Goal: Task Accomplishment & Management: Use online tool/utility

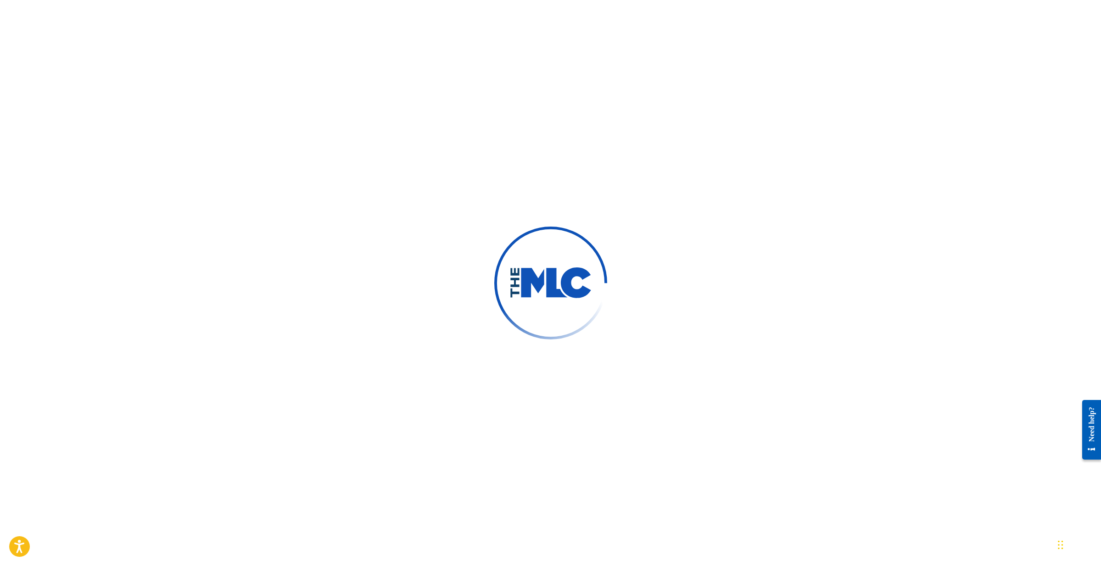
scroll to position [1, 0]
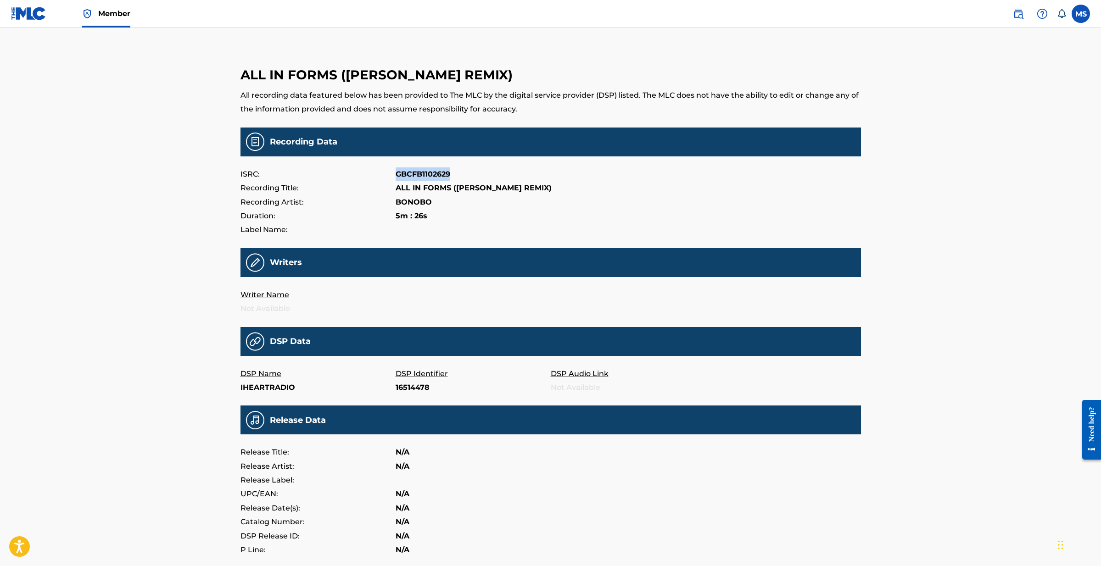
click at [110, 6] on link "Member" at bounding box center [106, 13] width 49 height 27
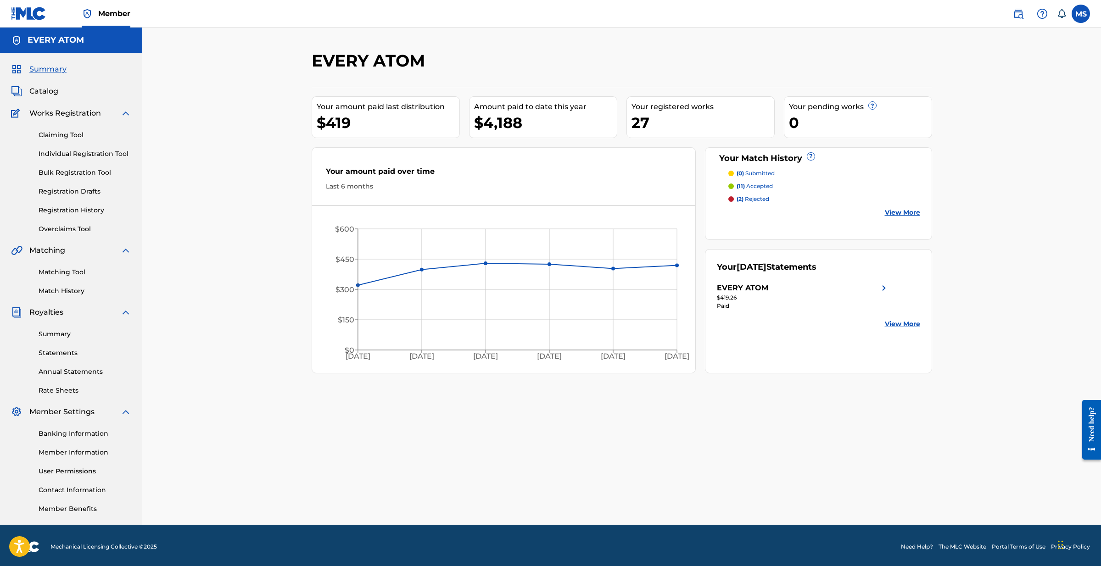
click at [60, 350] on link "Statements" at bounding box center [85, 353] width 93 height 10
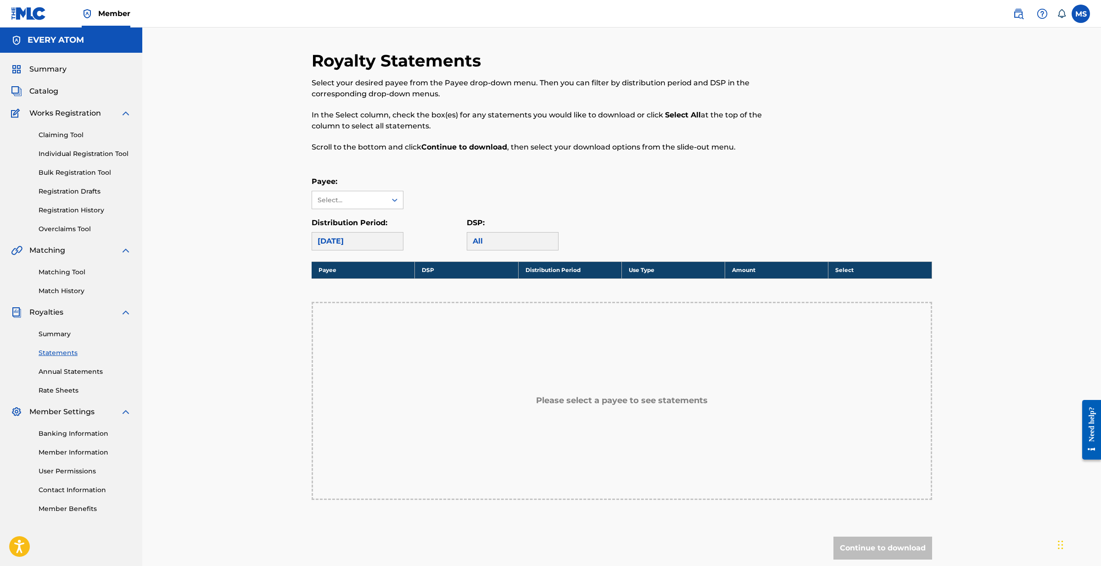
click at [386, 246] on div "August 2025" at bounding box center [358, 241] width 92 height 18
click at [370, 204] on div "Select..." at bounding box center [349, 201] width 62 height 10
click at [364, 222] on div "EVERY ATOM" at bounding box center [357, 220] width 91 height 23
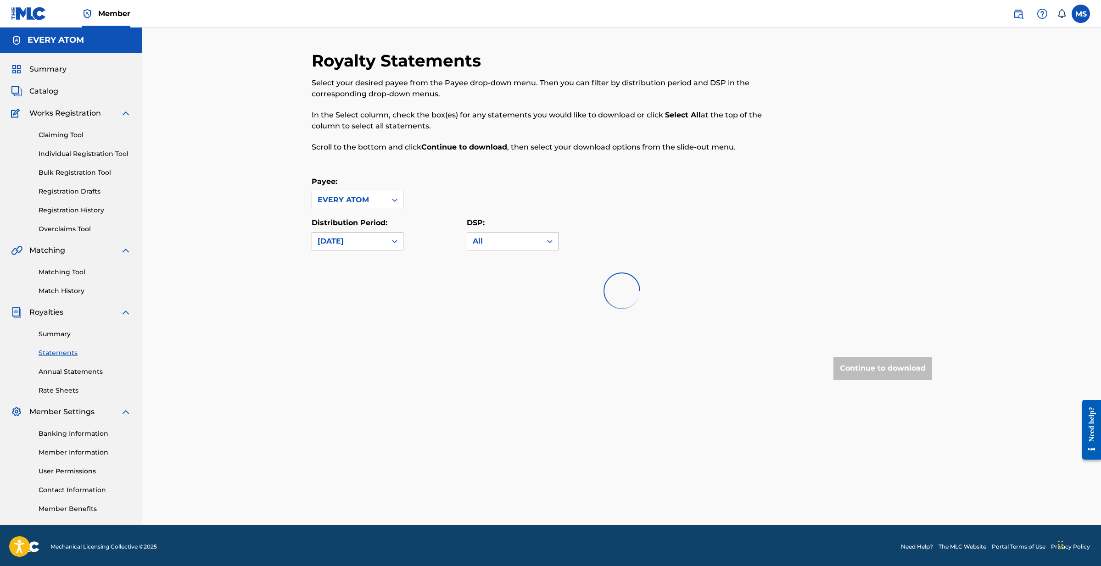
click at [366, 239] on div "August 2025" at bounding box center [349, 241] width 63 height 11
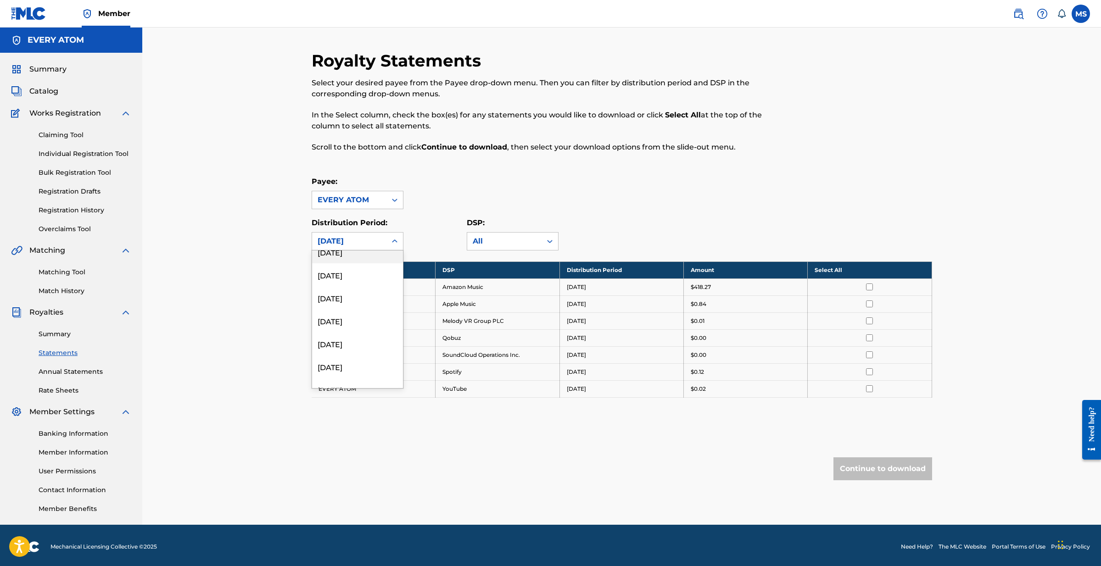
scroll to position [402, 0]
click at [362, 313] on div "December 2023" at bounding box center [357, 319] width 91 height 23
click at [839, 270] on th "Select All" at bounding box center [870, 270] width 124 height 17
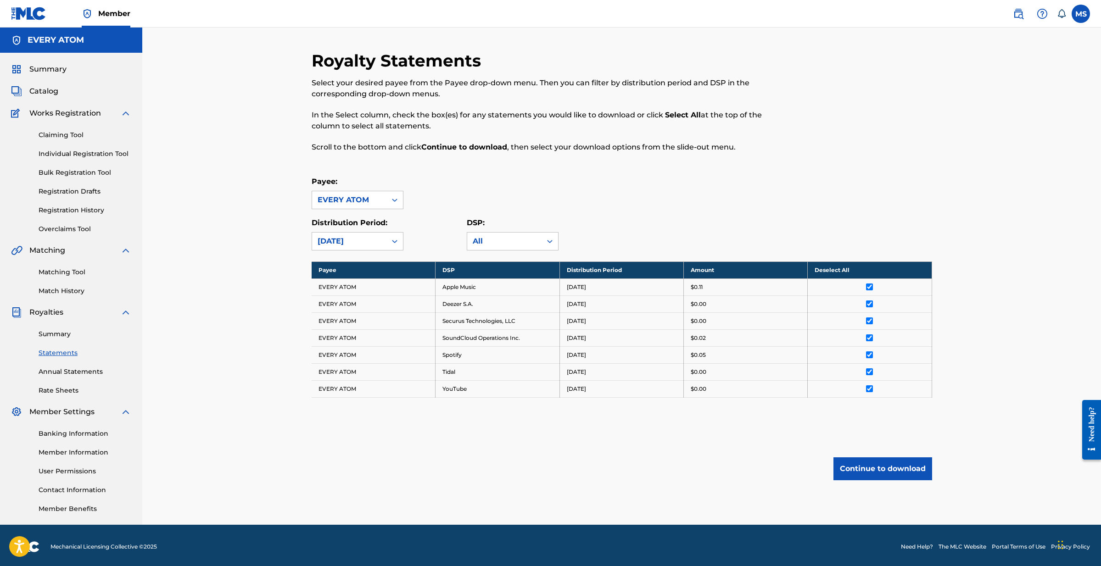
click at [874, 464] on button "Continue to download" at bounding box center [882, 469] width 99 height 23
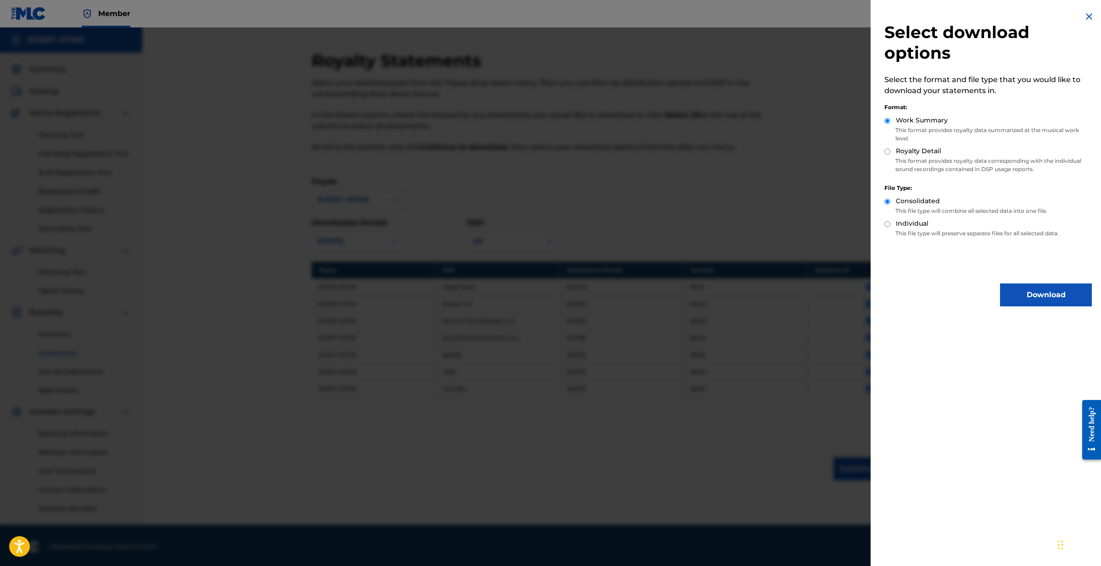
click at [916, 155] on label "Royalty Detail" at bounding box center [918, 151] width 45 height 10
click at [890, 155] on input "Royalty Detail" at bounding box center [887, 152] width 6 height 6
radio input "true"
click at [1026, 292] on button "Download" at bounding box center [1046, 295] width 92 height 23
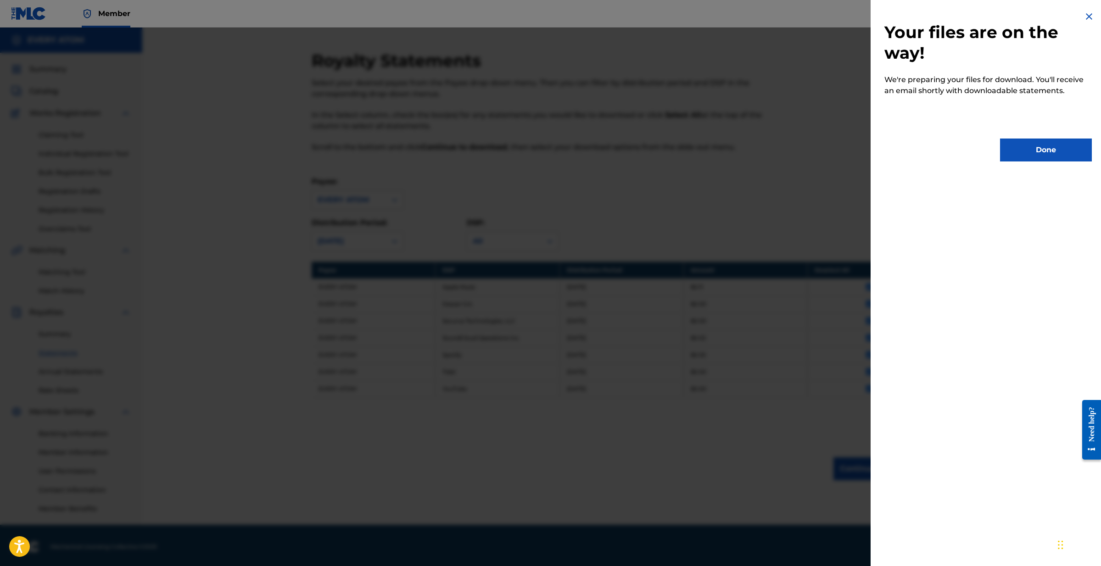
click at [1035, 157] on button "Done" at bounding box center [1046, 150] width 92 height 23
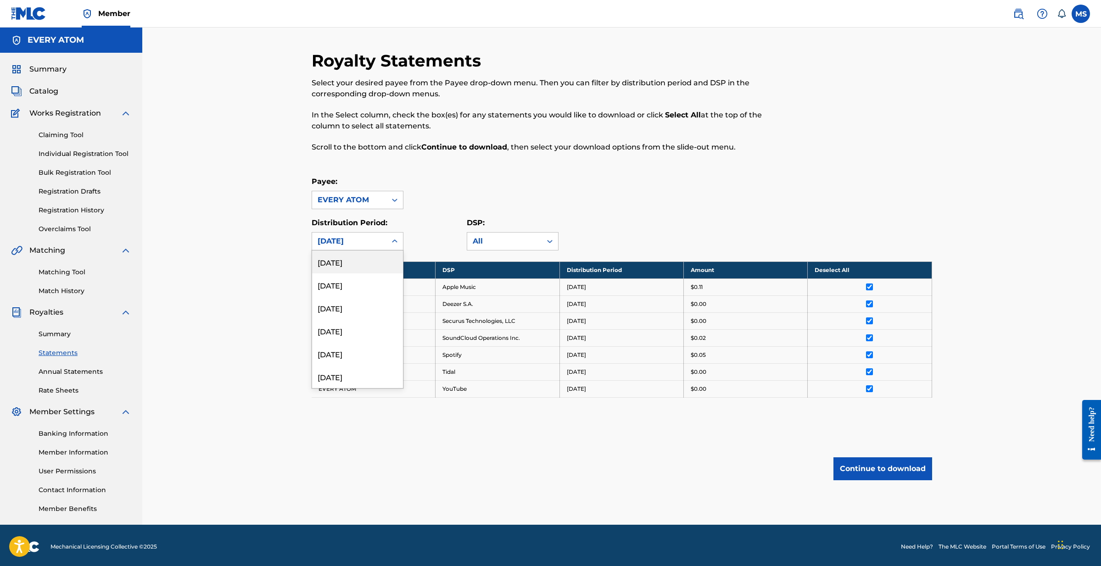
click at [397, 239] on icon at bounding box center [394, 241] width 9 height 9
click at [372, 308] on div "November 2023" at bounding box center [357, 313] width 91 height 23
click at [346, 240] on div "November 2023" at bounding box center [349, 241] width 63 height 11
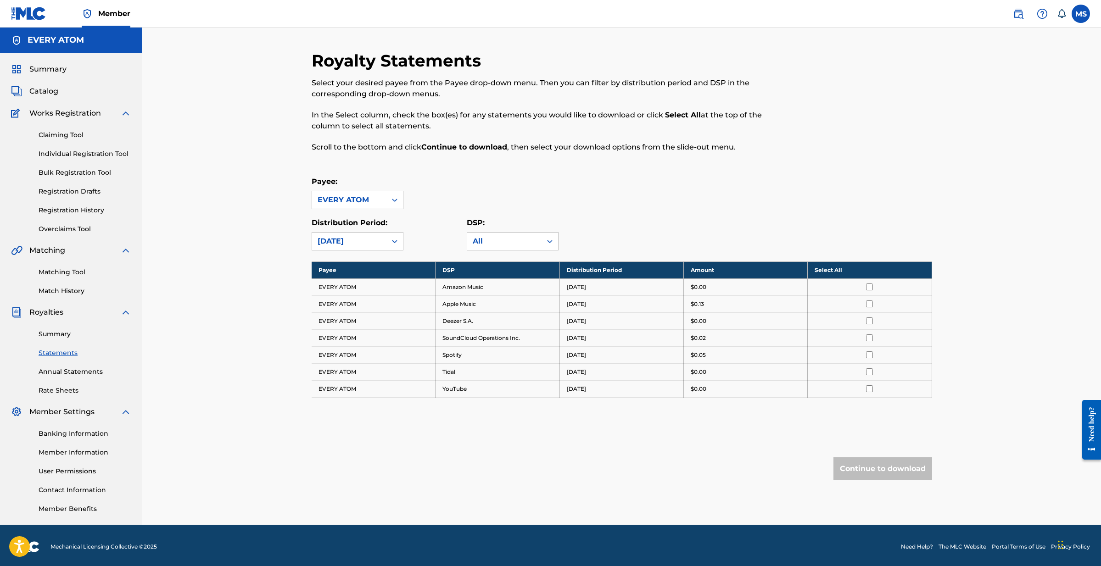
click at [438, 240] on div "Distribution Period: November 2023" at bounding box center [389, 234] width 155 height 33
click at [369, 240] on div "November 2023" at bounding box center [349, 241] width 63 height 11
click at [351, 341] on div "November 2023" at bounding box center [357, 341] width 91 height 23
click at [357, 242] on div "November 2023" at bounding box center [349, 241] width 63 height 11
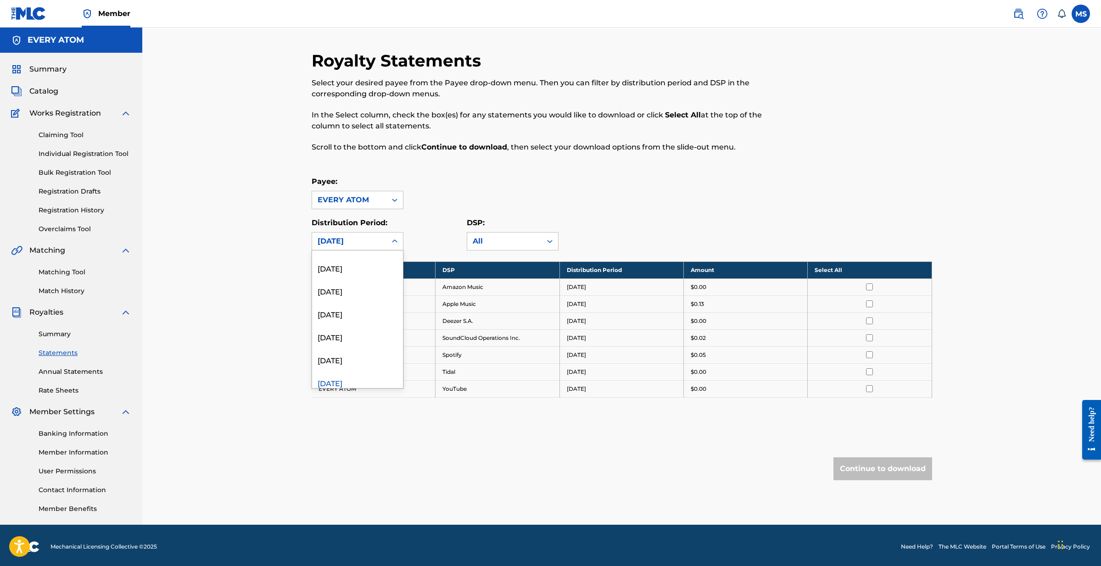
scroll to position [463, 0]
click at [348, 302] on div "October 2023" at bounding box center [357, 304] width 91 height 23
click at [73, 374] on link "Annual Statements" at bounding box center [85, 372] width 93 height 10
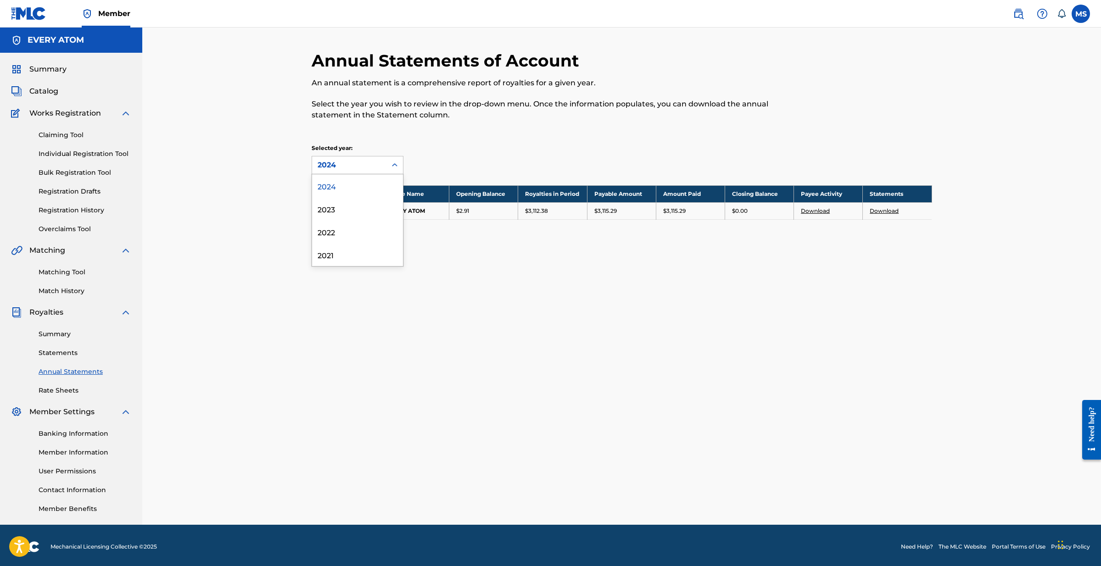
click at [389, 162] on div at bounding box center [394, 165] width 17 height 17
click at [370, 218] on div "2023" at bounding box center [357, 208] width 91 height 23
click at [882, 213] on link "Download" at bounding box center [884, 210] width 29 height 7
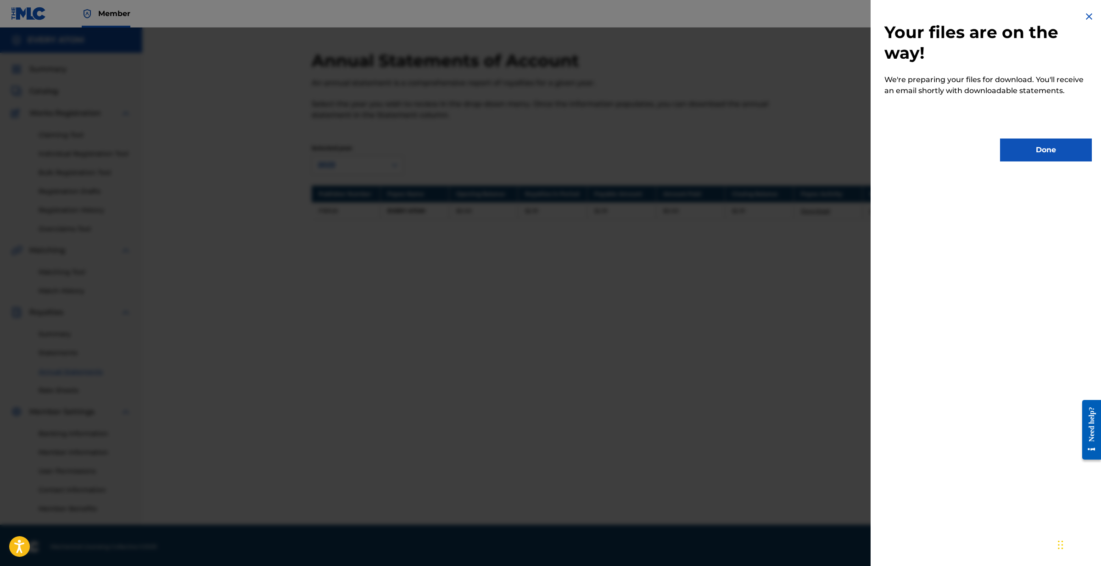
click at [1027, 151] on button "Done" at bounding box center [1046, 150] width 92 height 23
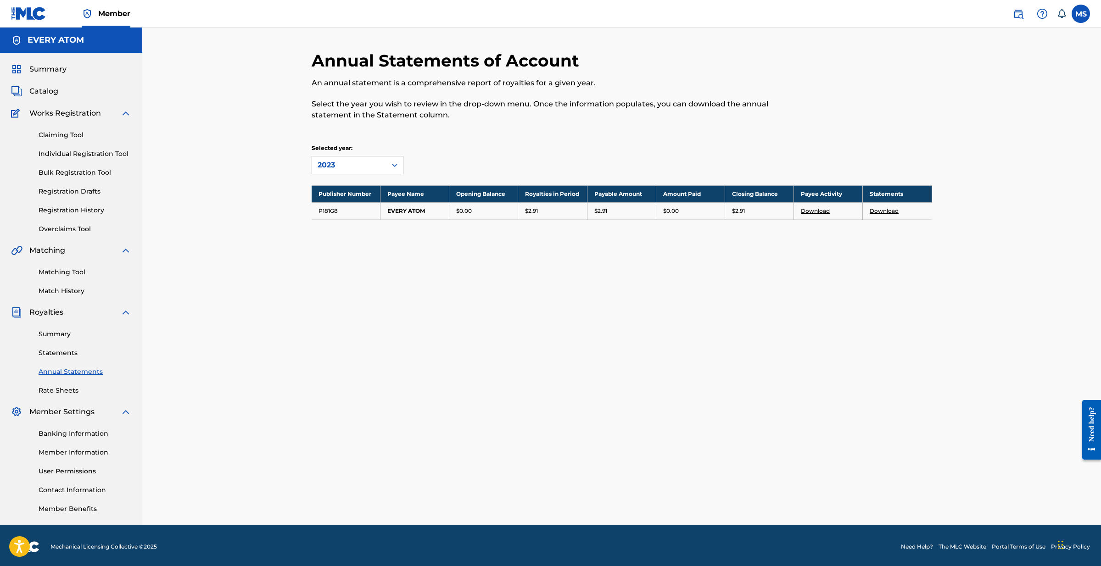
drag, startPoint x: 364, startPoint y: 156, endPoint x: 364, endPoint y: 160, distance: 4.6
click at [364, 157] on div "Selected year: 2023" at bounding box center [358, 159] width 92 height 30
click at [364, 160] on div "2023" at bounding box center [349, 165] width 63 height 11
click at [354, 187] on div "2024" at bounding box center [357, 185] width 91 height 23
click at [360, 163] on div "2024" at bounding box center [349, 165] width 63 height 11
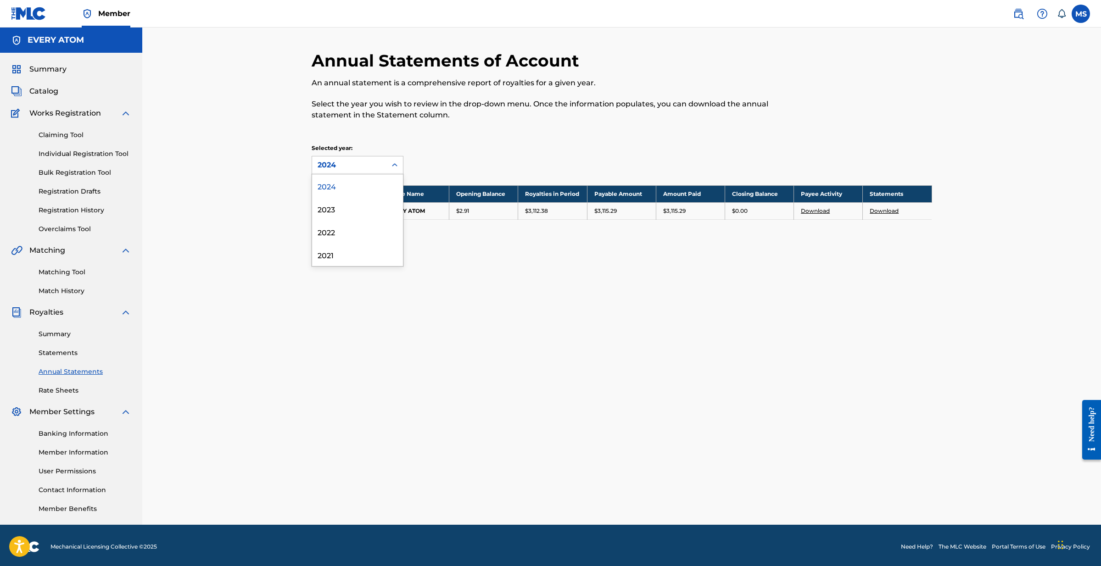
click at [350, 185] on div "2024" at bounding box center [357, 185] width 91 height 23
click at [361, 164] on div "2024" at bounding box center [349, 165] width 63 height 11
click at [288, 175] on div "Annual Statements of Account An annual statement is a comprehensive report of r…" at bounding box center [621, 277] width 959 height 498
click at [62, 332] on link "Summary" at bounding box center [85, 335] width 93 height 10
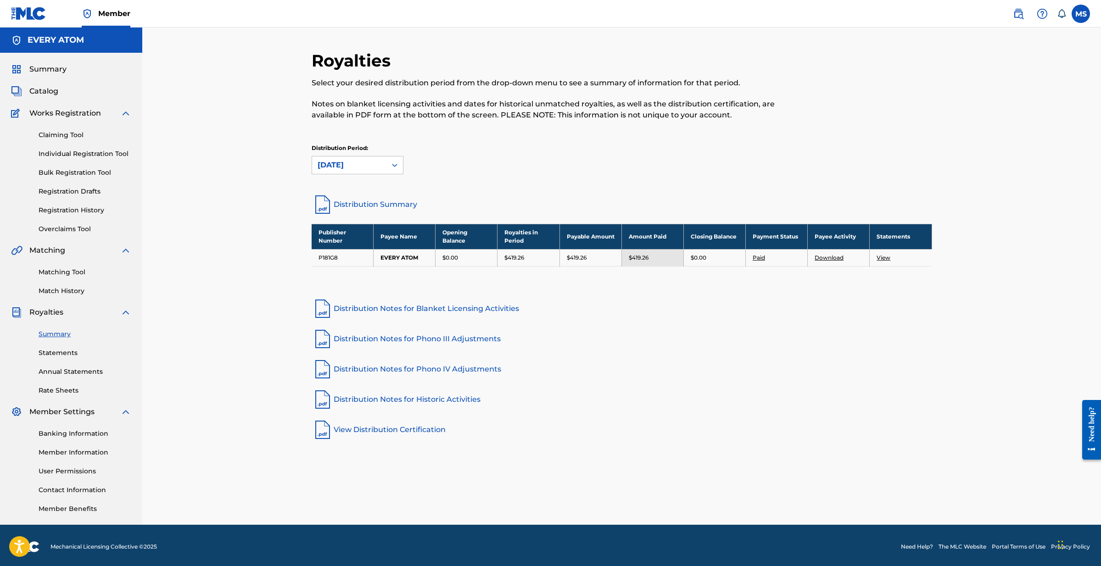
click at [55, 312] on span "Royalties" at bounding box center [46, 312] width 34 height 11
click at [53, 90] on span "Catalog" at bounding box center [43, 91] width 29 height 11
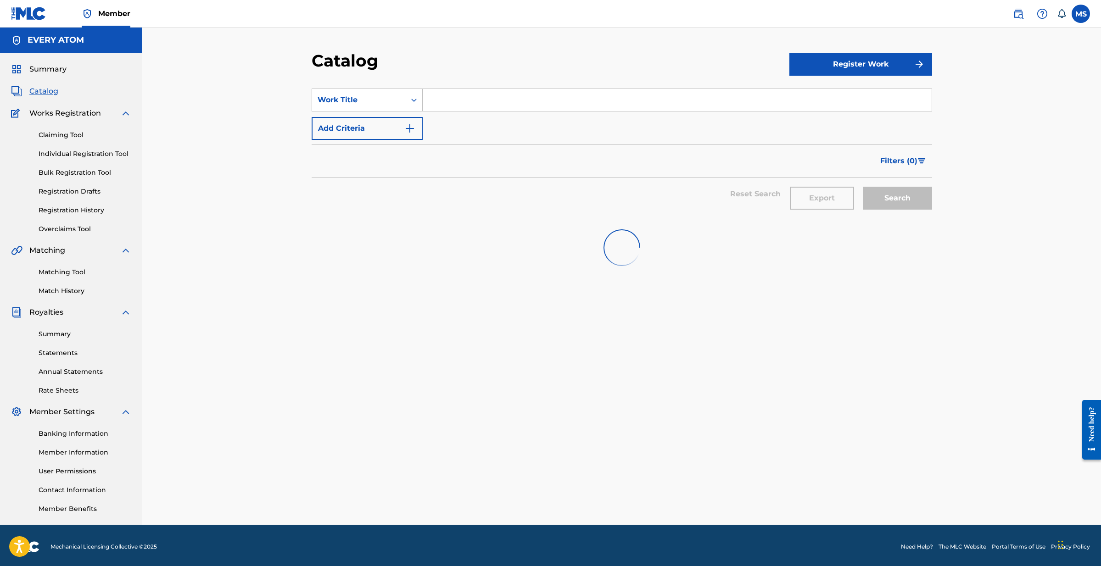
click at [56, 73] on span "Summary" at bounding box center [47, 69] width 37 height 11
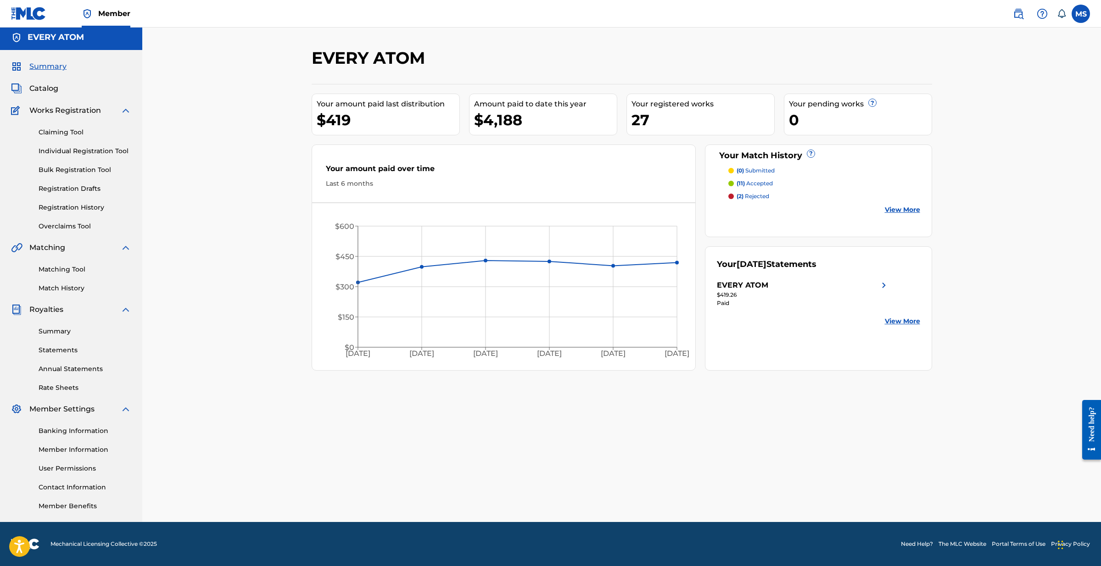
scroll to position [3, 0]
click at [75, 151] on link "Individual Registration Tool" at bounding box center [85, 151] width 93 height 10
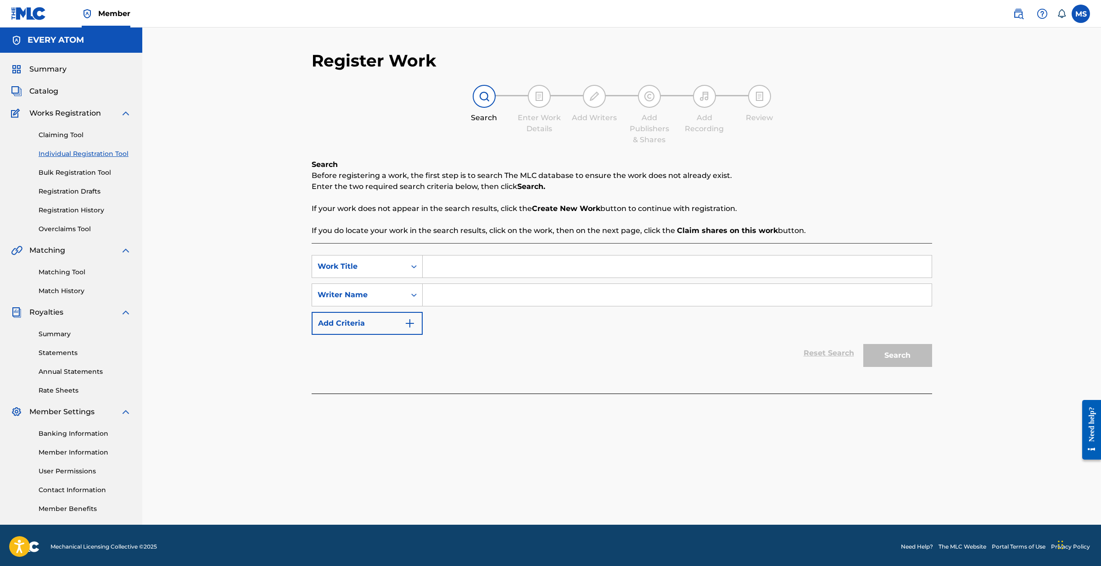
scroll to position [1, 0]
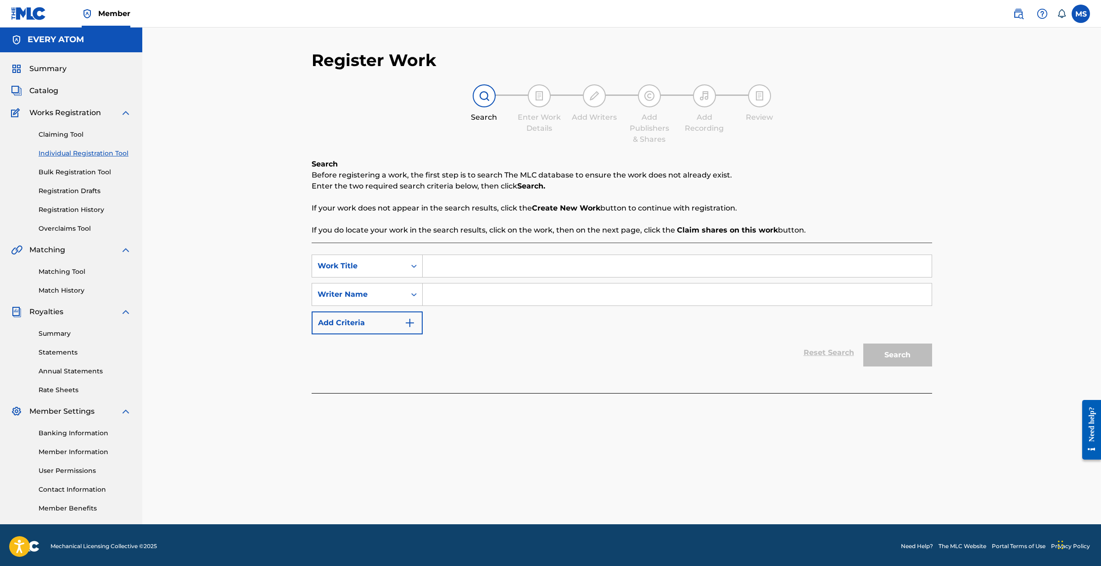
click at [440, 262] on input "Search Form" at bounding box center [677, 266] width 509 height 22
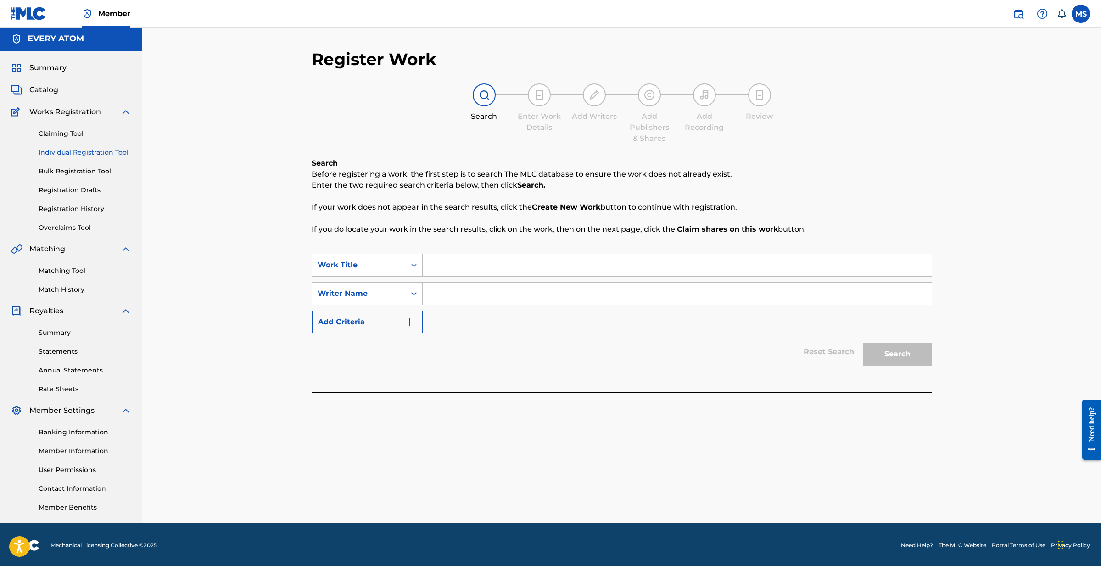
scroll to position [1, 0]
click at [435, 266] on input "part of the world" at bounding box center [677, 265] width 509 height 22
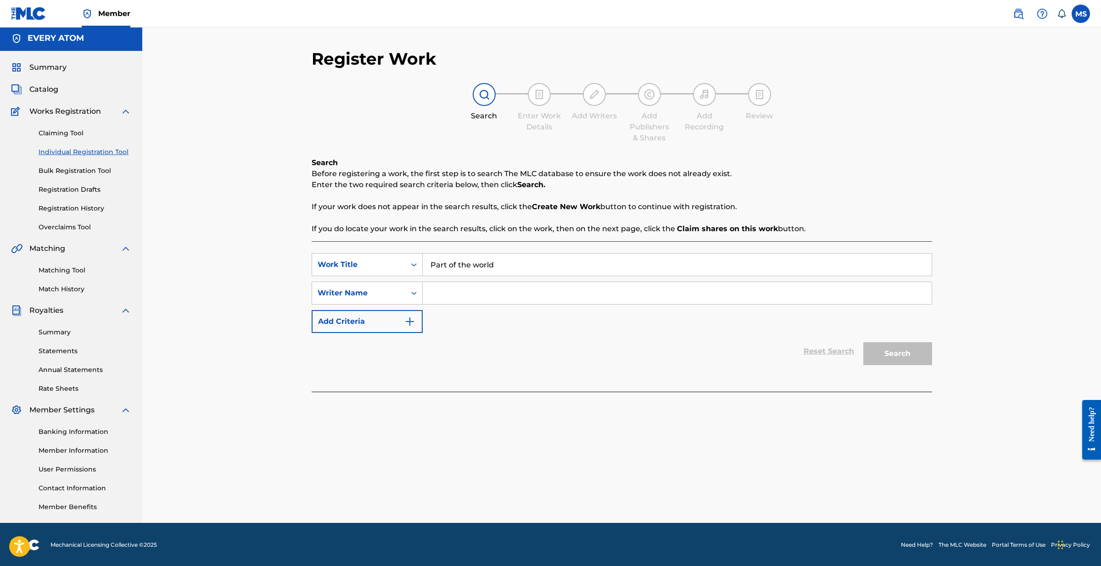
click at [474, 264] on input "Part of the world" at bounding box center [677, 265] width 509 height 22
click at [478, 266] on input "Part of the world" at bounding box center [677, 265] width 509 height 22
type input "Part of the World"
click at [414, 302] on div "Search Form" at bounding box center [414, 293] width 17 height 22
click at [451, 297] on input "Search Form" at bounding box center [677, 293] width 509 height 22
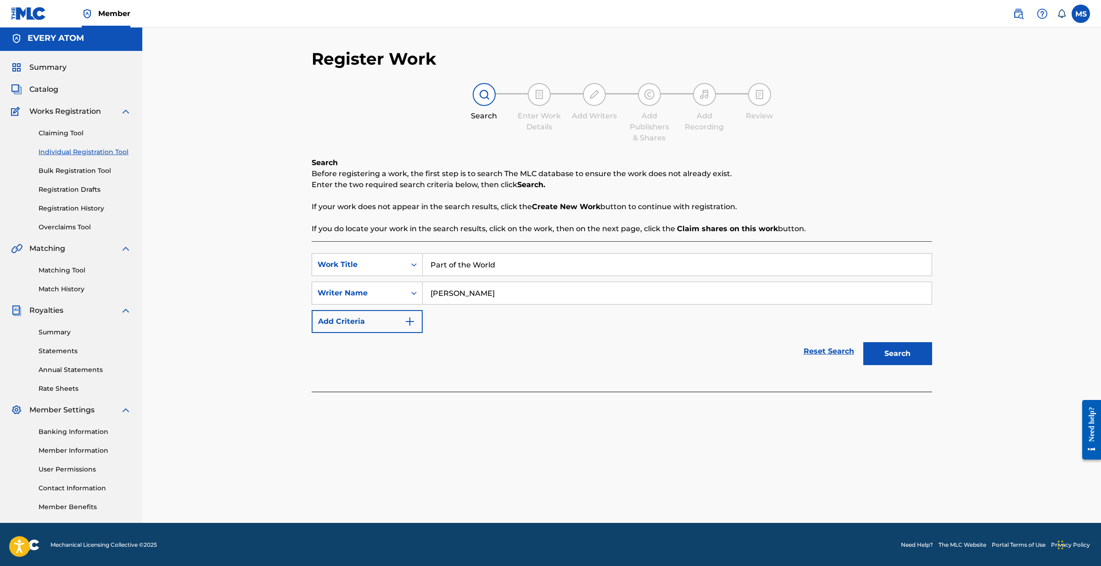
type input "Michael Nathan Slott"
click at [375, 331] on button "Add Criteria" at bounding box center [367, 321] width 111 height 23
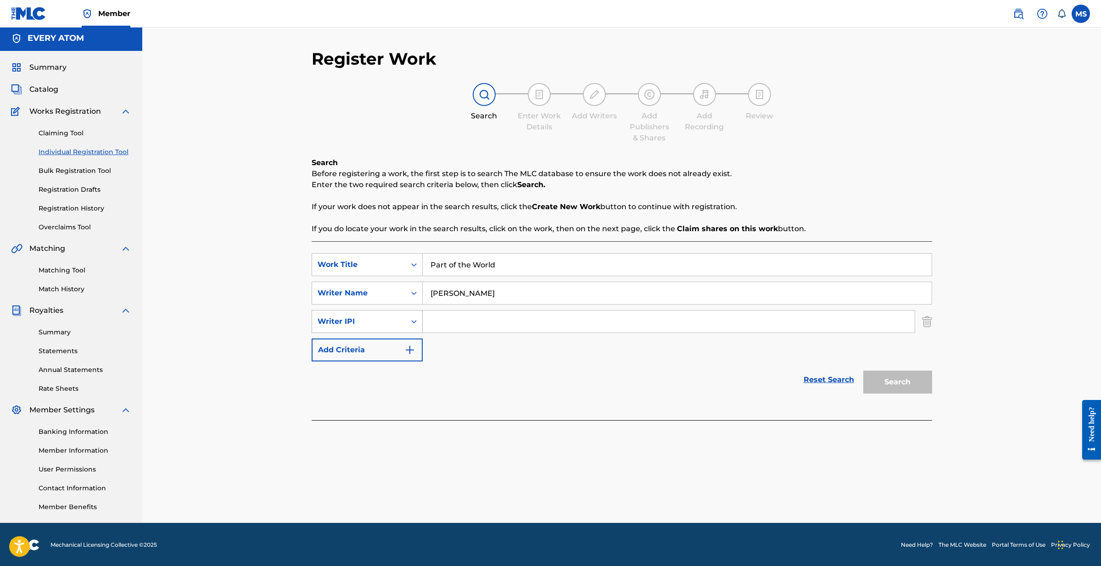
click at [378, 325] on div "Writer IPI" at bounding box center [359, 321] width 83 height 11
click at [362, 416] on div "Writer IPI" at bounding box center [367, 413] width 110 height 23
drag, startPoint x: 904, startPoint y: 381, endPoint x: 819, endPoint y: 338, distance: 95.0
click at [904, 381] on div "Search" at bounding box center [895, 380] width 73 height 37
click at [929, 323] on img "Search Form" at bounding box center [927, 321] width 10 height 23
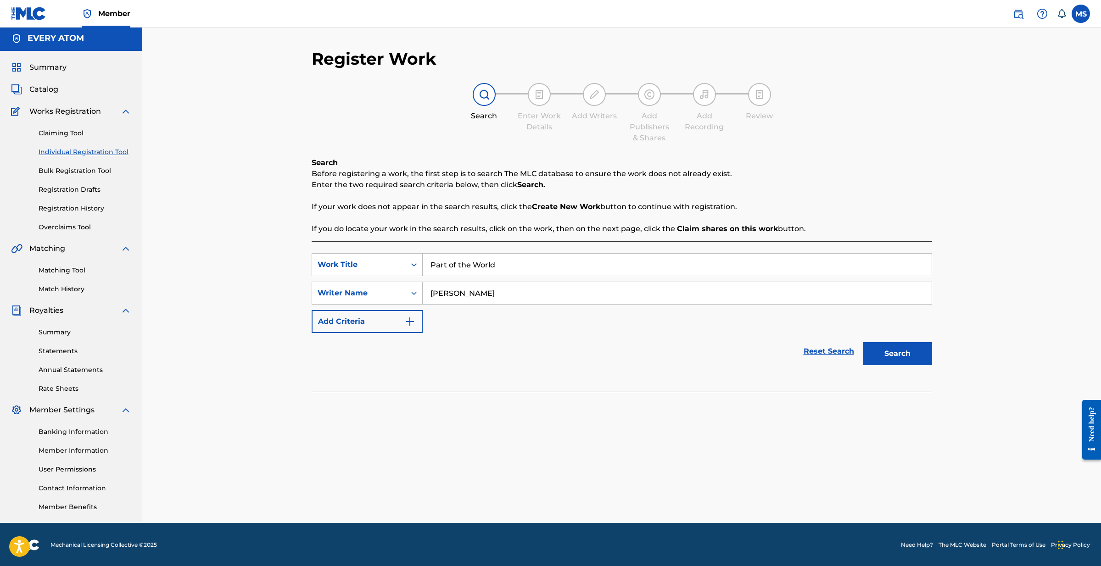
click at [910, 355] on button "Search" at bounding box center [897, 353] width 69 height 23
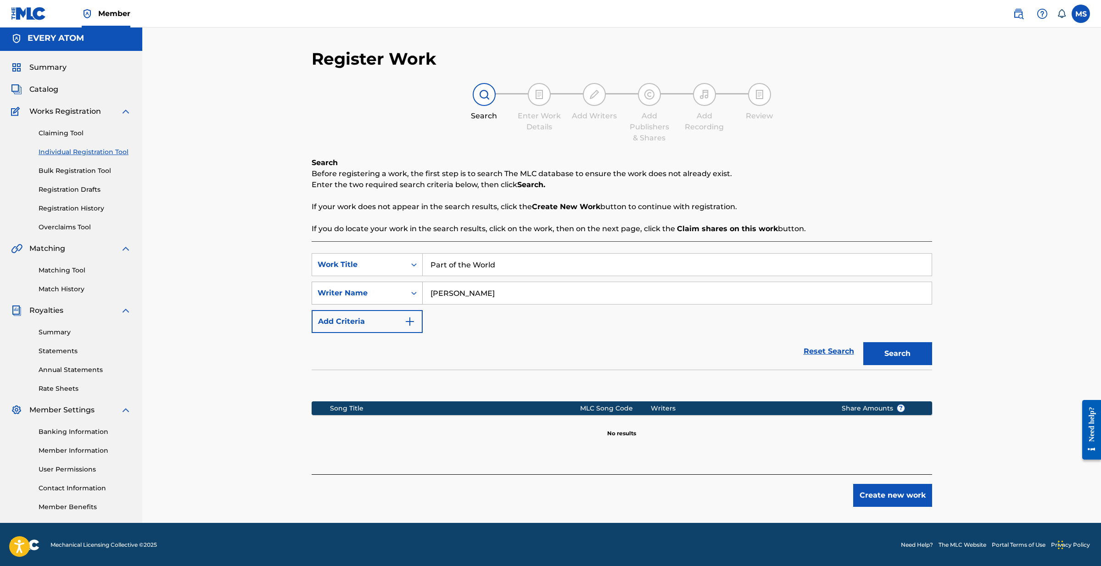
drag, startPoint x: 432, startPoint y: 284, endPoint x: 407, endPoint y: 283, distance: 25.2
click at [406, 283] on div "SearchWithCriteria723933df-b283-478f-87ac-289b1512e72e Writer Name Michael Nath…" at bounding box center [622, 293] width 621 height 23
click at [50, 267] on link "Matching Tool" at bounding box center [85, 271] width 93 height 10
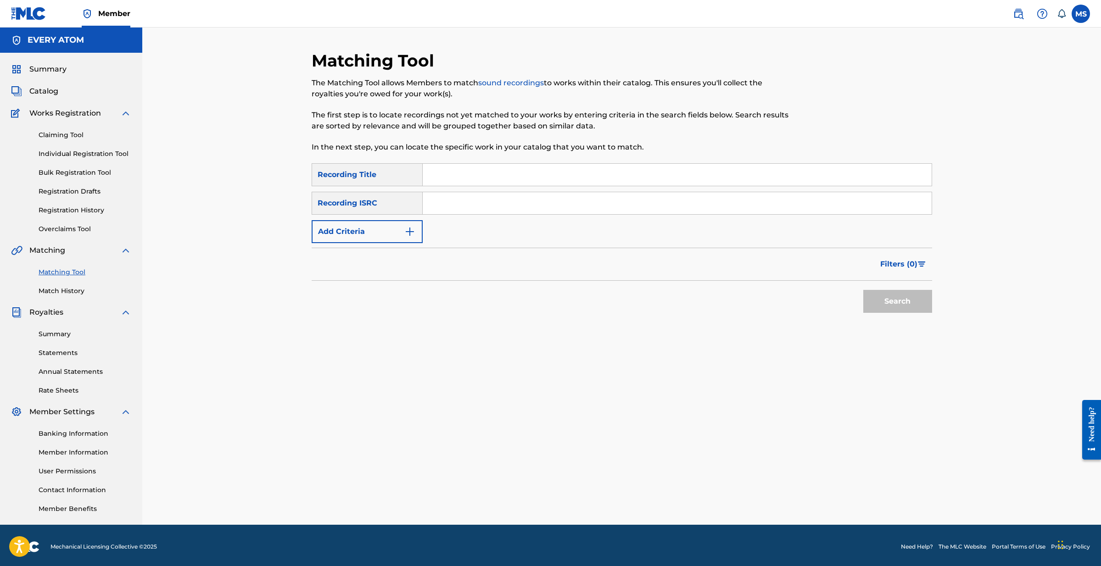
click at [457, 180] on input "Search Form" at bounding box center [677, 175] width 509 height 22
type input "Part of the World"
click at [408, 231] on img "Search Form" at bounding box center [409, 231] width 11 height 11
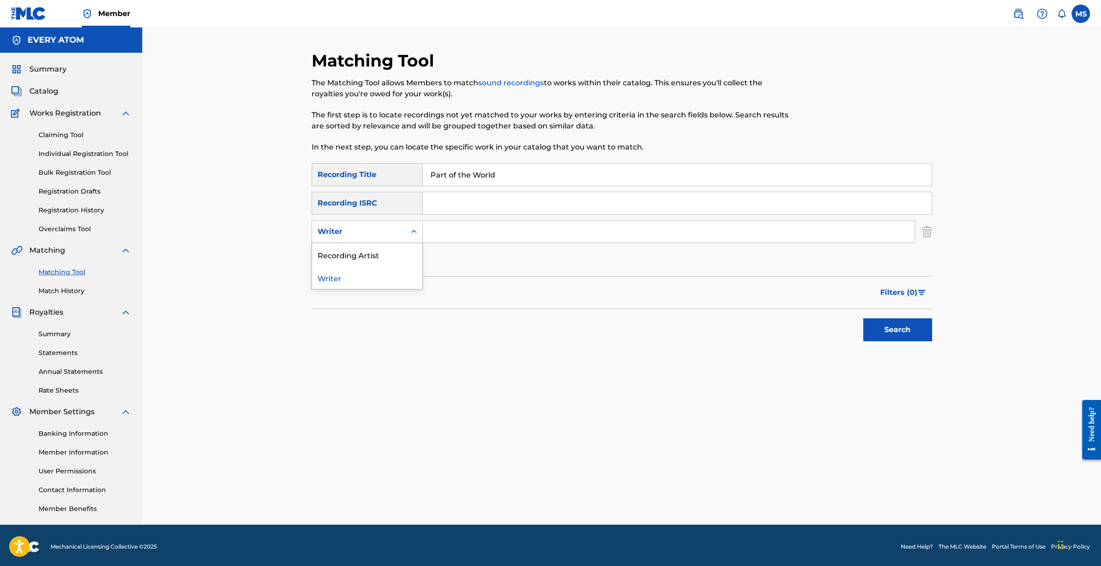
click at [413, 232] on icon "Search Form" at bounding box center [414, 231] width 6 height 3
click at [401, 250] on div "Recording Artist" at bounding box center [367, 254] width 110 height 23
click at [448, 230] on input "Search Form" at bounding box center [669, 232] width 492 height 22
type input "Heralds of Change"
click at [911, 334] on button "Search" at bounding box center [897, 330] width 69 height 23
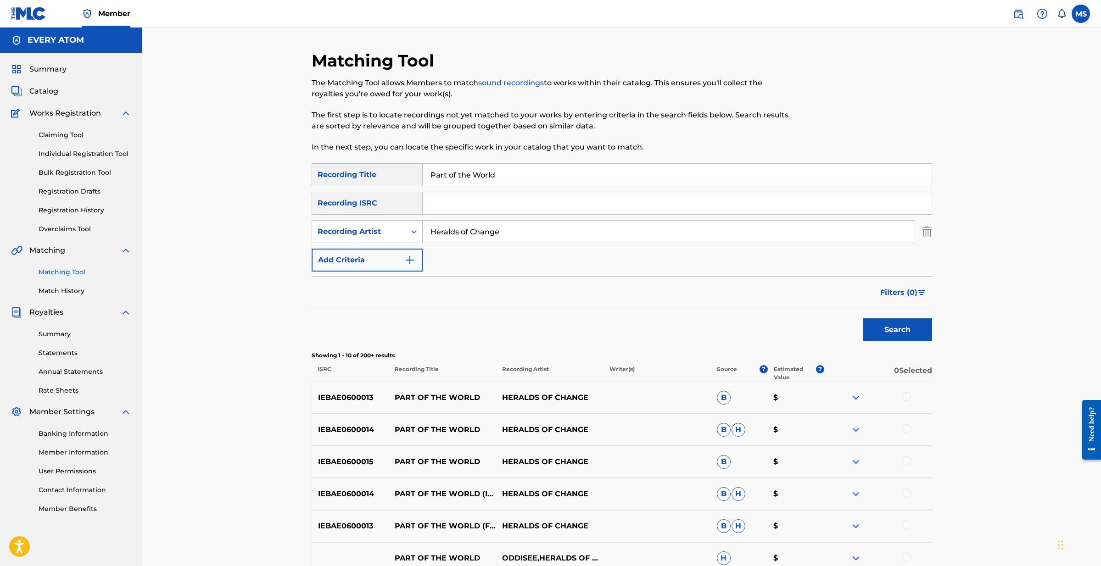
click at [56, 92] on span "Catalog" at bounding box center [43, 91] width 29 height 11
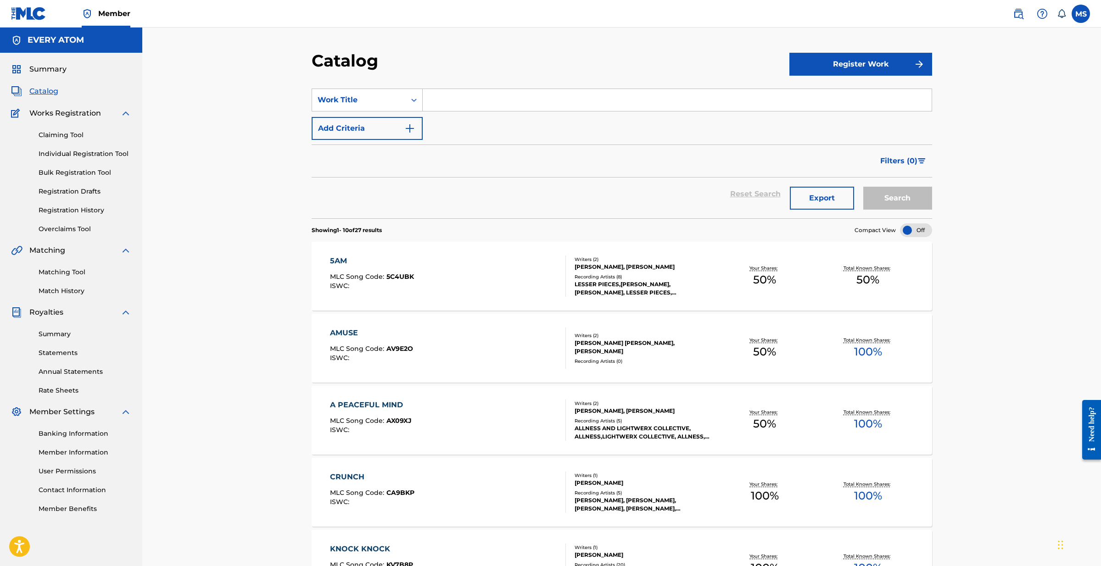
click at [886, 64] on button "Register Work" at bounding box center [860, 64] width 143 height 23
click at [850, 93] on link "Individual" at bounding box center [860, 94] width 143 height 22
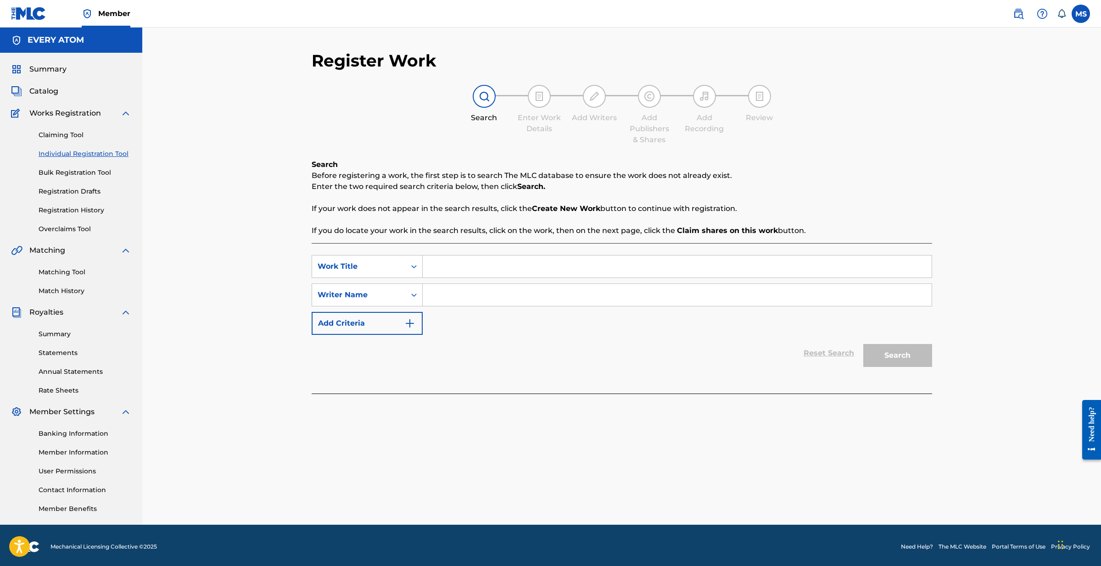
click at [439, 266] on input "Search Form" at bounding box center [677, 267] width 509 height 22
type input "part of the world"
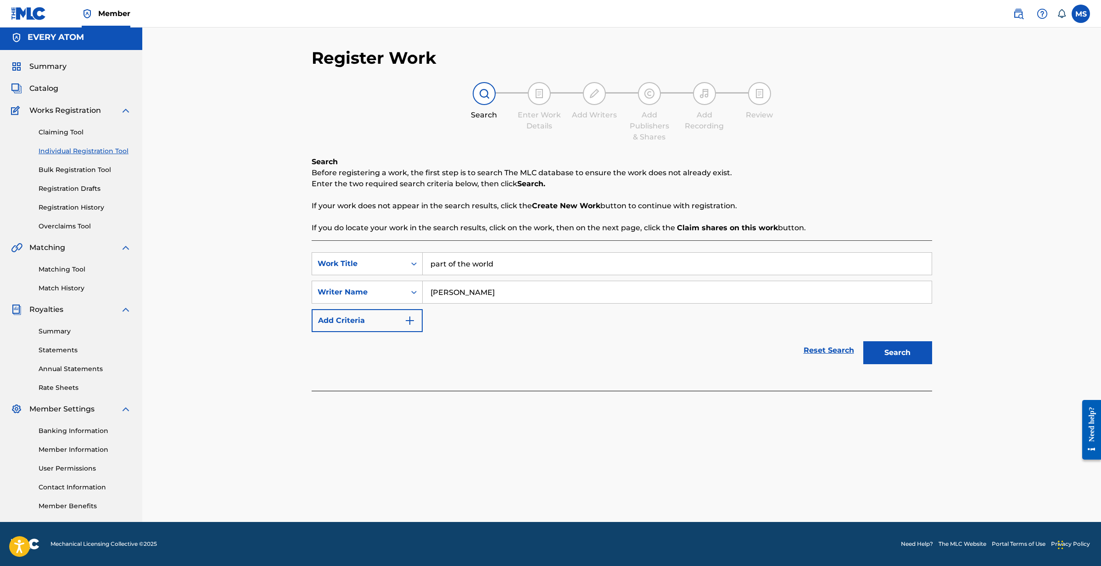
scroll to position [3, 0]
type input "Michael Nathan Slott"
click at [406, 288] on div "Search Form" at bounding box center [414, 292] width 17 height 22
click at [453, 306] on div "SearchWithCriteriaf444e517-a967-40a4-b133-f198afc419a2 Work Title part of the w…" at bounding box center [622, 292] width 621 height 80
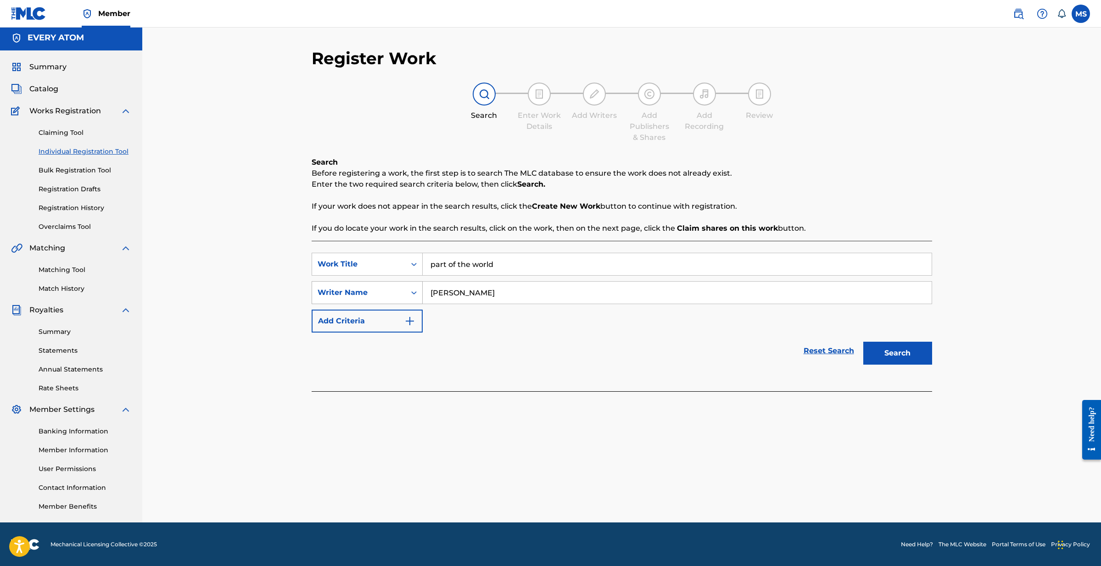
click at [385, 290] on div "Writer Name" at bounding box center [359, 292] width 83 height 11
click at [478, 308] on div "SearchWithCriteriaf444e517-a967-40a4-b133-f198afc419a2 Work Title part of the w…" at bounding box center [622, 293] width 621 height 80
click at [910, 349] on button "Search" at bounding box center [897, 353] width 69 height 23
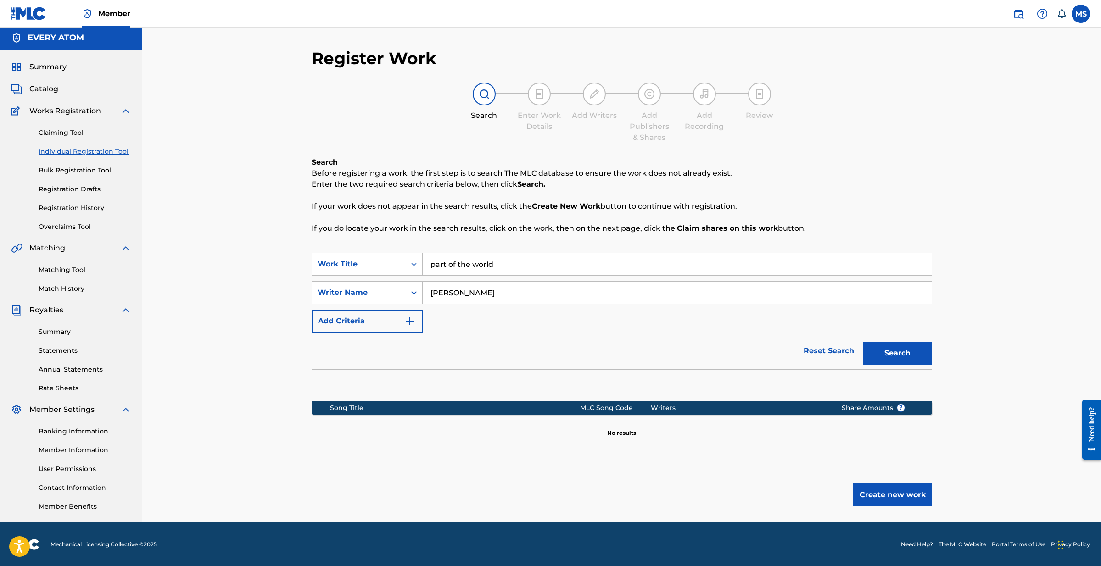
drag, startPoint x: 502, startPoint y: 291, endPoint x: 424, endPoint y: 288, distance: 77.6
click at [424, 288] on input "Michael Nathan Slott" at bounding box center [677, 293] width 509 height 22
click at [389, 314] on button "Add Criteria" at bounding box center [367, 321] width 111 height 23
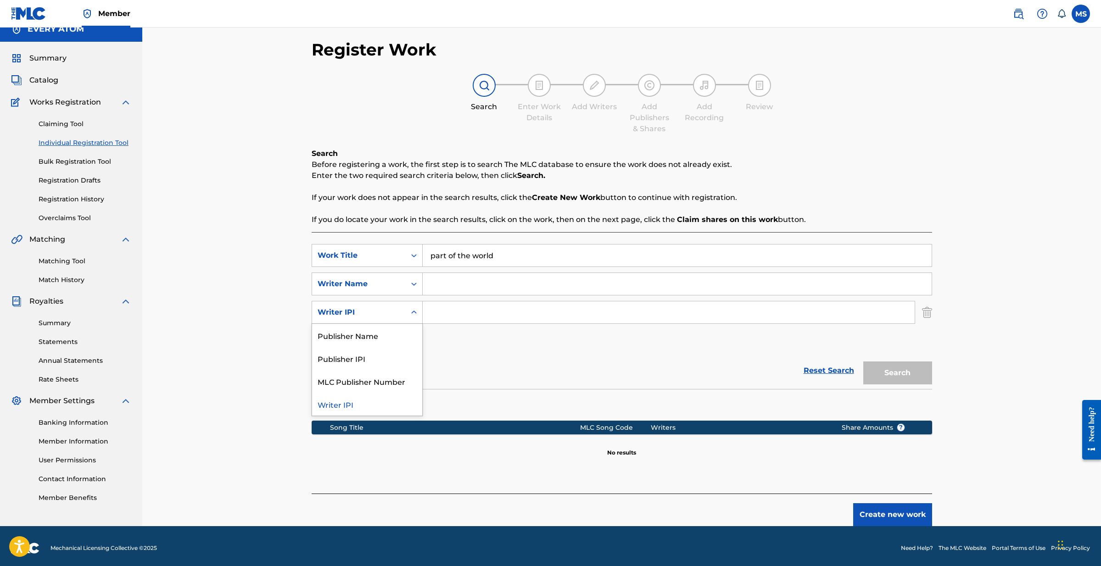
click at [389, 315] on div "Writer IPI" at bounding box center [359, 312] width 83 height 11
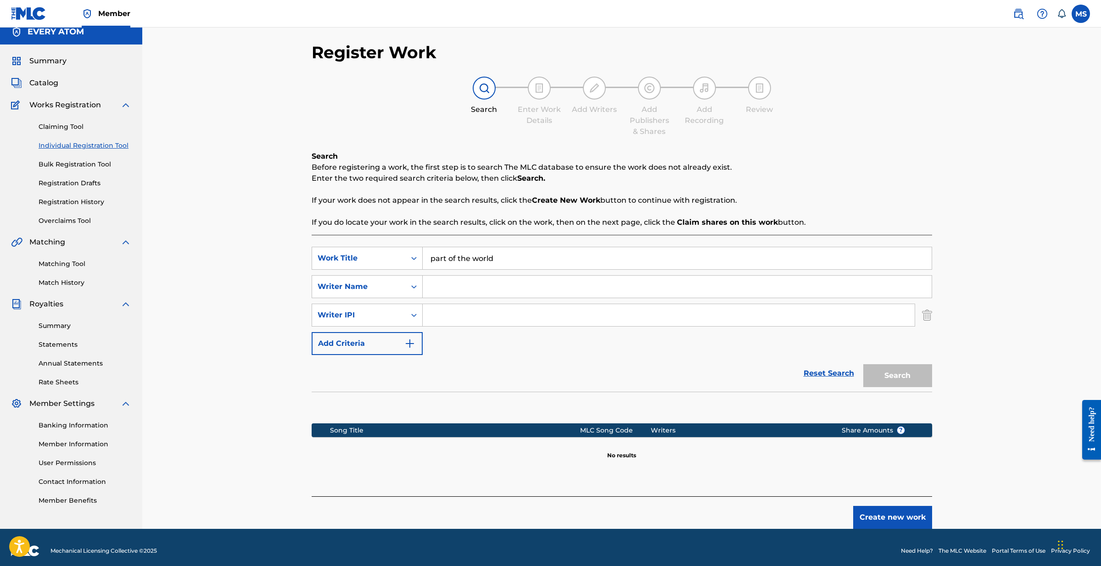
click at [459, 309] on input "Search Form" at bounding box center [669, 315] width 492 height 22
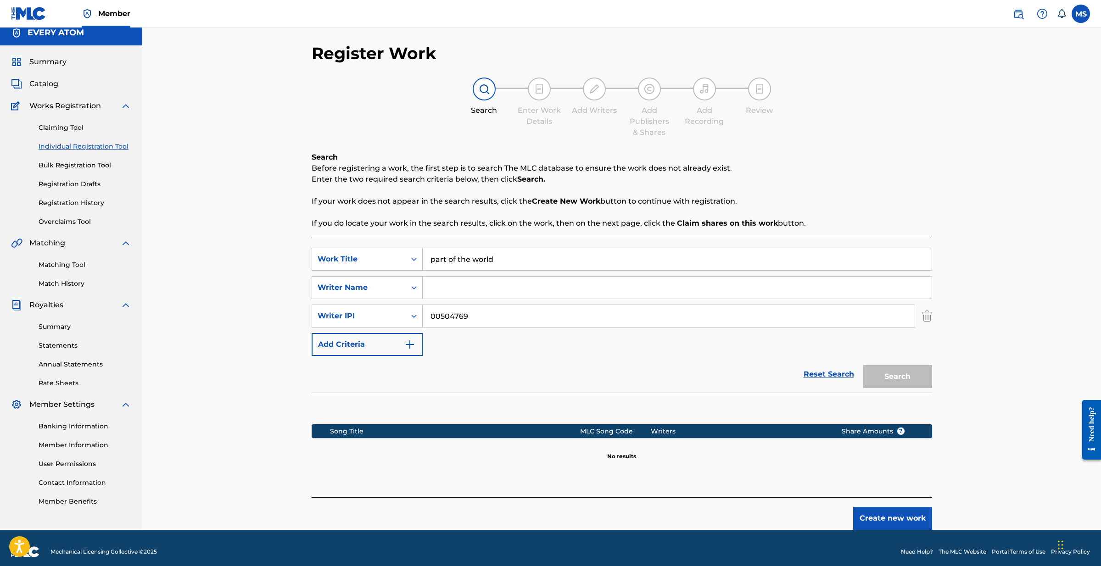
drag, startPoint x: 455, startPoint y: 315, endPoint x: 461, endPoint y: 317, distance: 6.6
click at [456, 315] on input "00504769" at bounding box center [669, 316] width 492 height 22
click at [479, 319] on input "00504569" at bounding box center [669, 316] width 492 height 22
click at [459, 317] on input "00504569655" at bounding box center [669, 316] width 492 height 22
type input "00504469655"
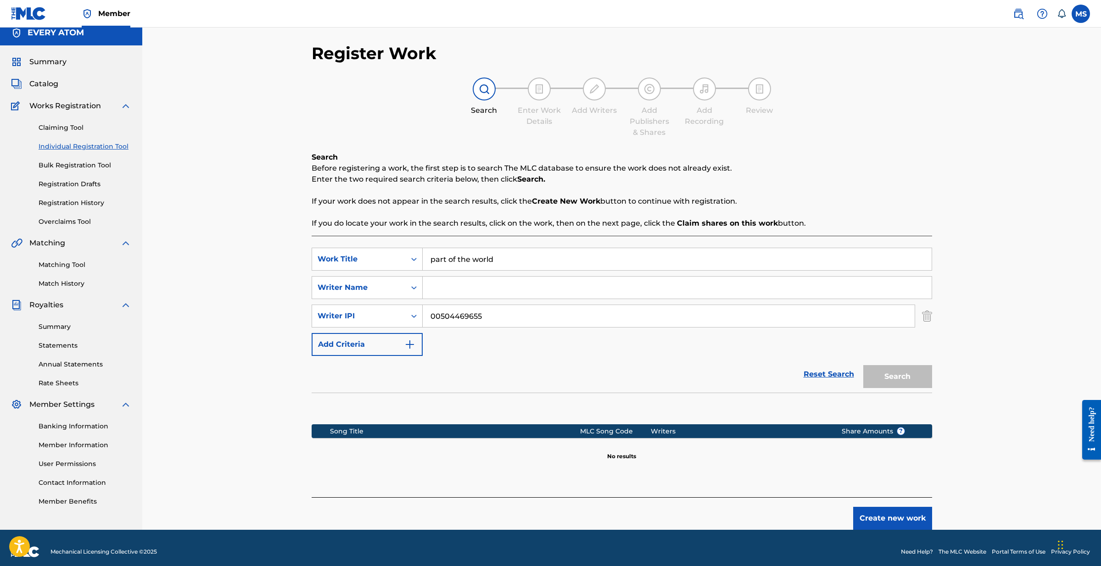
click at [562, 300] on div "SearchWithCriteriaf444e517-a967-40a4-b133-f198afc419a2 Work Title part of the w…" at bounding box center [622, 302] width 621 height 108
drag, startPoint x: 534, startPoint y: 290, endPoint x: 551, endPoint y: 288, distance: 16.7
click at [545, 288] on input "Search Form" at bounding box center [677, 288] width 509 height 22
drag, startPoint x: 653, startPoint y: 289, endPoint x: 593, endPoint y: 280, distance: 61.2
click at [653, 289] on input "Search Form" at bounding box center [677, 288] width 509 height 22
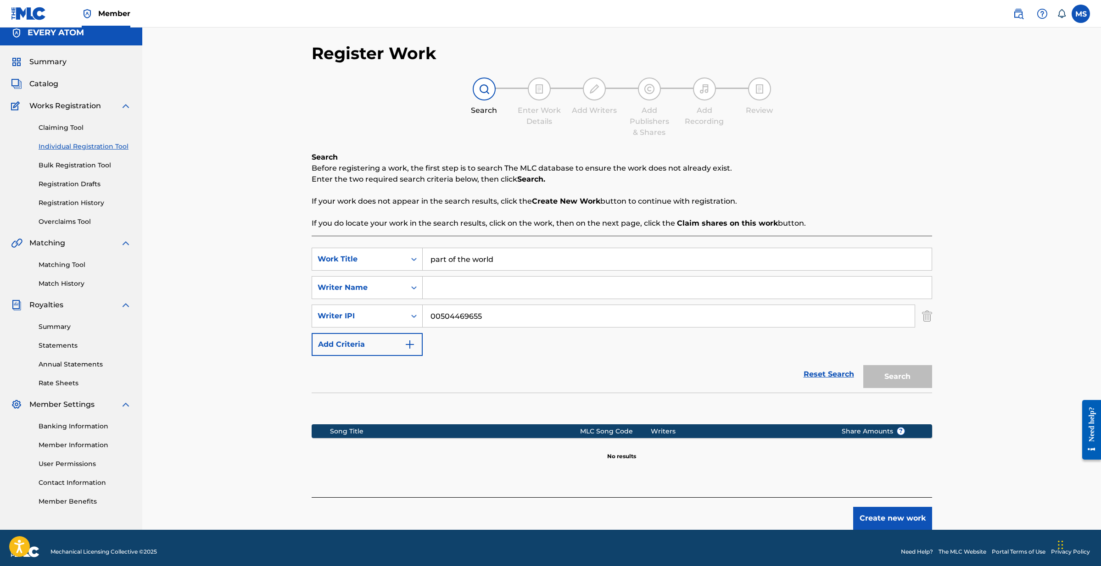
click at [585, 264] on input "part of the world" at bounding box center [677, 259] width 509 height 22
drag, startPoint x: 587, startPoint y: 258, endPoint x: 576, endPoint y: 264, distance: 11.7
click at [586, 258] on input "part of the world" at bounding box center [677, 259] width 509 height 22
click at [507, 321] on input "00504469655" at bounding box center [669, 316] width 492 height 22
drag, startPoint x: 528, startPoint y: 346, endPoint x: 595, endPoint y: 361, distance: 68.3
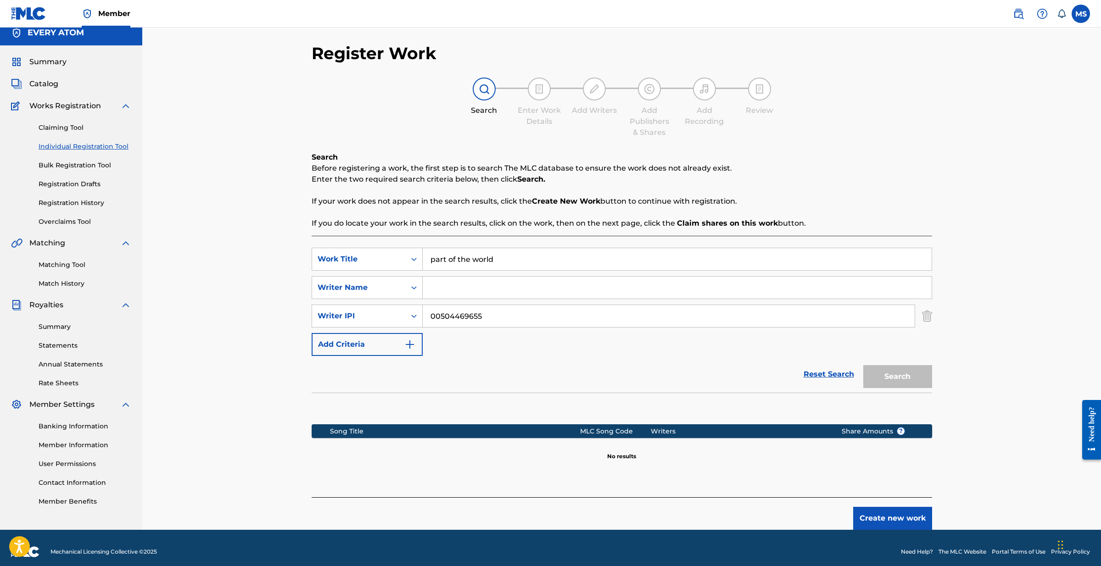
click at [530, 346] on div "SearchWithCriteriaf444e517-a967-40a4-b133-f198afc419a2 Work Title part of the w…" at bounding box center [622, 302] width 621 height 108
click at [912, 376] on div "Search" at bounding box center [895, 374] width 73 height 37
click at [472, 317] on input "00504469655" at bounding box center [669, 316] width 492 height 22
click at [927, 316] on img "Search Form" at bounding box center [927, 316] width 10 height 23
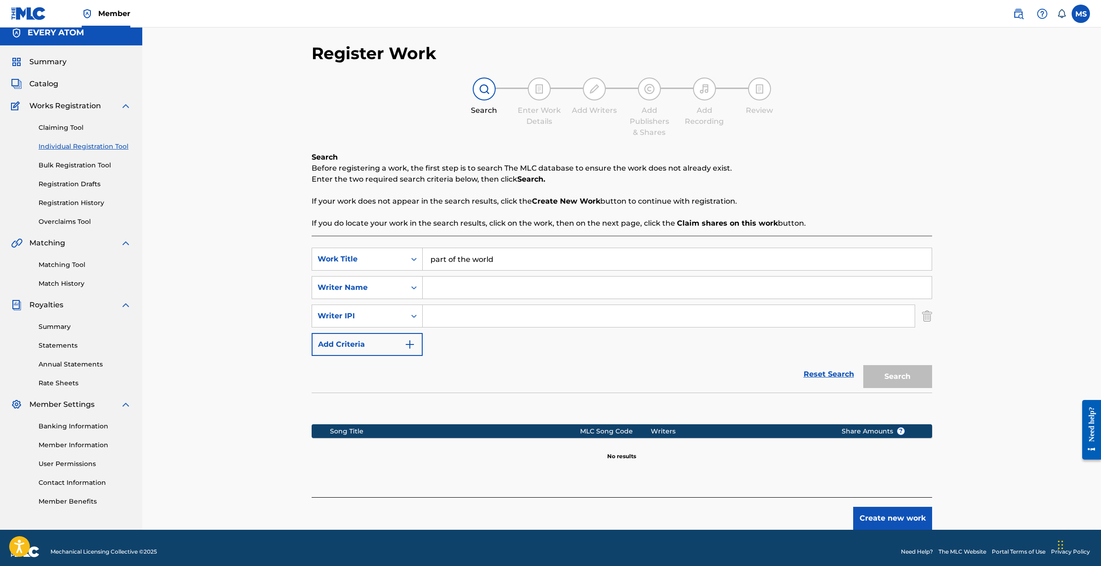
scroll to position [3, 0]
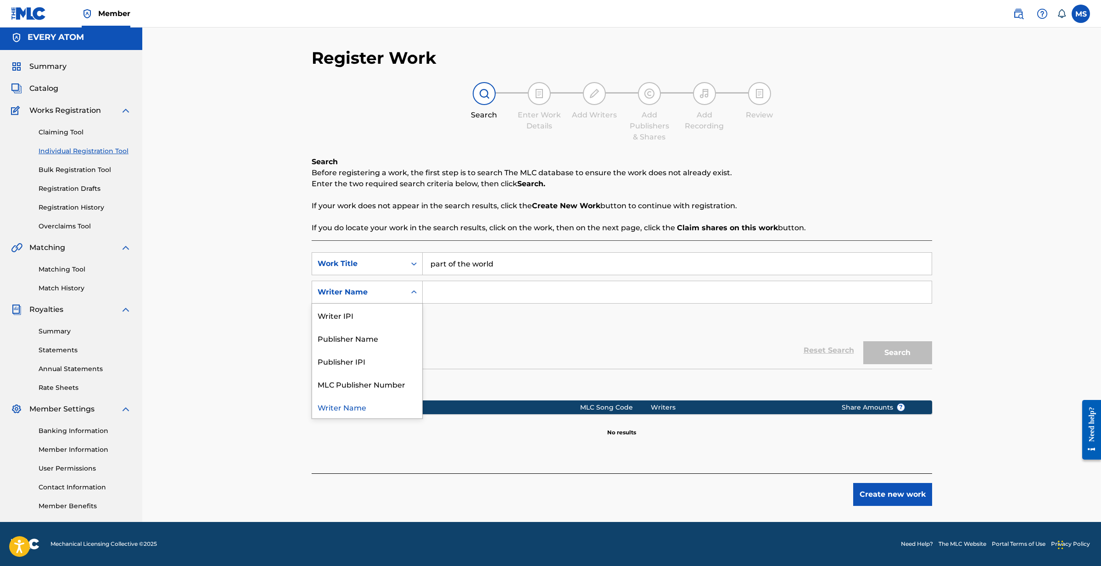
drag, startPoint x: 408, startPoint y: 299, endPoint x: 412, endPoint y: 292, distance: 7.4
click at [410, 295] on div "Search Form" at bounding box center [414, 292] width 17 height 17
click at [367, 320] on div "Writer IPI" at bounding box center [367, 315] width 110 height 23
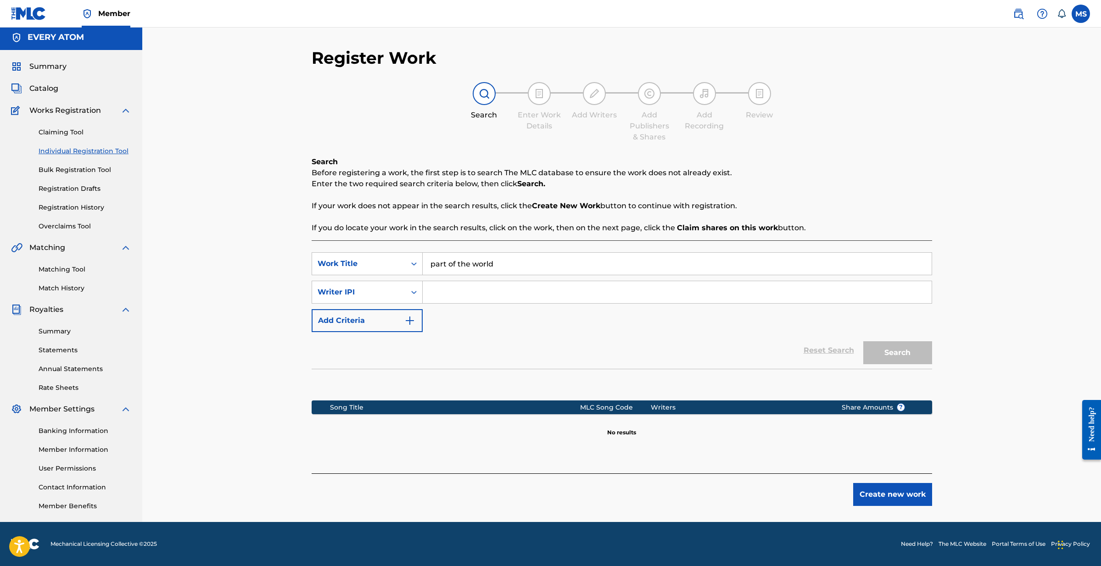
click at [440, 291] on input "Search Form" at bounding box center [677, 292] width 509 height 22
paste input "00504469655"
type input "00504469655"
click at [901, 353] on button "Search" at bounding box center [897, 352] width 69 height 23
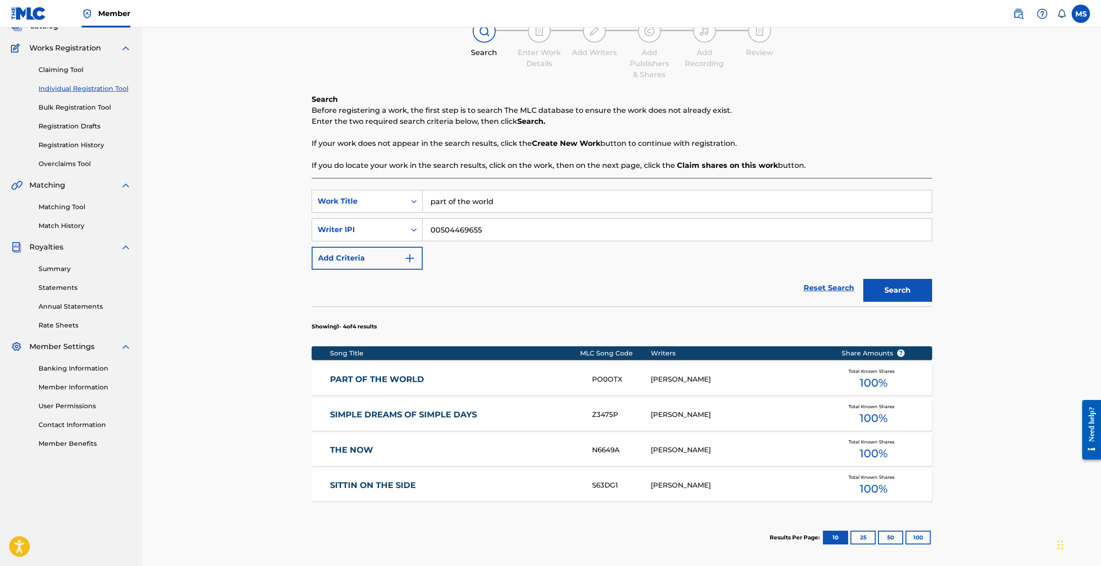
scroll to position [71, 0]
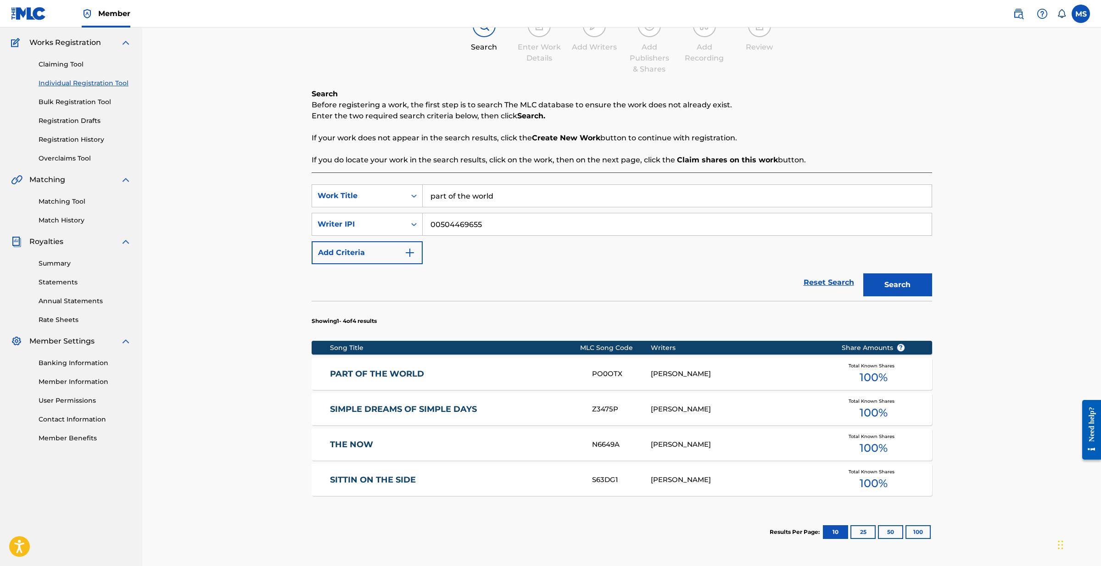
click at [643, 374] on div "PO0OTX" at bounding box center [621, 374] width 59 height 11
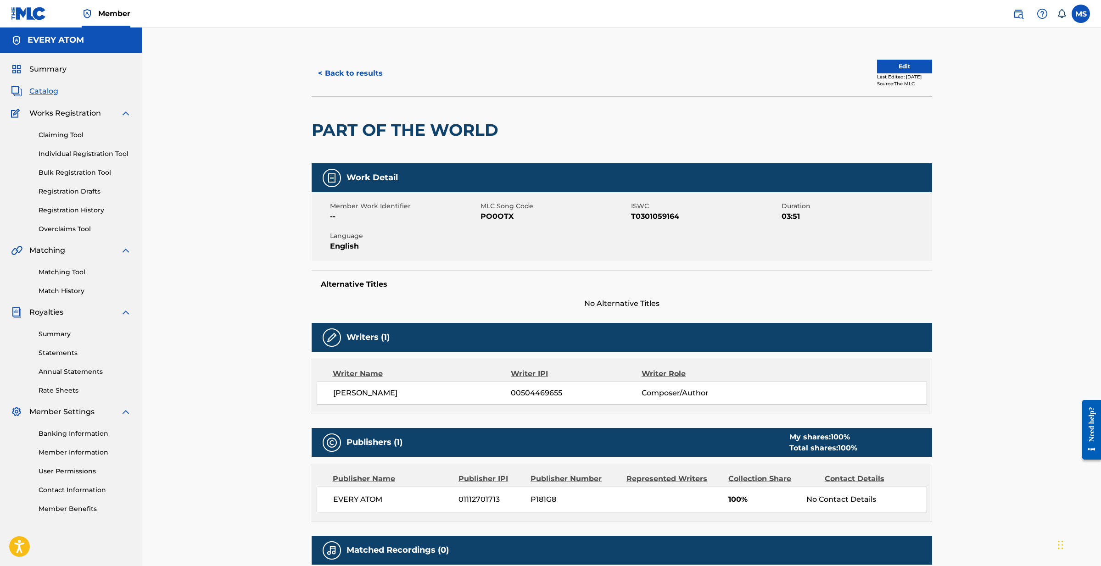
click at [80, 270] on link "Matching Tool" at bounding box center [85, 273] width 93 height 10
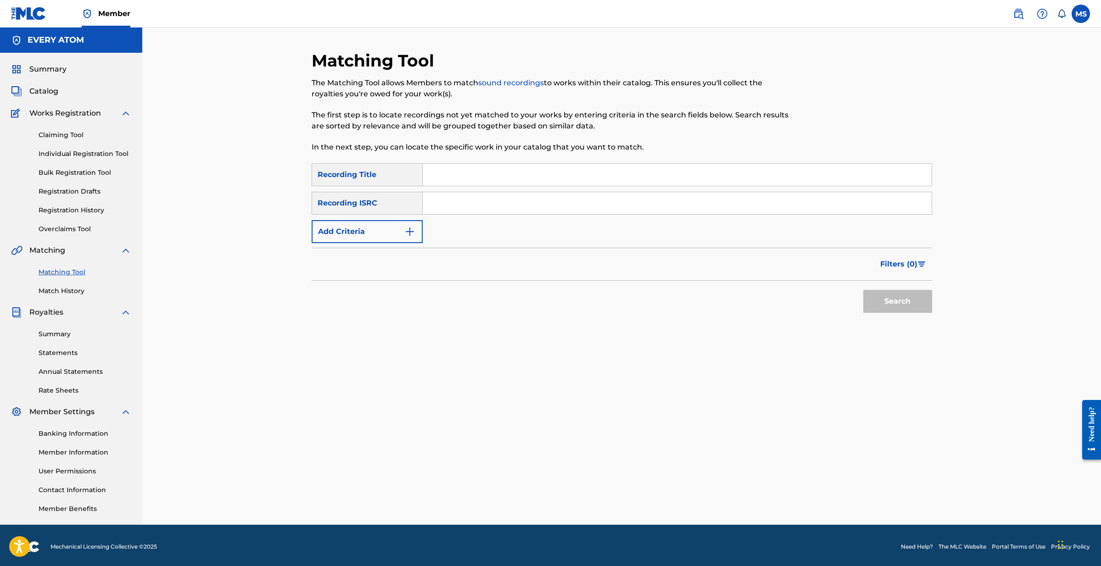
click at [487, 182] on input "Search Form" at bounding box center [677, 175] width 509 height 22
type input "part of the world"
click at [403, 227] on button "Add Criteria" at bounding box center [367, 231] width 111 height 23
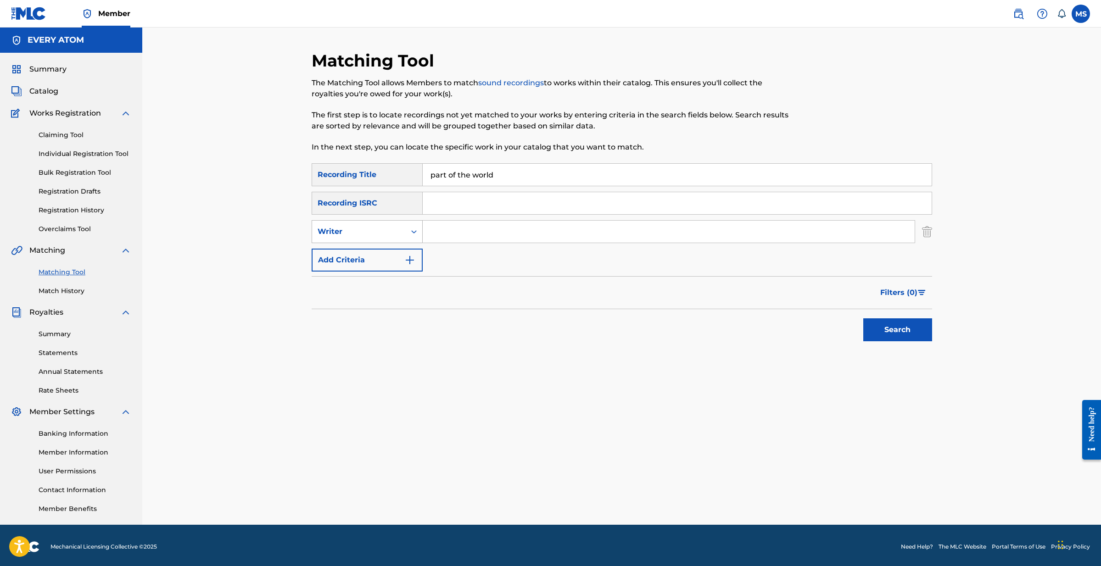
click at [409, 234] on div "Search Form" at bounding box center [414, 232] width 17 height 17
click at [392, 257] on div "Recording Artist" at bounding box center [367, 254] width 110 height 23
click at [438, 224] on input "Search Form" at bounding box center [669, 232] width 492 height 22
type input "heralds of change"
click at [892, 331] on button "Search" at bounding box center [897, 330] width 69 height 23
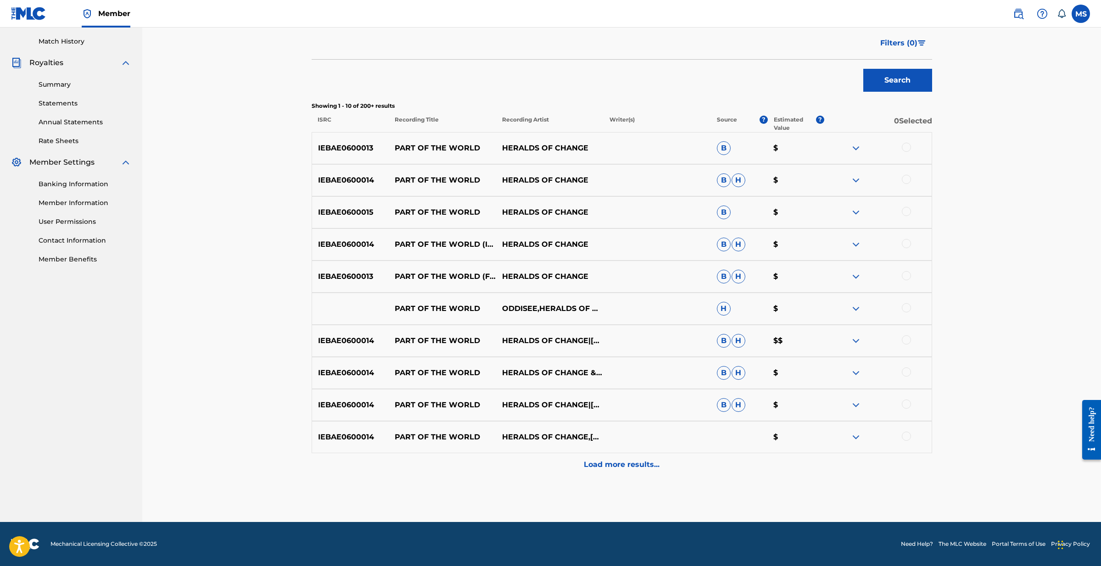
click at [613, 464] on p "Load more results..." at bounding box center [622, 464] width 76 height 11
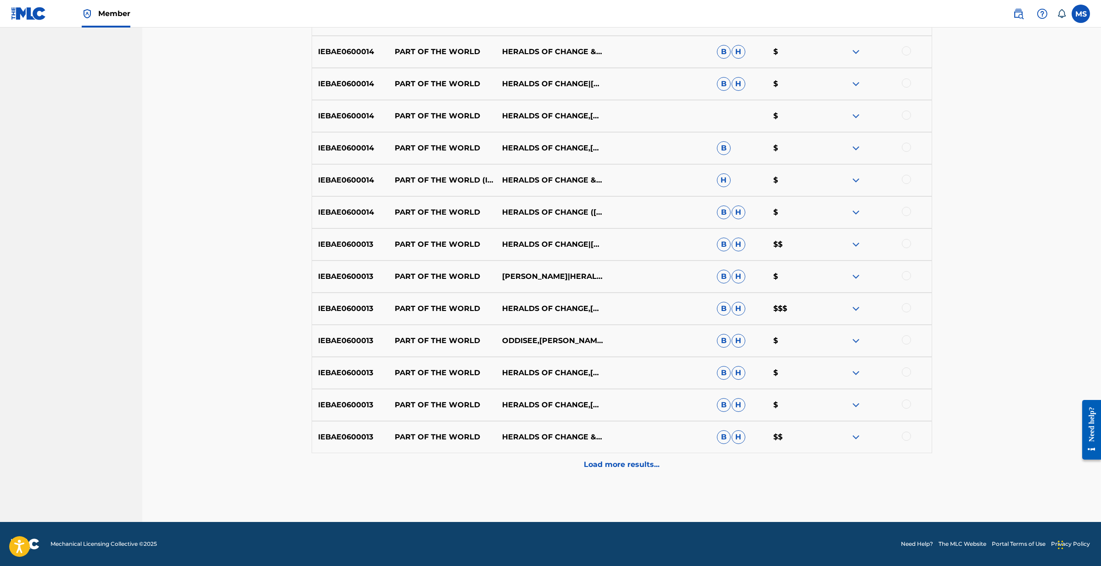
click at [632, 472] on div "Load more results..." at bounding box center [622, 464] width 621 height 23
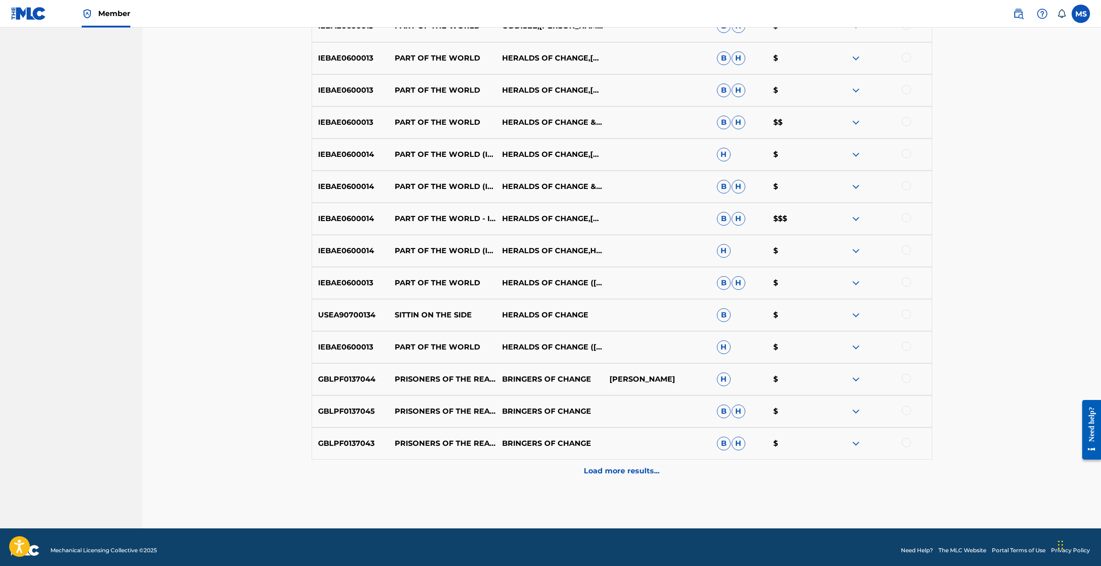
scroll to position [885, 0]
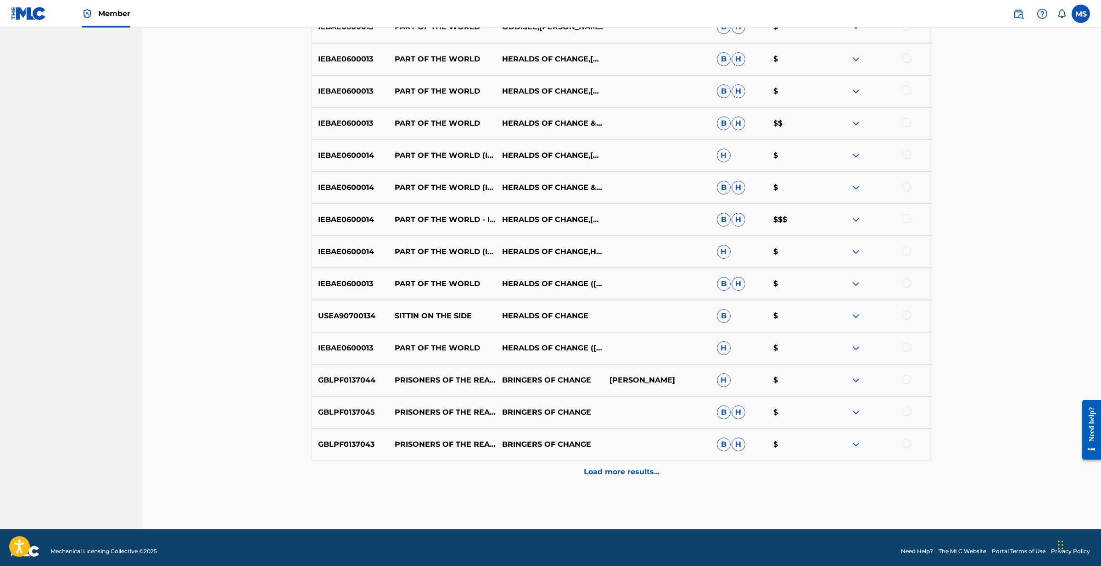
click at [620, 470] on p "Load more results..." at bounding box center [622, 472] width 76 height 11
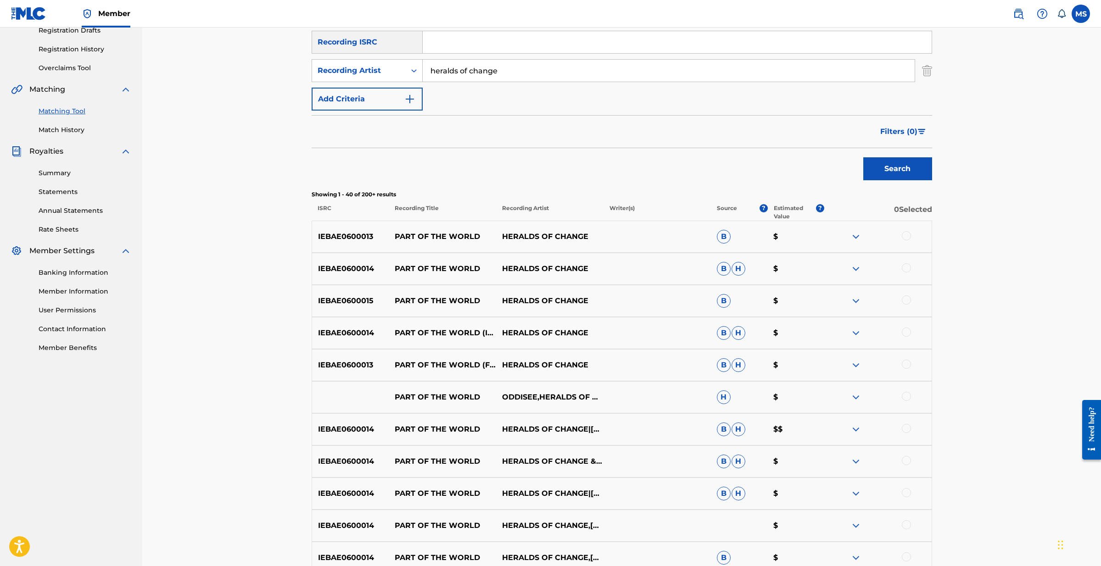
scroll to position [241, 0]
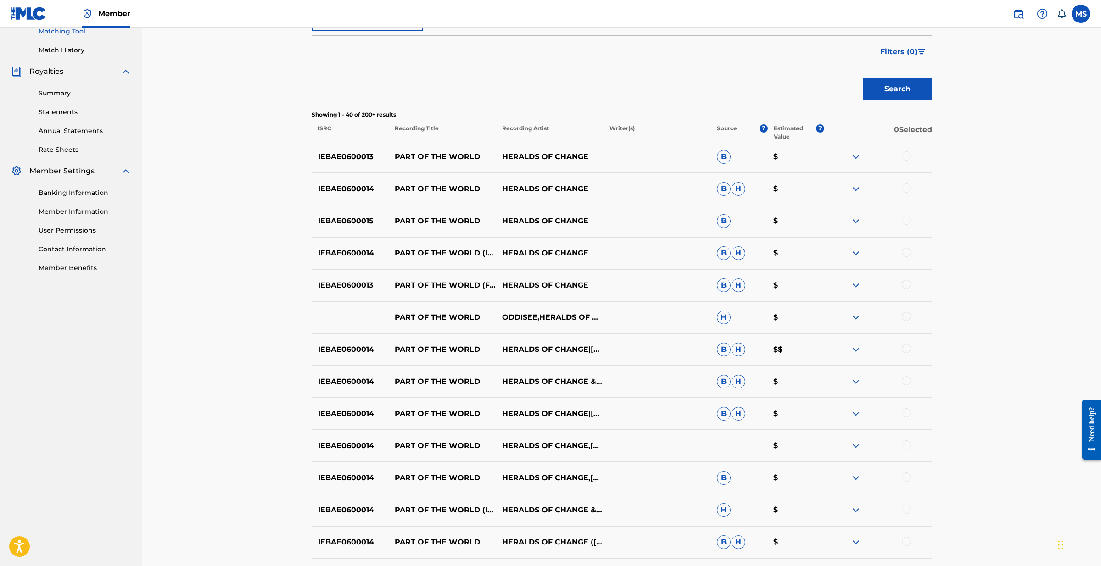
click at [909, 157] on div at bounding box center [906, 155] width 9 height 9
click at [906, 185] on div at bounding box center [906, 188] width 9 height 9
click at [904, 220] on div at bounding box center [906, 220] width 9 height 9
click at [905, 250] on div at bounding box center [906, 252] width 9 height 9
click at [904, 285] on div at bounding box center [906, 284] width 9 height 9
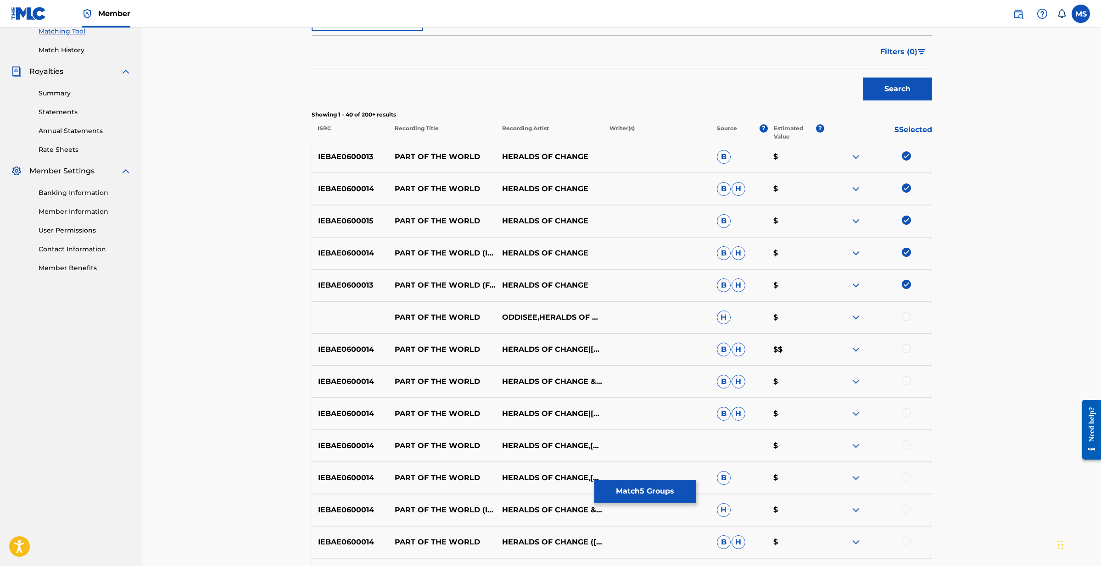
click at [906, 319] on div at bounding box center [906, 316] width 9 height 9
drag, startPoint x: 906, startPoint y: 353, endPoint x: 906, endPoint y: 364, distance: 11.5
click at [906, 353] on div at bounding box center [906, 348] width 9 height 9
click at [905, 383] on div at bounding box center [906, 380] width 9 height 9
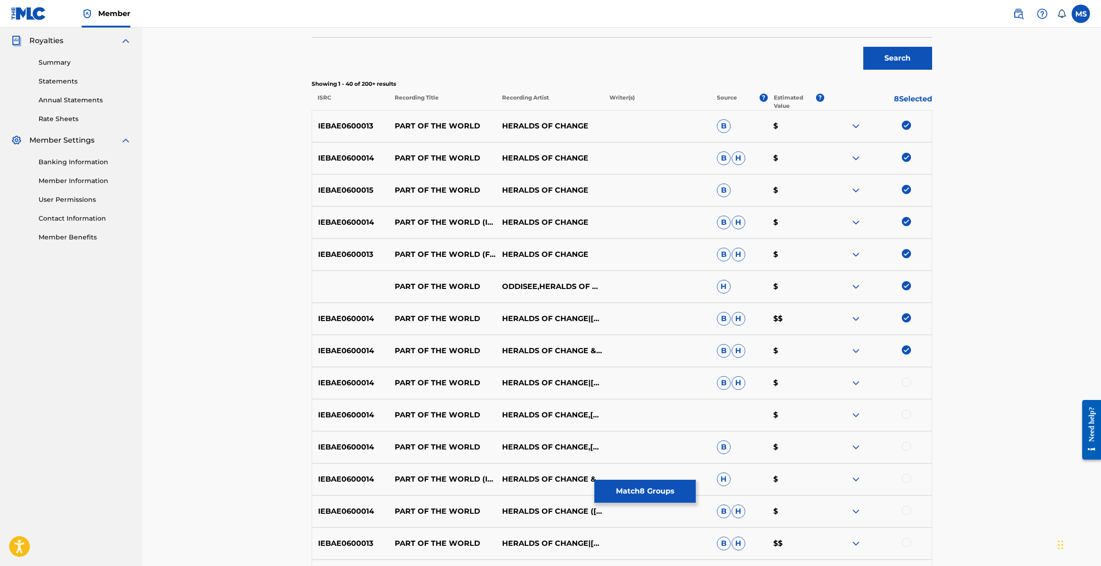
scroll to position [275, 0]
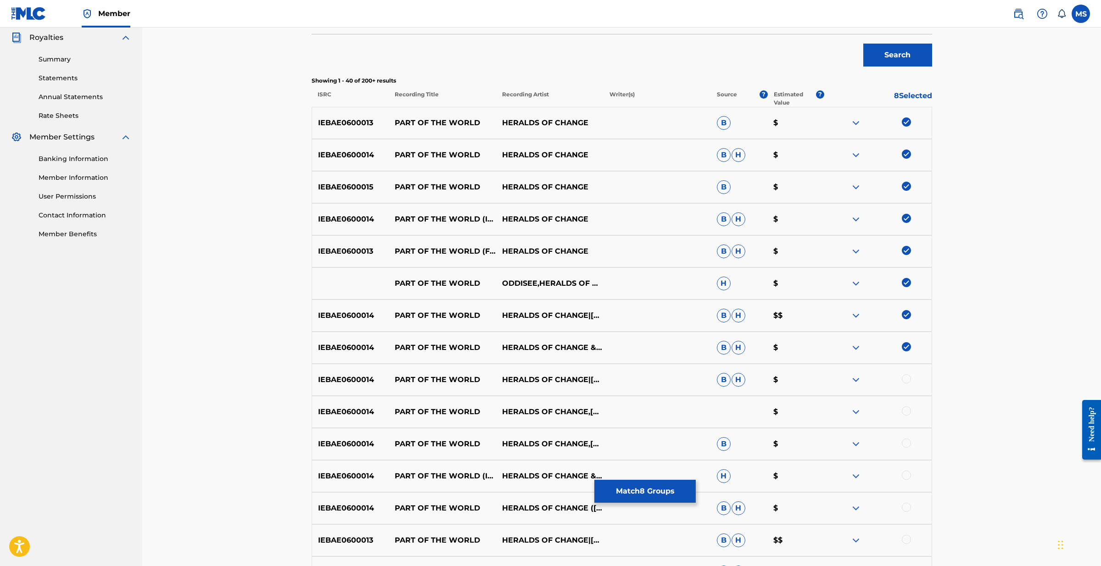
click at [907, 380] on div at bounding box center [906, 379] width 9 height 9
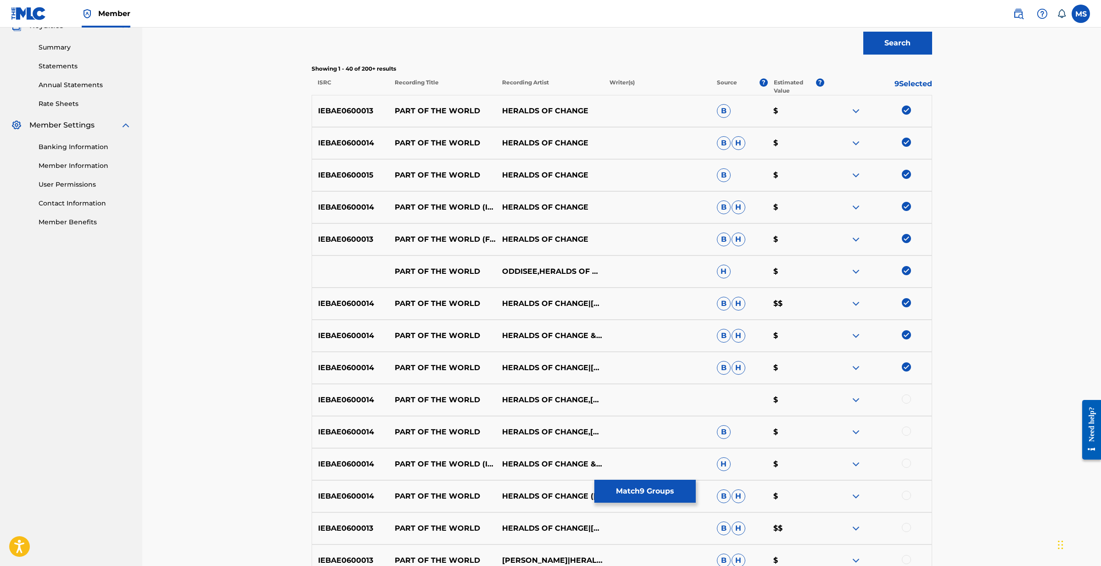
click at [908, 399] on div at bounding box center [906, 399] width 9 height 9
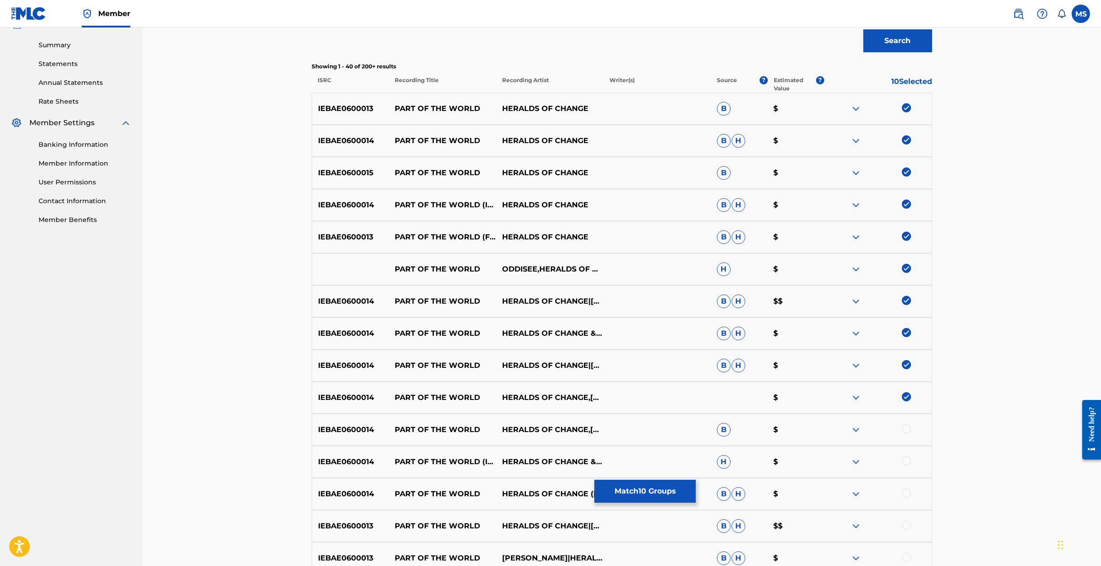
click at [909, 432] on div at bounding box center [877, 430] width 107 height 11
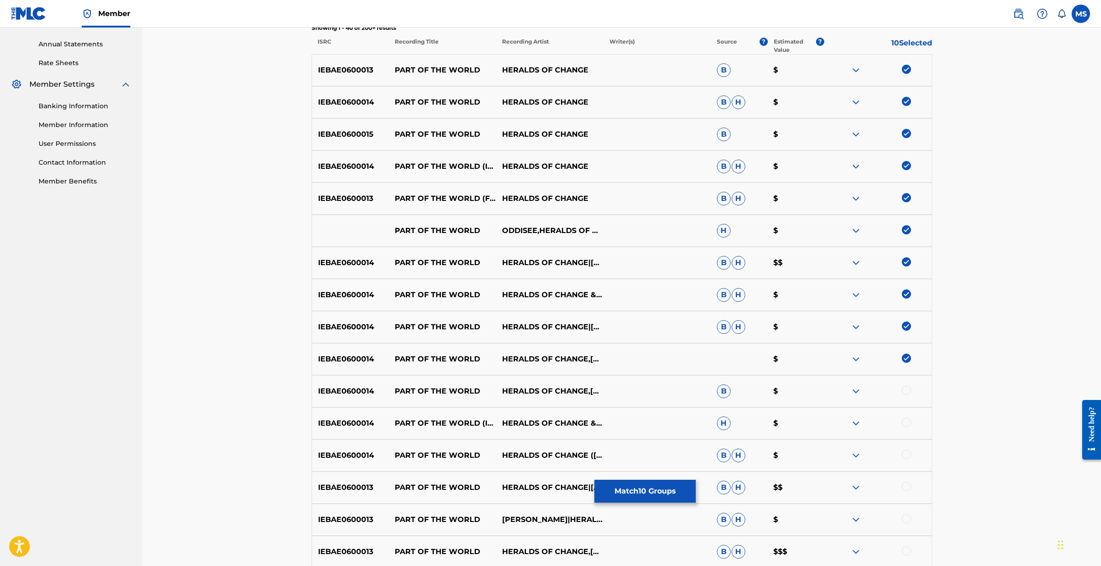
scroll to position [329, 0]
drag, startPoint x: 906, startPoint y: 421, endPoint x: 907, endPoint y: 405, distance: 16.1
click at [906, 420] on div at bounding box center [906, 421] width 9 height 9
click at [908, 392] on div at bounding box center [906, 390] width 9 height 9
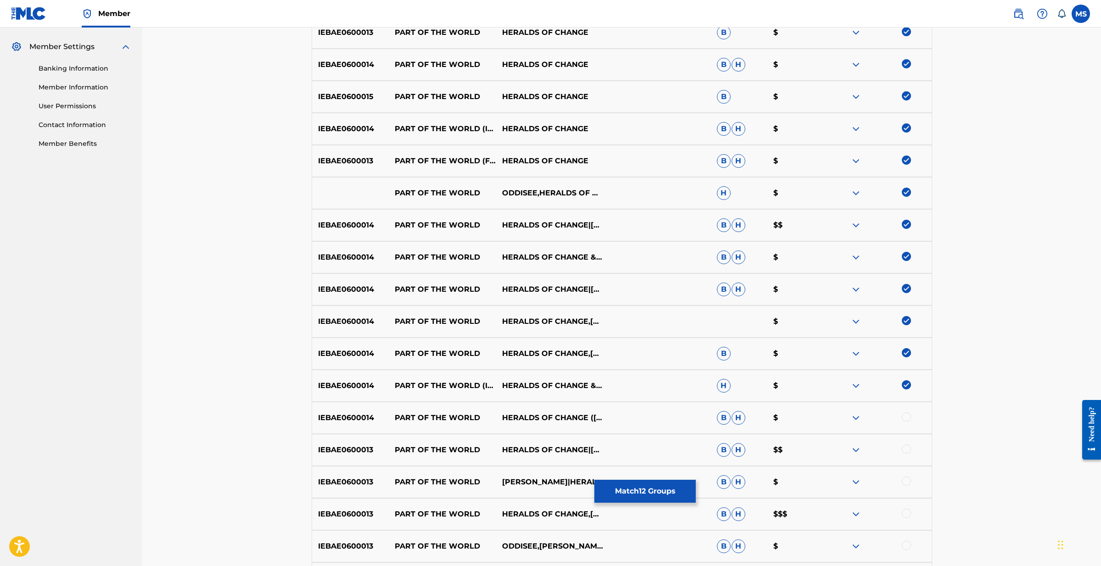
scroll to position [366, 0]
click at [906, 419] on div at bounding box center [906, 416] width 9 height 9
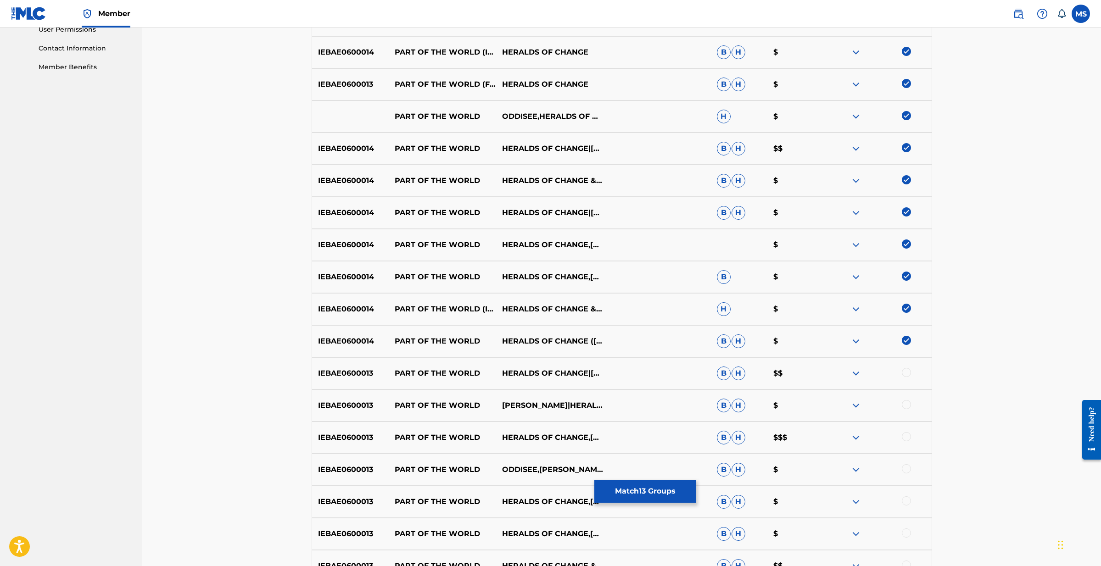
scroll to position [444, 0]
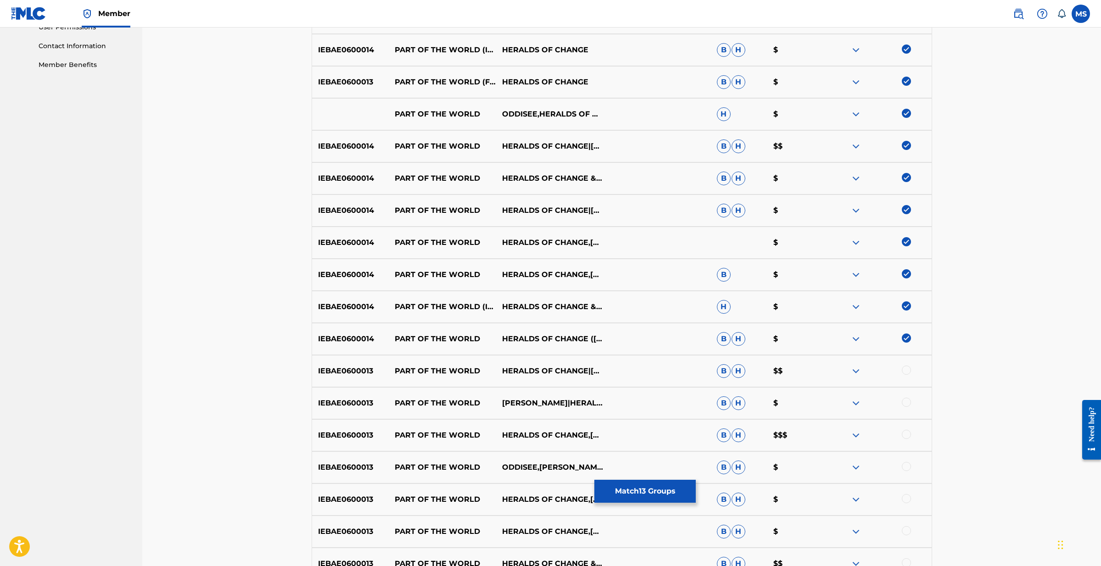
drag, startPoint x: 904, startPoint y: 373, endPoint x: 904, endPoint y: 383, distance: 9.6
click at [904, 373] on div at bounding box center [906, 370] width 9 height 9
click at [906, 403] on div at bounding box center [906, 402] width 9 height 9
click at [905, 433] on div at bounding box center [906, 434] width 9 height 9
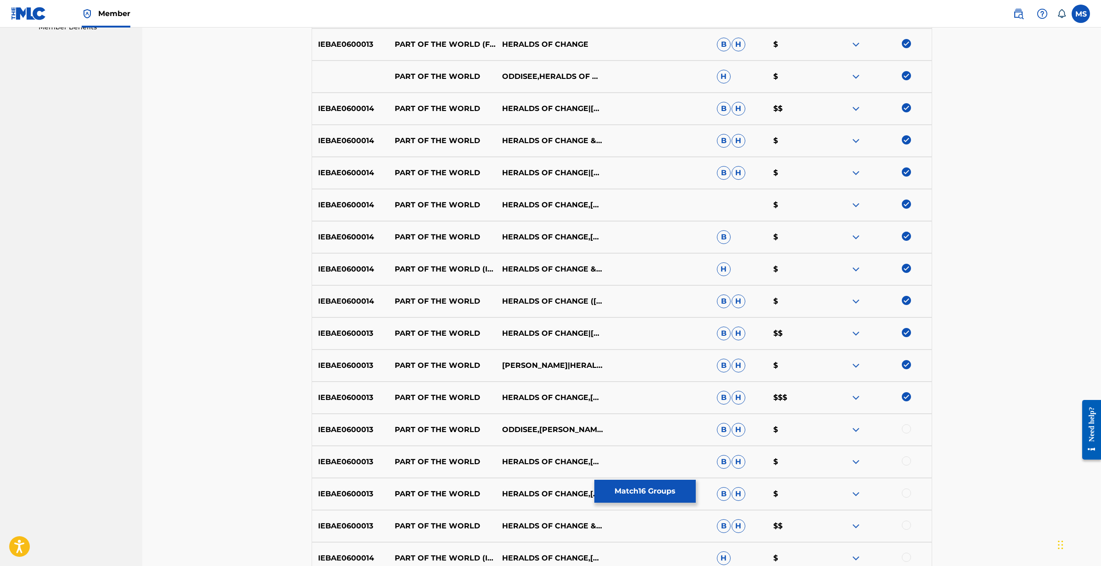
click at [904, 431] on div at bounding box center [906, 429] width 9 height 9
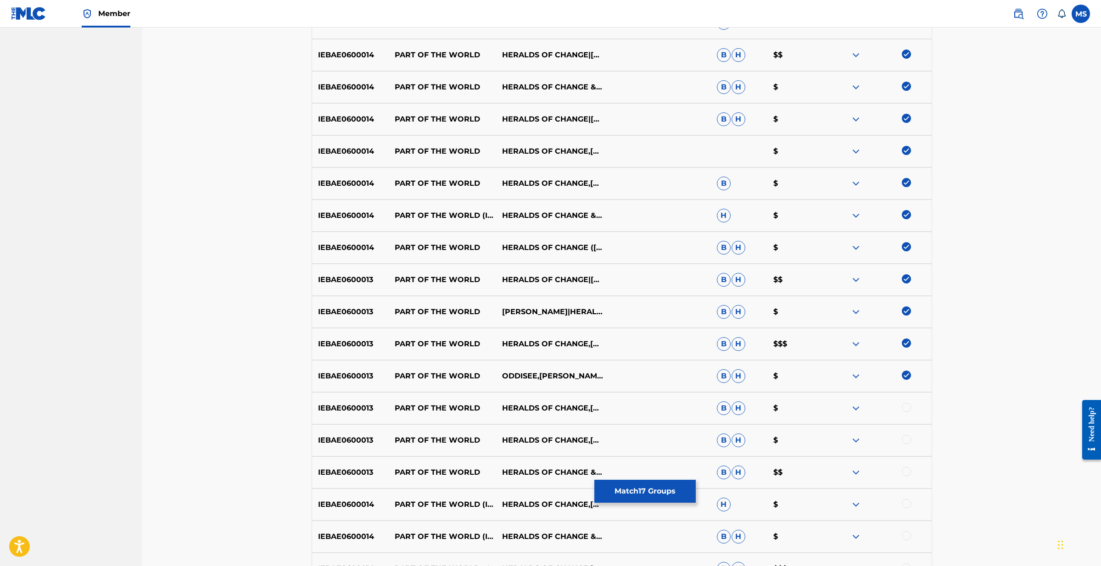
scroll to position [537, 0]
click at [910, 409] on div at bounding box center [906, 406] width 9 height 9
click at [909, 440] on div at bounding box center [906, 438] width 9 height 9
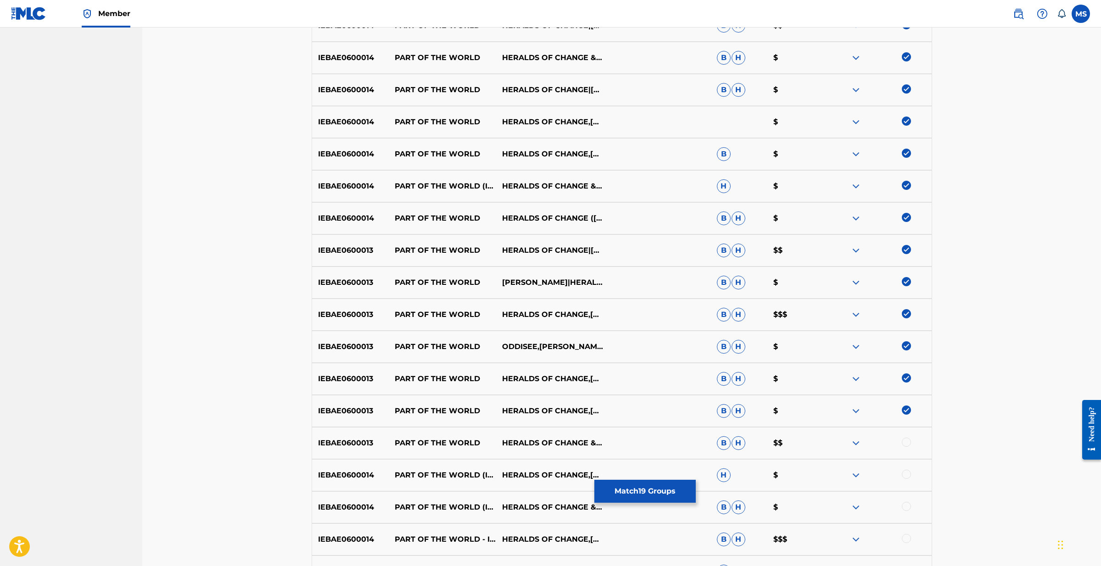
click at [906, 444] on div at bounding box center [906, 442] width 9 height 9
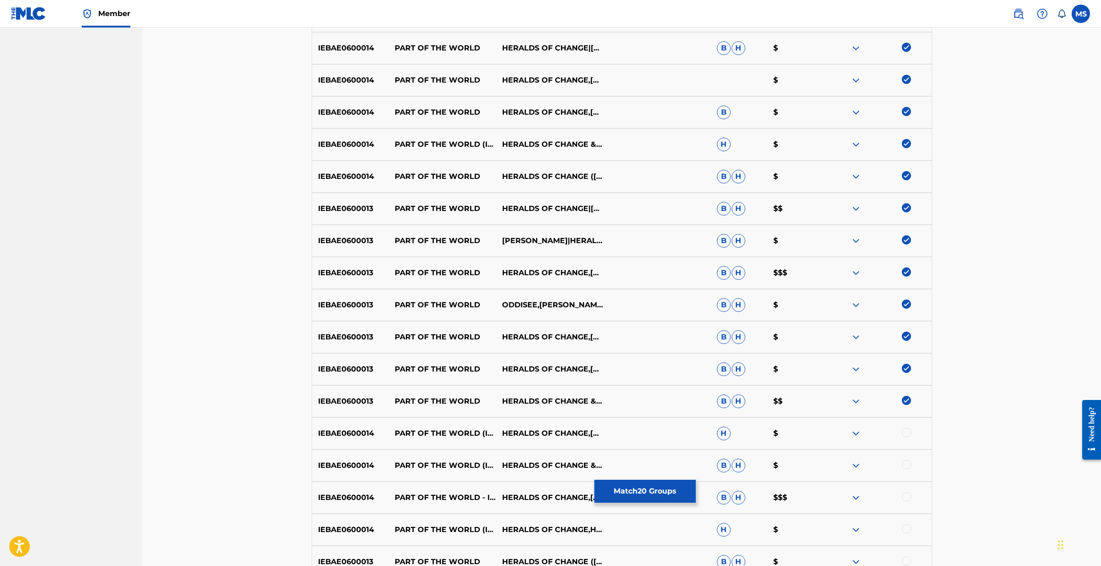
click at [903, 435] on div at bounding box center [906, 432] width 9 height 9
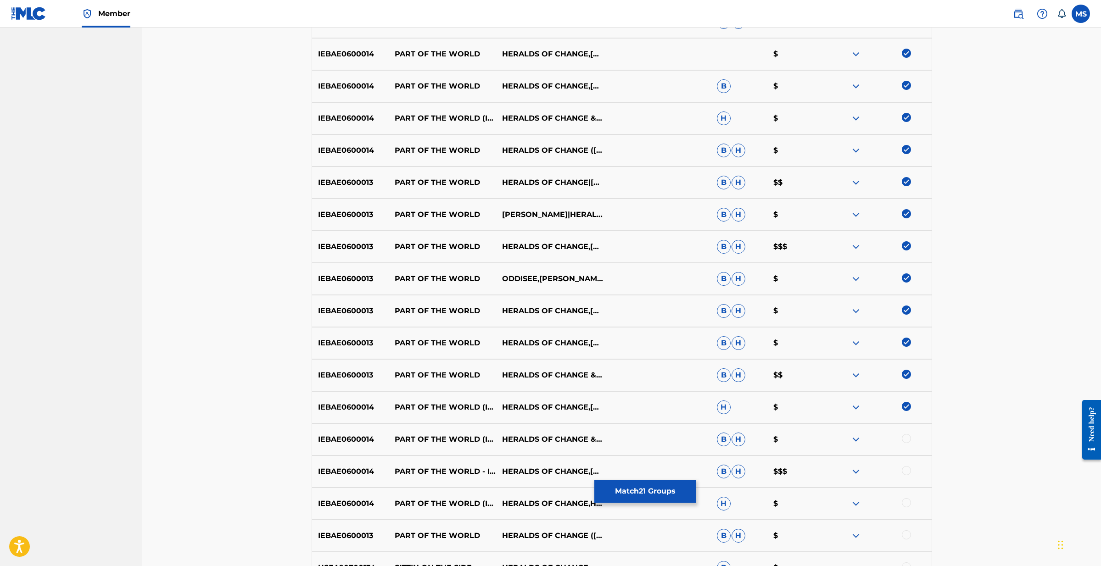
click at [905, 439] on div at bounding box center [906, 438] width 9 height 9
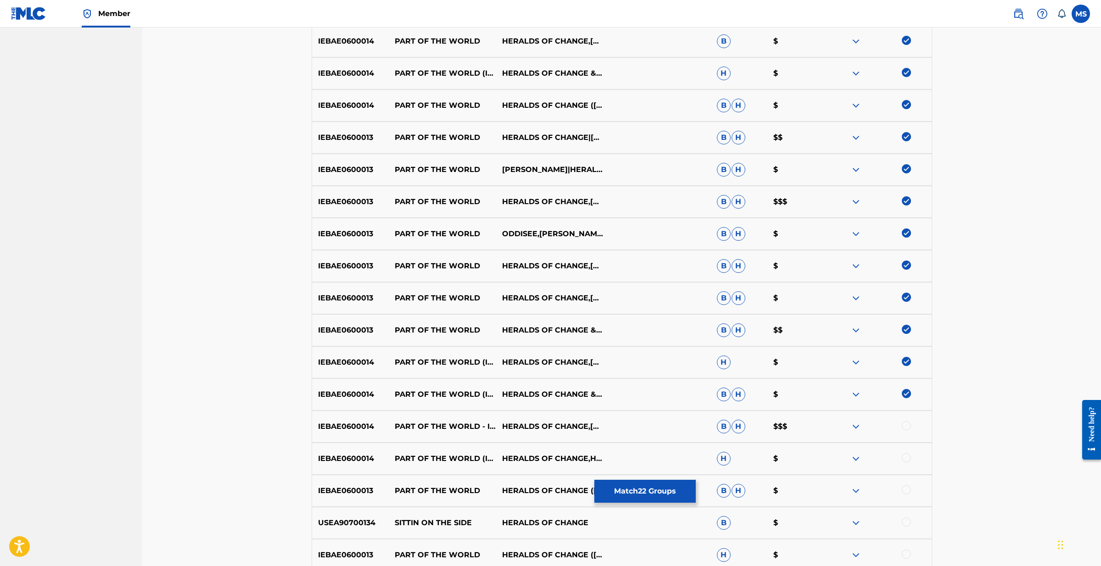
click at [905, 430] on div at bounding box center [906, 425] width 9 height 9
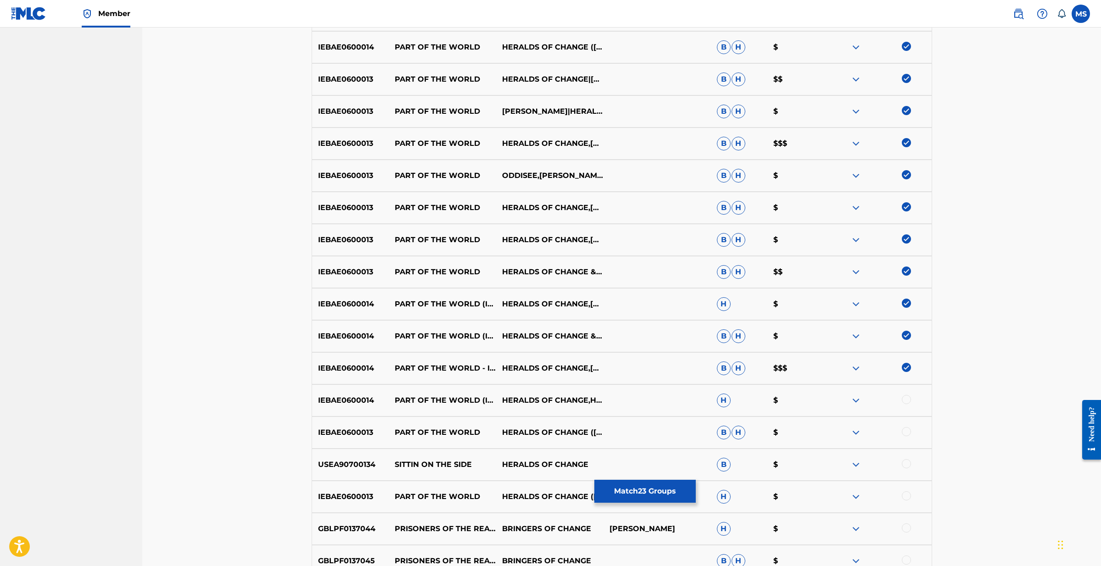
scroll to position [735, 0]
click at [907, 406] on div at bounding box center [877, 402] width 107 height 11
click at [906, 404] on div at bounding box center [906, 401] width 9 height 9
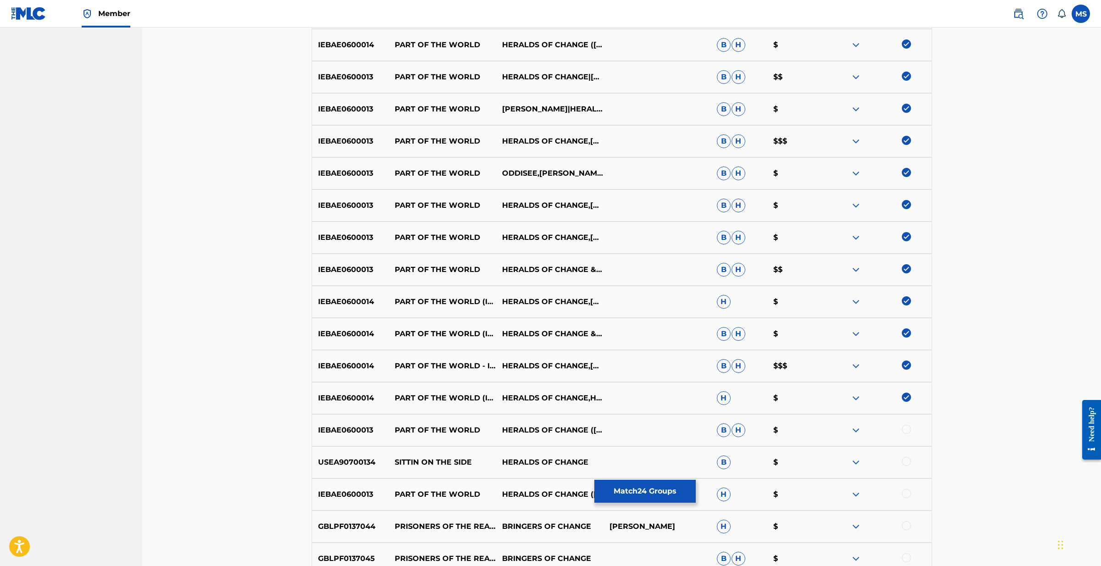
click at [906, 436] on div "IEBAE0600013 PART OF THE WORLD HERALDS OF CHANGE (MIKE SLOTT X HUDSON MOHAWKE) …" at bounding box center [622, 430] width 621 height 32
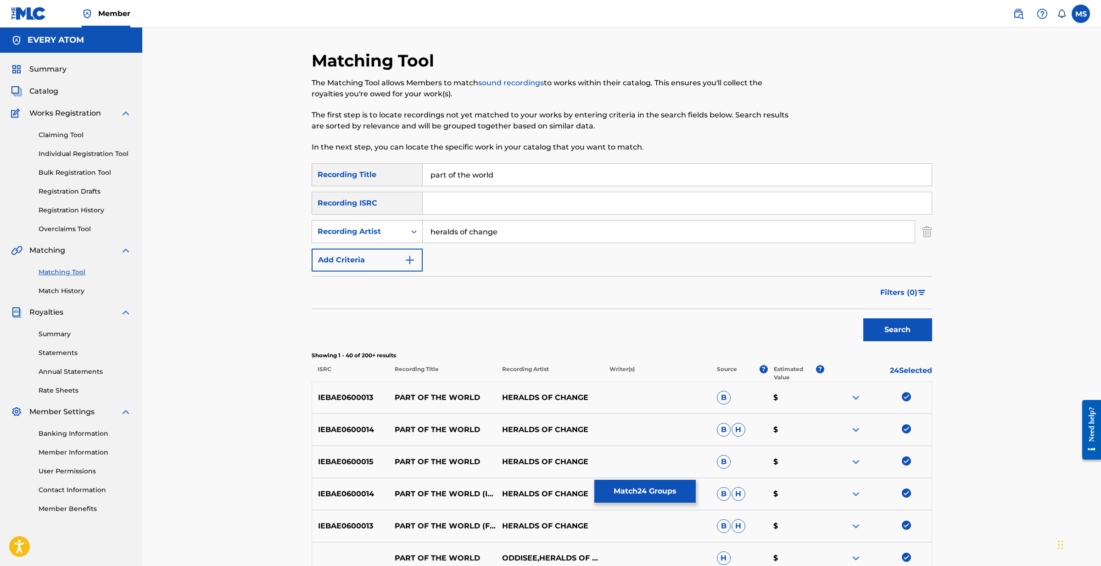
scroll to position [0, 0]
click at [909, 296] on span "Filters ( 0 )" at bounding box center [898, 292] width 37 height 11
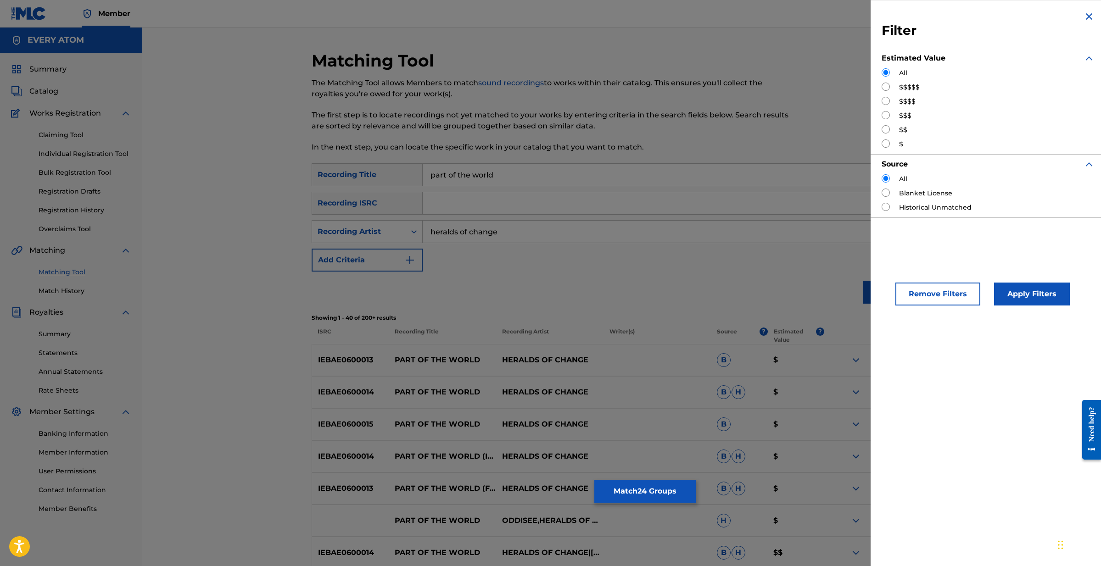
click at [836, 264] on div "SearchWithCriteriaa065dbbc-66ea-44d6-9412-a19f194e5e25 Recording Title part of …" at bounding box center [622, 217] width 621 height 108
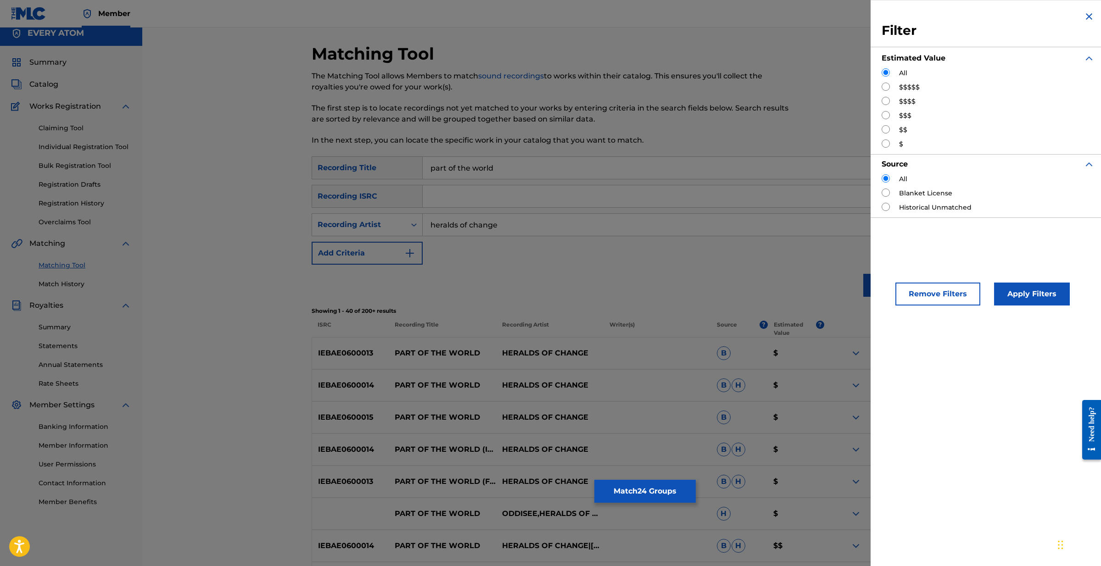
click at [769, 298] on div "Search" at bounding box center [622, 283] width 621 height 37
drag, startPoint x: 1087, startPoint y: 14, endPoint x: 1069, endPoint y: 26, distance: 22.1
click at [1087, 14] on img "Search Form" at bounding box center [1089, 16] width 11 height 11
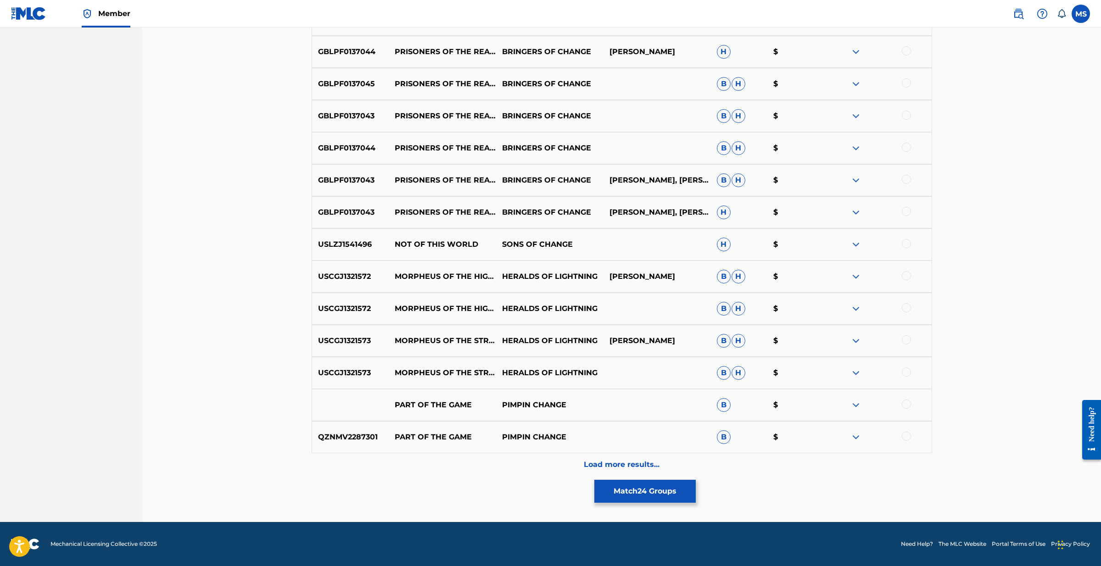
scroll to position [1214, 0]
click at [649, 464] on p "Load more results..." at bounding box center [622, 464] width 76 height 11
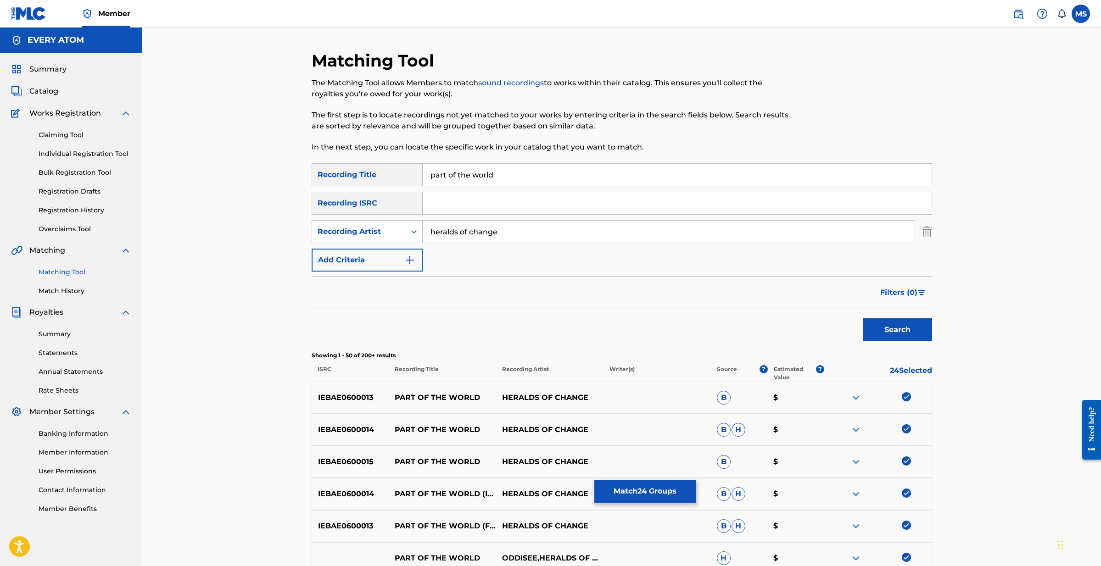
scroll to position [0, 0]
click at [627, 491] on button "Match 24 Groups" at bounding box center [644, 491] width 101 height 23
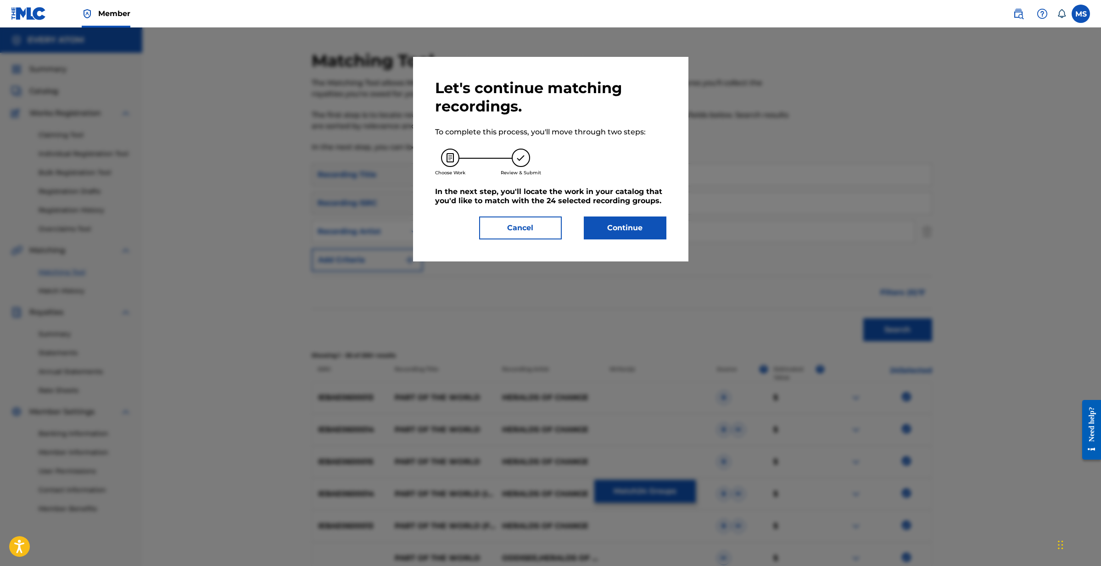
click at [632, 229] on button "Continue" at bounding box center [625, 228] width 83 height 23
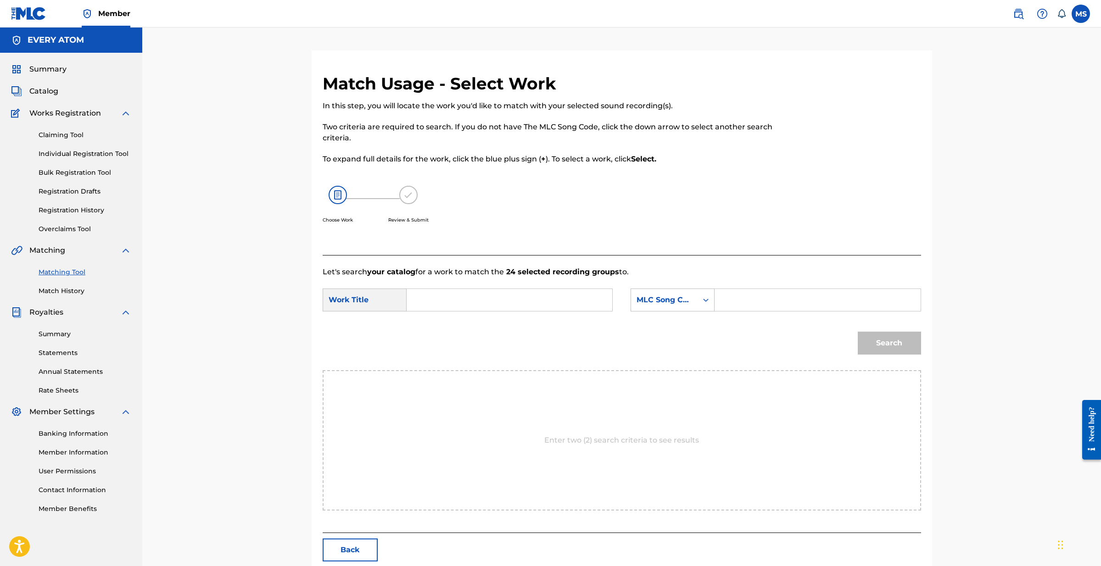
click at [484, 294] on input "Search Form" at bounding box center [509, 300] width 190 height 22
click at [454, 321] on div "part of the world" at bounding box center [440, 327] width 52 height 28
type input "part of the world"
click at [694, 304] on div "MLC Song Code" at bounding box center [664, 299] width 67 height 17
click at [672, 392] on div "Publisher Name" at bounding box center [672, 391] width 83 height 23
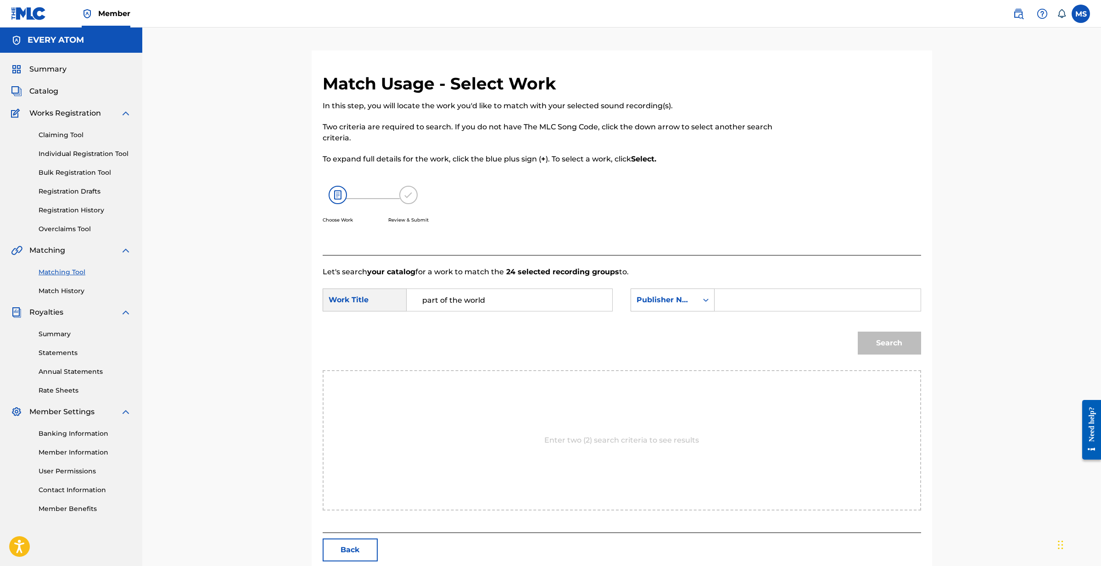
click at [727, 302] on input "Search Form" at bounding box center [817, 300] width 190 height 22
type input "Every Atom"
click at [870, 340] on button "Search" at bounding box center [889, 343] width 63 height 23
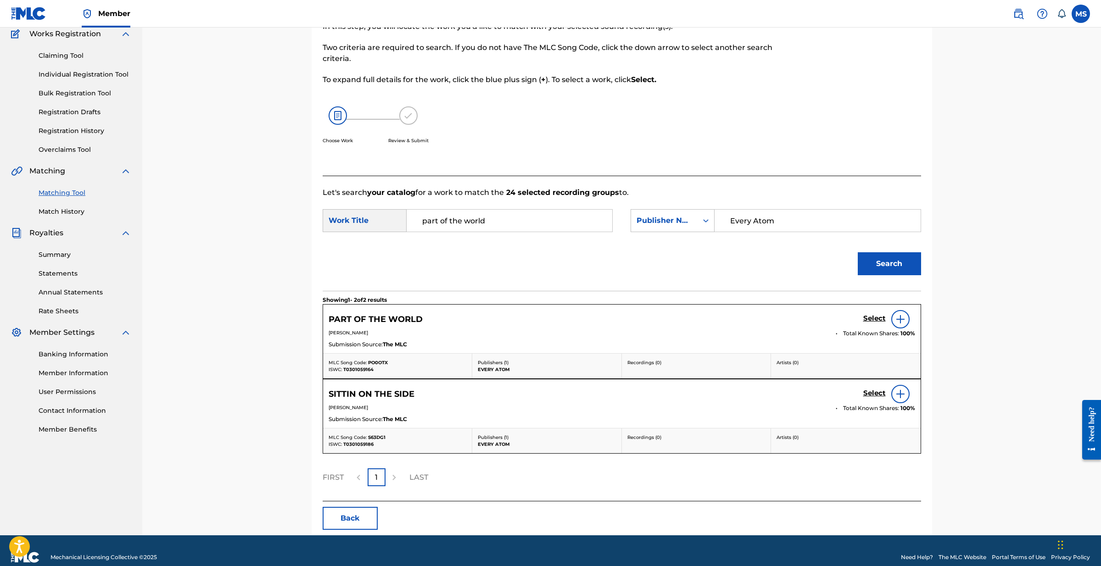
scroll to position [83, 0]
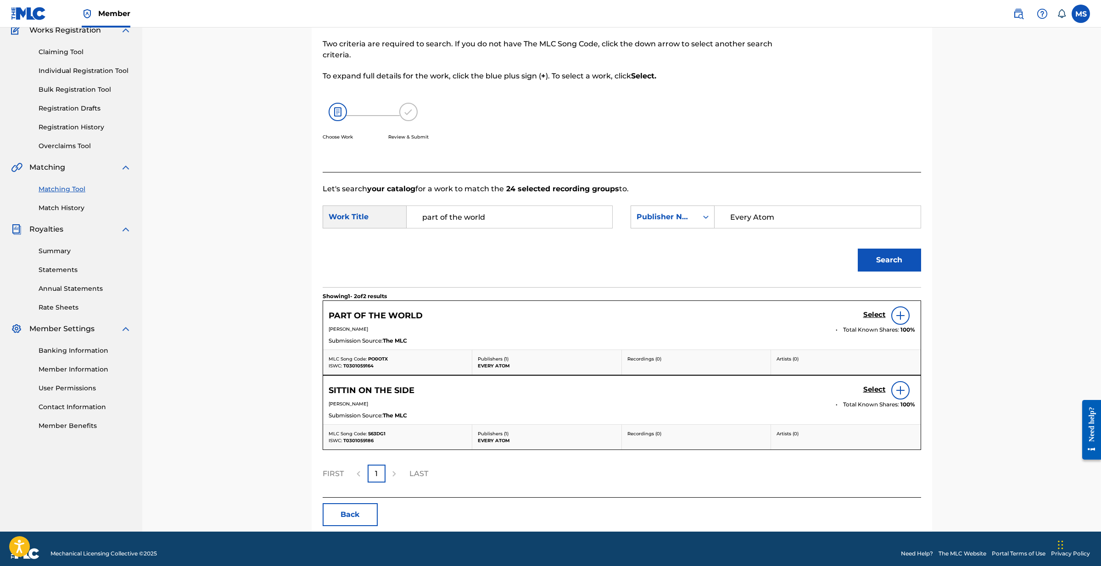
click at [877, 315] on h5 "Select" at bounding box center [874, 315] width 22 height 9
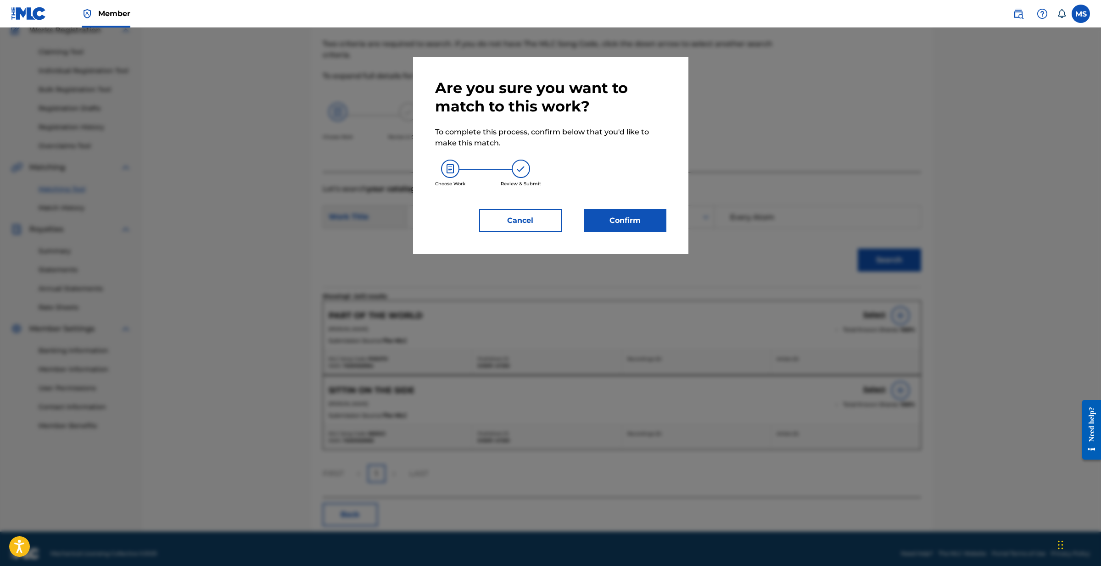
drag, startPoint x: 521, startPoint y: 221, endPoint x: 562, endPoint y: 224, distance: 41.0
click at [521, 221] on button "Cancel" at bounding box center [520, 220] width 83 height 23
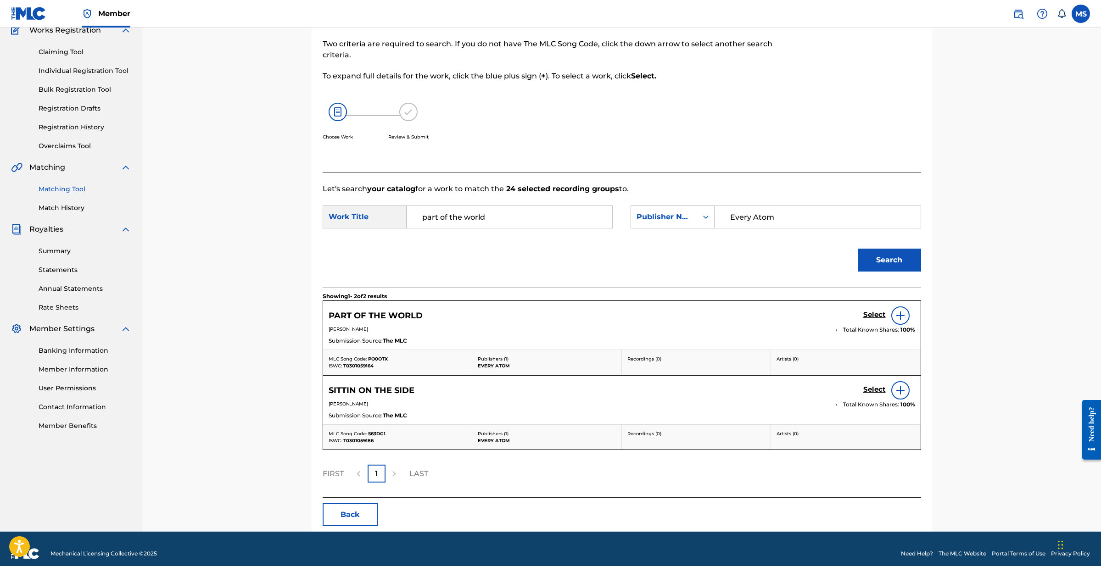
click at [902, 323] on div at bounding box center [900, 316] width 18 height 18
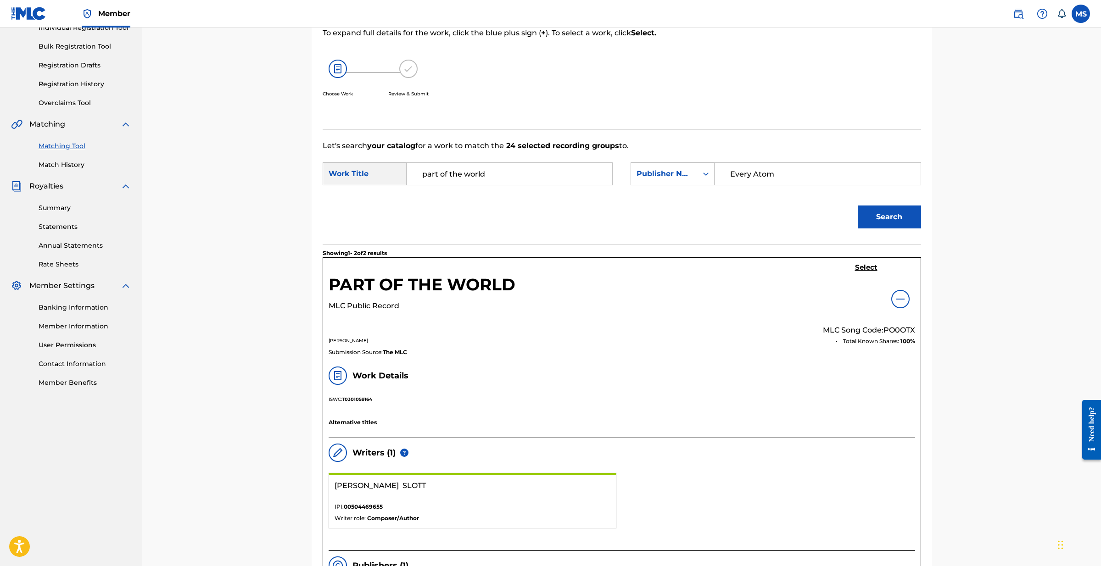
scroll to position [129, 0]
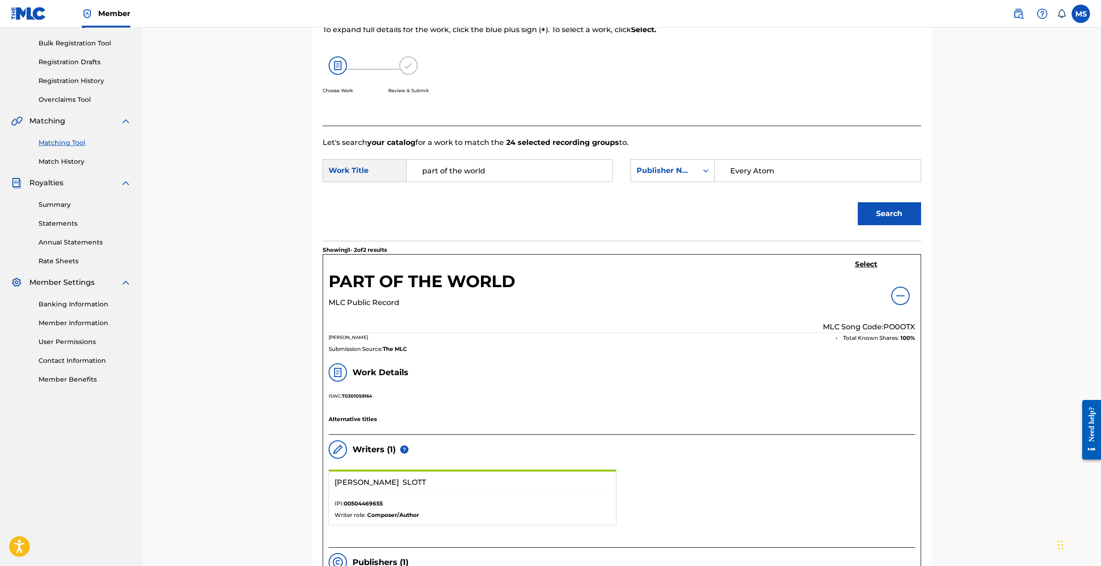
click at [892, 299] on div at bounding box center [900, 296] width 18 height 18
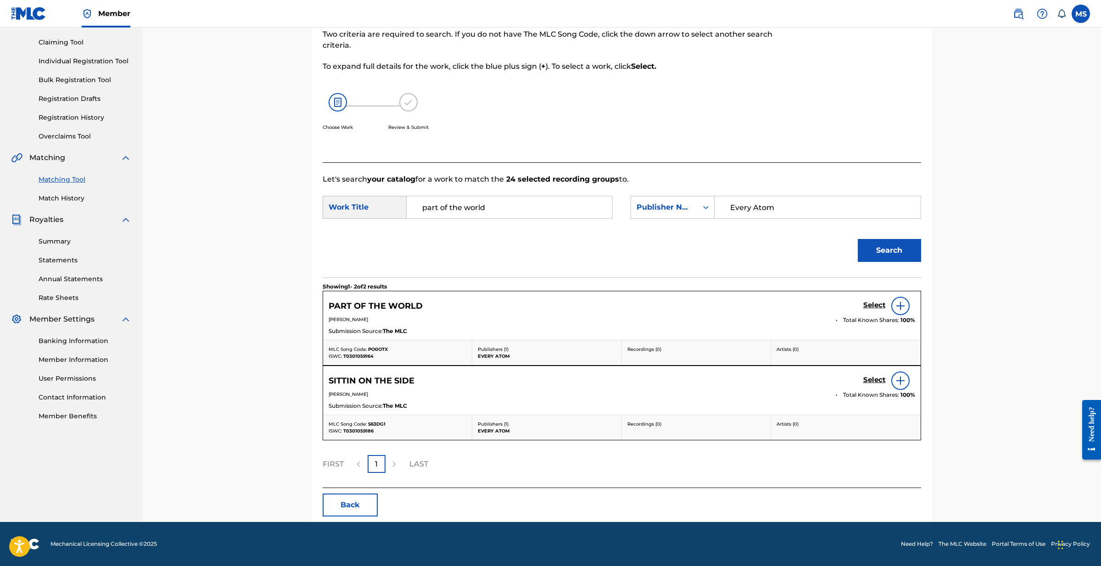
click at [868, 303] on h5 "Select" at bounding box center [874, 305] width 22 height 9
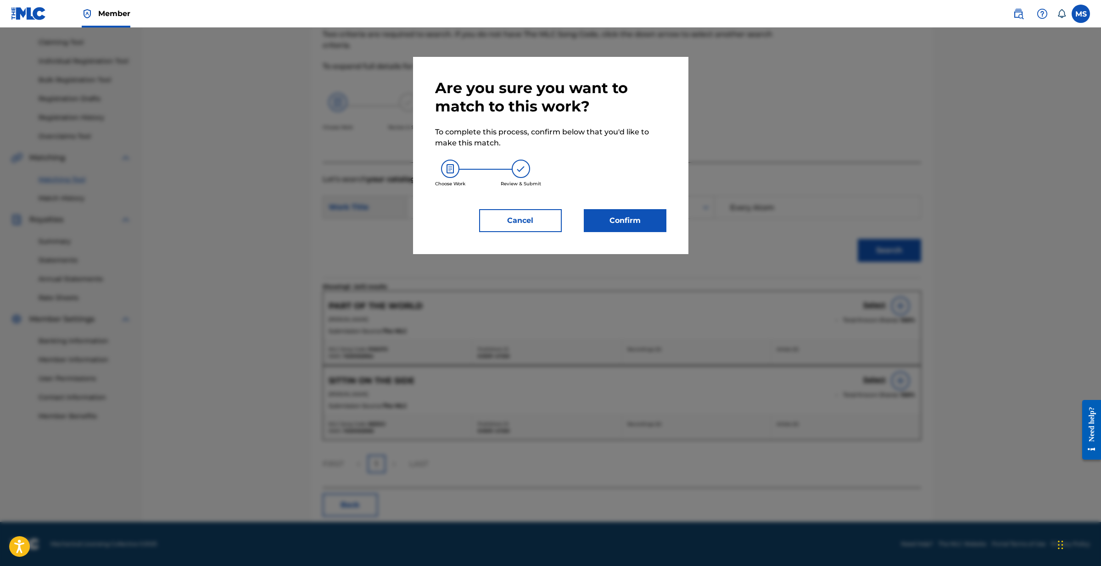
drag, startPoint x: 518, startPoint y: 217, endPoint x: 576, endPoint y: 221, distance: 58.5
click at [519, 217] on button "Cancel" at bounding box center [520, 220] width 83 height 23
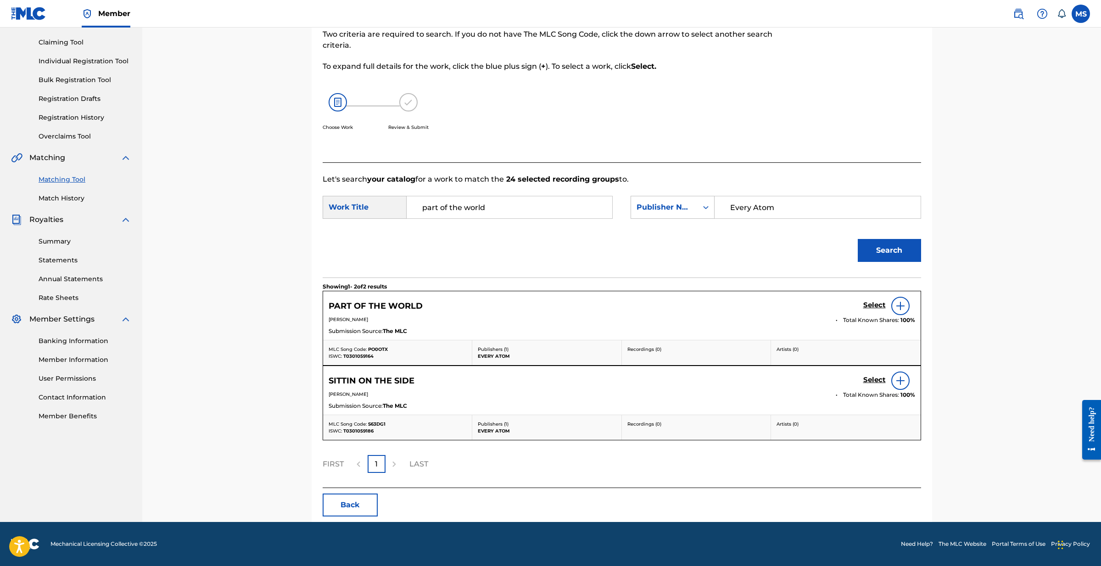
click at [901, 303] on img at bounding box center [900, 306] width 11 height 11
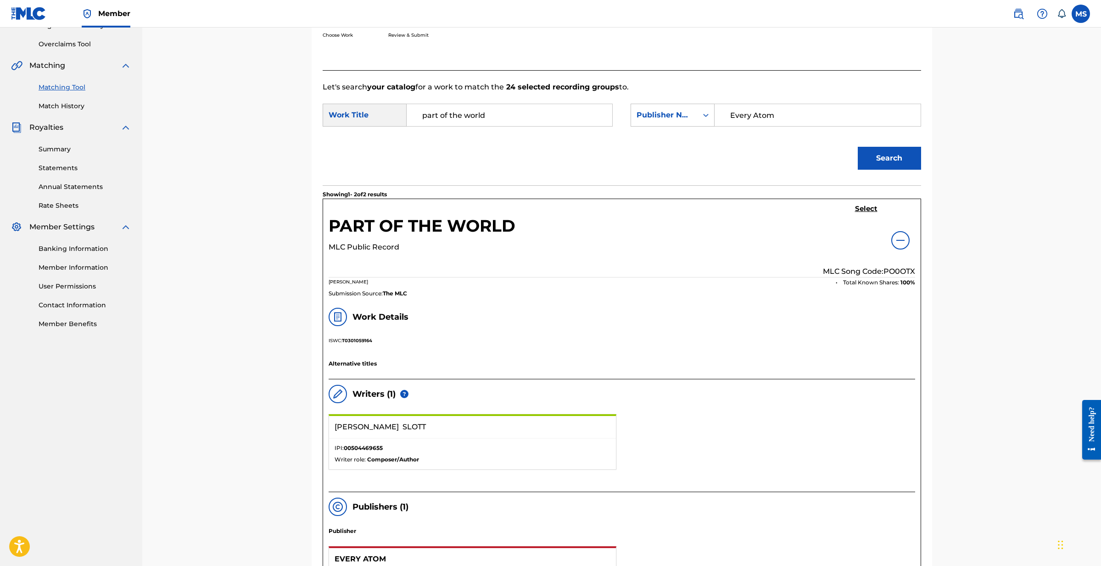
scroll to position [161, 0]
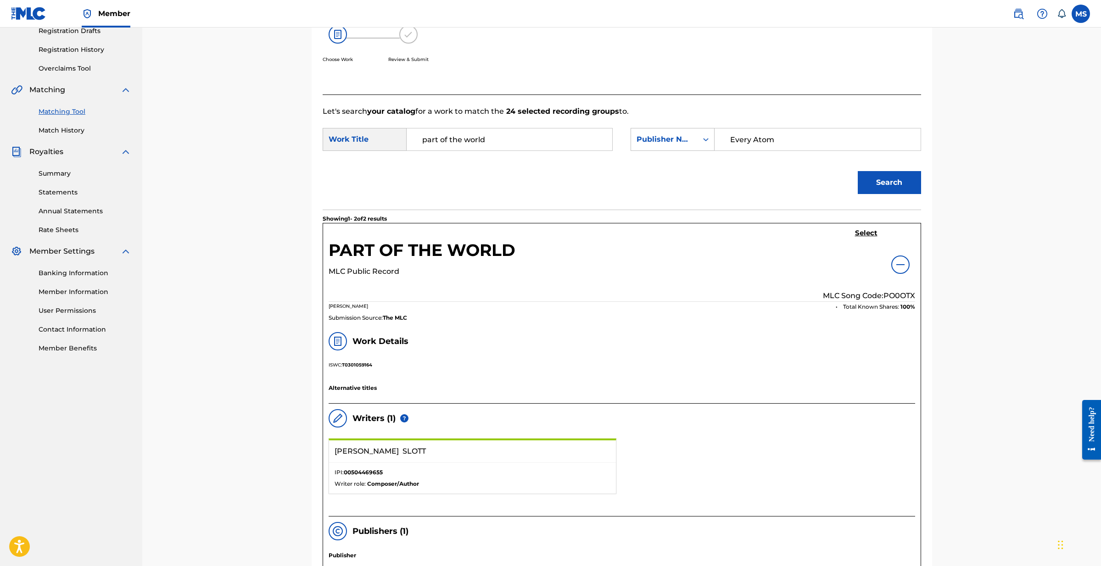
drag, startPoint x: 900, startPoint y: 270, endPoint x: 879, endPoint y: 265, distance: 21.8
click at [900, 270] on div at bounding box center [900, 265] width 18 height 18
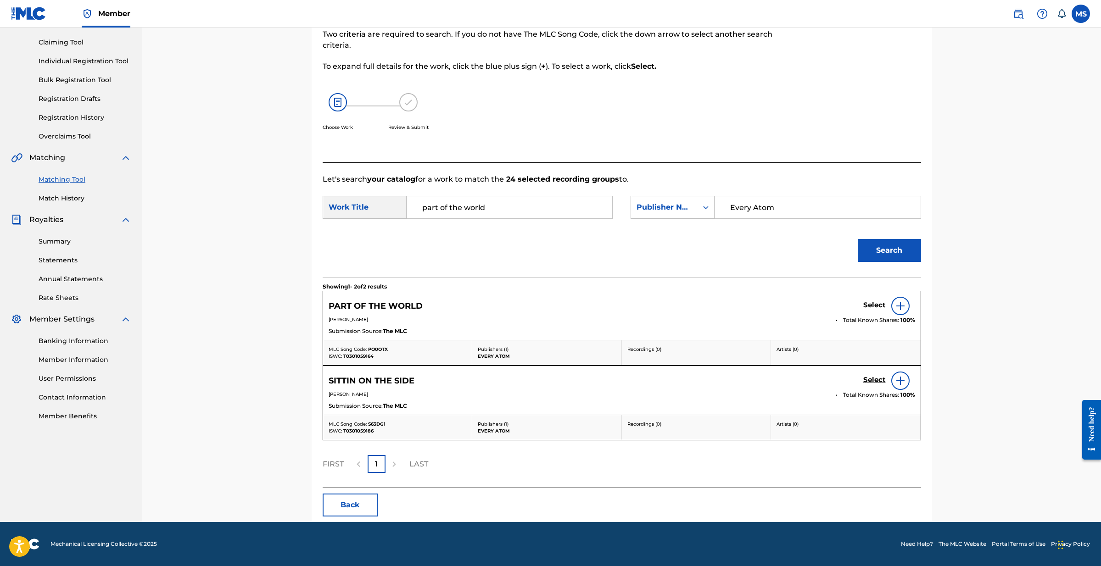
click at [873, 303] on h5 "Select" at bounding box center [874, 305] width 22 height 9
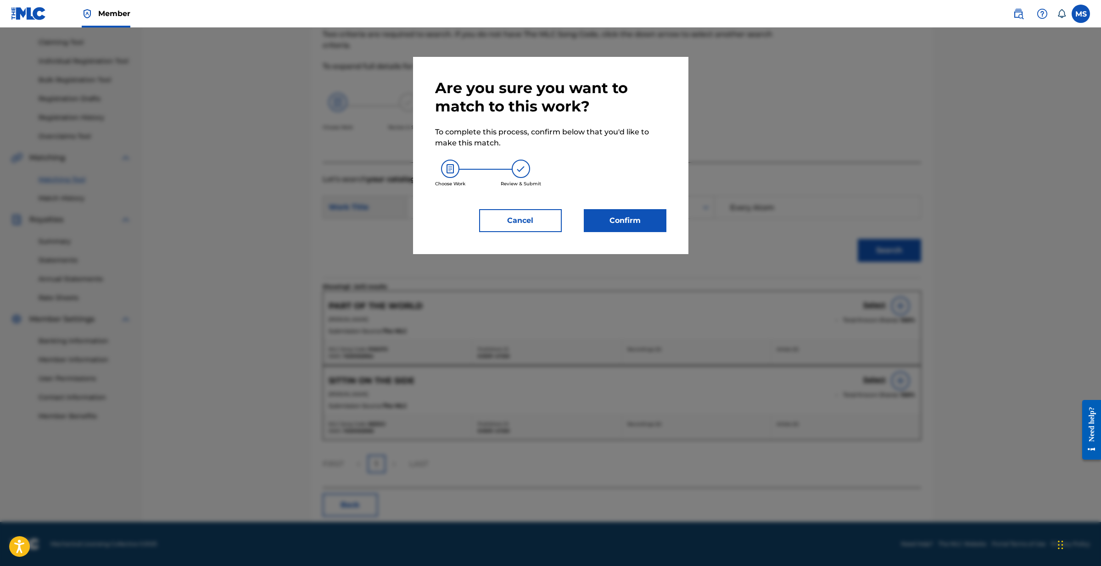
click at [638, 222] on button "Confirm" at bounding box center [625, 220] width 83 height 23
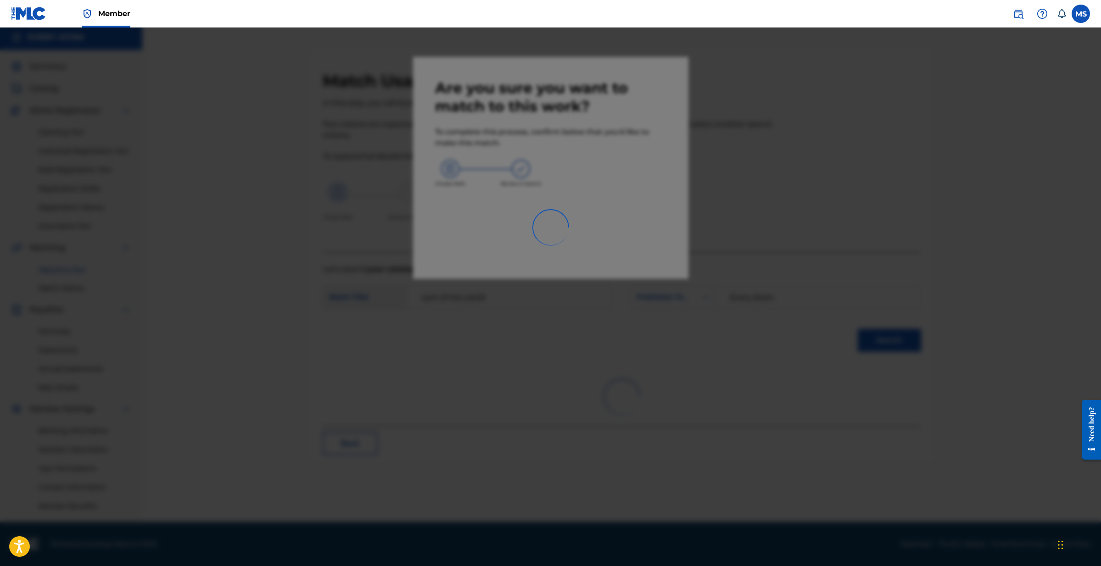
scroll to position [3, 0]
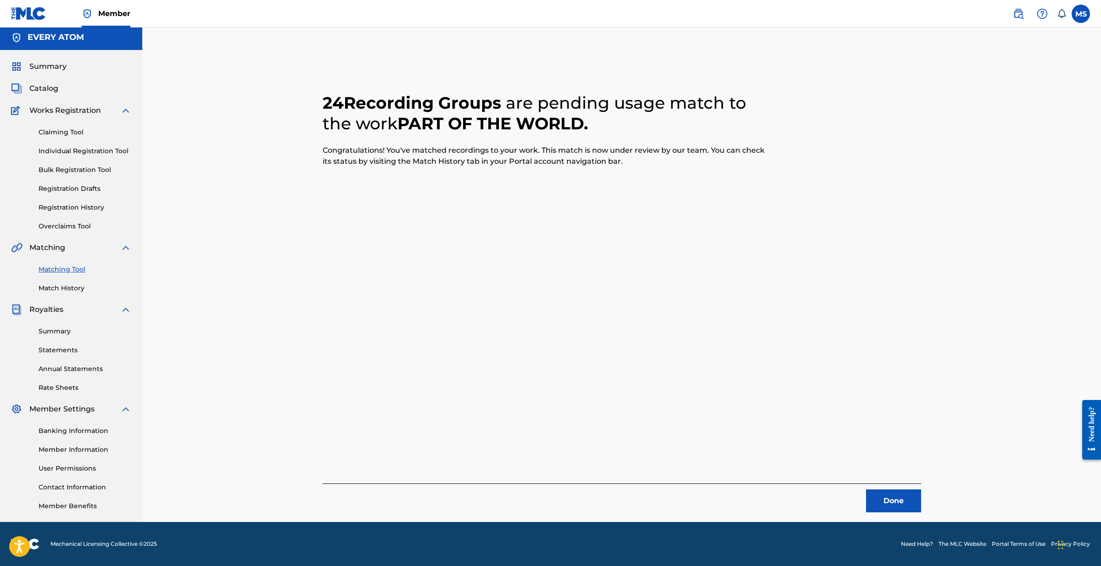
click at [881, 497] on button "Done" at bounding box center [893, 501] width 55 height 23
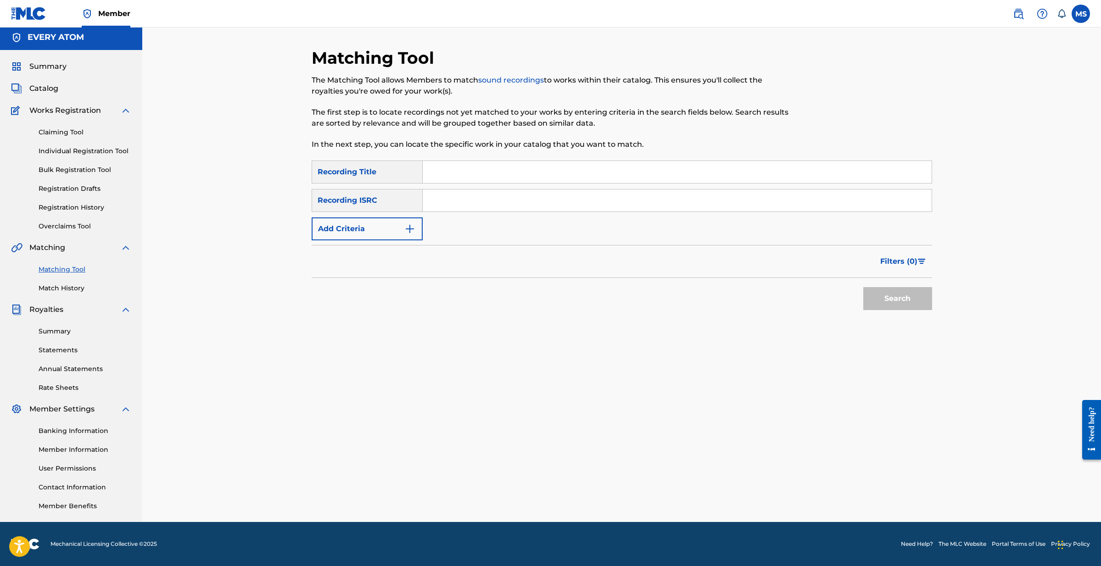
click at [447, 169] on input "Search Form" at bounding box center [677, 172] width 509 height 22
type input "sitting on the side"
click at [375, 232] on button "Add Criteria" at bounding box center [367, 229] width 111 height 23
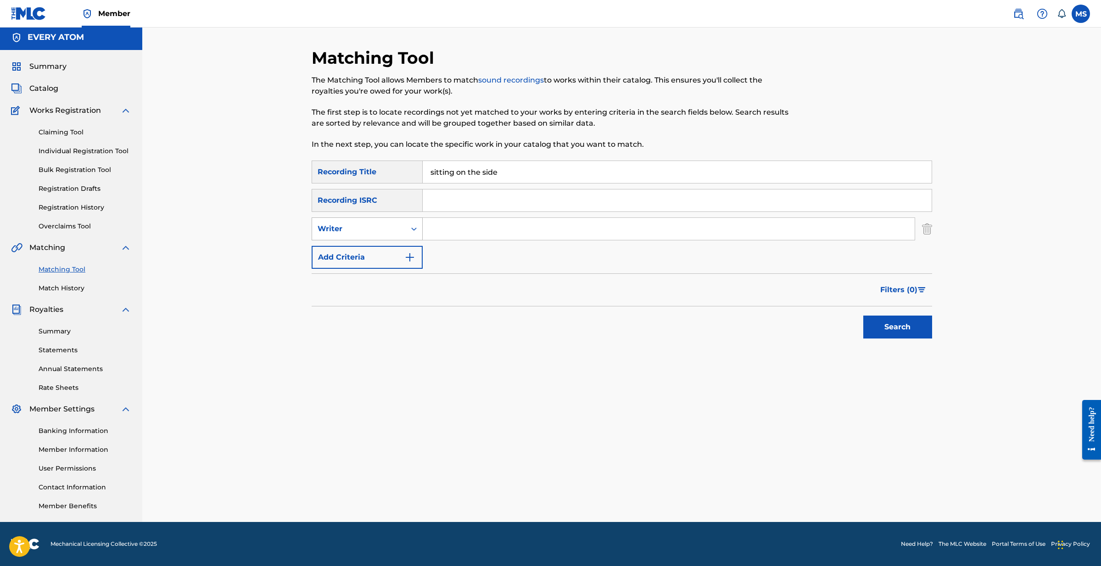
click at [394, 227] on div "Writer" at bounding box center [359, 229] width 83 height 11
drag, startPoint x: 392, startPoint y: 247, endPoint x: 407, endPoint y: 242, distance: 15.5
click at [392, 247] on div "Recording Artist" at bounding box center [367, 252] width 110 height 23
click at [467, 227] on input "Search Form" at bounding box center [669, 229] width 492 height 22
type input "heralds of change"
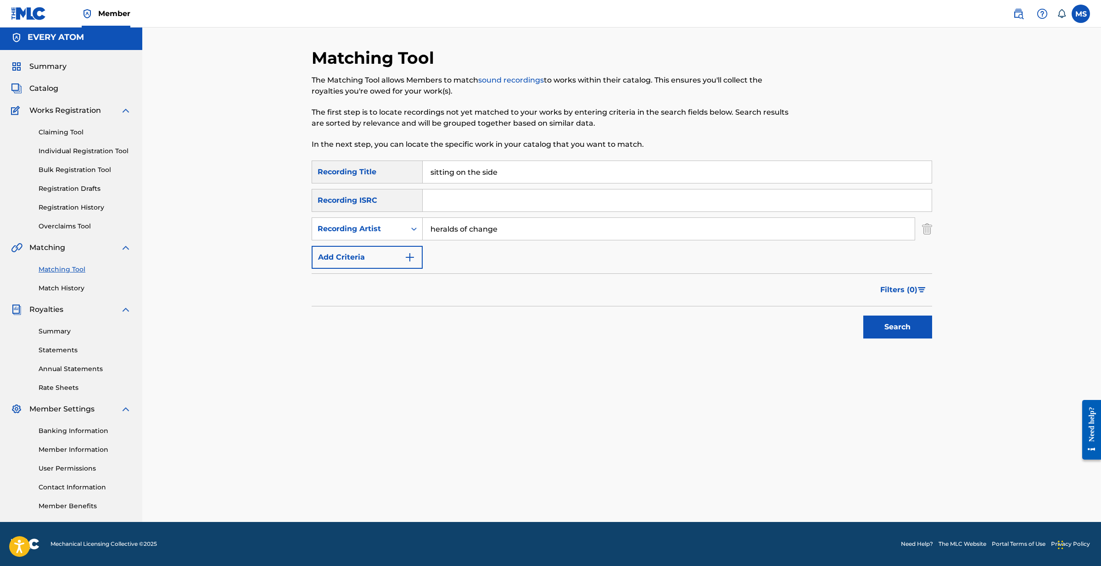
click at [910, 325] on button "Search" at bounding box center [897, 327] width 69 height 23
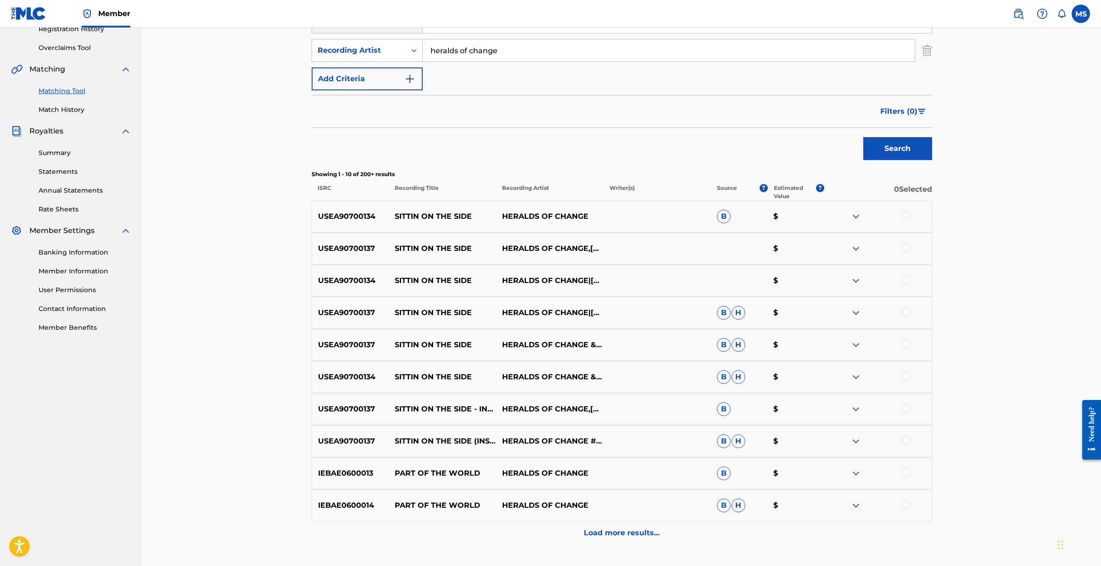
scroll to position [186, 0]
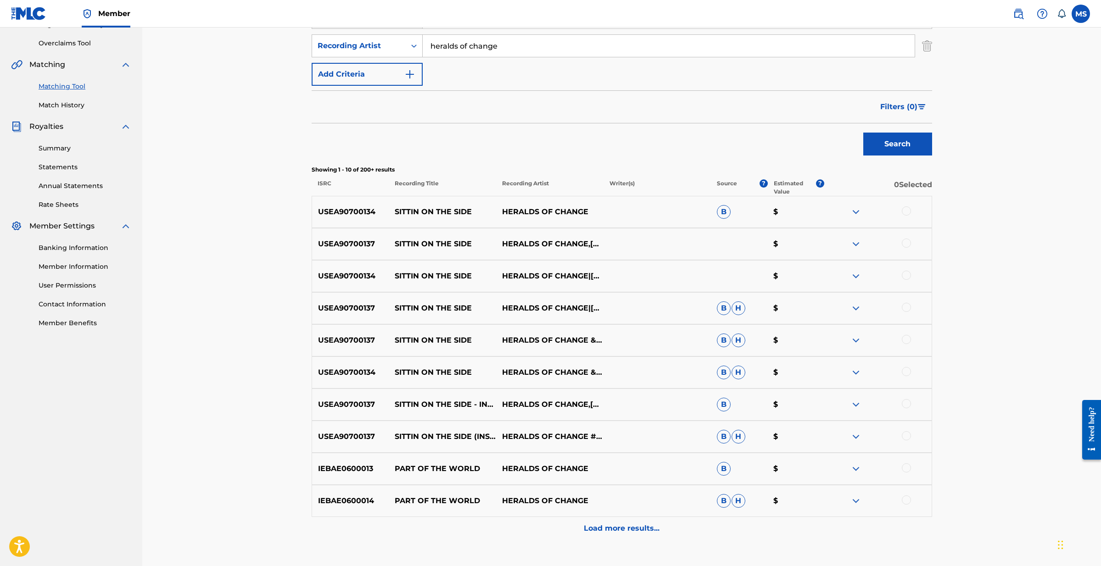
click at [637, 532] on p "Load more results..." at bounding box center [622, 528] width 76 height 11
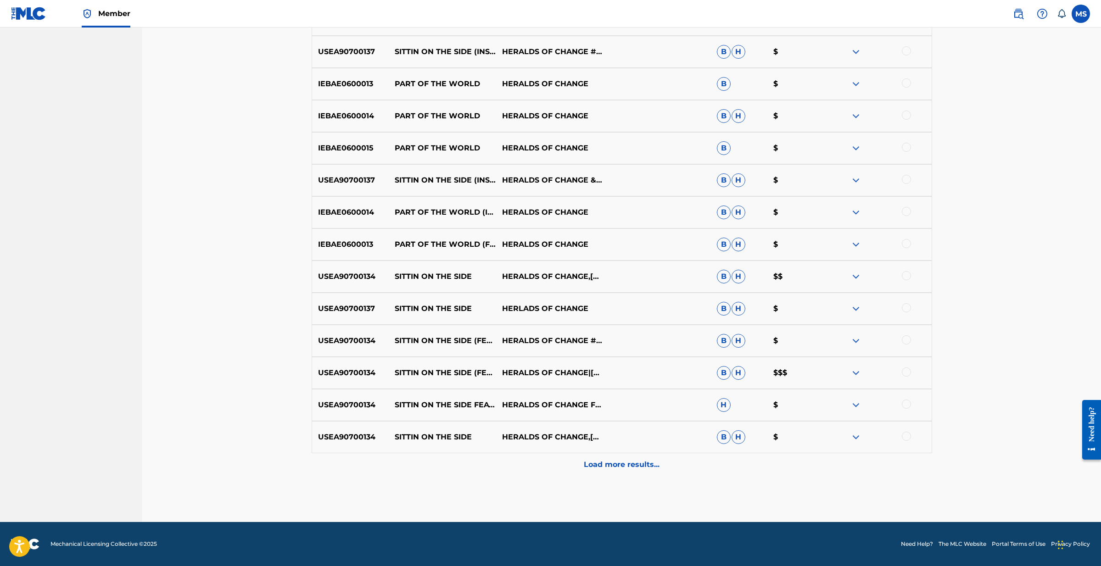
scroll to position [571, 0]
click at [619, 466] on p "Load more results..." at bounding box center [622, 464] width 76 height 11
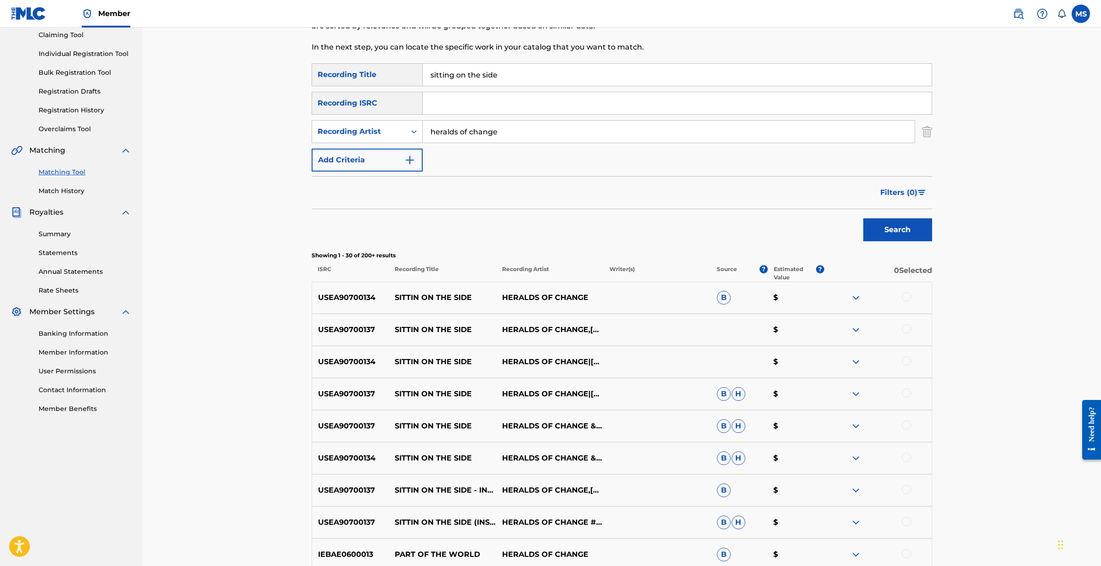
scroll to position [98, 0]
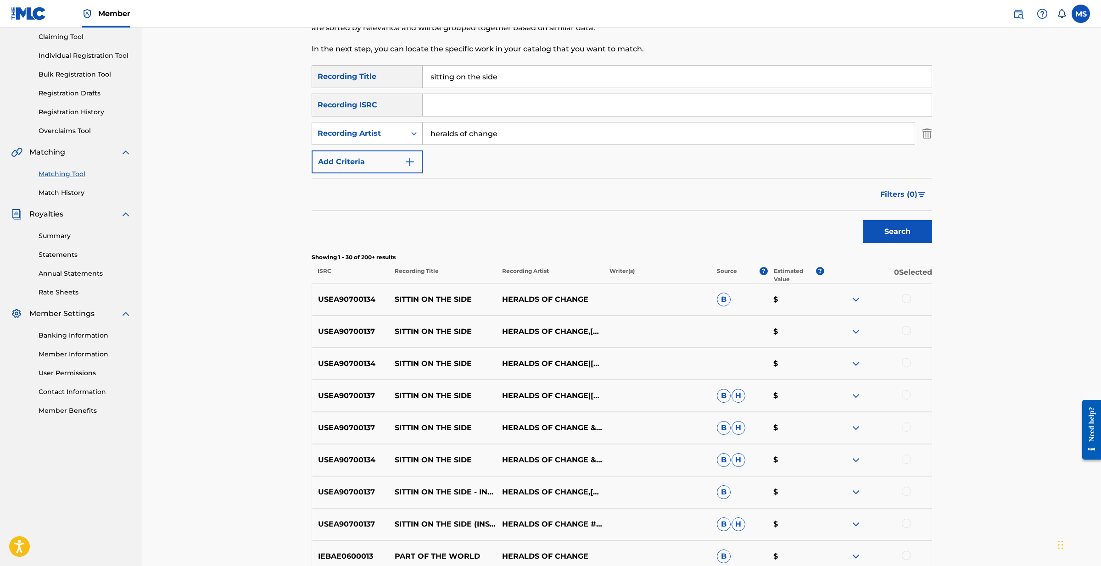
click at [905, 300] on div at bounding box center [906, 298] width 9 height 9
click at [905, 327] on div at bounding box center [906, 330] width 9 height 9
click at [906, 364] on div at bounding box center [906, 362] width 9 height 9
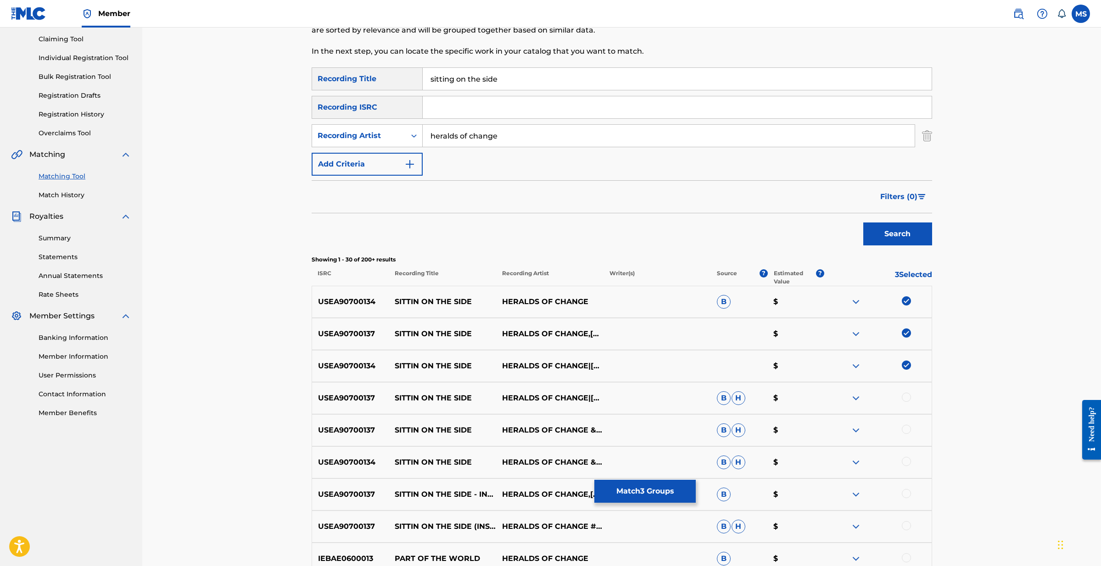
scroll to position [100, 0]
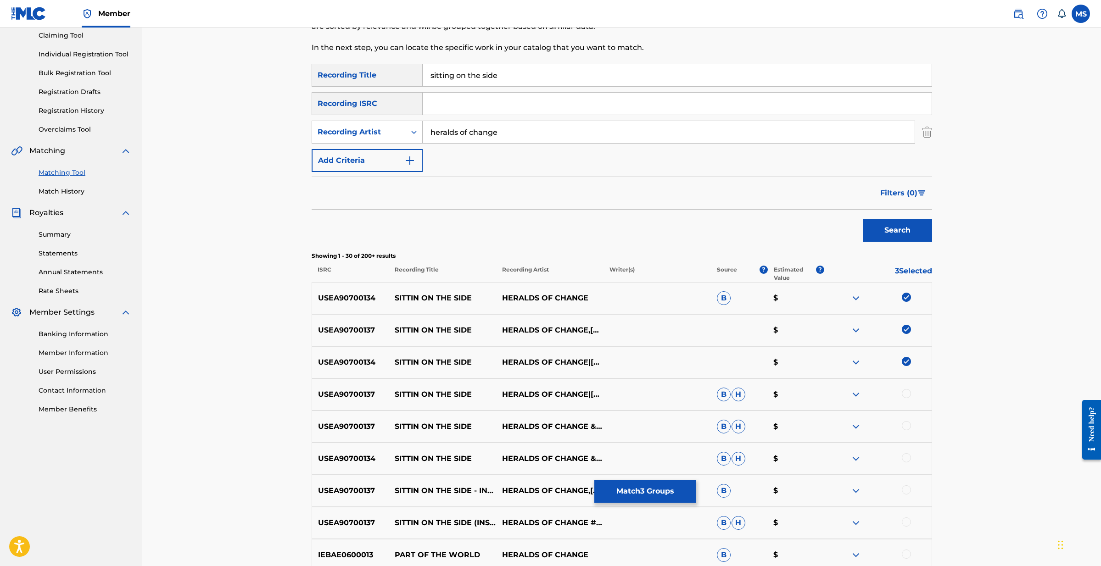
click at [907, 390] on div at bounding box center [906, 393] width 9 height 9
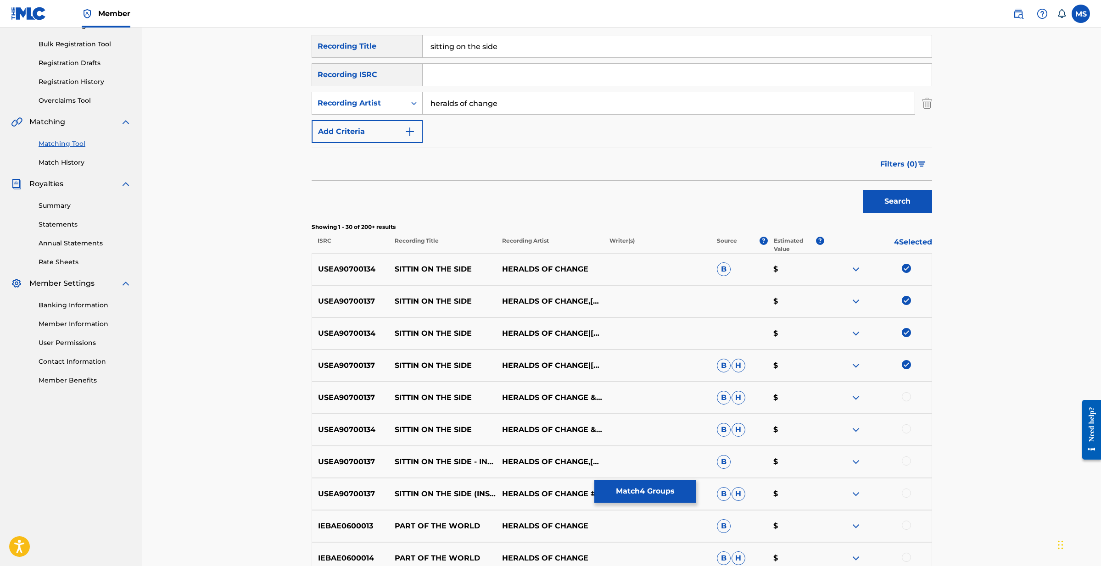
scroll to position [132, 0]
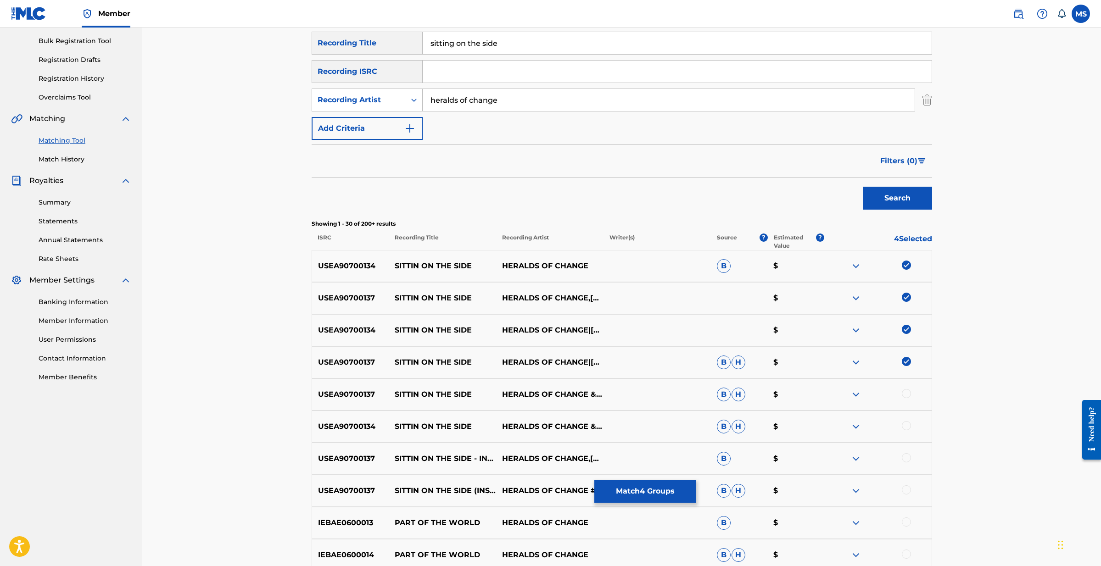
click at [906, 392] on div at bounding box center [906, 393] width 9 height 9
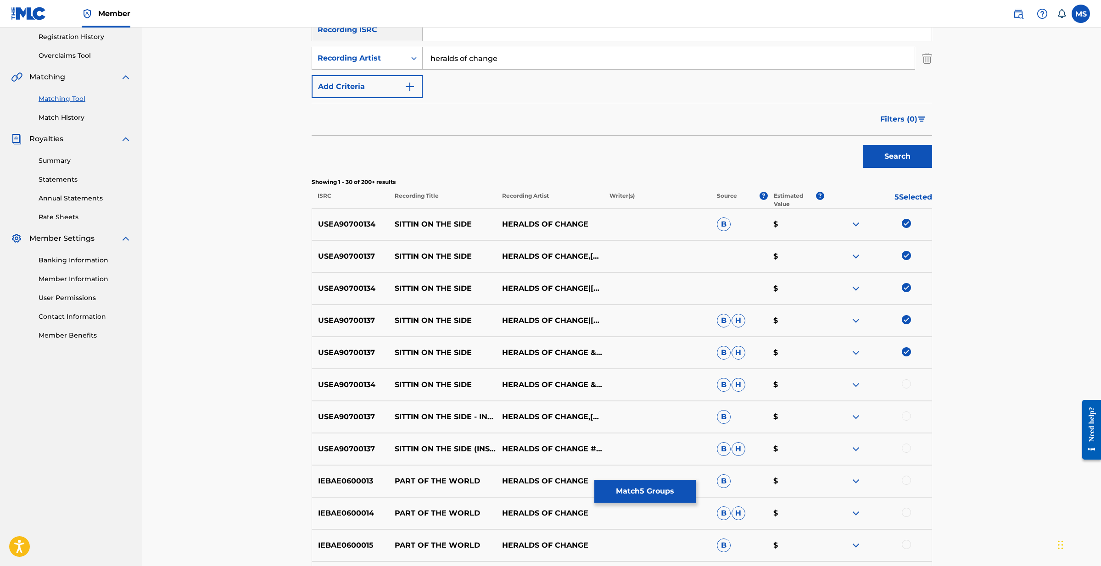
scroll to position [174, 0]
click at [906, 388] on div at bounding box center [877, 384] width 107 height 11
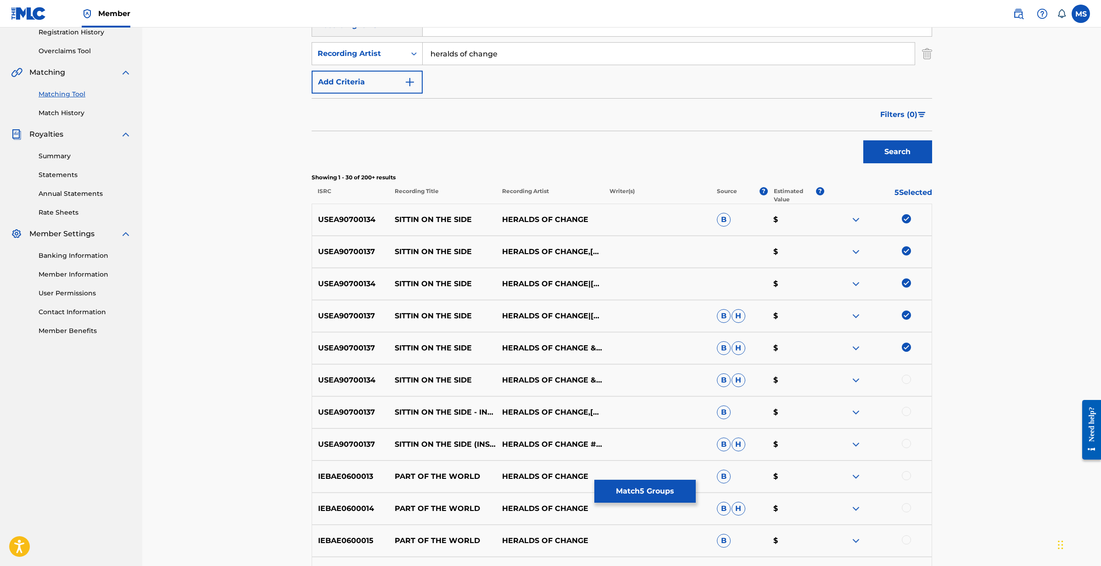
click at [907, 386] on div "USEA90700134 SITTIN ON THE SIDE HERALDS OF CHANGE & MIKE SLOTT & HUDSON MOHAWKE…" at bounding box center [622, 380] width 621 height 32
click at [908, 383] on div at bounding box center [906, 379] width 9 height 9
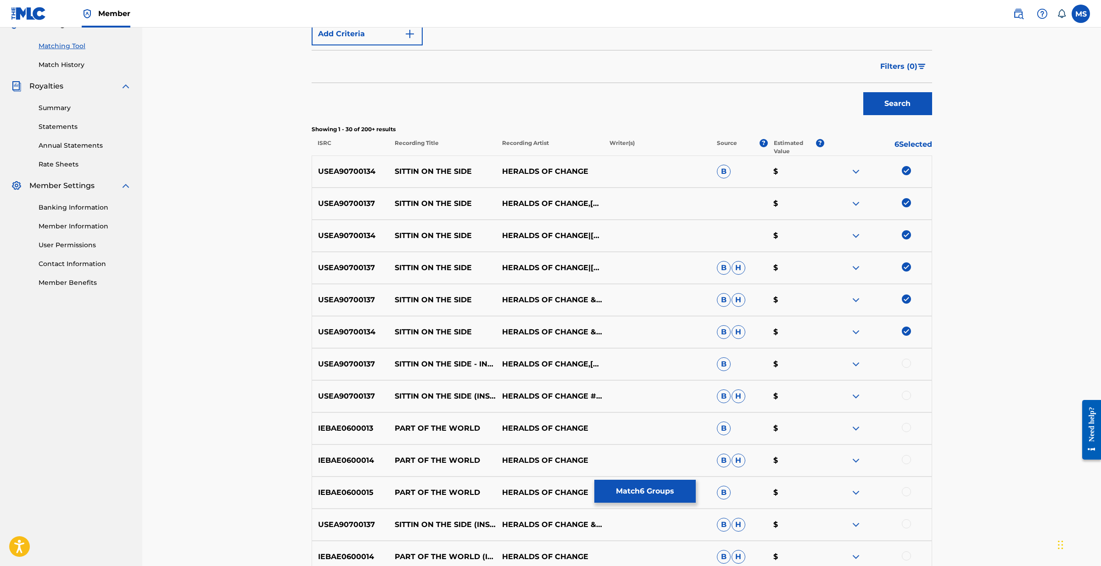
scroll to position [229, 0]
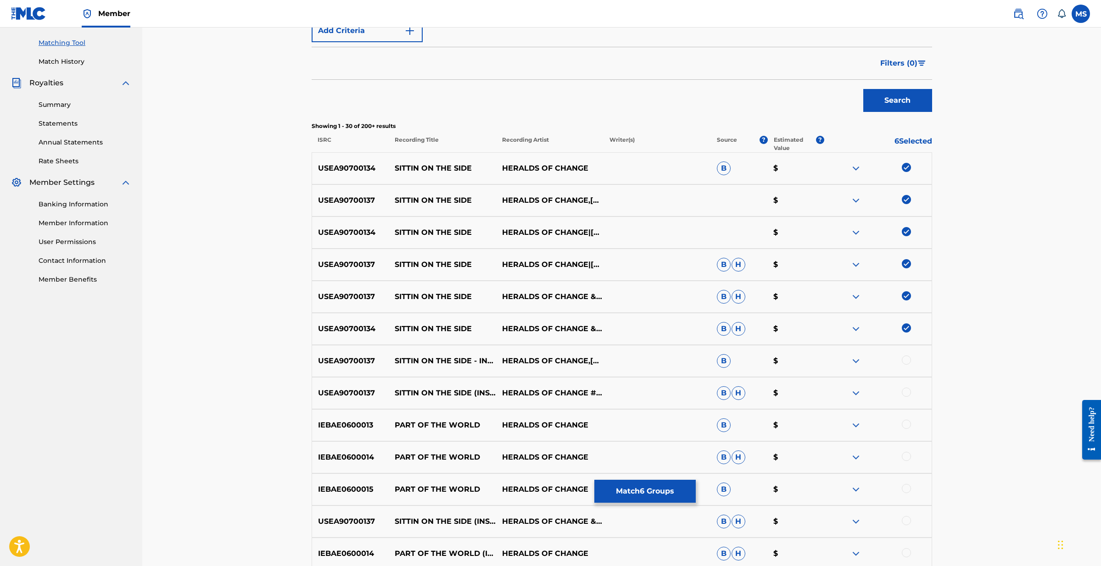
click at [907, 362] on div at bounding box center [906, 360] width 9 height 9
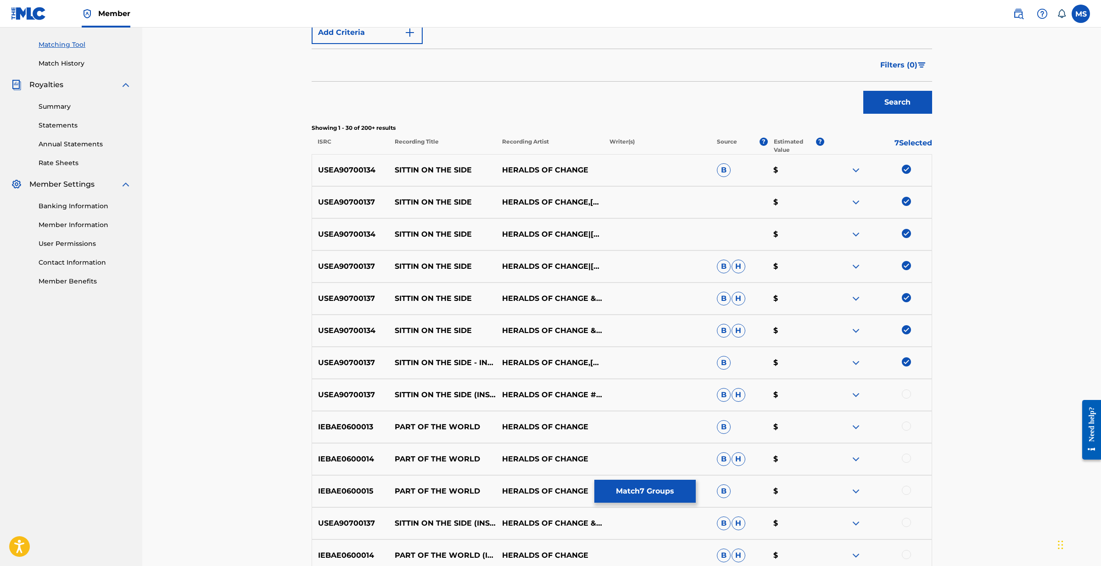
scroll to position [230, 0]
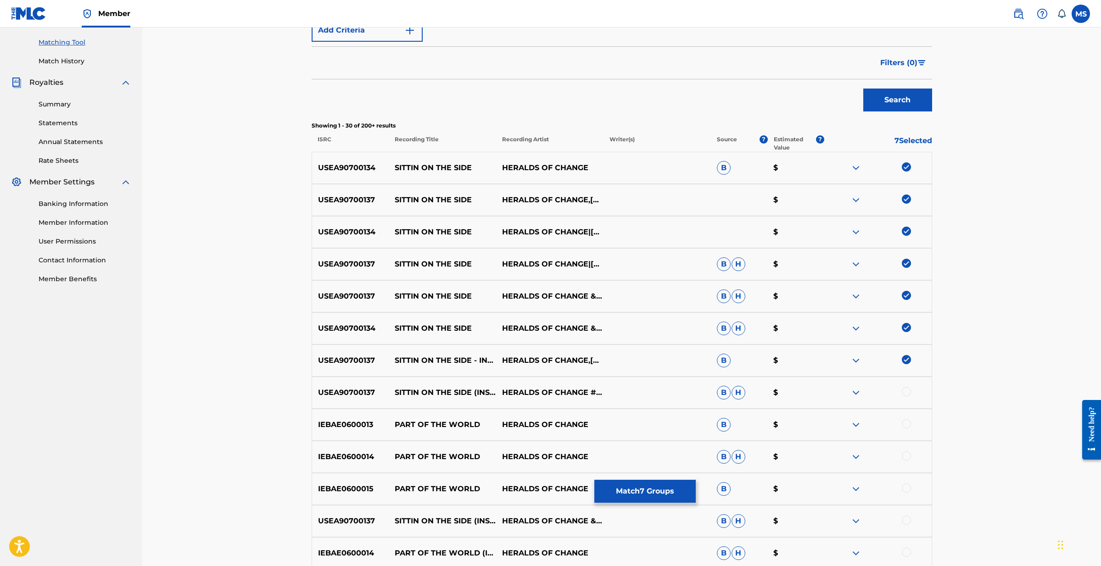
click at [907, 393] on div at bounding box center [906, 391] width 9 height 9
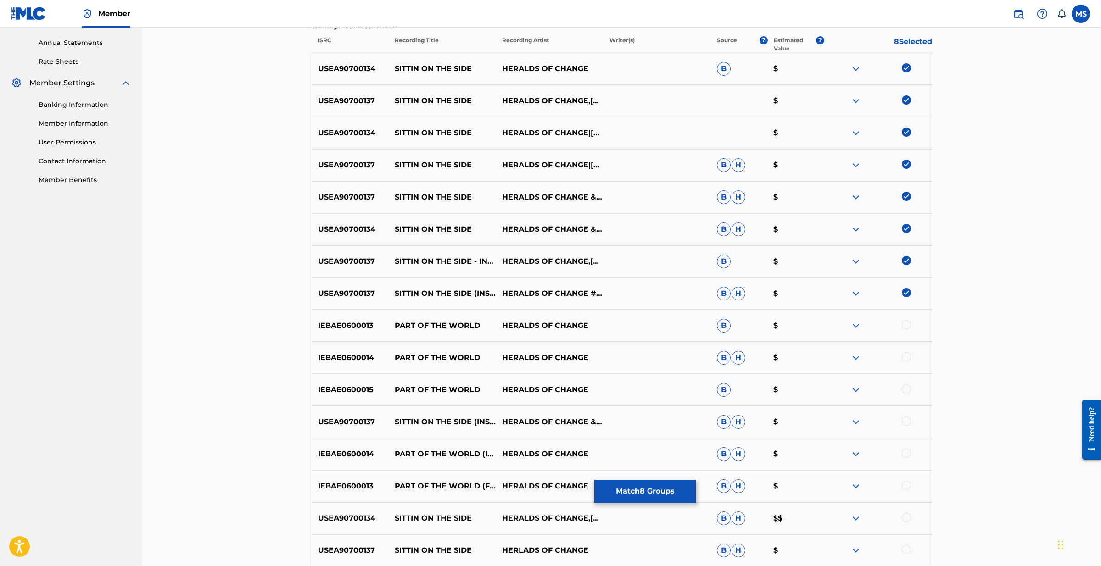
scroll to position [331, 0]
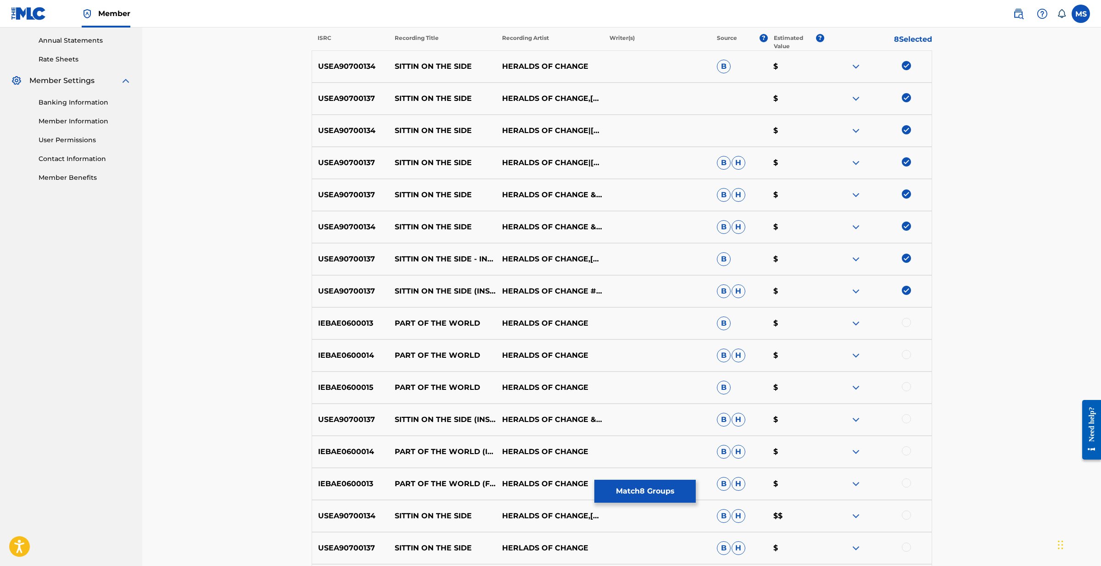
click at [907, 418] on div at bounding box center [906, 418] width 9 height 9
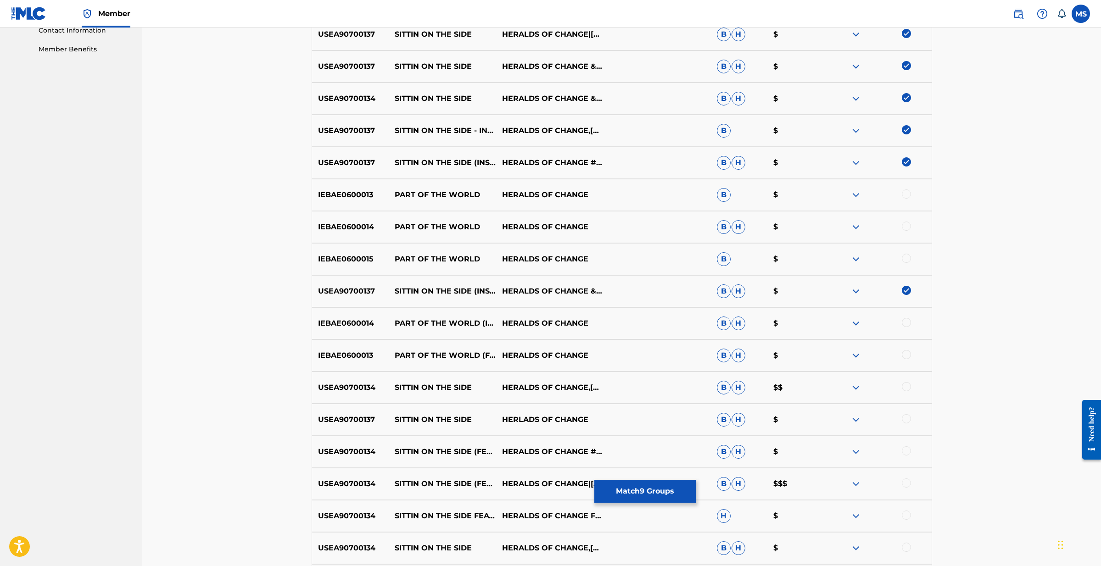
scroll to position [467, 0]
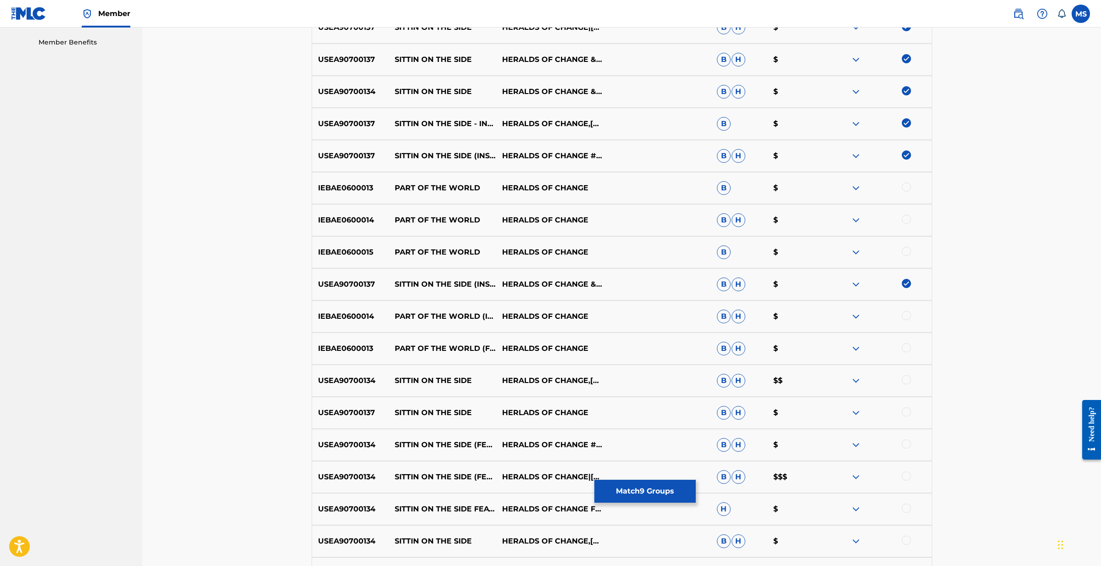
click at [912, 379] on div at bounding box center [877, 380] width 107 height 11
click at [909, 380] on div at bounding box center [906, 379] width 9 height 9
click at [908, 412] on div at bounding box center [906, 412] width 9 height 9
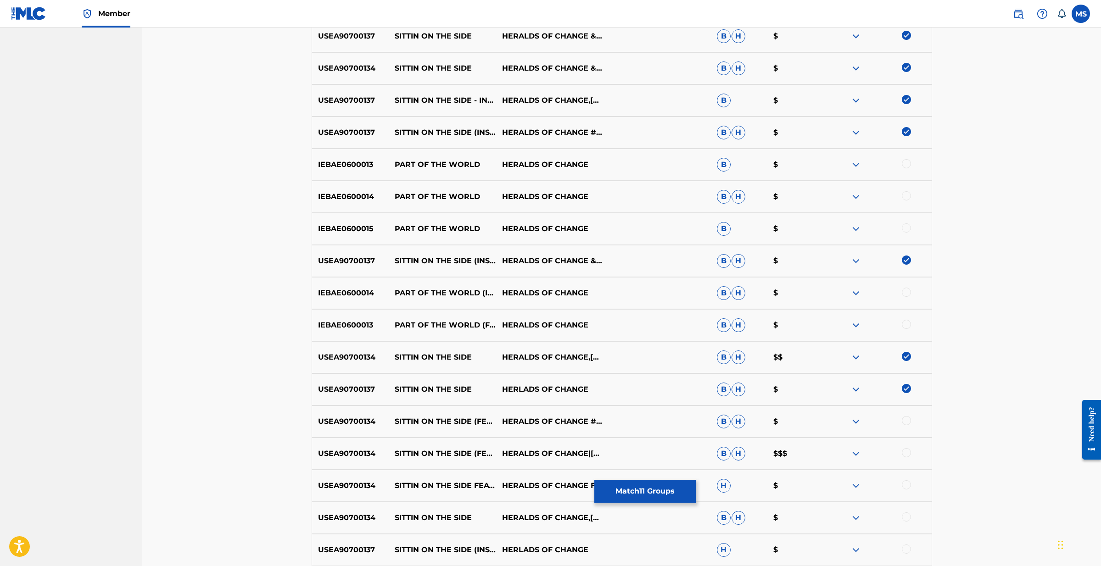
scroll to position [503, 0]
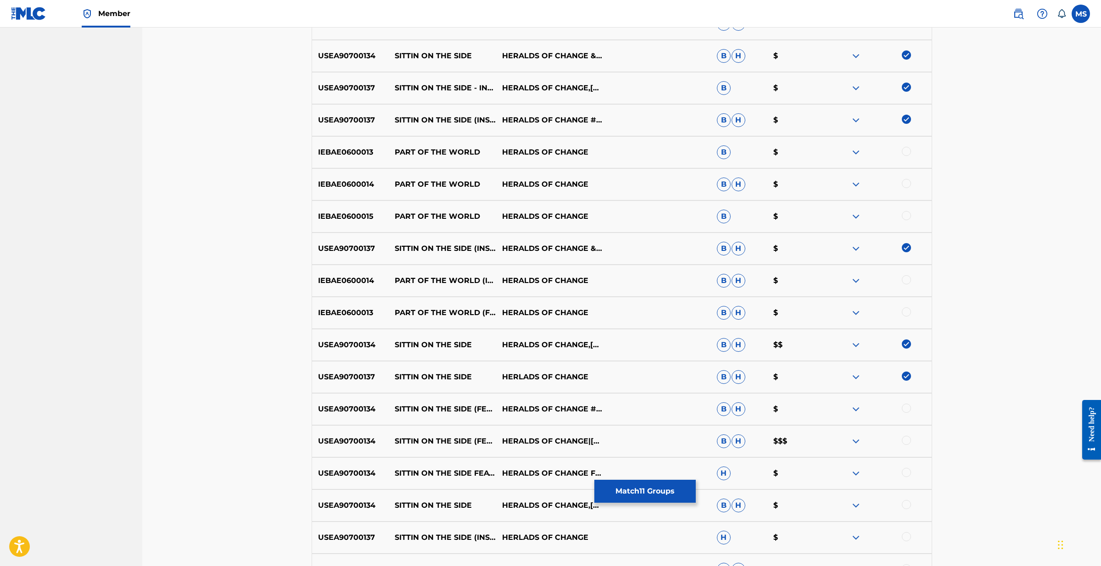
click at [904, 410] on div at bounding box center [906, 408] width 9 height 9
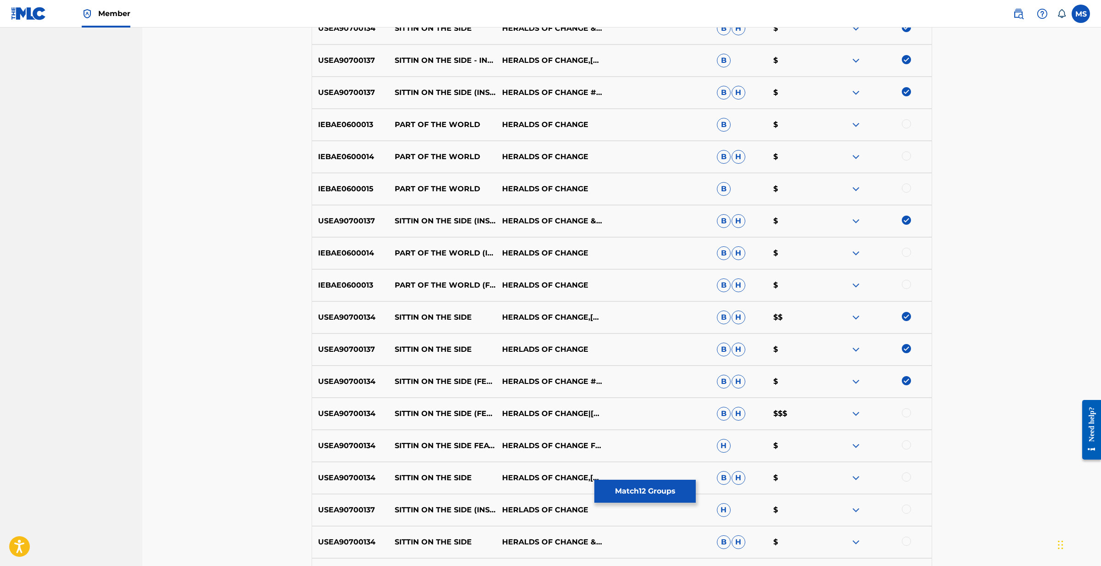
scroll to position [531, 0]
click at [906, 412] on div at bounding box center [906, 411] width 9 height 9
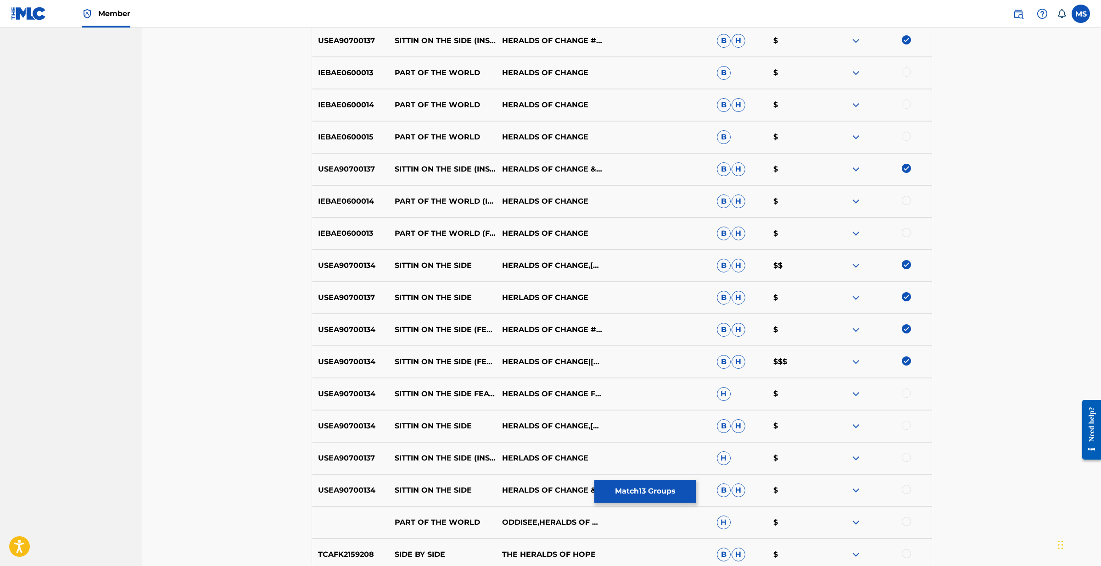
scroll to position [581, 0]
click at [908, 395] on div at bounding box center [906, 394] width 9 height 9
click at [906, 423] on div at bounding box center [906, 426] width 9 height 9
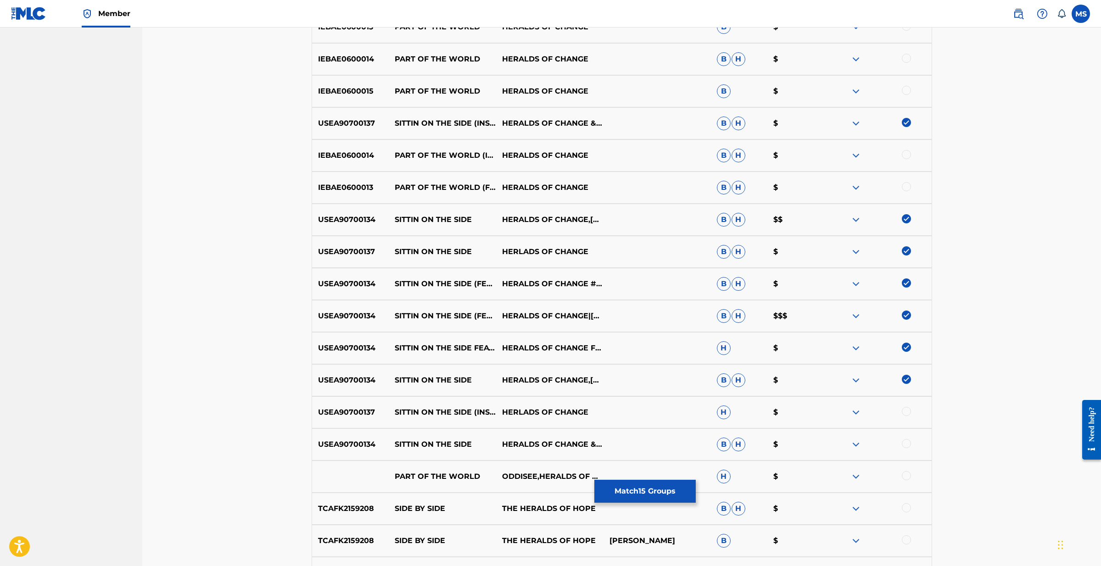
scroll to position [626, 0]
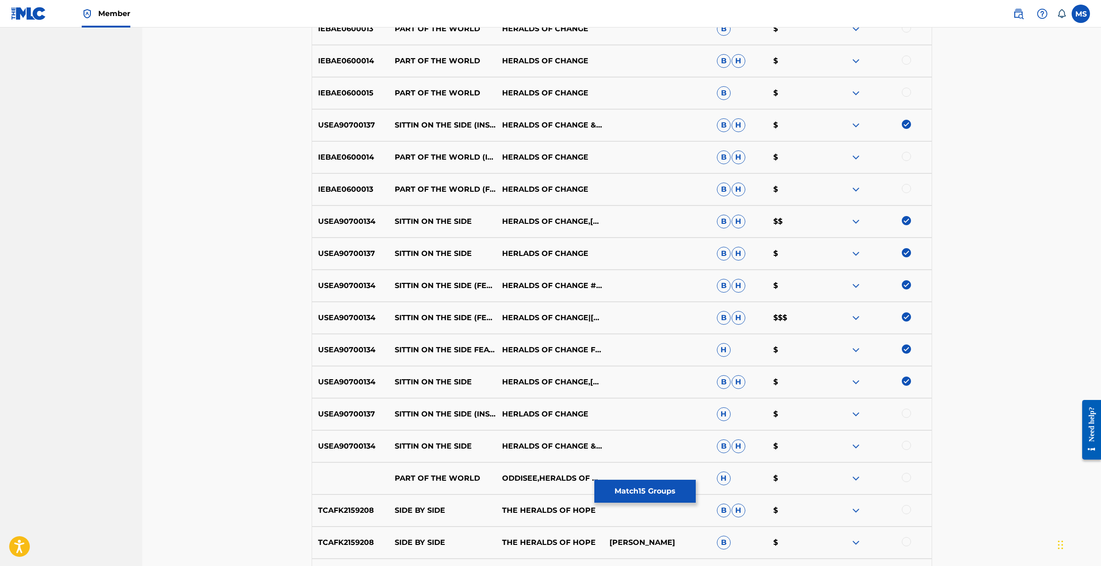
click at [906, 415] on div at bounding box center [906, 413] width 9 height 9
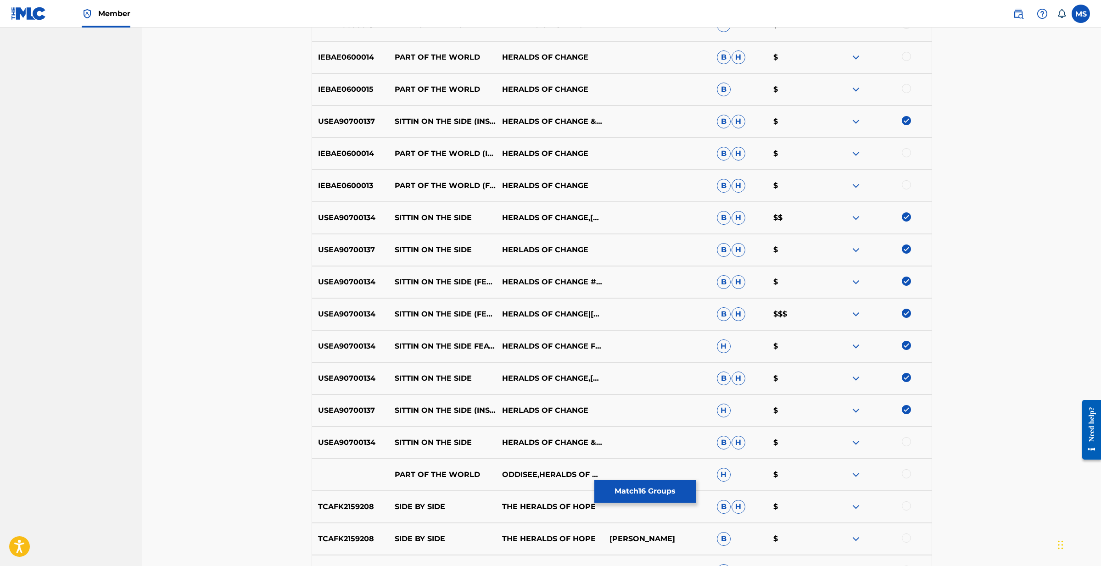
click at [906, 444] on div at bounding box center [906, 441] width 9 height 9
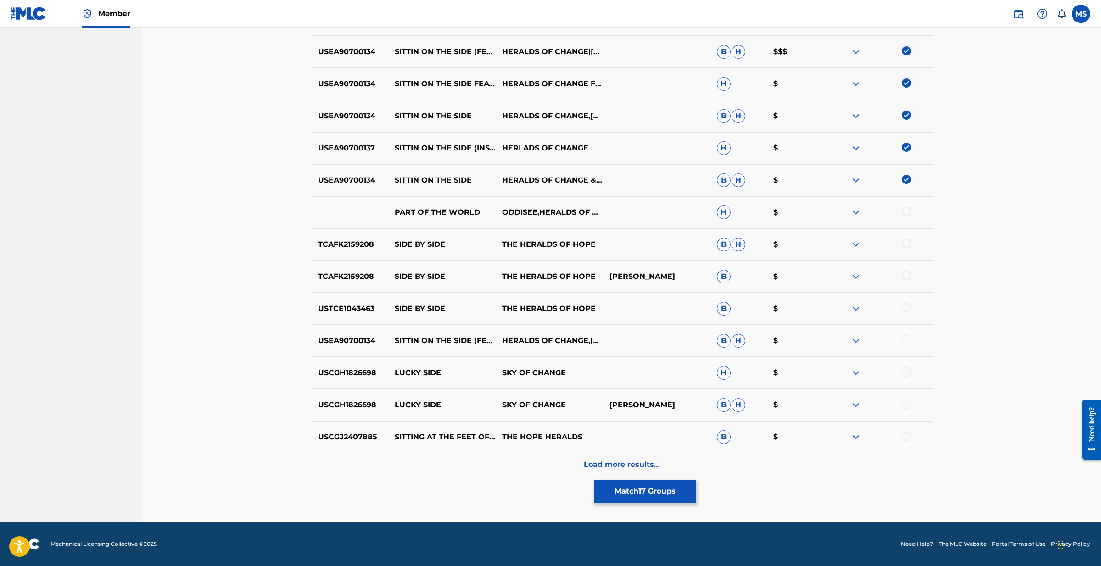
scroll to position [892, 0]
click at [617, 459] on div "Load more results..." at bounding box center [622, 464] width 621 height 23
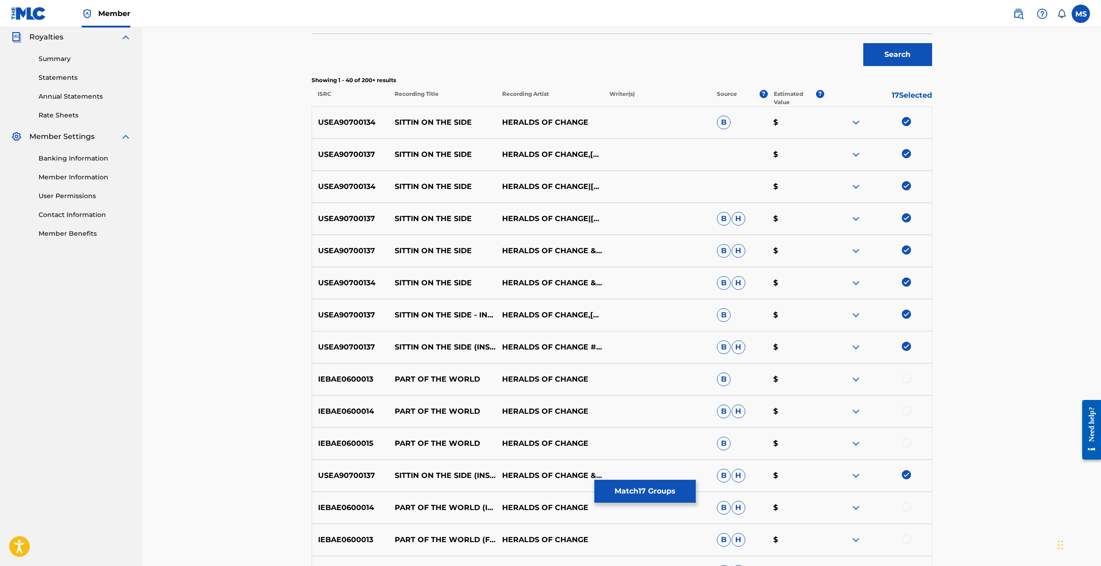
scroll to position [276, 0]
click at [518, 93] on p "Recording Artist" at bounding box center [549, 97] width 107 height 17
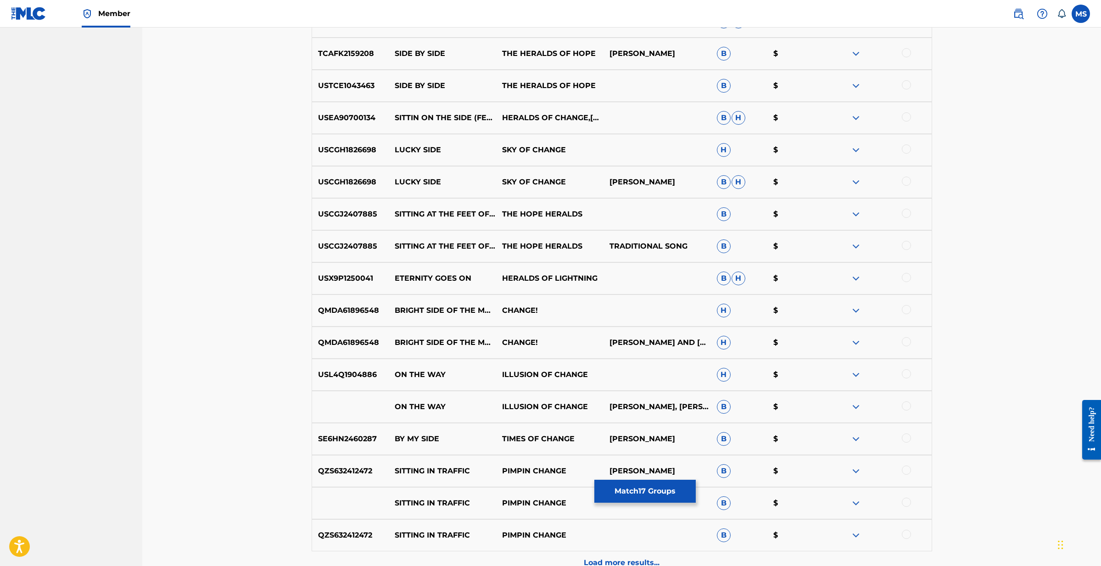
scroll to position [0, 0]
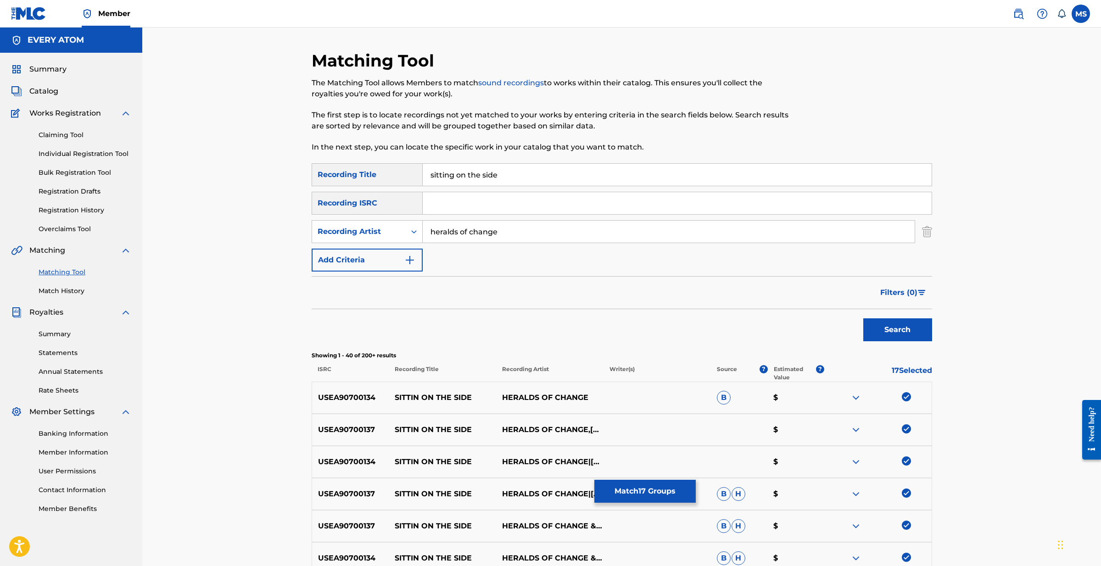
click at [640, 491] on button "Match 17 Groups" at bounding box center [644, 491] width 101 height 23
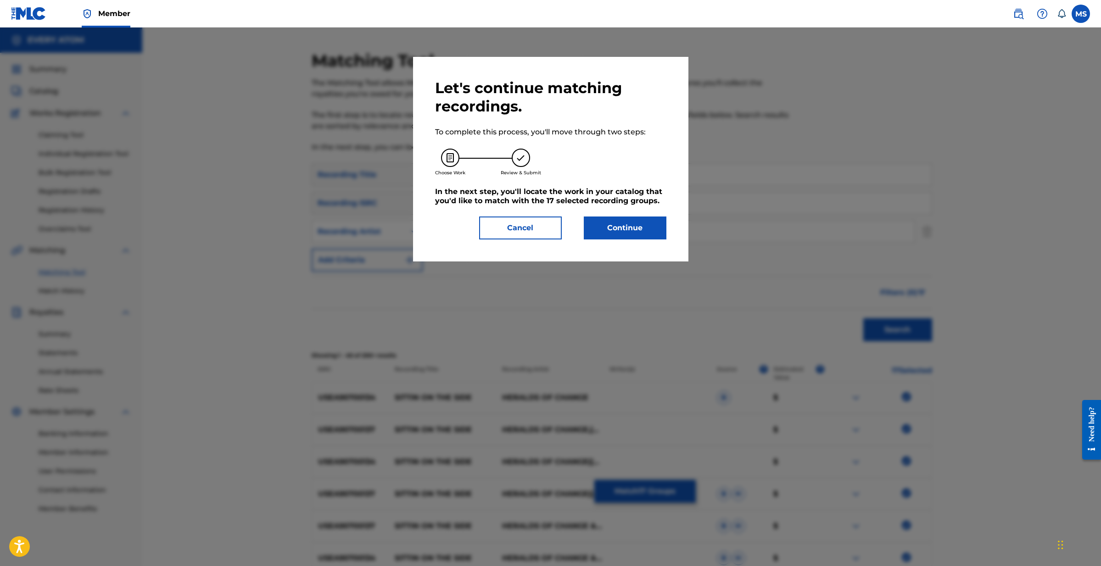
click at [614, 235] on button "Continue" at bounding box center [625, 228] width 83 height 23
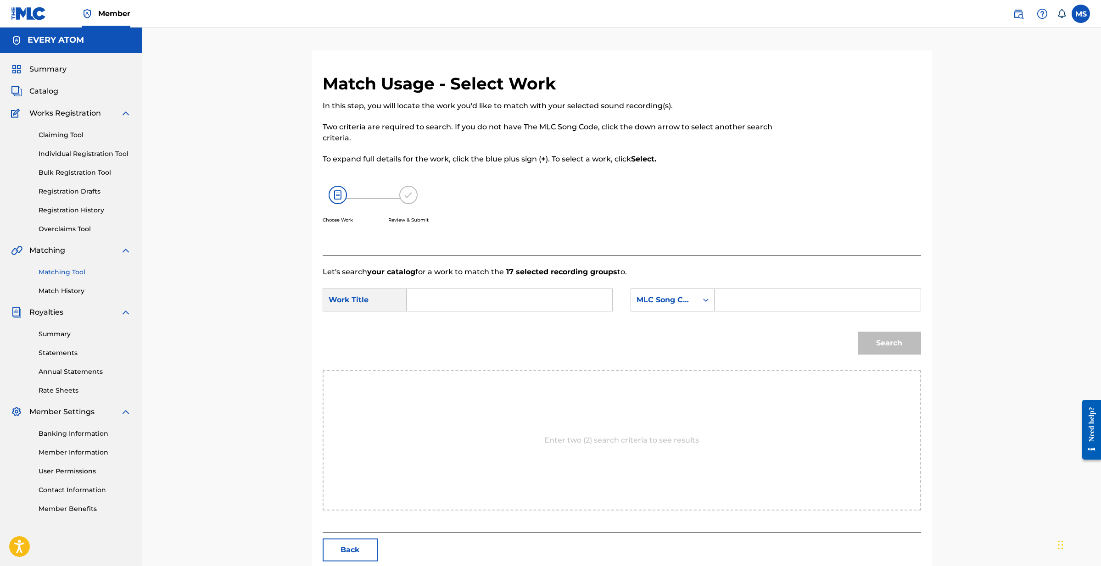
click at [448, 301] on input "Search Form" at bounding box center [509, 300] width 190 height 22
drag, startPoint x: 437, startPoint y: 321, endPoint x: 519, endPoint y: 317, distance: 82.3
click at [437, 321] on strong "sittin" at bounding box center [432, 320] width 20 height 9
type input "sittin on the side"
click at [688, 303] on div "MLC Song Code" at bounding box center [665, 300] width 56 height 11
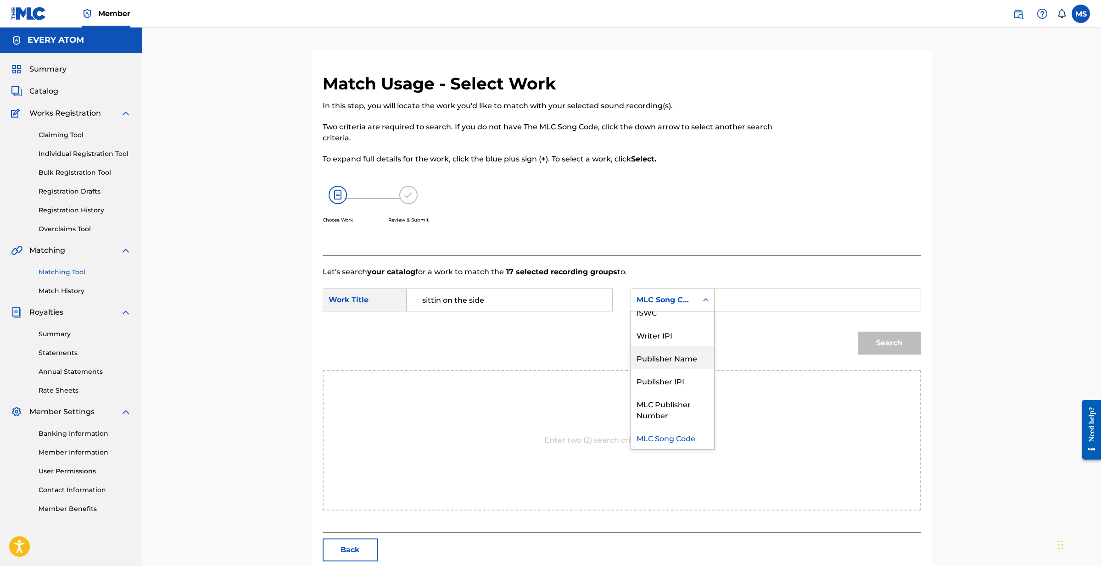
click at [682, 358] on div "Publisher Name" at bounding box center [672, 358] width 83 height 23
click at [733, 303] on input "Search Form" at bounding box center [817, 300] width 190 height 22
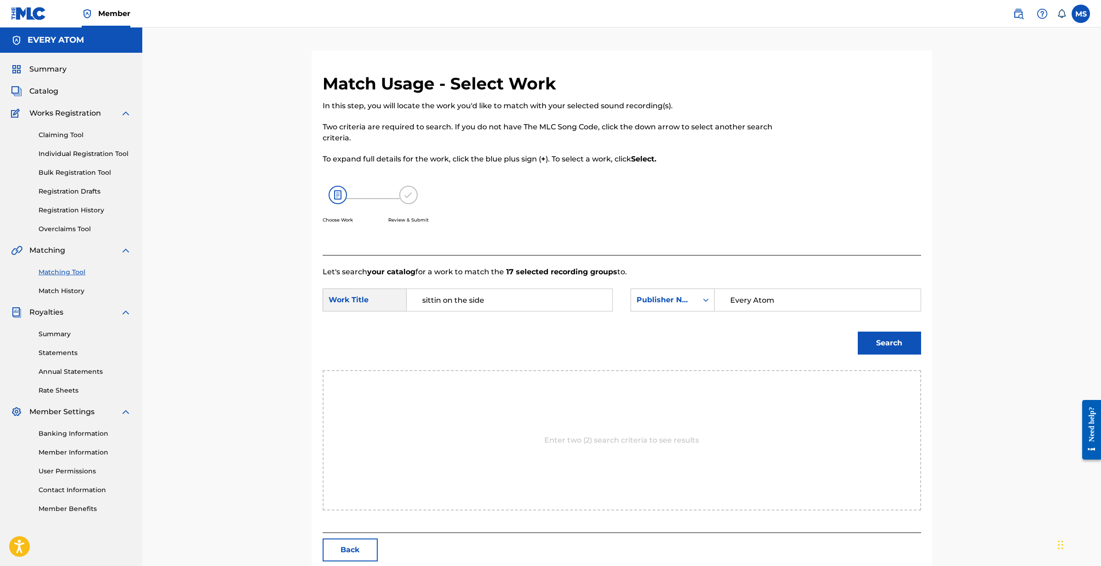
type input "Every Atom"
click at [895, 352] on button "Search" at bounding box center [889, 343] width 63 height 23
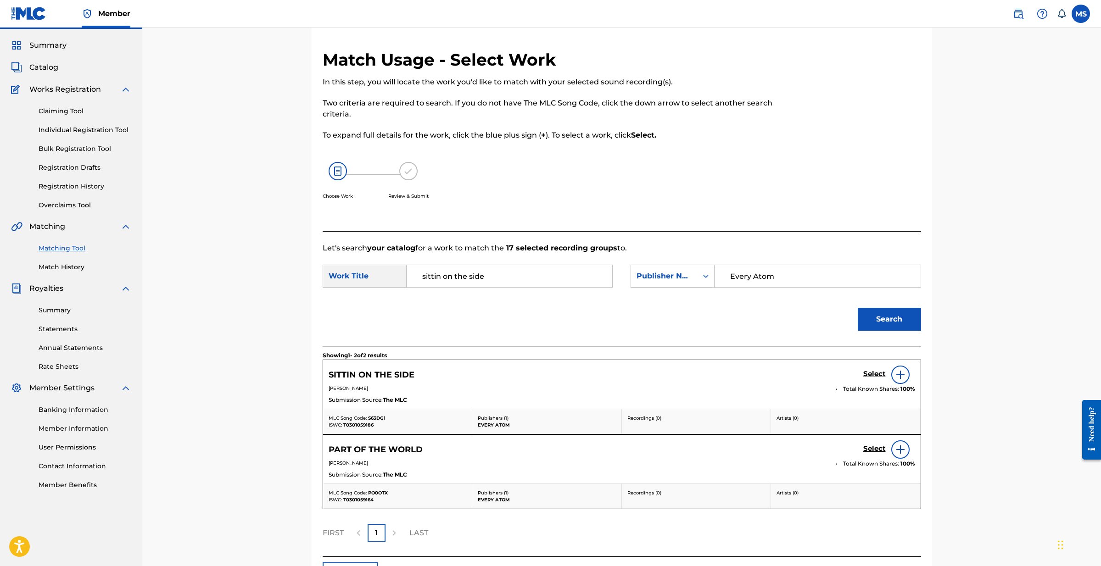
scroll to position [30, 0]
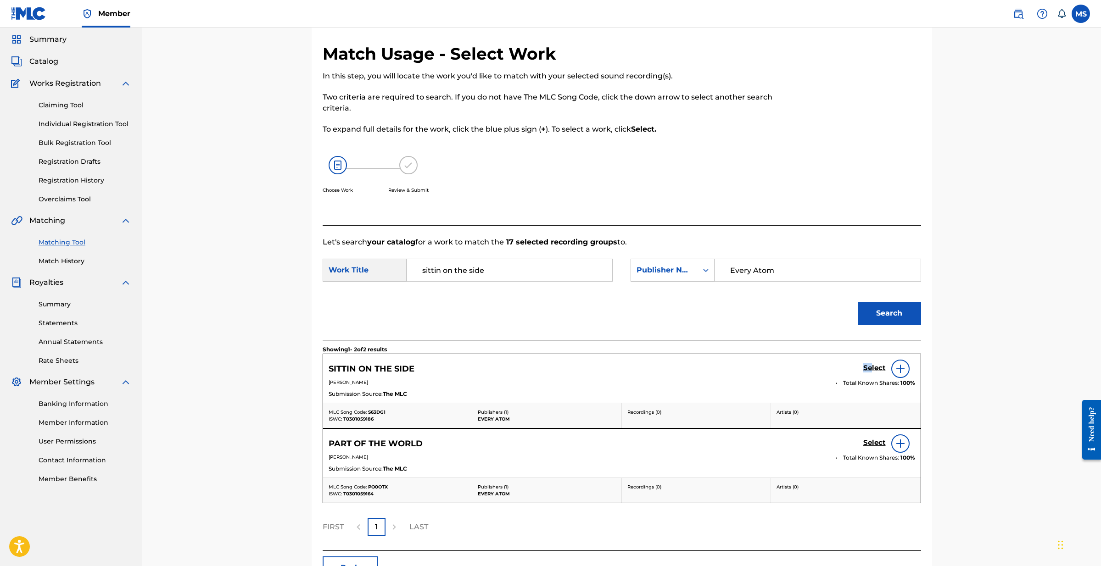
drag, startPoint x: 872, startPoint y: 368, endPoint x: 797, endPoint y: 365, distance: 75.3
click at [797, 365] on div "SITTIN ON THE SIDE Select" at bounding box center [622, 369] width 587 height 18
click at [906, 372] on div at bounding box center [900, 369] width 18 height 18
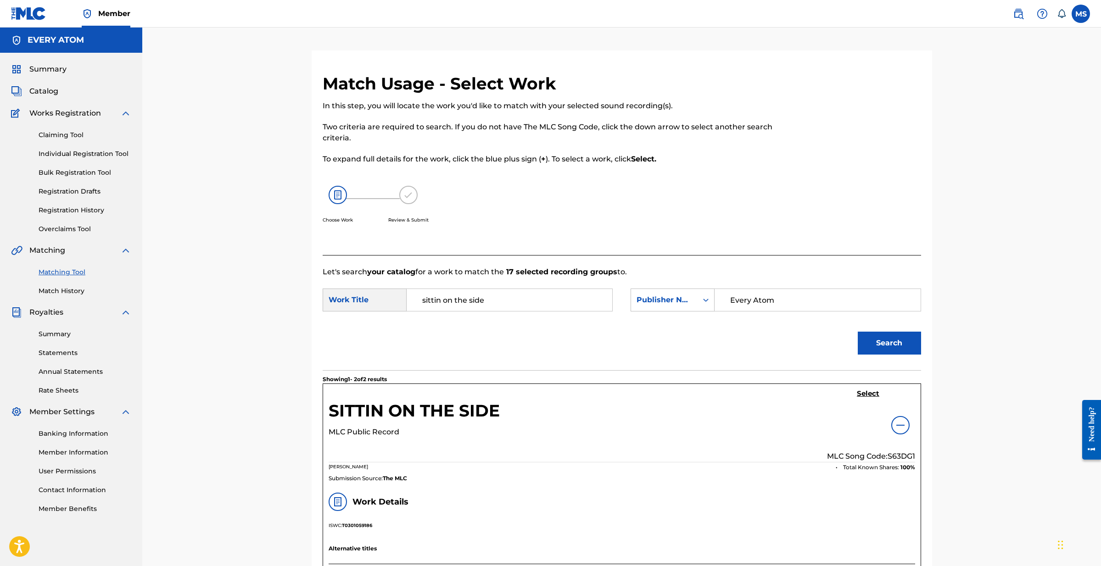
scroll to position [0, 0]
click at [898, 424] on img at bounding box center [900, 425] width 11 height 11
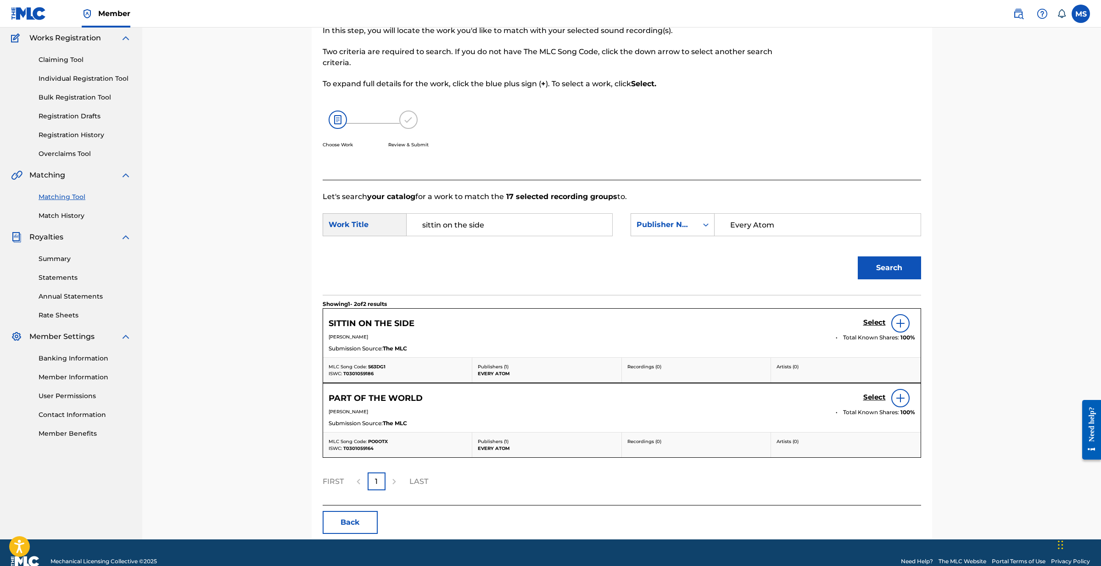
scroll to position [78, 0]
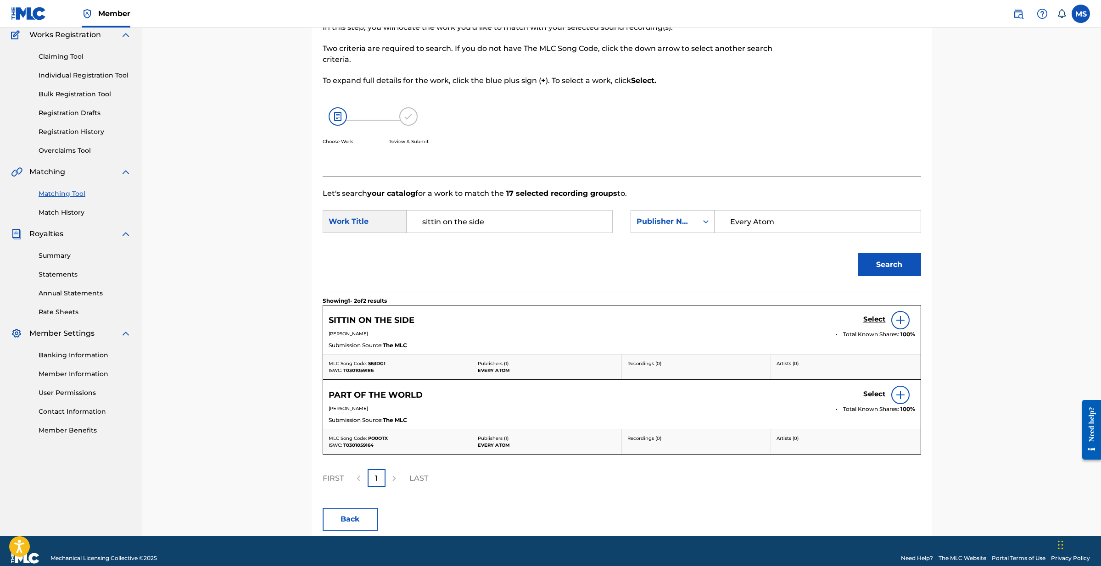
click at [872, 319] on h5 "Select" at bounding box center [874, 319] width 22 height 9
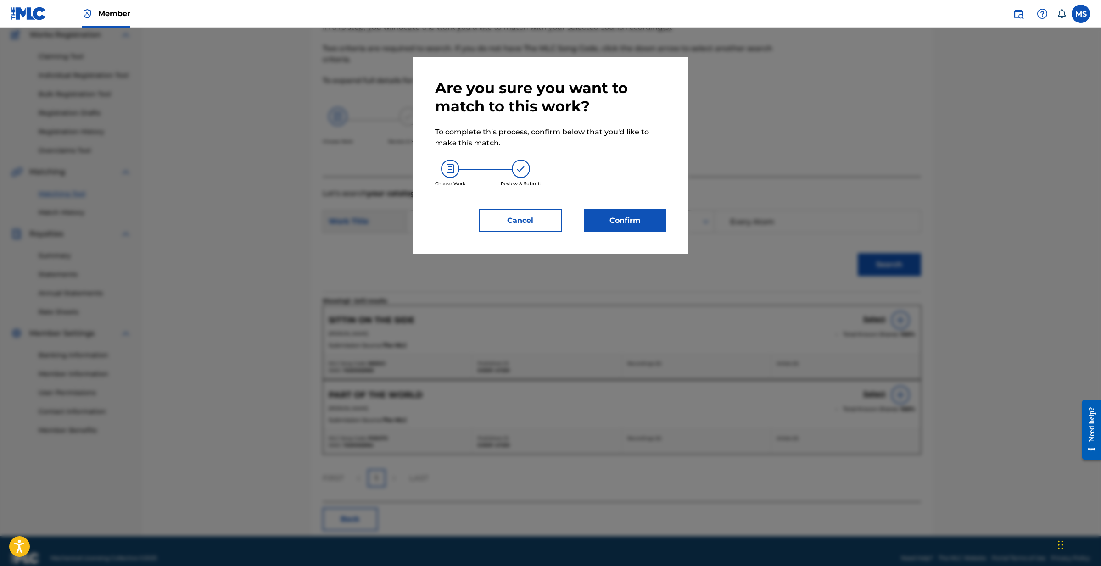
click at [636, 220] on button "Confirm" at bounding box center [625, 220] width 83 height 23
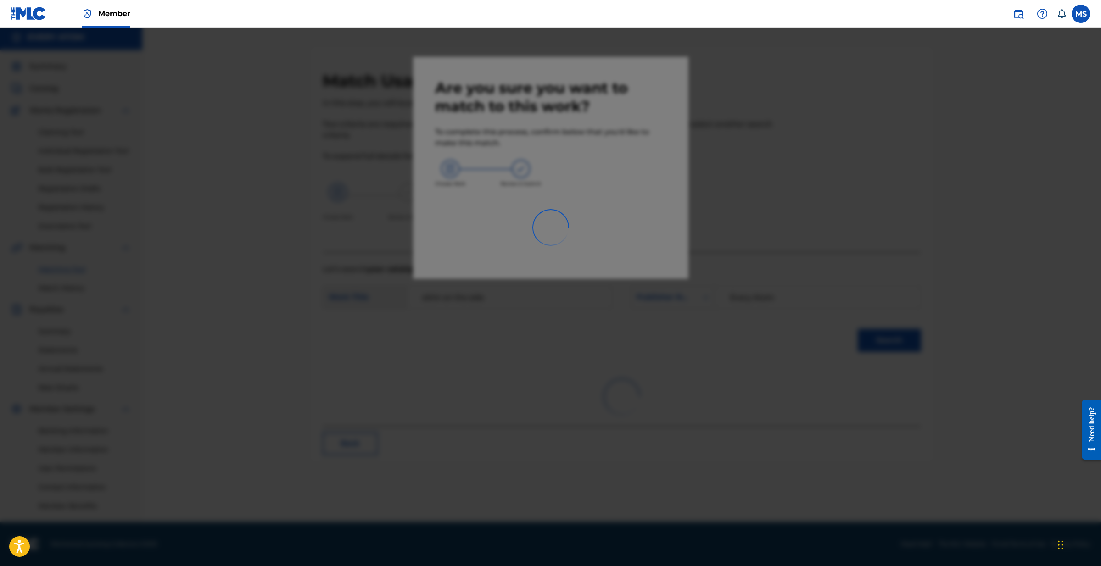
scroll to position [3, 0]
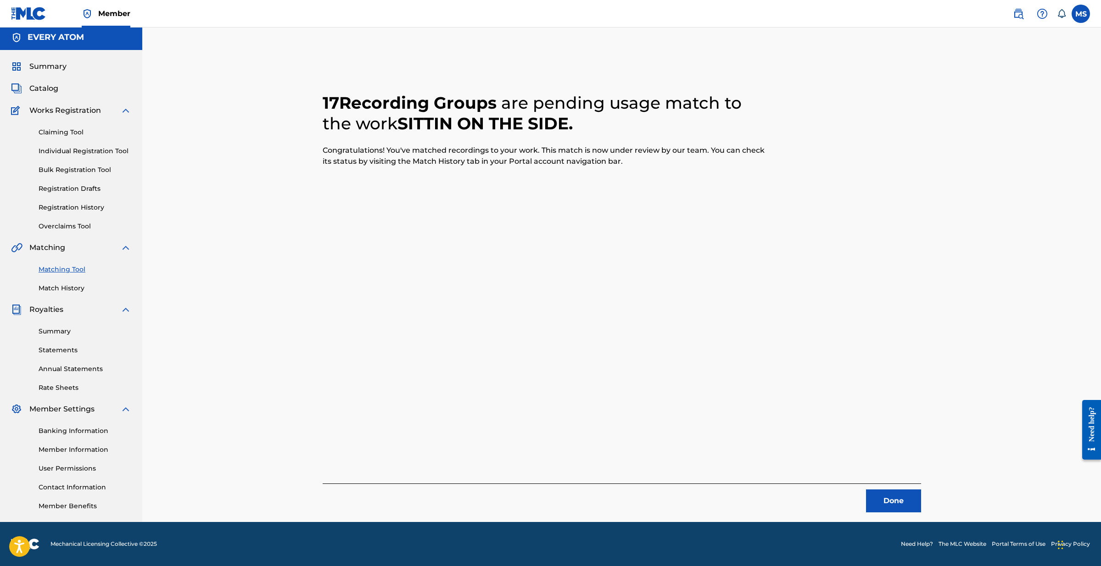
click at [874, 502] on button "Done" at bounding box center [893, 501] width 55 height 23
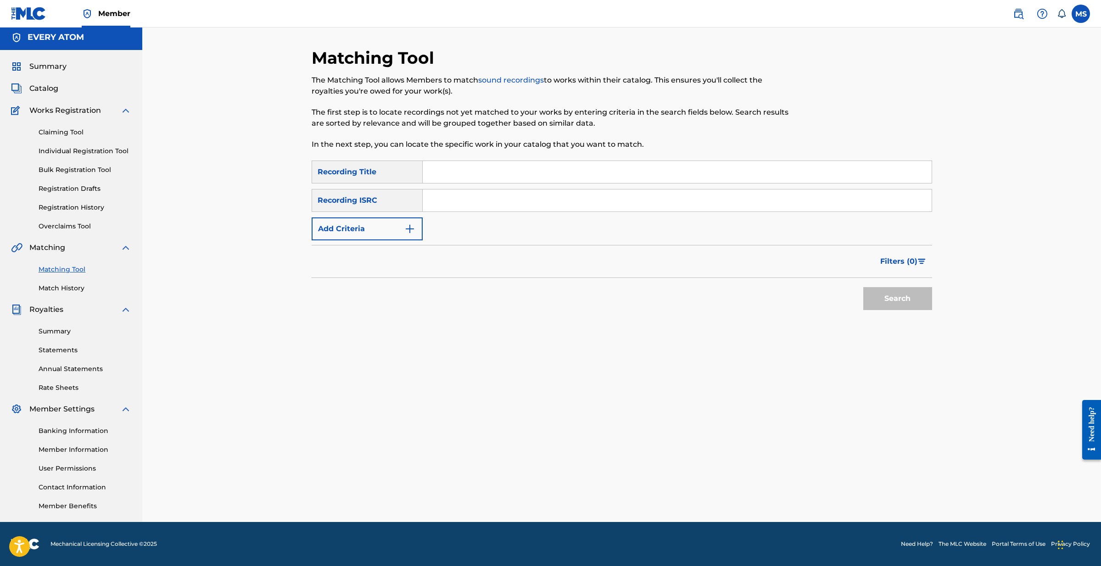
click at [409, 224] on img "Search Form" at bounding box center [409, 229] width 11 height 11
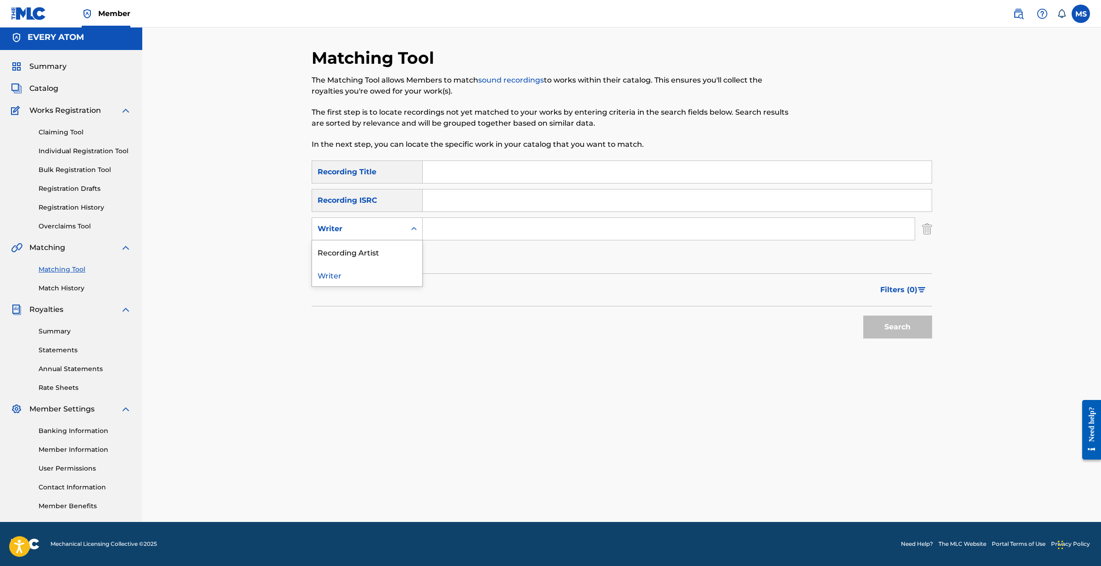
click at [403, 224] on div "Writer" at bounding box center [359, 228] width 94 height 17
drag, startPoint x: 387, startPoint y: 248, endPoint x: 422, endPoint y: 241, distance: 35.6
click at [387, 248] on div "Recording Artist" at bounding box center [367, 252] width 110 height 23
click at [449, 235] on input "Search Form" at bounding box center [669, 229] width 492 height 22
type input "heralds of change"
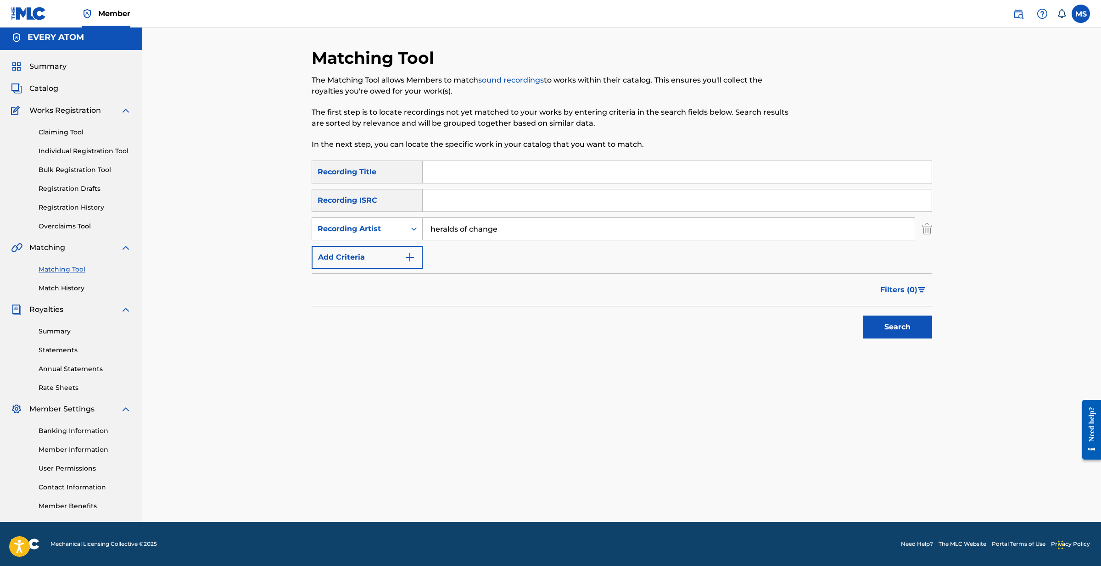
click at [888, 319] on button "Search" at bounding box center [897, 327] width 69 height 23
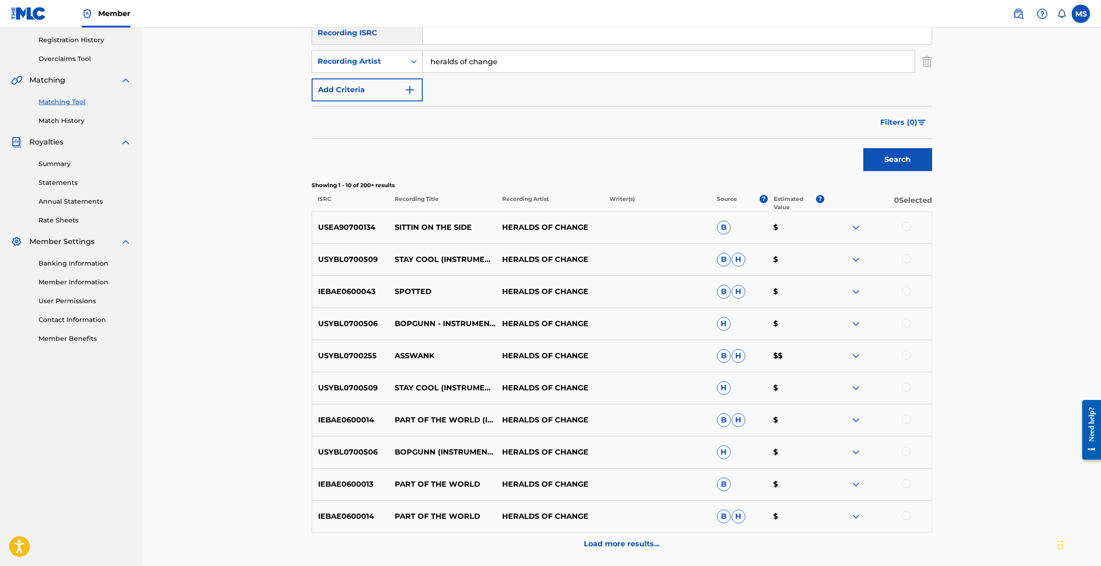
scroll to position [173, 0]
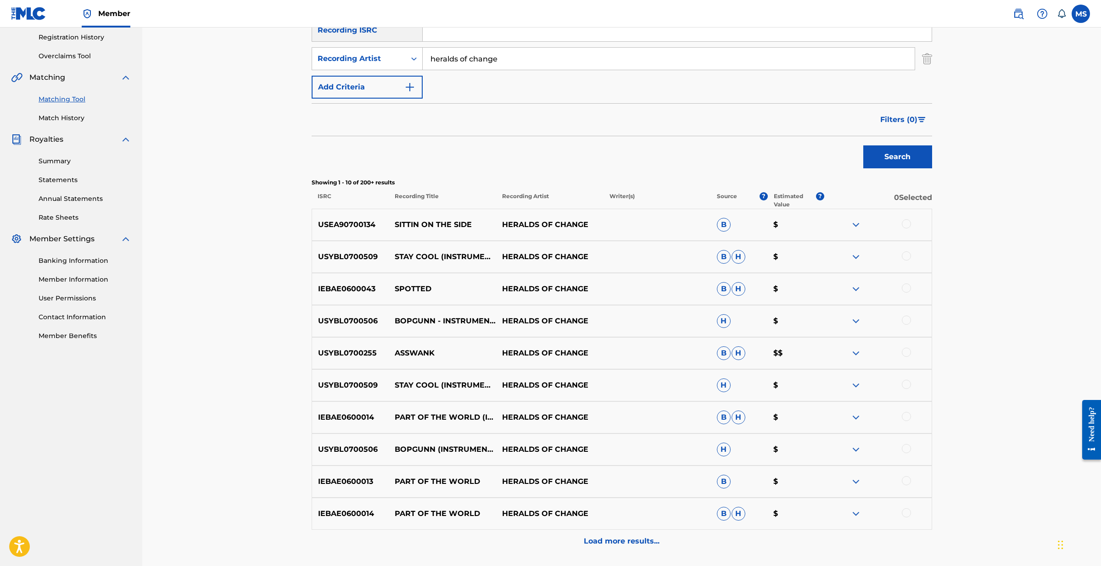
click at [643, 535] on div "Load more results..." at bounding box center [622, 541] width 621 height 23
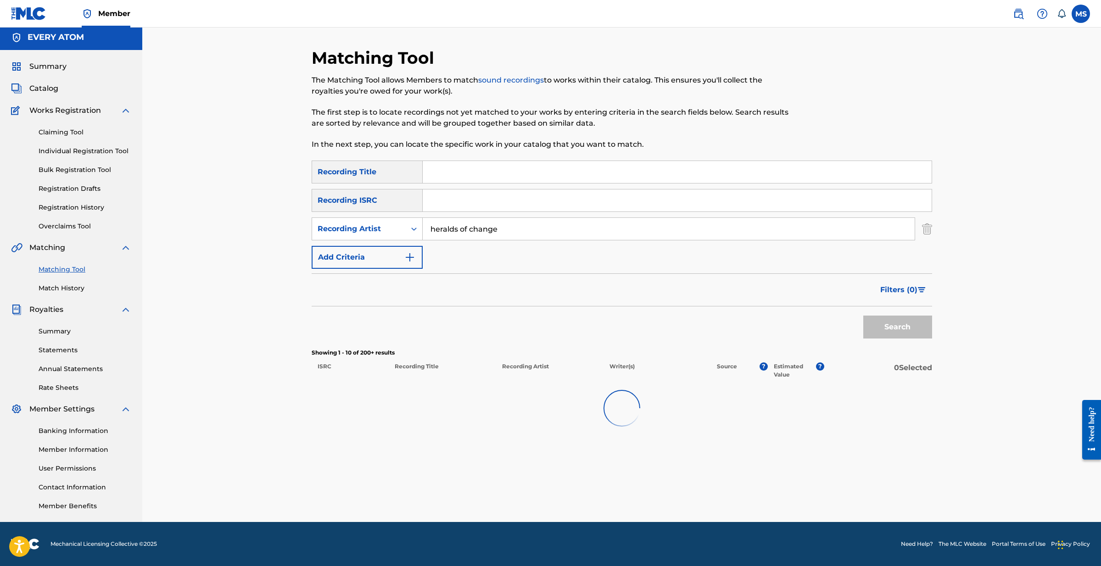
scroll to position [3, 0]
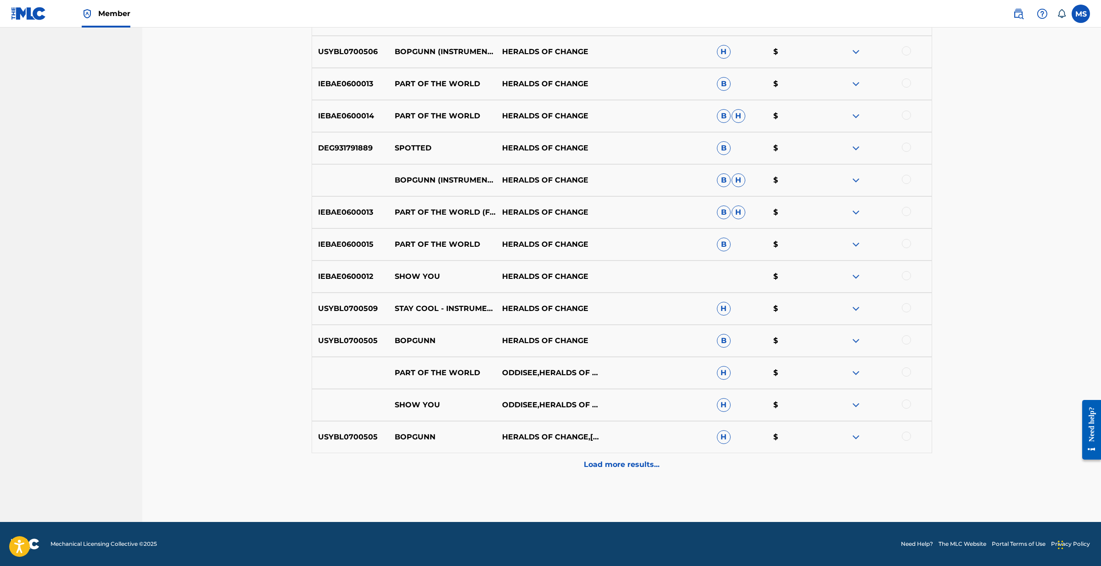
click at [597, 468] on p "Load more results..." at bounding box center [622, 464] width 76 height 11
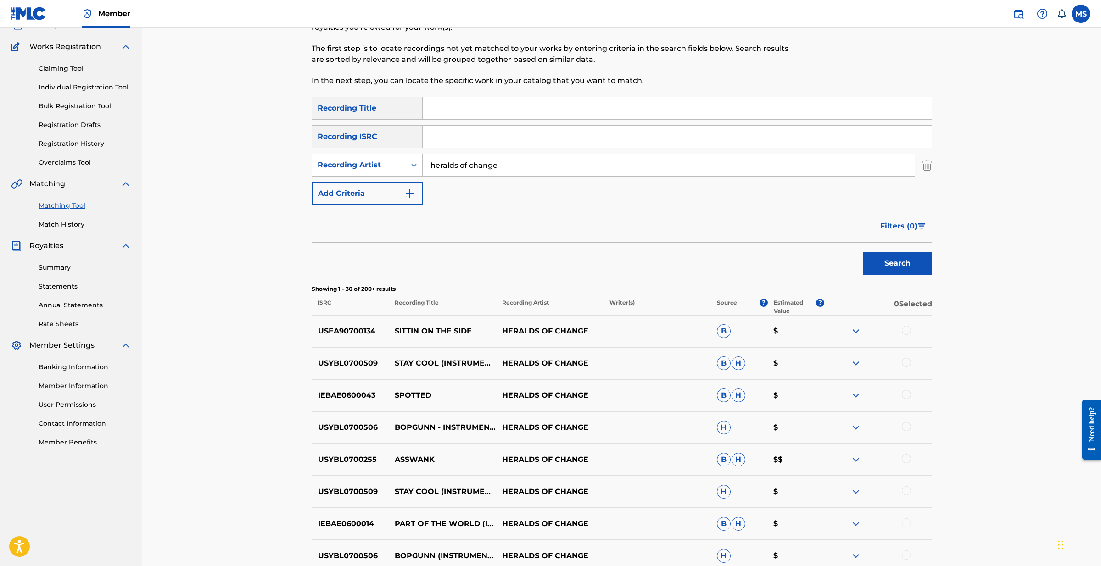
scroll to position [68, 0]
click at [856, 459] on img at bounding box center [855, 458] width 11 height 11
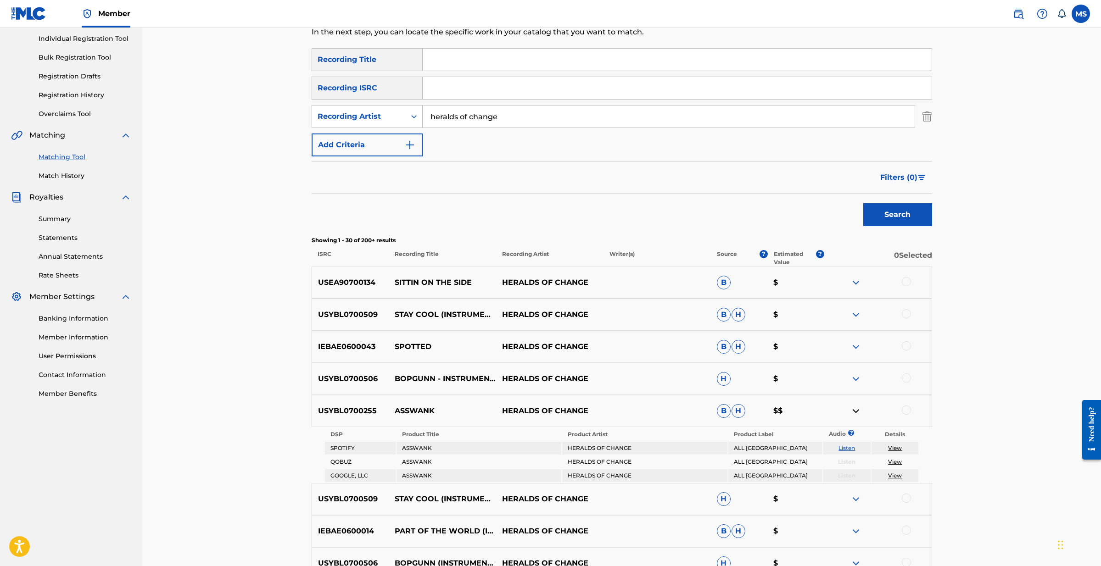
scroll to position [116, 0]
click at [855, 406] on img at bounding box center [855, 410] width 11 height 11
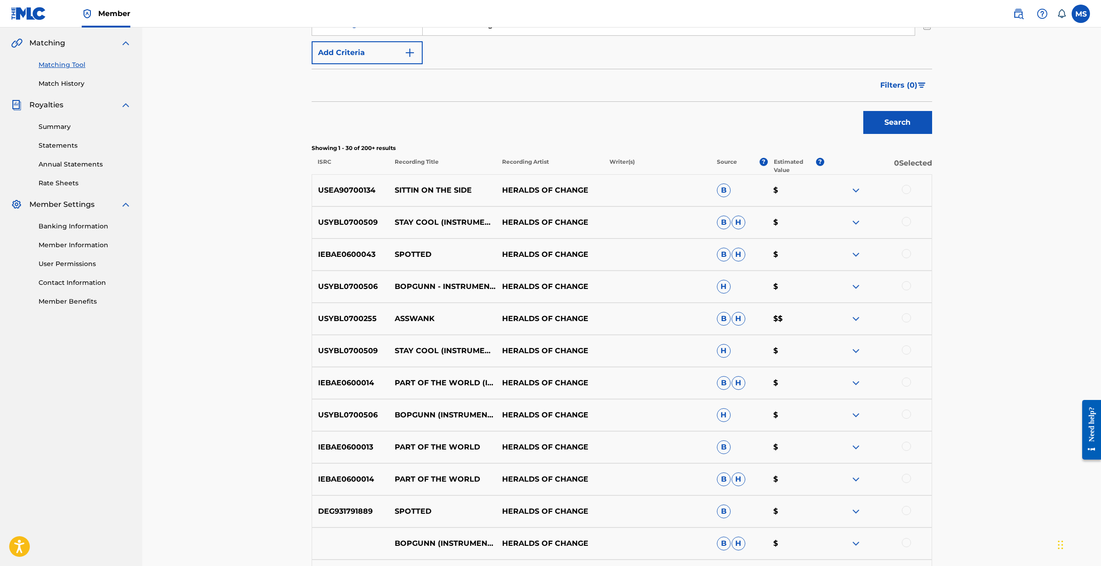
scroll to position [209, 0]
click at [855, 353] on img at bounding box center [855, 349] width 11 height 11
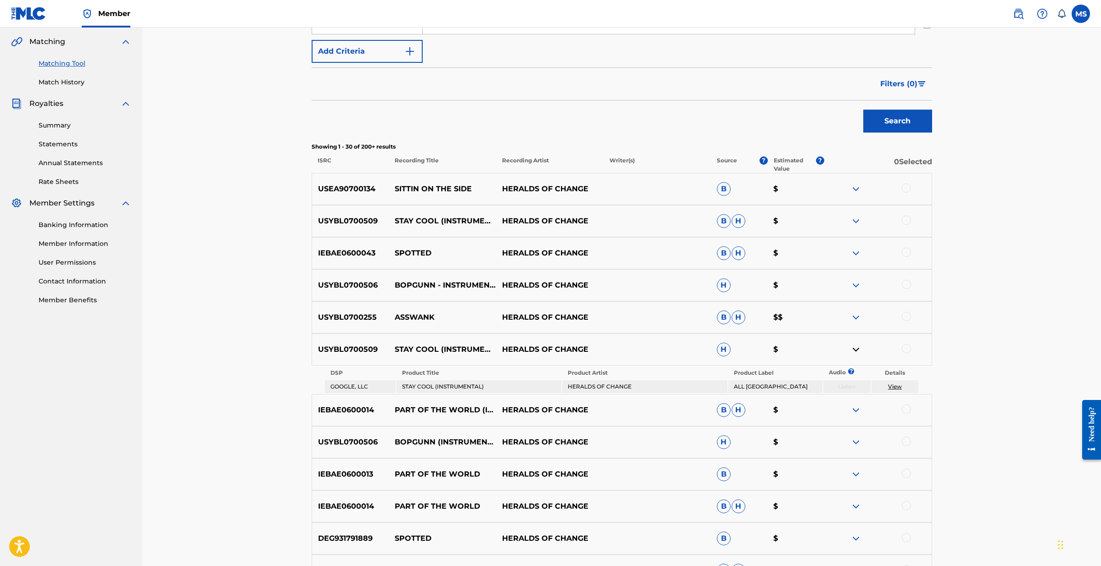
click at [855, 353] on img at bounding box center [855, 349] width 11 height 11
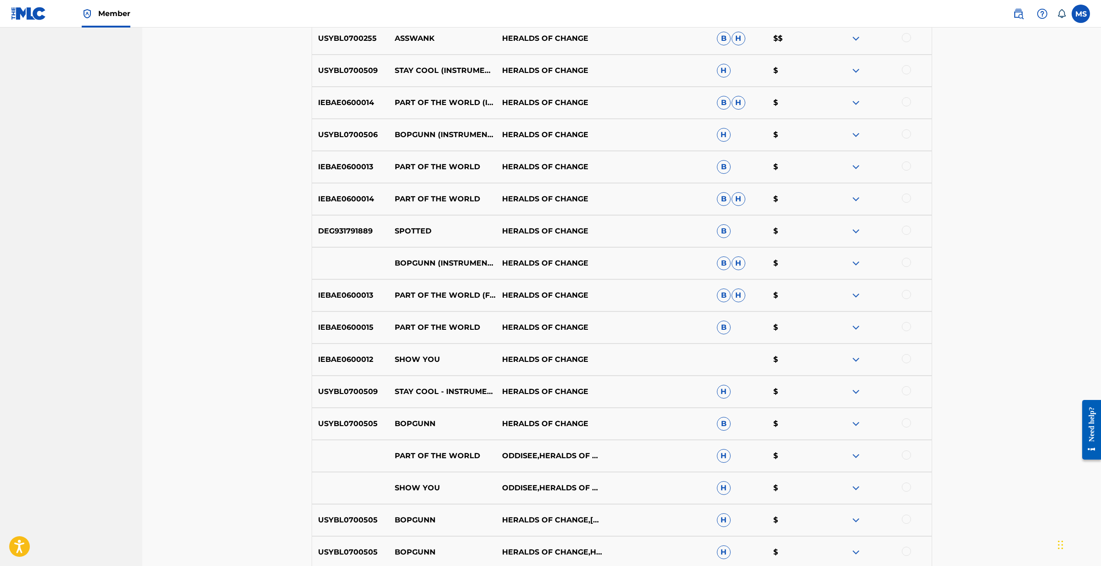
scroll to position [488, 0]
click at [853, 456] on img at bounding box center [855, 455] width 11 height 11
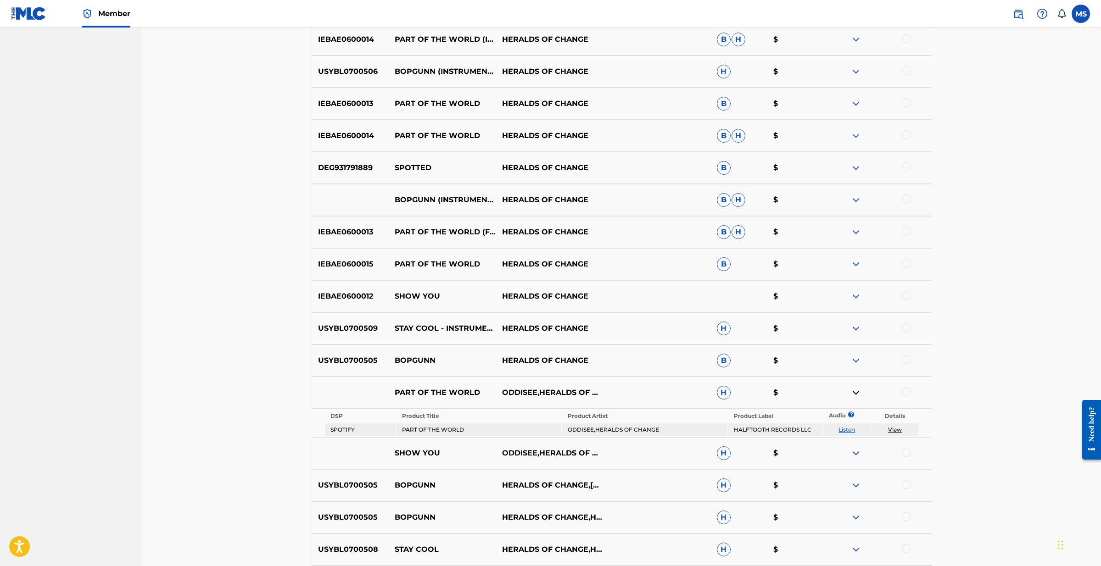
scroll to position [554, 0]
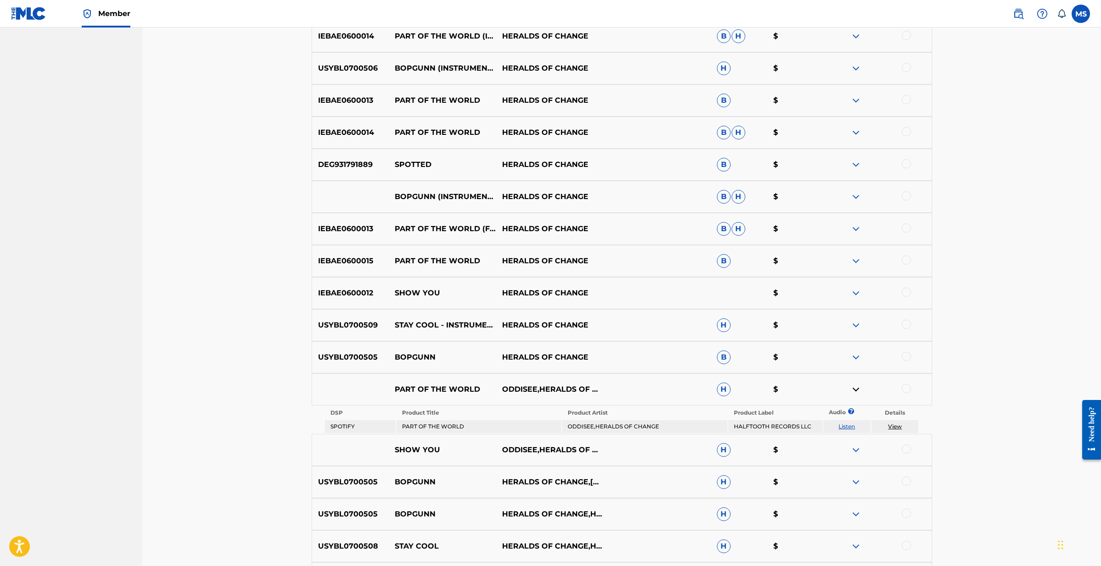
click at [892, 425] on link "View" at bounding box center [895, 426] width 14 height 7
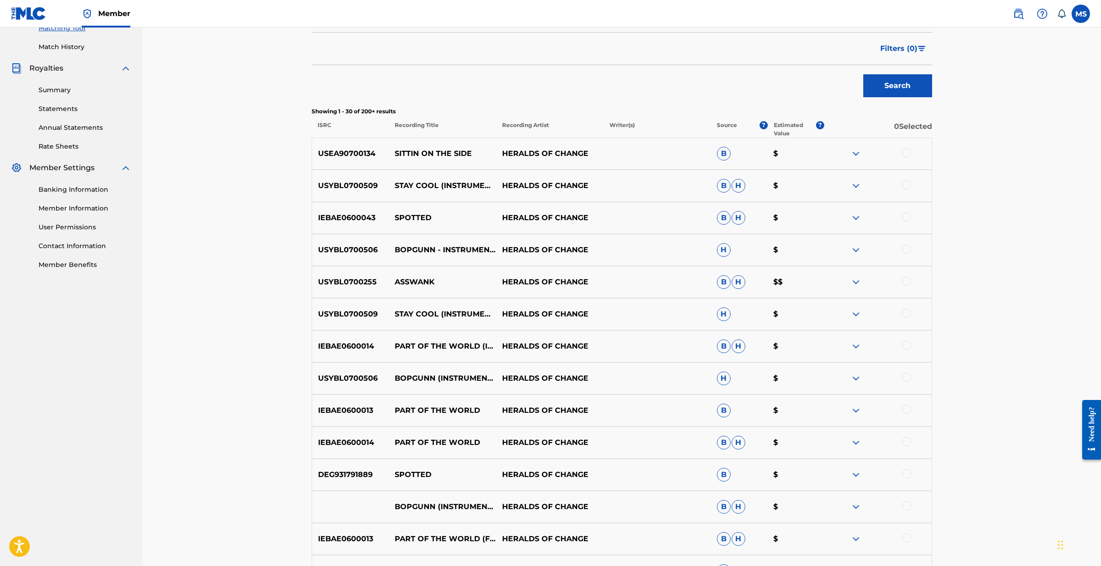
scroll to position [191, 0]
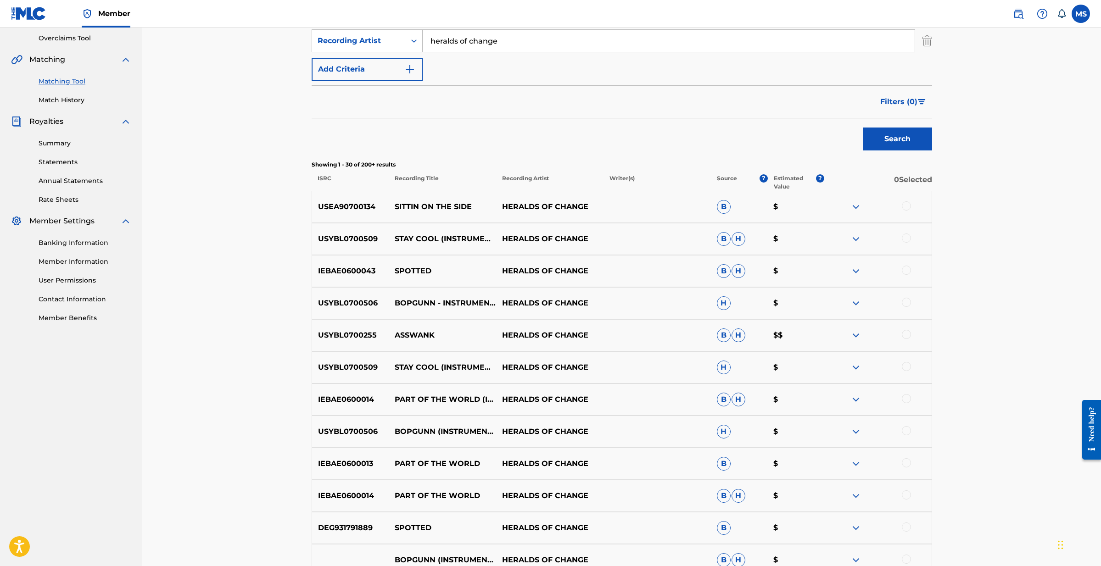
click at [854, 238] on img at bounding box center [855, 239] width 11 height 11
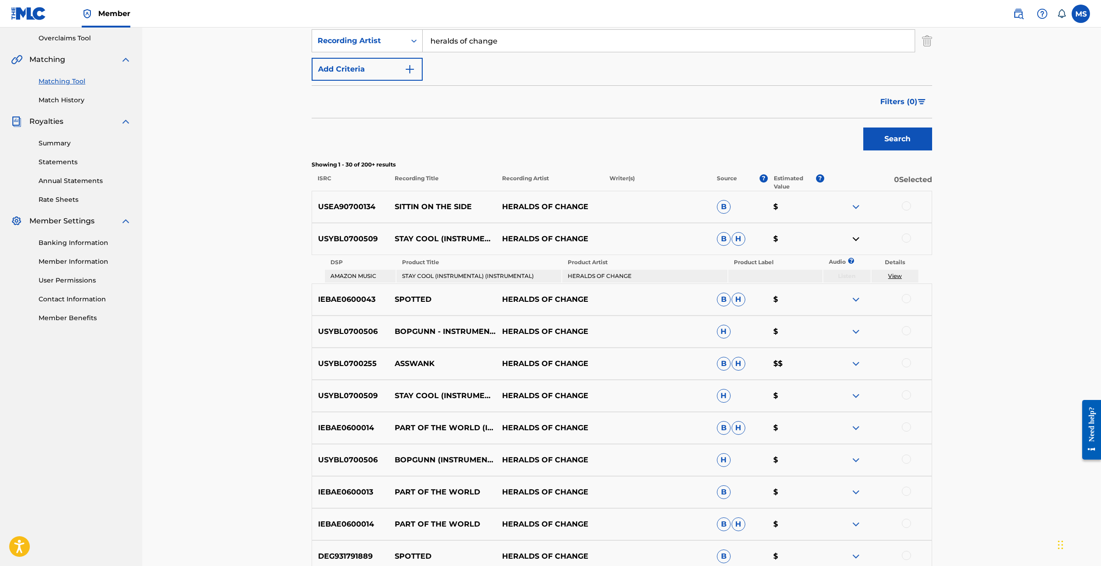
click at [854, 238] on img at bounding box center [855, 239] width 11 height 11
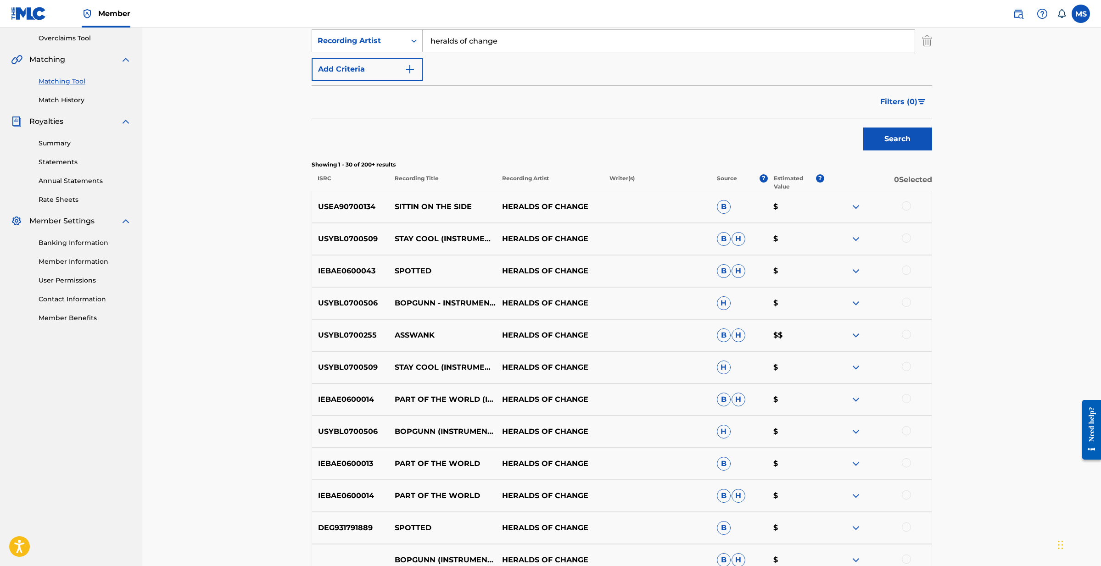
click at [853, 268] on img at bounding box center [855, 271] width 11 height 11
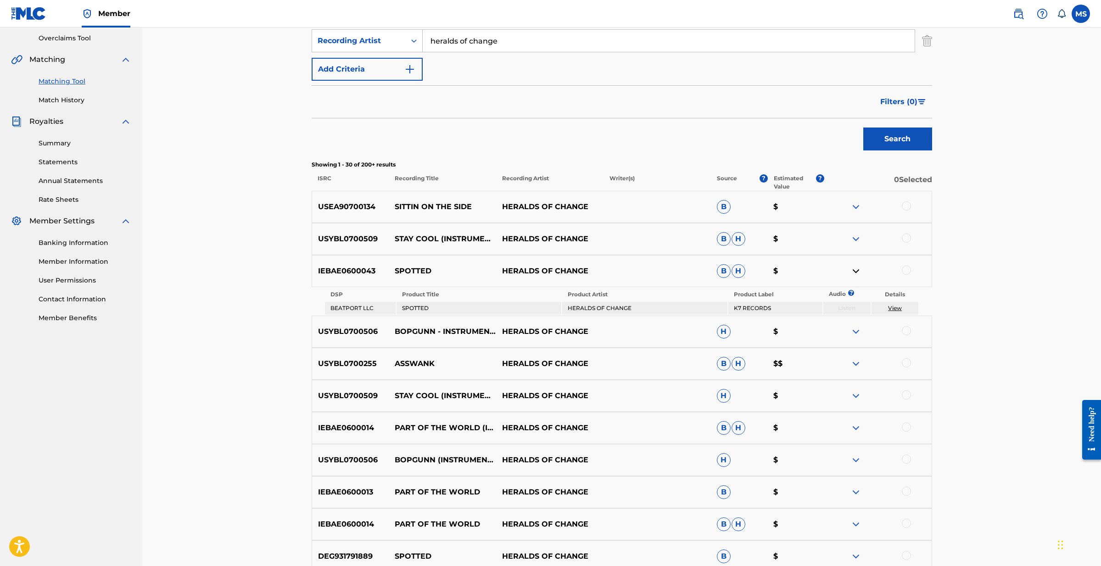
click at [853, 268] on img at bounding box center [855, 271] width 11 height 11
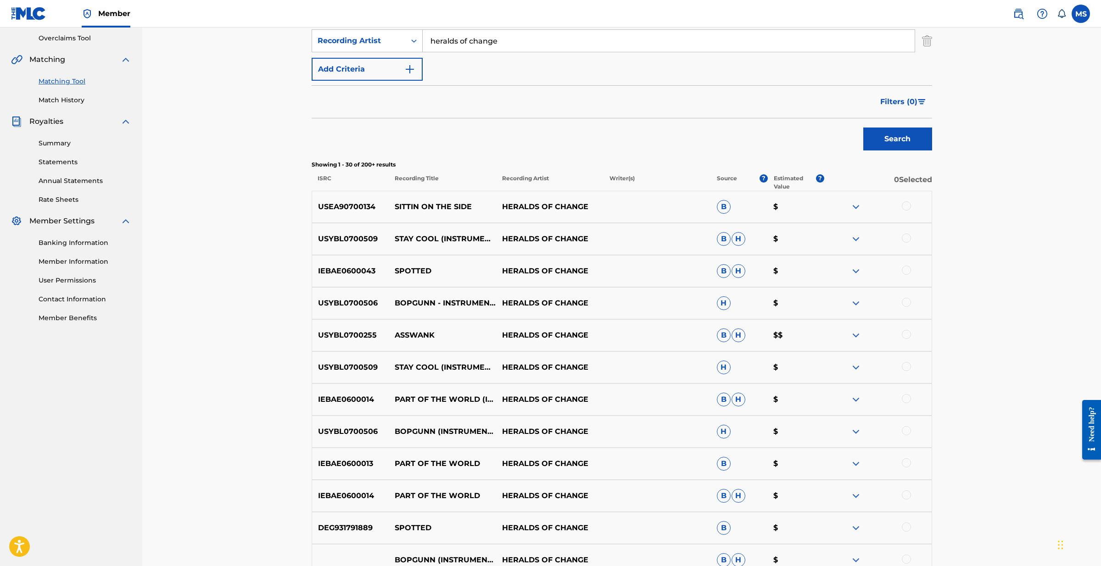
scroll to position [195, 0]
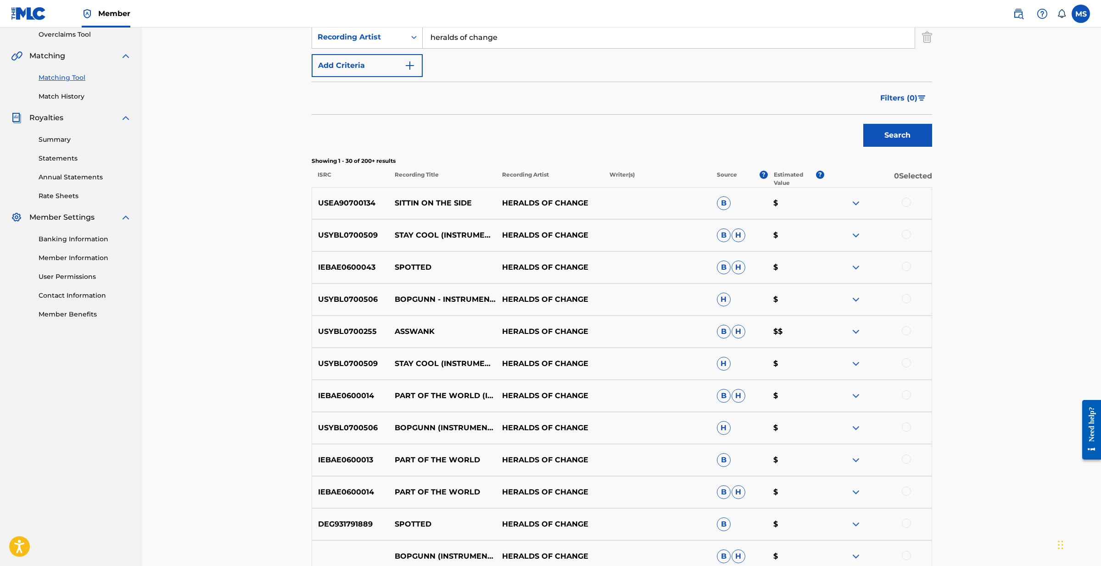
click at [855, 329] on img at bounding box center [855, 331] width 11 height 11
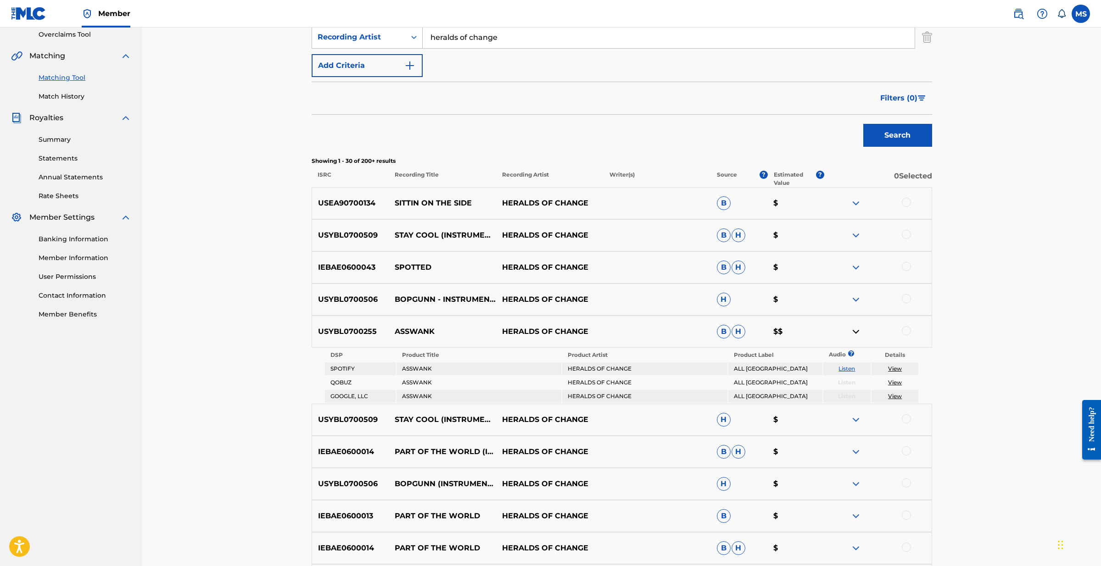
click at [855, 329] on img at bounding box center [855, 331] width 11 height 11
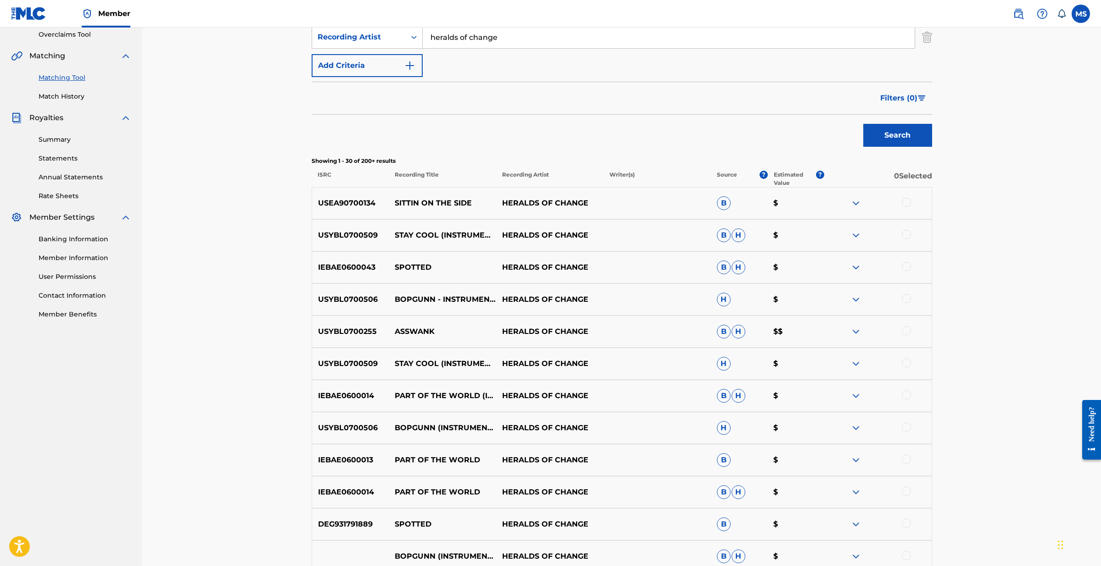
click at [78, 93] on link "Match History" at bounding box center [85, 97] width 93 height 10
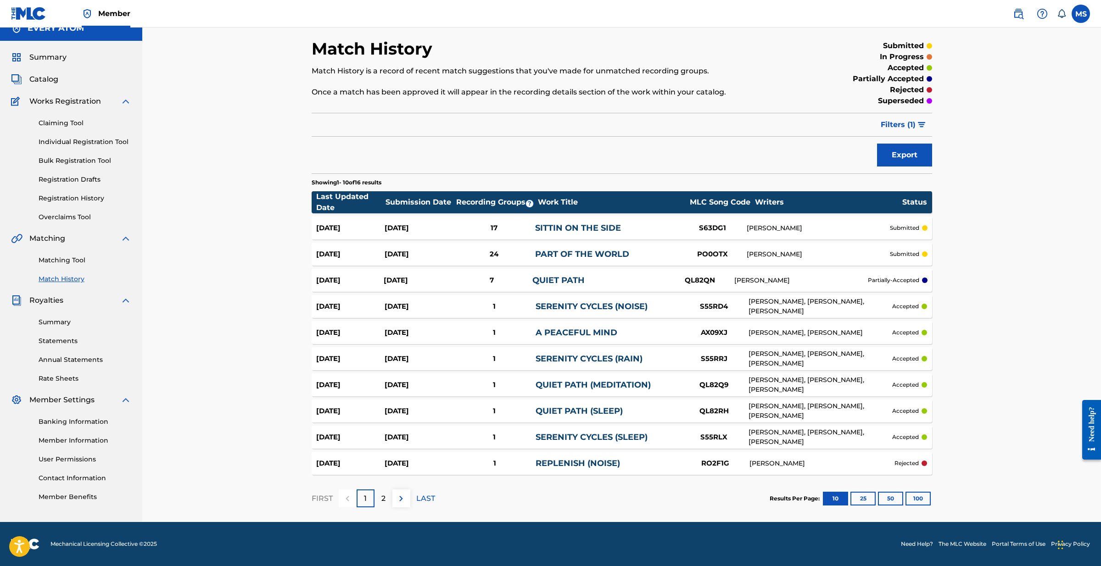
scroll to position [12, 0]
click at [914, 498] on button "100" at bounding box center [918, 499] width 25 height 14
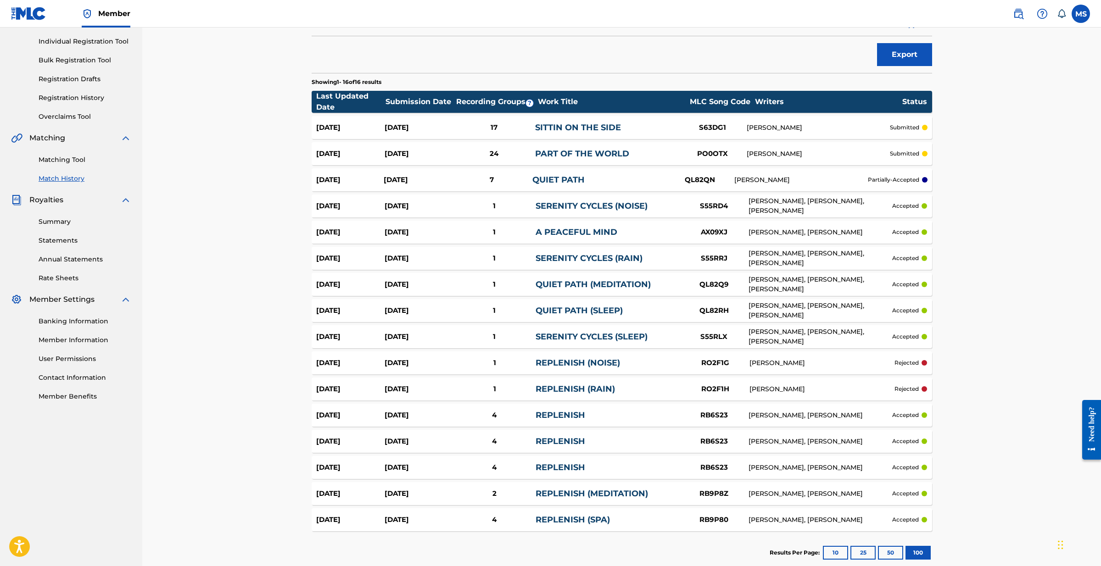
scroll to position [110, 0]
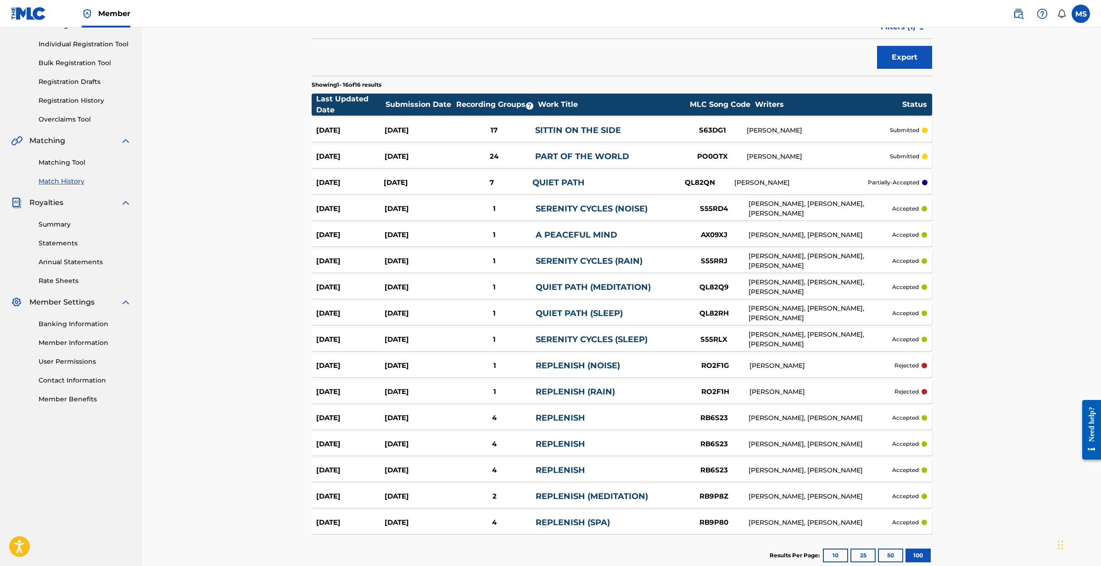
click at [803, 181] on div "NATE NOLAN" at bounding box center [801, 183] width 134 height 10
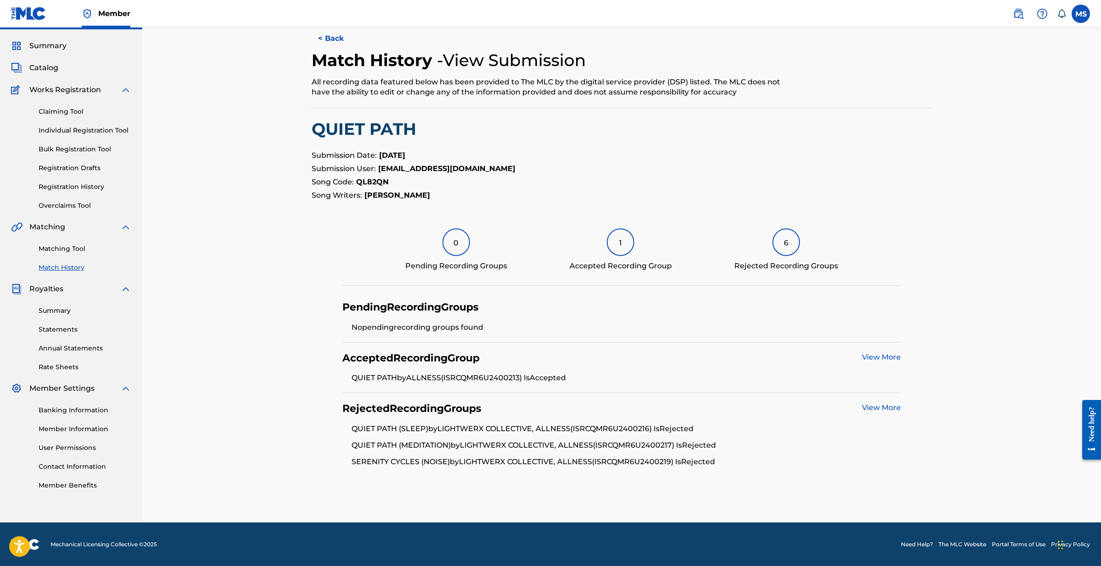
scroll to position [23, 0]
click at [874, 409] on link "View More" at bounding box center [881, 408] width 39 height 9
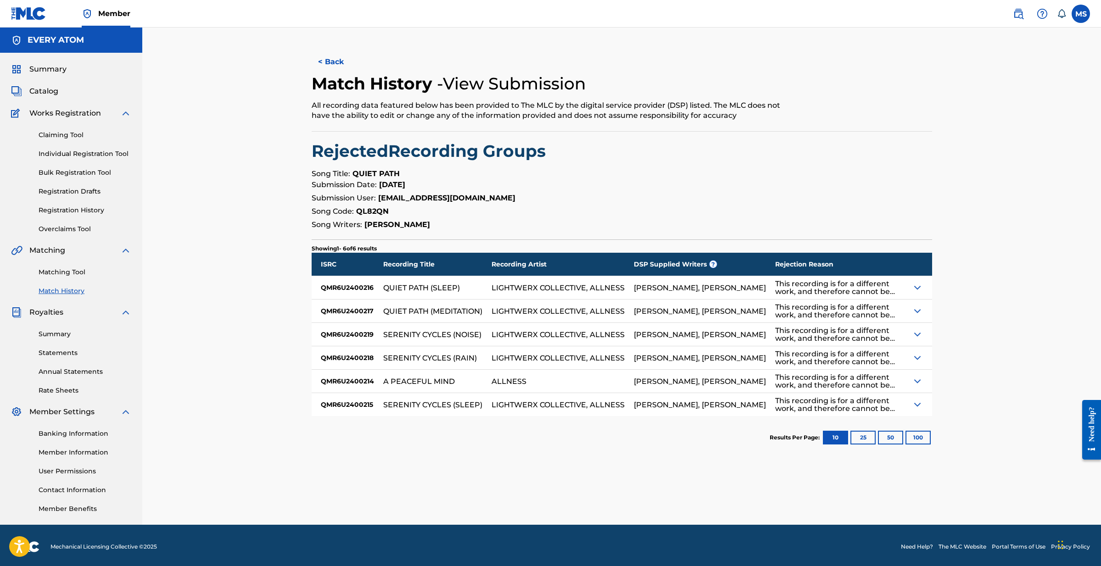
click at [918, 291] on img at bounding box center [917, 287] width 11 height 11
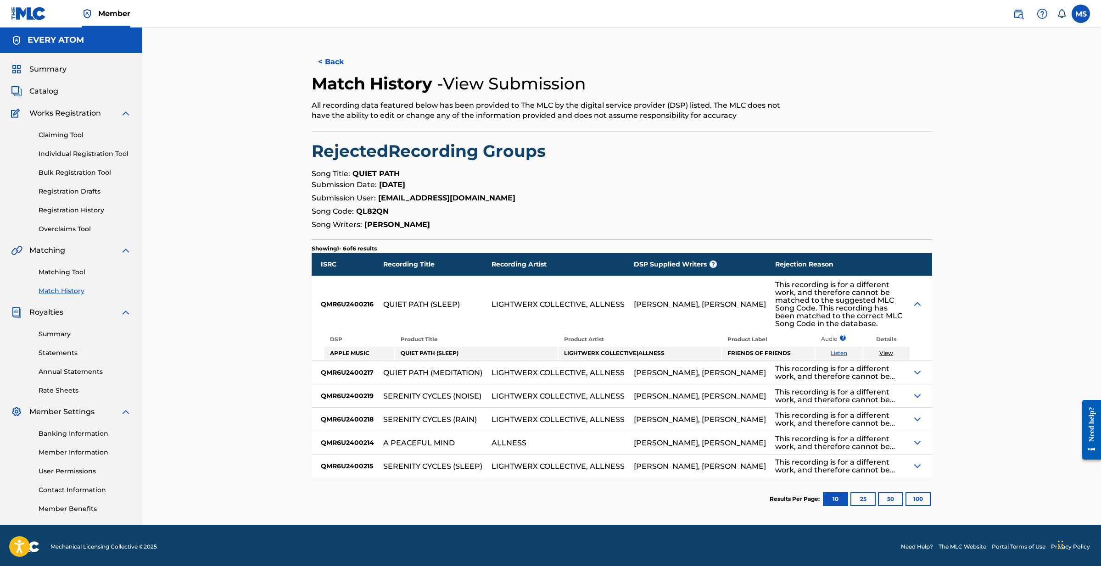
click at [918, 291] on div at bounding box center [922, 304] width 20 height 56
click at [917, 299] on img at bounding box center [917, 304] width 11 height 11
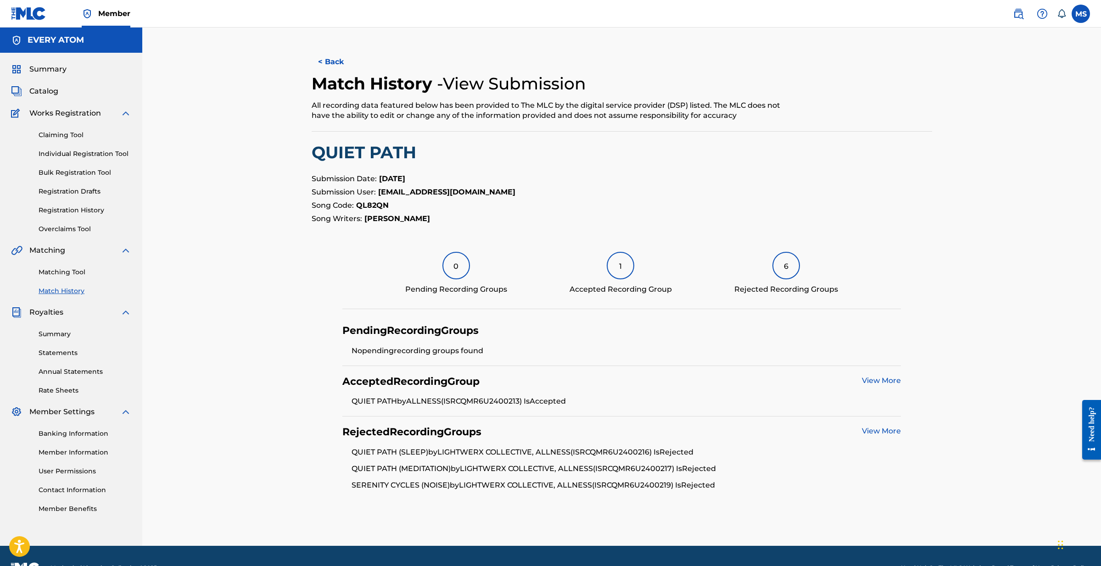
click at [84, 210] on link "Registration History" at bounding box center [85, 211] width 93 height 10
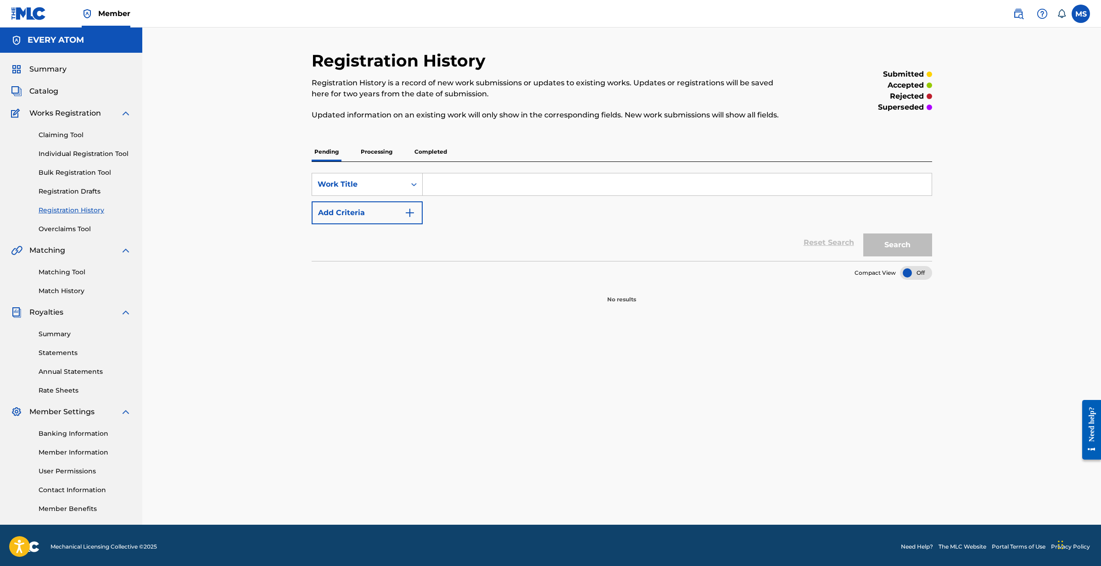
click at [377, 147] on p "Processing" at bounding box center [376, 151] width 37 height 19
click at [449, 151] on div "Pending Processing Completed" at bounding box center [622, 151] width 621 height 19
click at [434, 151] on p "Completed" at bounding box center [431, 151] width 38 height 19
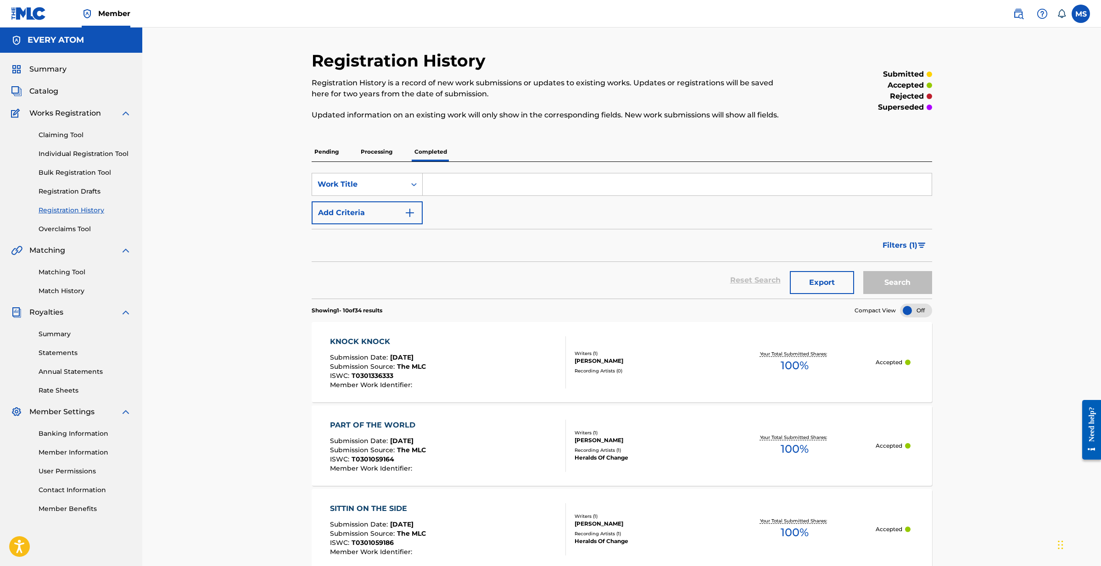
click at [72, 270] on link "Matching Tool" at bounding box center [85, 273] width 93 height 10
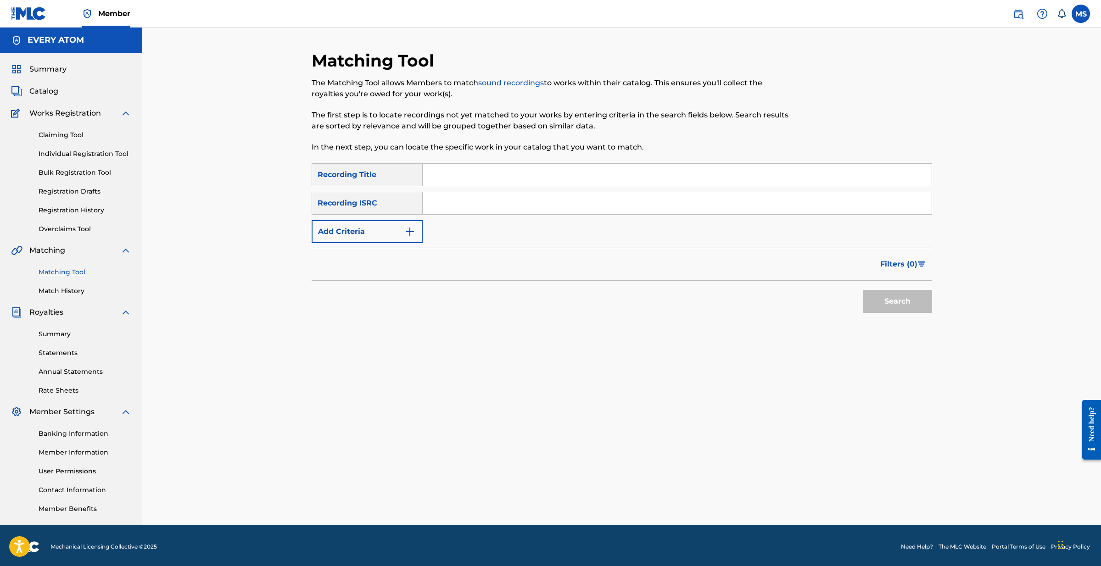
click at [446, 173] on input "Search Form" at bounding box center [677, 175] width 509 height 22
type input "knock knock"
click at [399, 227] on button "Add Criteria" at bounding box center [367, 231] width 111 height 23
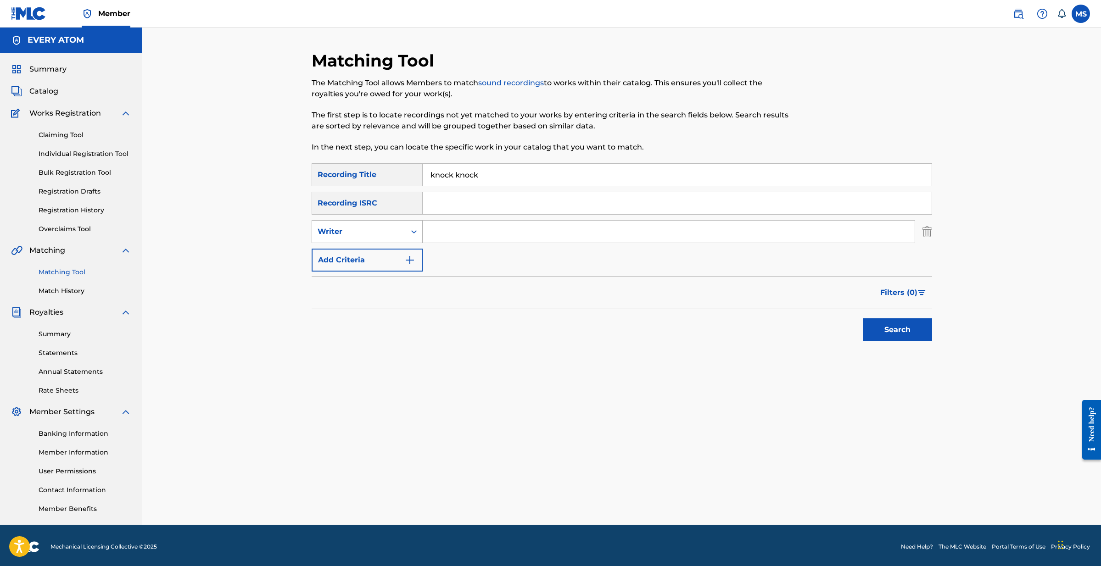
click at [399, 229] on div "Writer" at bounding box center [359, 231] width 83 height 11
drag, startPoint x: 388, startPoint y: 252, endPoint x: 408, endPoint y: 243, distance: 22.2
click at [388, 252] on div "Recording Artist" at bounding box center [367, 254] width 110 height 23
click at [432, 234] on input "Search Form" at bounding box center [669, 232] width 492 height 22
type input "mike slott"
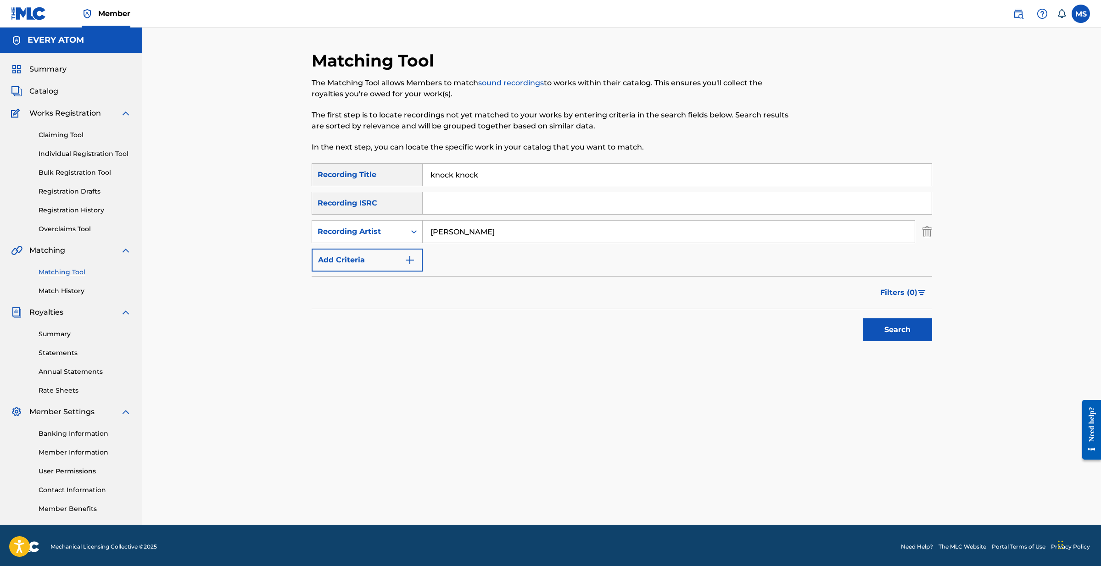
click at [920, 328] on button "Search" at bounding box center [897, 330] width 69 height 23
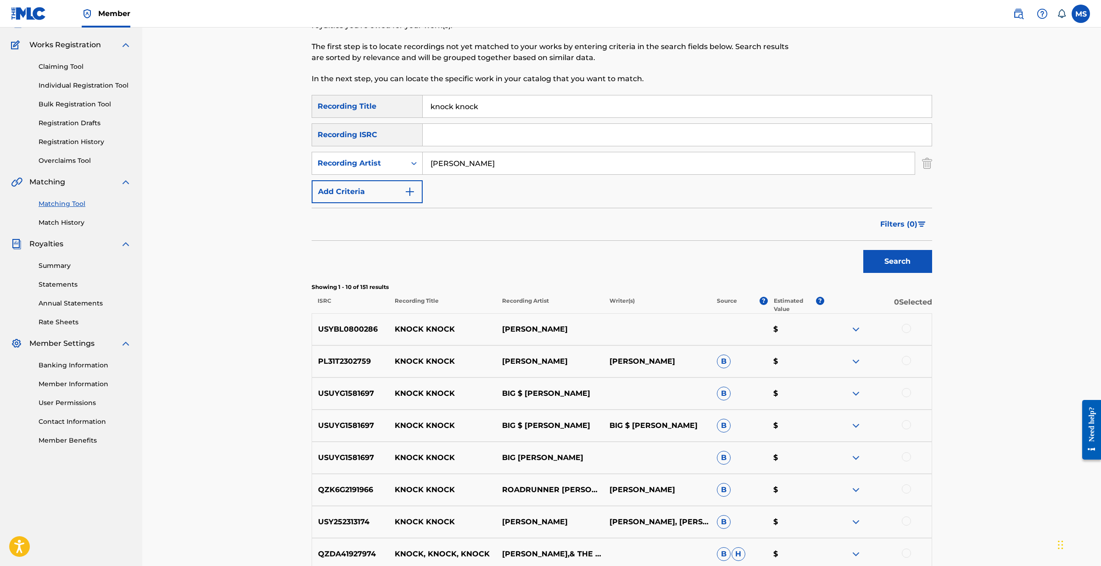
scroll to position [71, 0]
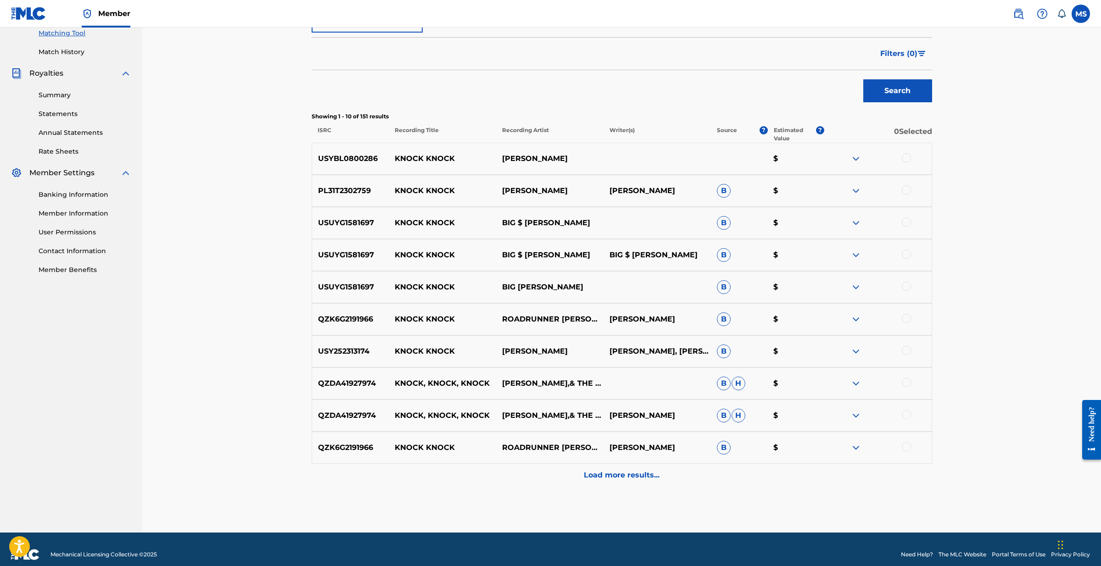
click at [632, 475] on p "Load more results..." at bounding box center [622, 475] width 76 height 11
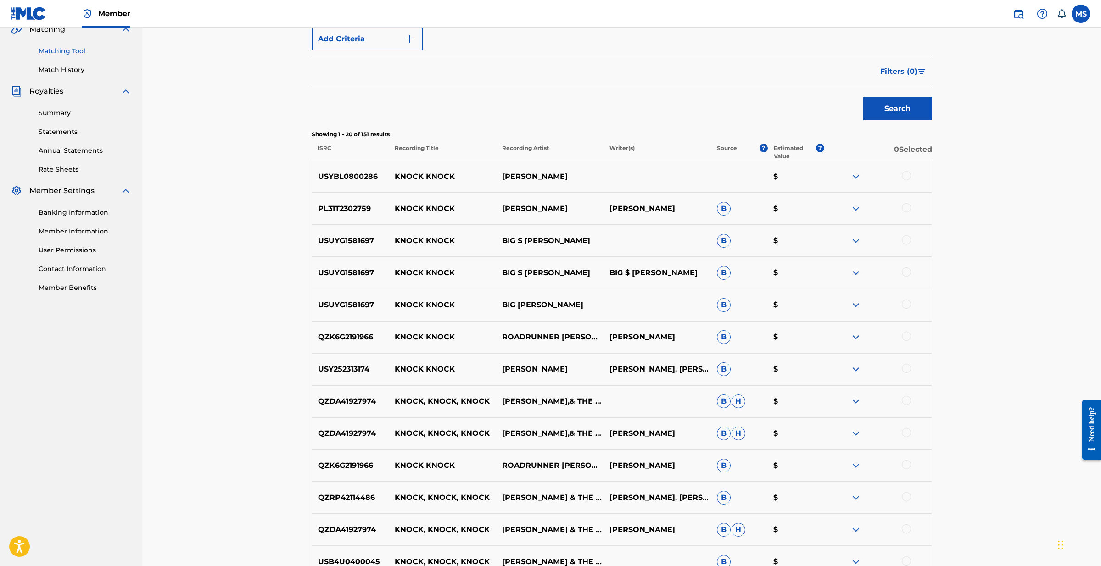
scroll to position [210, 0]
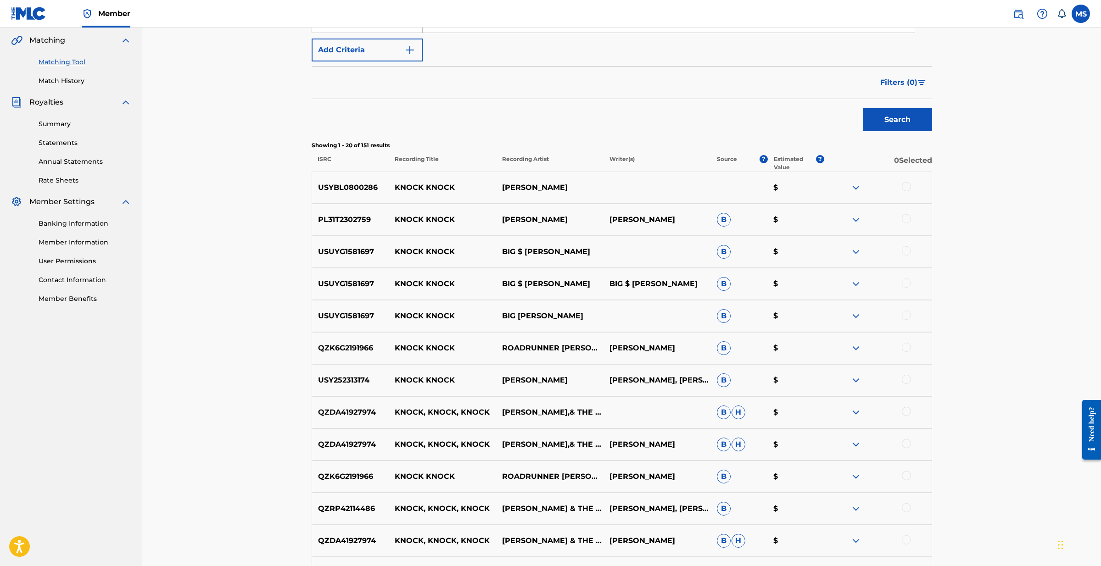
click at [855, 185] on img at bounding box center [855, 187] width 11 height 11
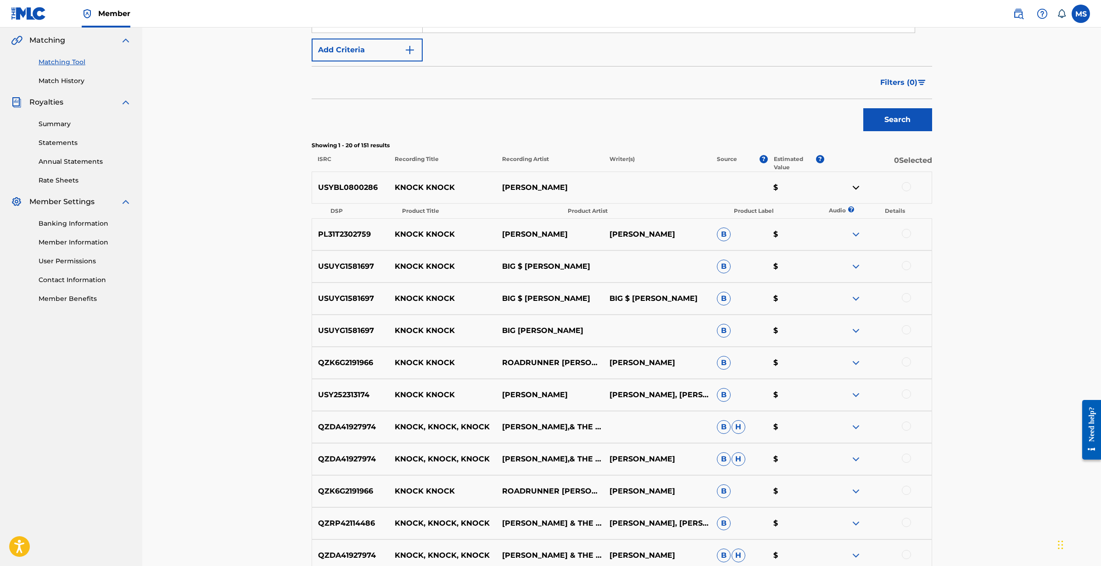
click at [855, 185] on img at bounding box center [855, 187] width 11 height 11
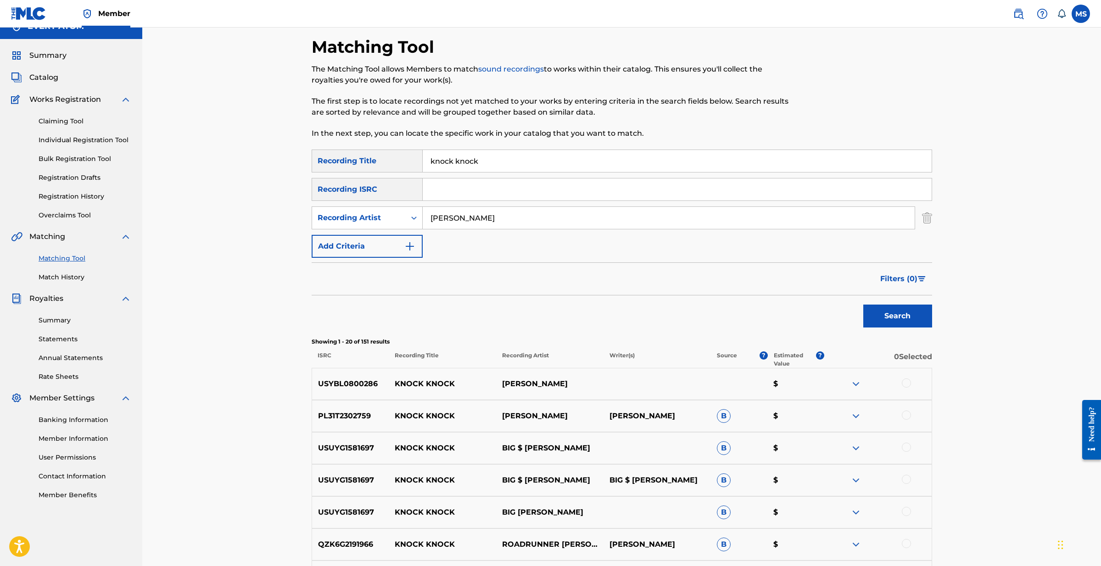
scroll to position [14, 0]
click at [58, 275] on link "Match History" at bounding box center [85, 278] width 93 height 10
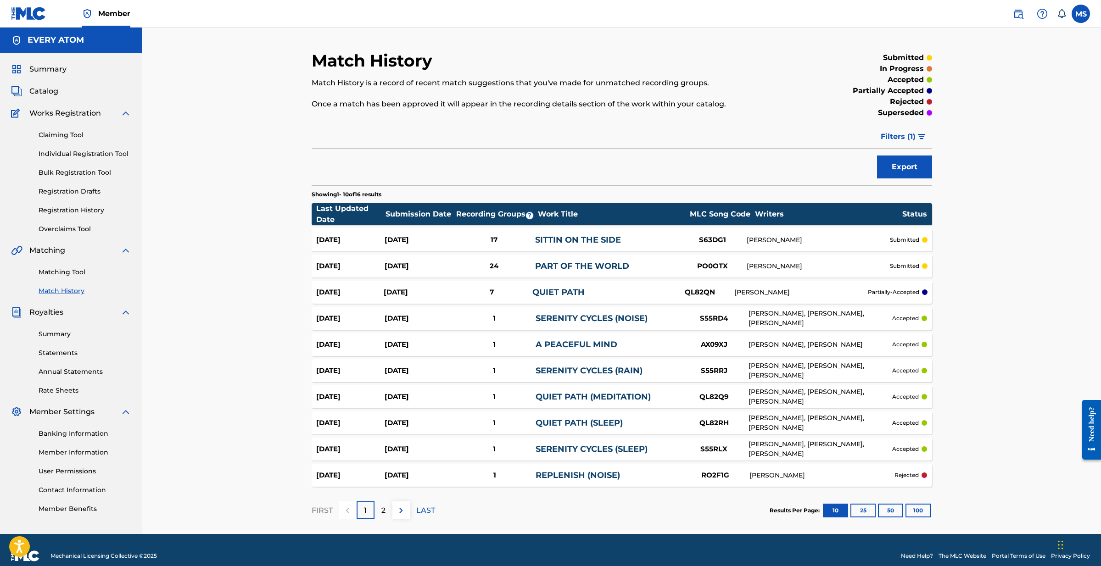
click at [890, 510] on button "50" at bounding box center [890, 511] width 25 height 14
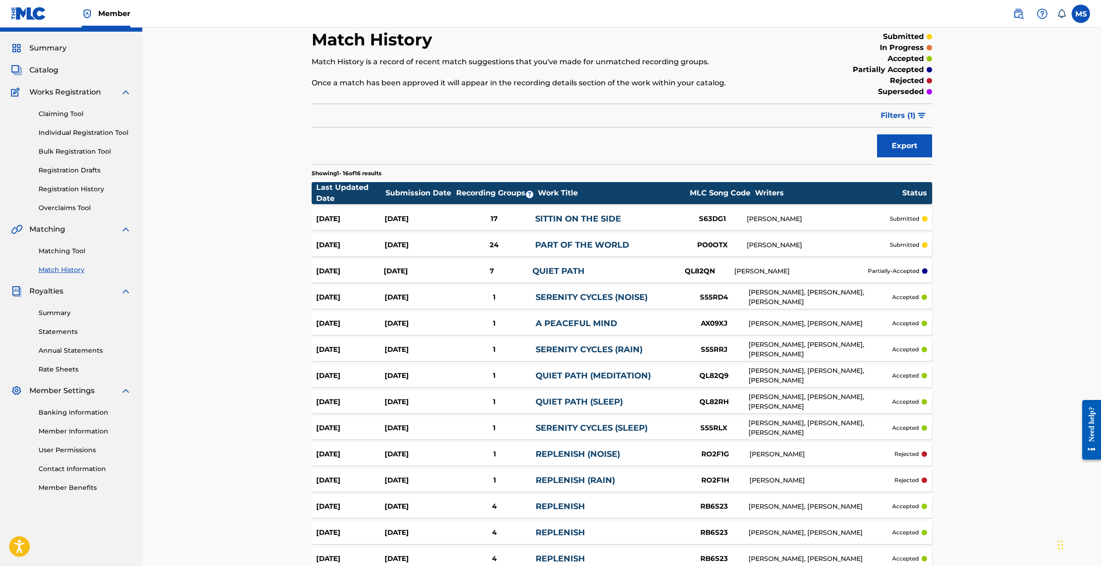
scroll to position [19, 0]
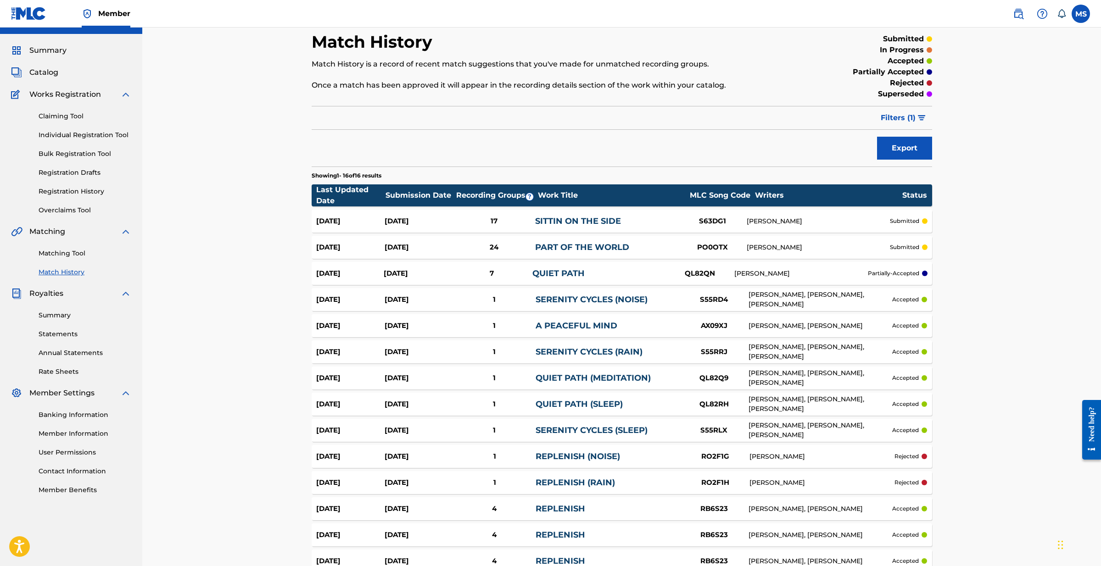
click at [41, 257] on link "Matching Tool" at bounding box center [85, 254] width 93 height 10
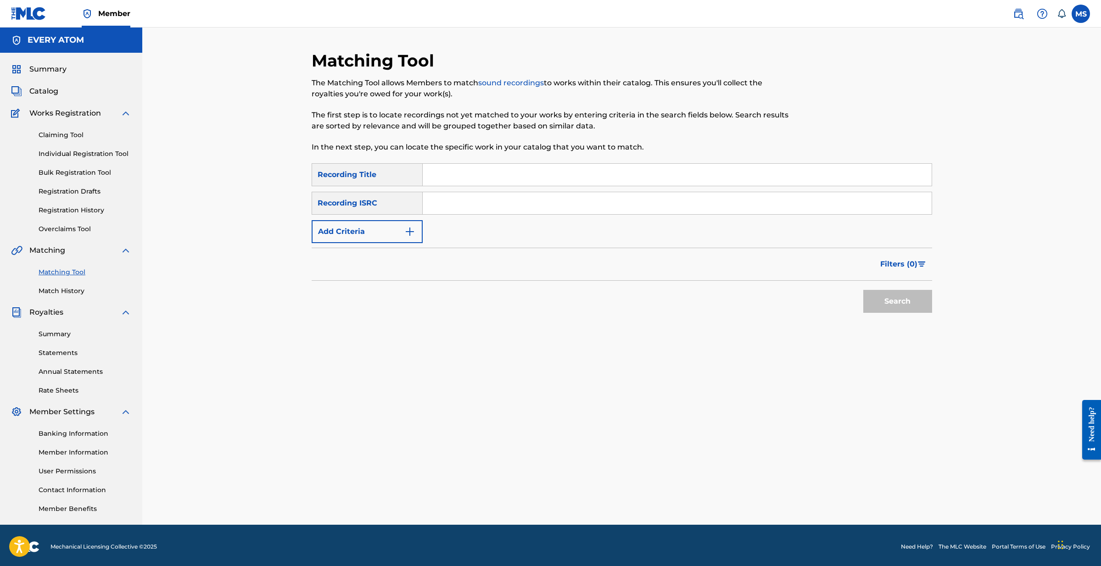
click at [447, 177] on input "Search Form" at bounding box center [677, 175] width 509 height 22
type input "knock knock"
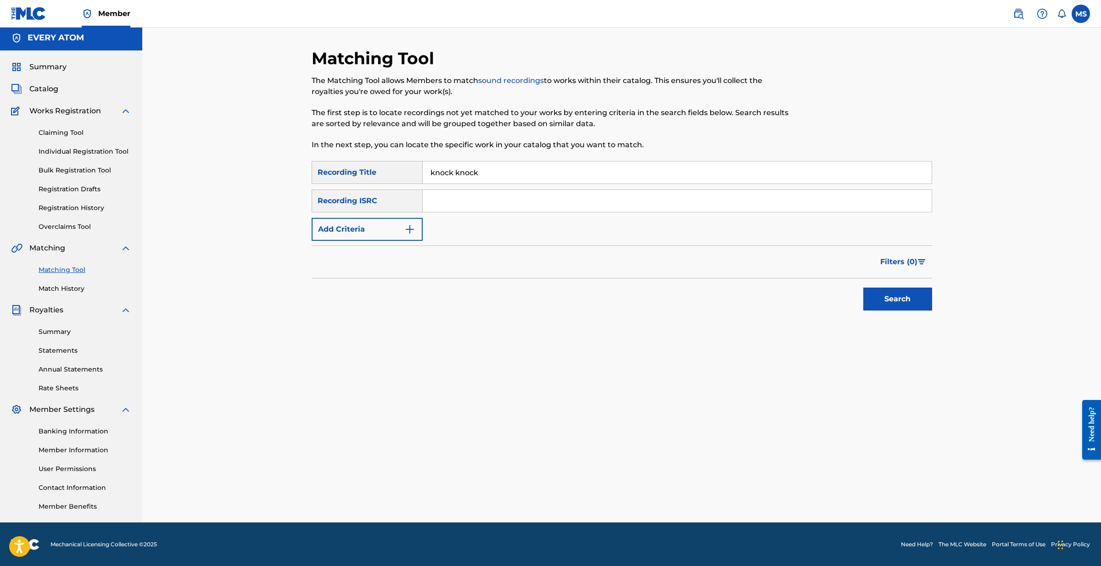
click at [402, 233] on button "Add Criteria" at bounding box center [367, 229] width 111 height 23
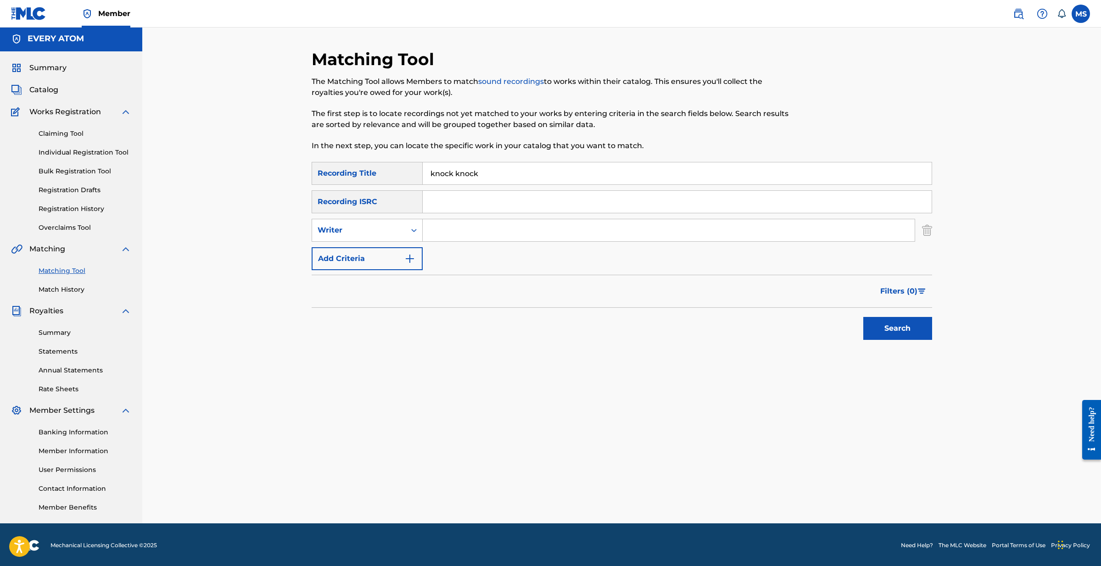
drag, startPoint x: 447, startPoint y: 222, endPoint x: 447, endPoint y: 229, distance: 6.5
click at [447, 224] on input "Search Form" at bounding box center [669, 230] width 492 height 22
drag, startPoint x: 410, startPoint y: 230, endPoint x: 411, endPoint y: 236, distance: 6.1
click at [410, 230] on icon "Search Form" at bounding box center [413, 230] width 9 height 9
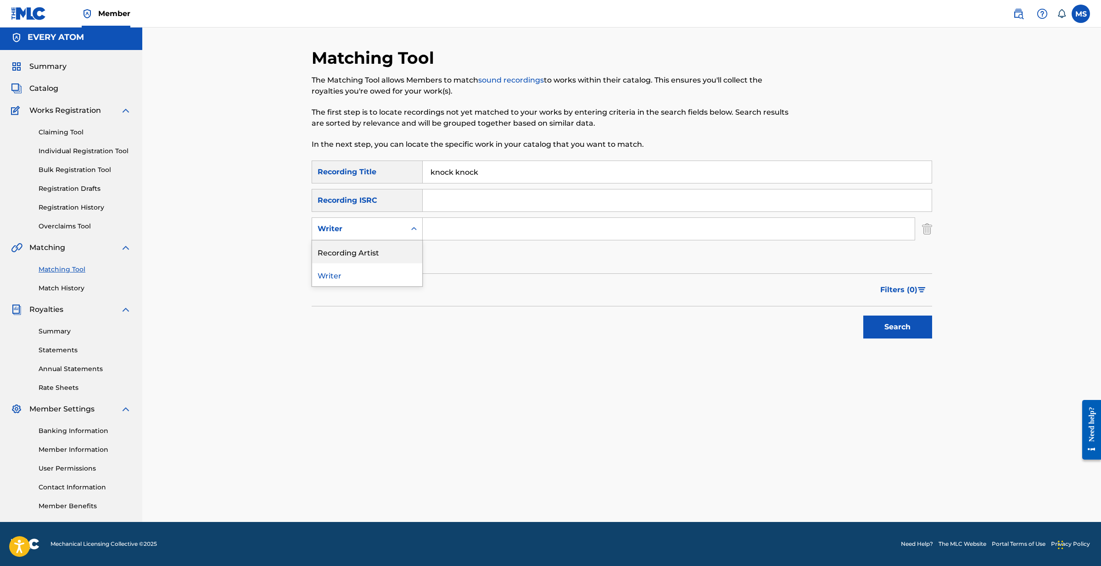
click at [403, 254] on div "Recording Artist" at bounding box center [367, 252] width 110 height 23
click at [440, 231] on input "Search Form" at bounding box center [669, 229] width 492 height 22
type input "mike slott"
click at [877, 321] on button "Search" at bounding box center [897, 327] width 69 height 23
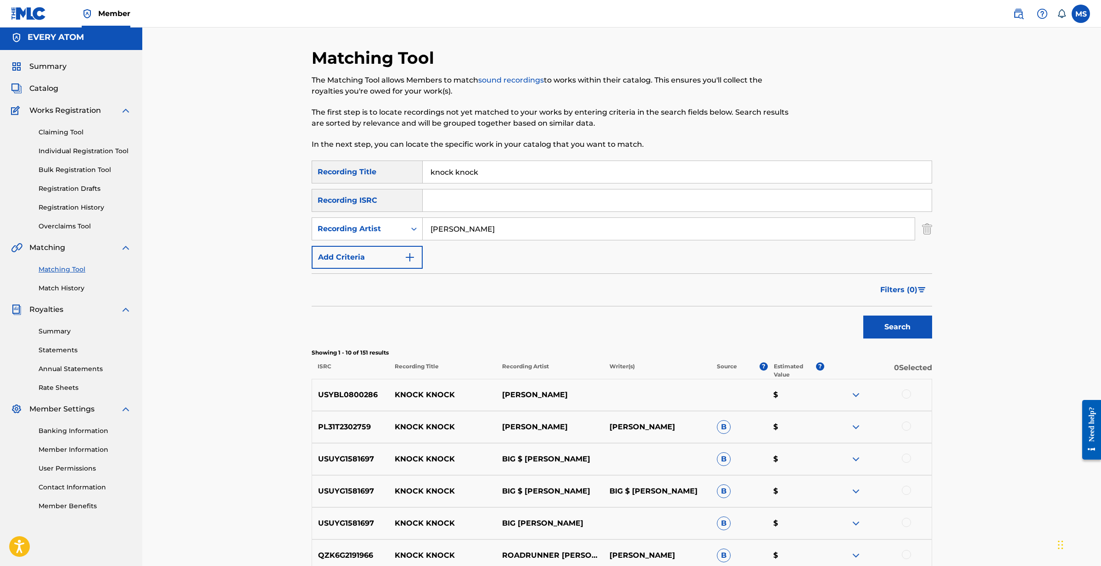
click at [909, 393] on div at bounding box center [906, 394] width 9 height 9
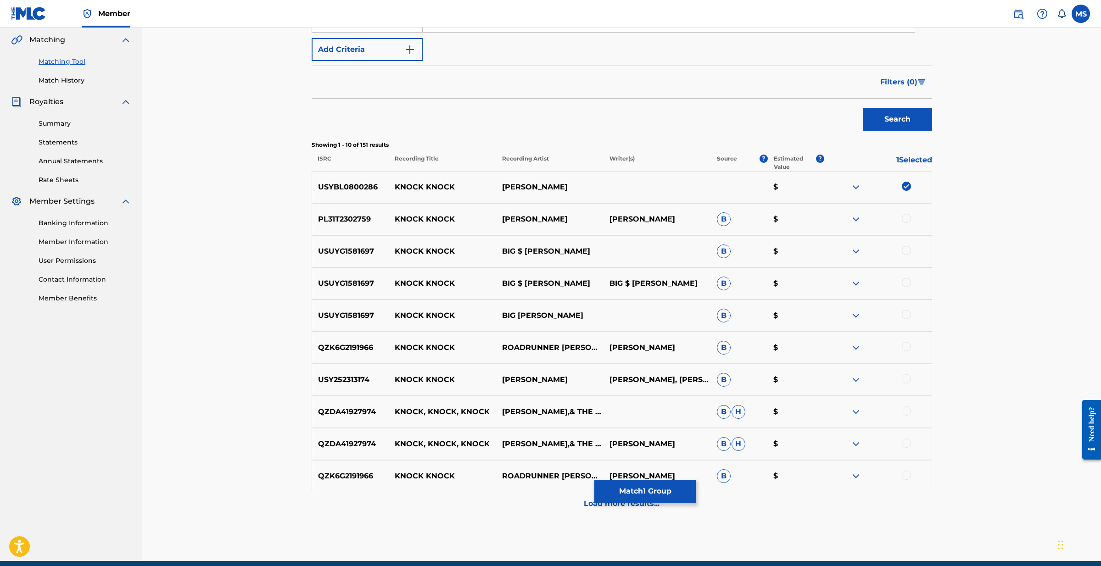
scroll to position [215, 0]
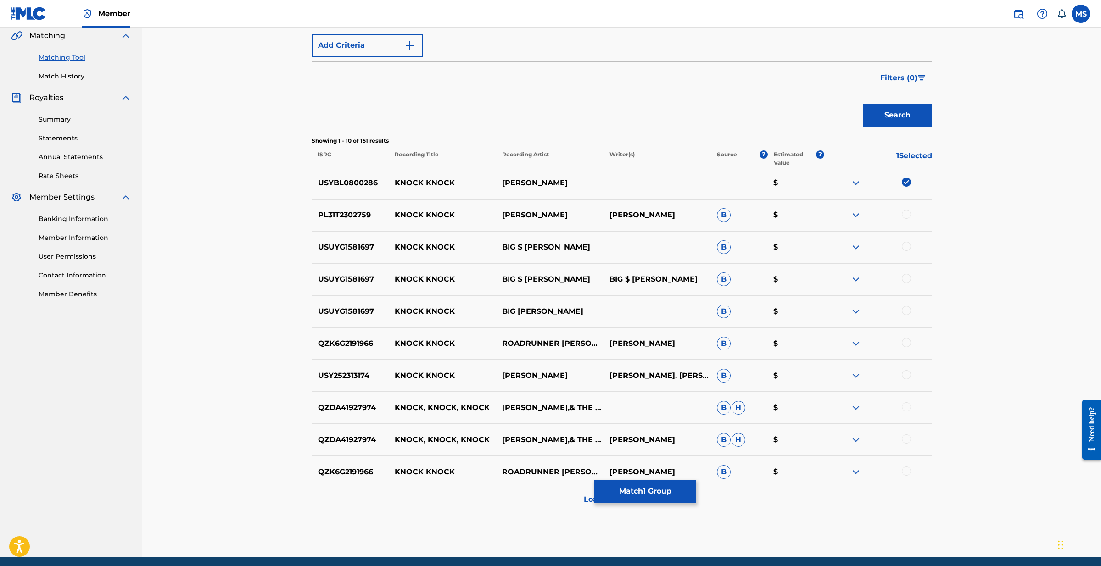
click at [656, 489] on button "Match 1 Group" at bounding box center [644, 491] width 101 height 23
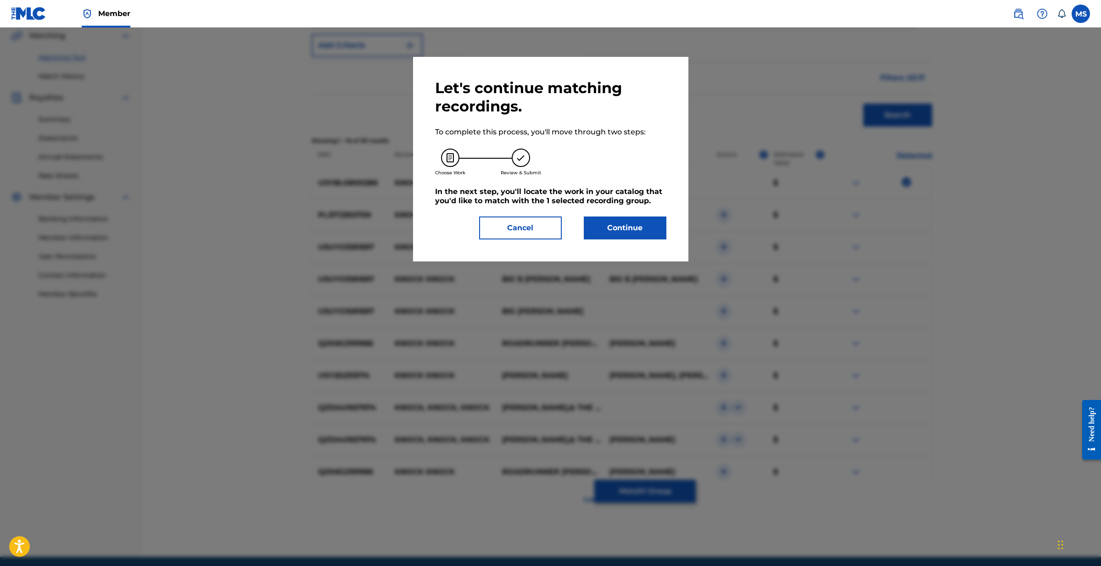
click at [600, 224] on button "Continue" at bounding box center [625, 228] width 83 height 23
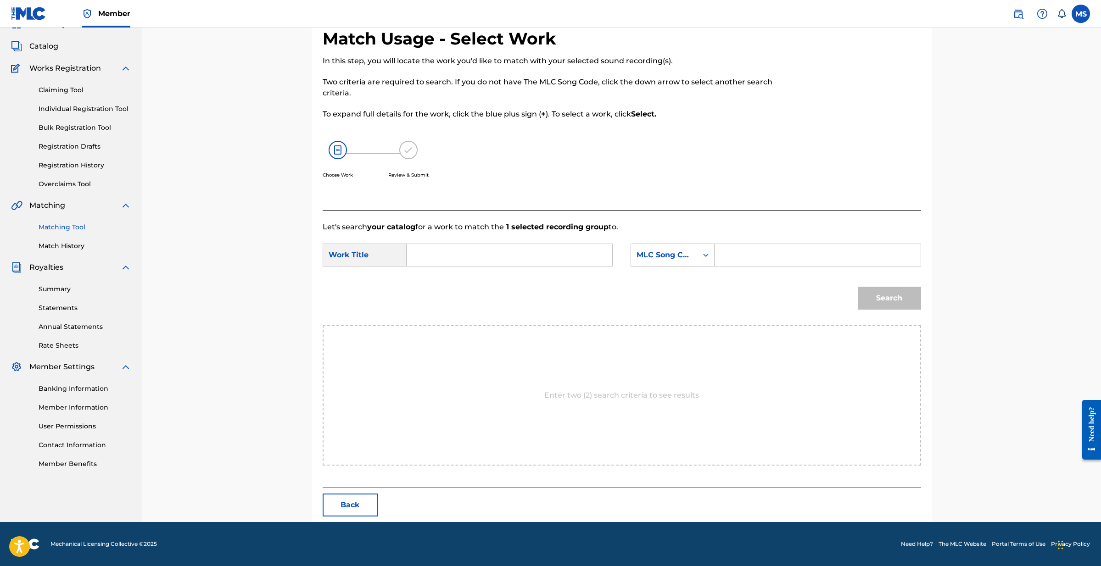
scroll to position [3, 0]
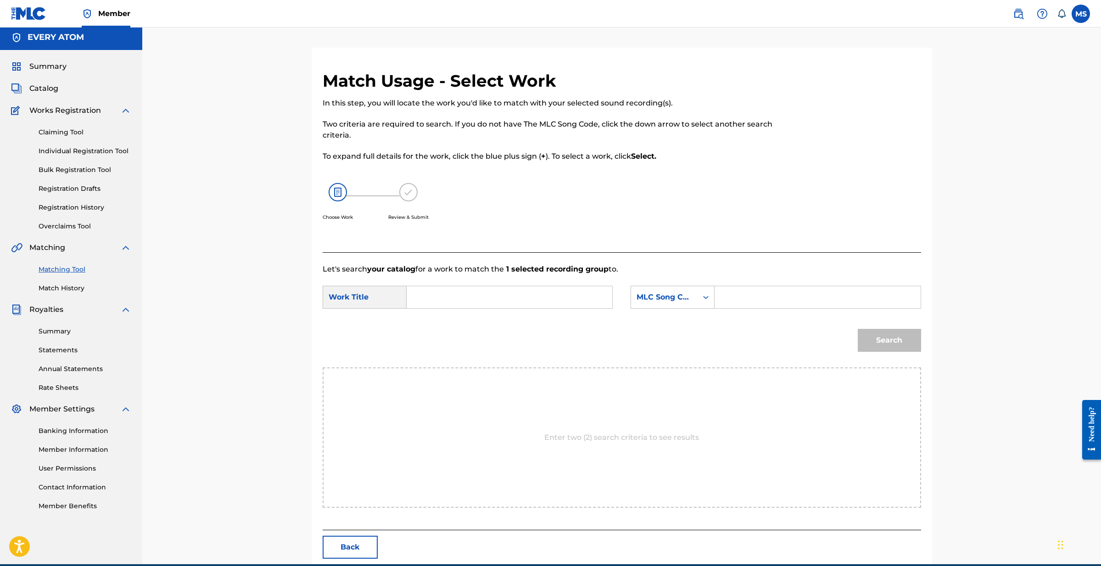
click at [456, 301] on input "Search Form" at bounding box center [509, 297] width 190 height 22
drag, startPoint x: 441, startPoint y: 319, endPoint x: 571, endPoint y: 315, distance: 130.4
click at [445, 319] on strong "knock" at bounding box center [433, 317] width 23 height 9
type input "knock knock"
click at [713, 302] on div "Search Form" at bounding box center [706, 297] width 17 height 17
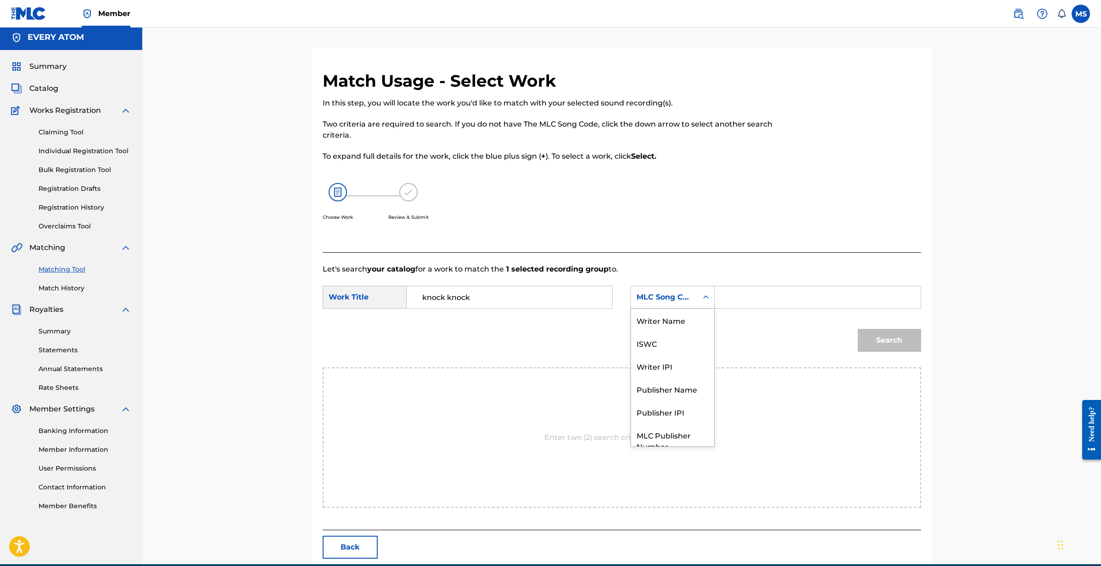
scroll to position [34, 0]
drag, startPoint x: 691, startPoint y: 357, endPoint x: 714, endPoint y: 331, distance: 34.5
click at [694, 353] on div "Publisher Name" at bounding box center [672, 355] width 83 height 23
click at [737, 302] on input "Search Form" at bounding box center [817, 297] width 190 height 22
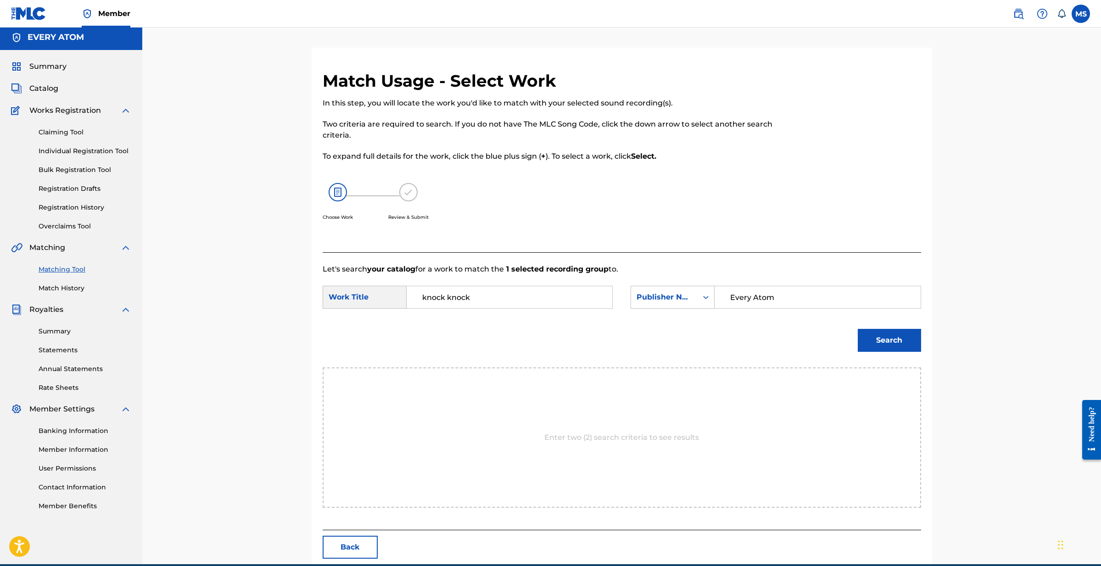
type input "Every Atom"
click at [902, 334] on button "Search" at bounding box center [889, 340] width 63 height 23
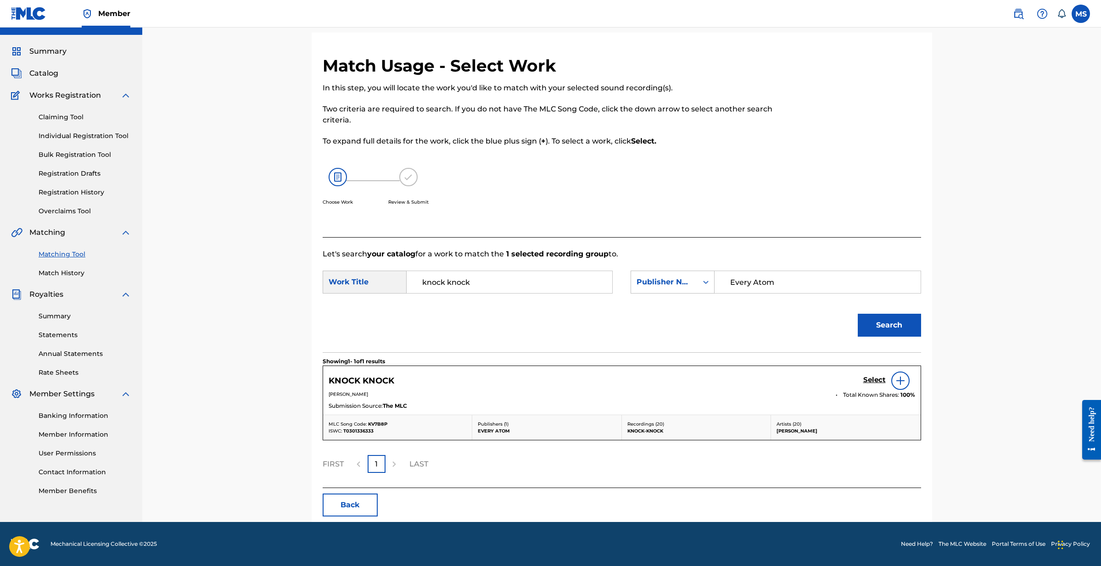
scroll to position [18, 0]
click at [880, 379] on h5 "Select" at bounding box center [874, 380] width 22 height 9
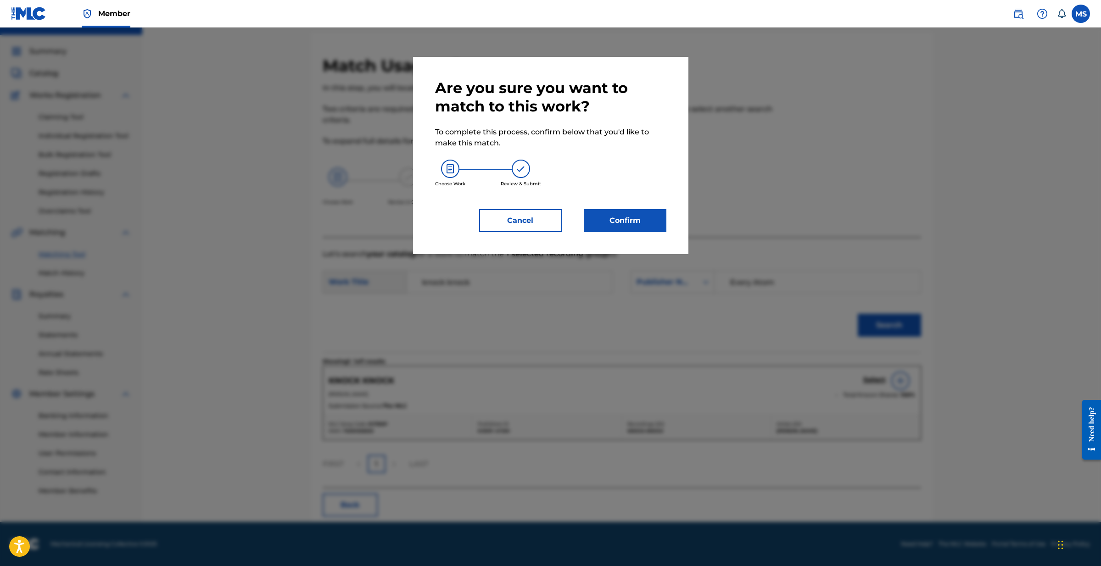
click at [621, 227] on button "Confirm" at bounding box center [625, 220] width 83 height 23
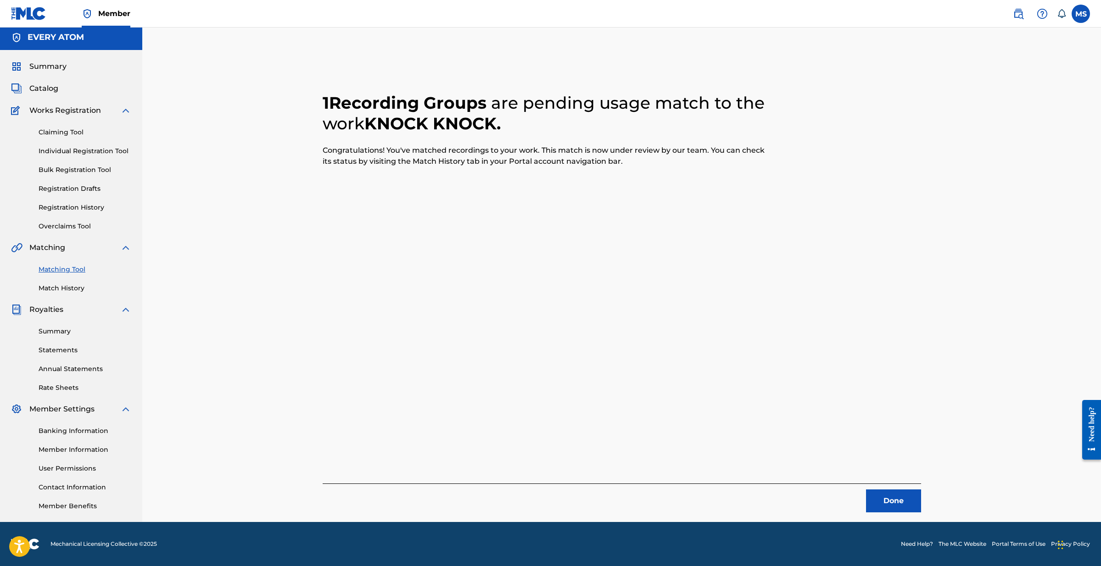
click at [892, 501] on button "Done" at bounding box center [893, 501] width 55 height 23
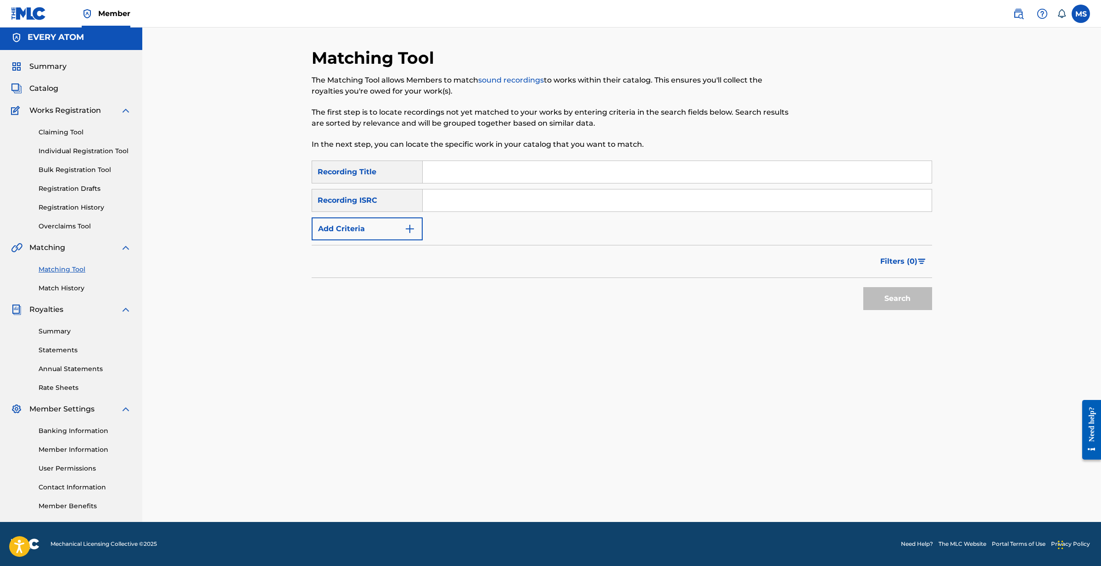
click at [460, 173] on input "Search Form" at bounding box center [677, 172] width 509 height 22
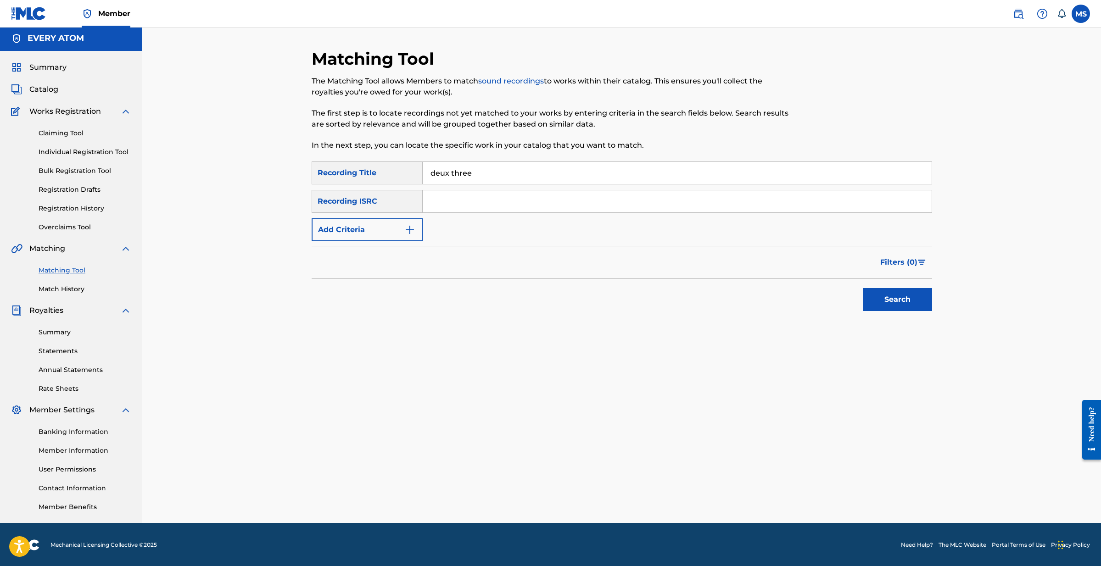
type input "deux three"
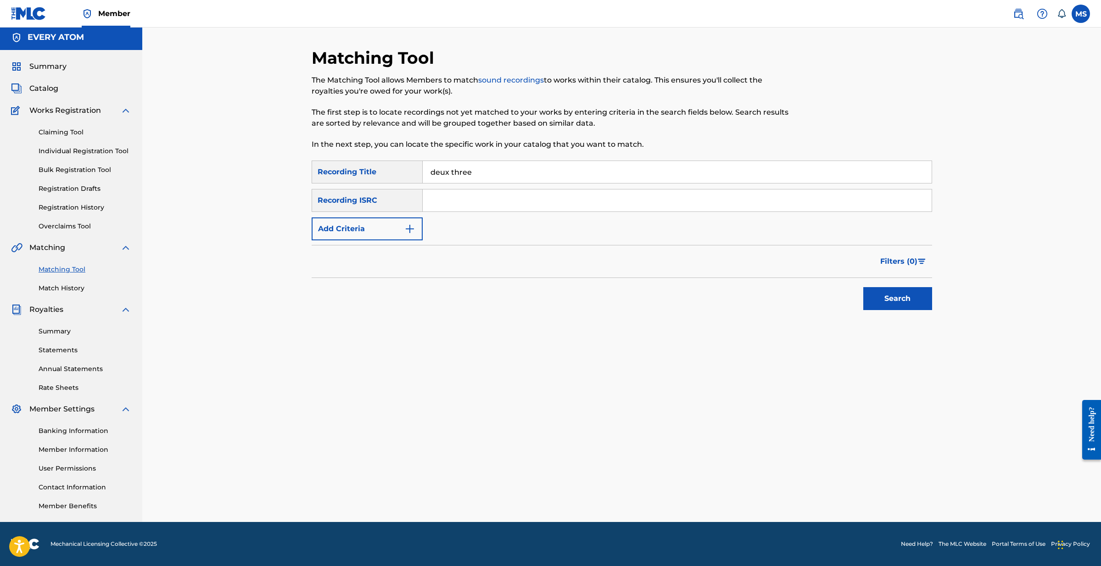
click at [378, 226] on button "Add Criteria" at bounding box center [367, 229] width 111 height 23
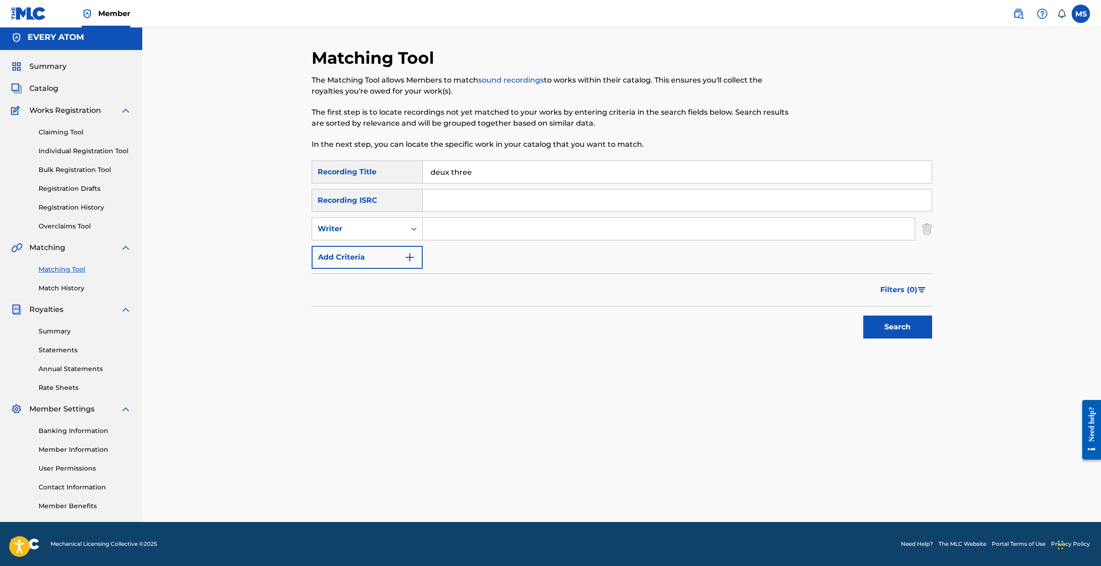
scroll to position [3, 0]
click at [387, 224] on div "Writer" at bounding box center [359, 229] width 83 height 11
drag, startPoint x: 384, startPoint y: 251, endPoint x: 402, endPoint y: 243, distance: 19.3
click at [386, 250] on div "Recording Artist" at bounding box center [367, 252] width 110 height 23
click at [455, 232] on input "Search Form" at bounding box center [669, 229] width 492 height 22
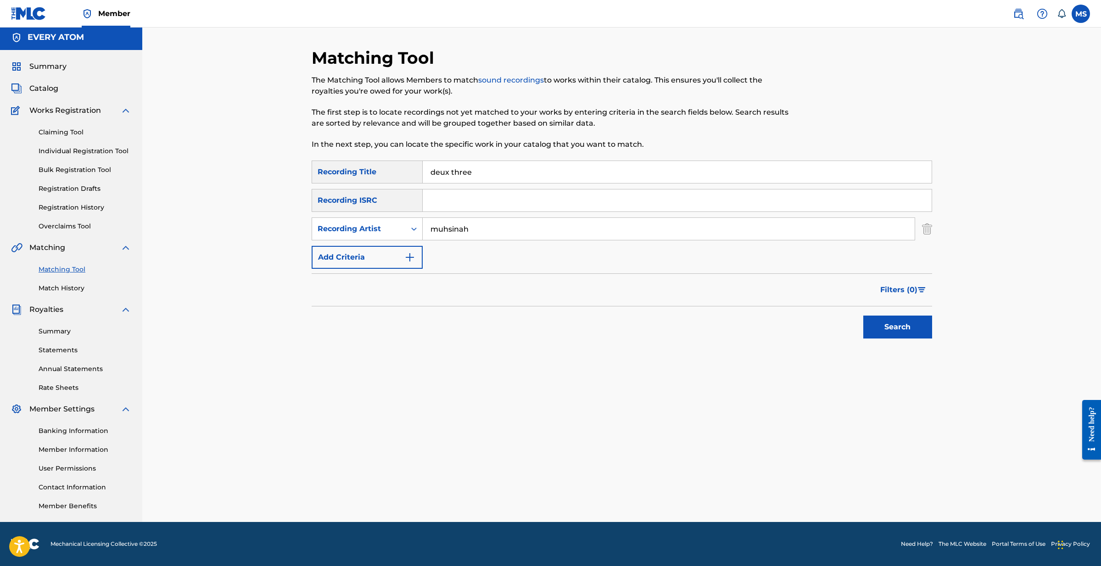
type input "muhsinah"
click at [894, 325] on button "Search" at bounding box center [897, 327] width 69 height 23
click at [850, 395] on div at bounding box center [877, 395] width 107 height 11
click at [865, 393] on div at bounding box center [877, 395] width 107 height 11
click at [858, 395] on img at bounding box center [855, 395] width 11 height 11
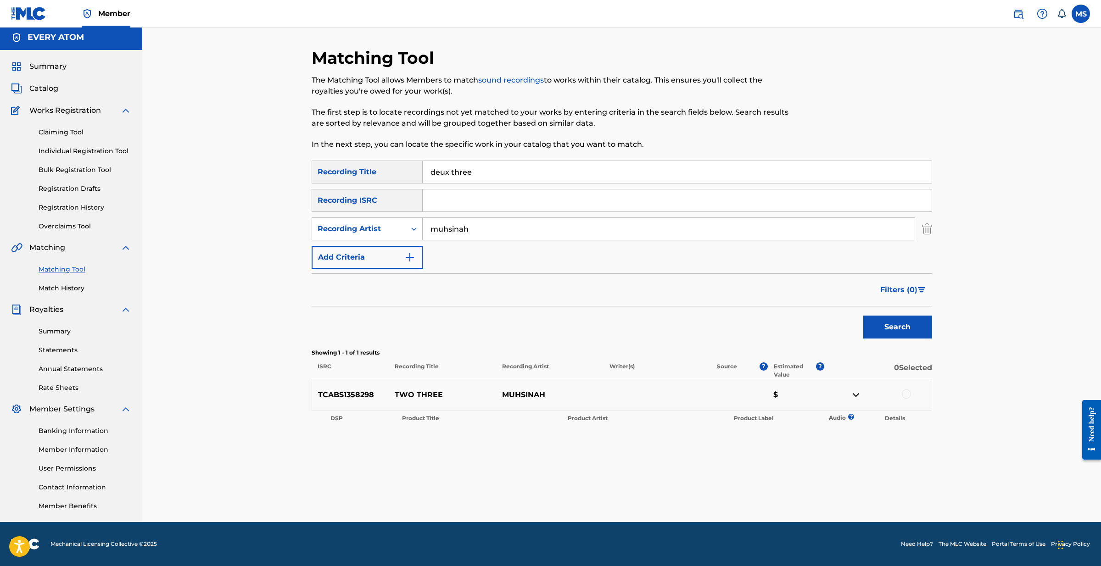
click at [425, 393] on p "TWO THREE" at bounding box center [442, 395] width 107 height 11
click at [850, 396] on div at bounding box center [877, 395] width 107 height 11
click at [854, 396] on img at bounding box center [855, 395] width 11 height 11
click at [905, 394] on div at bounding box center [906, 394] width 9 height 9
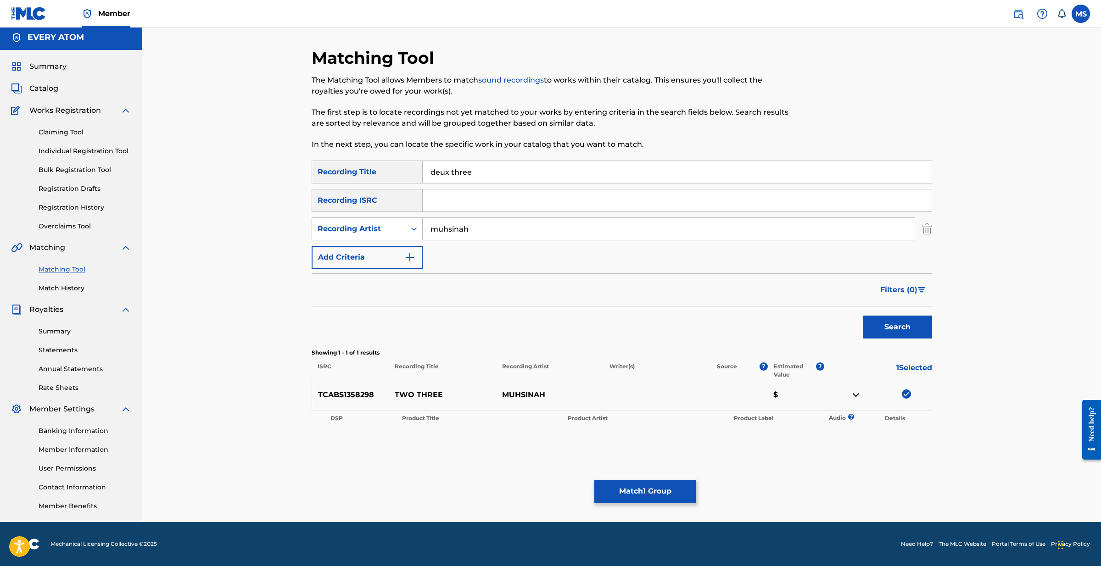
click at [671, 490] on button "Match 1 Group" at bounding box center [644, 491] width 101 height 23
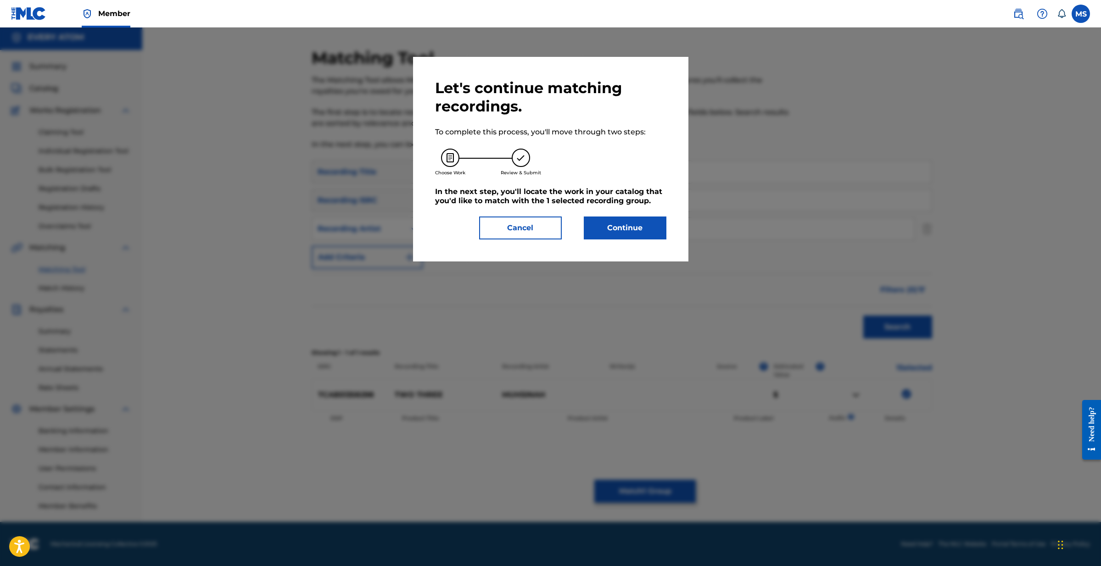
click at [599, 227] on button "Continue" at bounding box center [625, 228] width 83 height 23
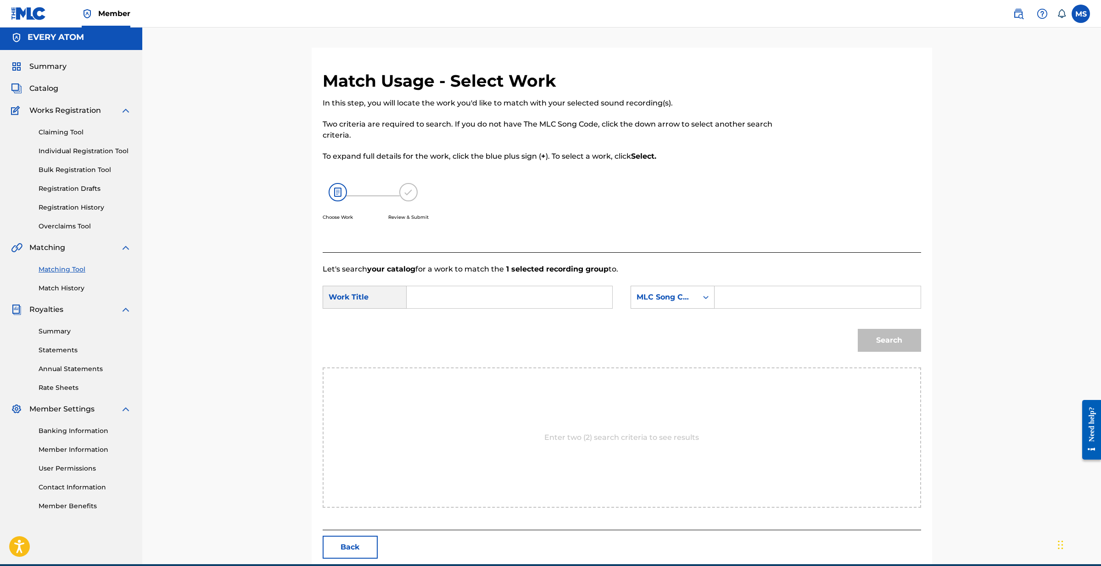
click at [428, 297] on input "Search Form" at bounding box center [509, 297] width 190 height 22
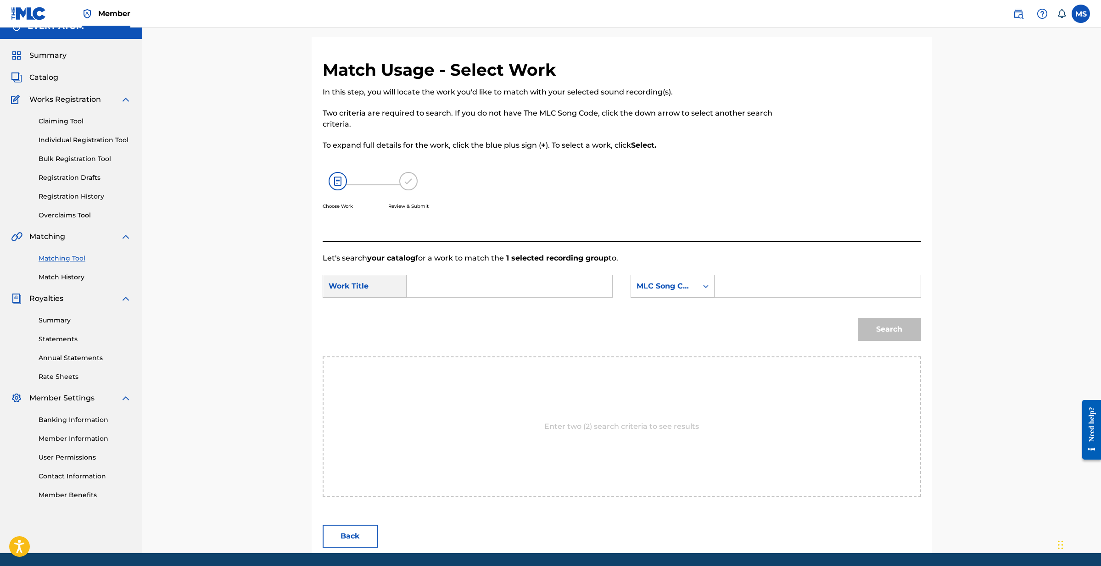
scroll to position [14, 0]
type input "deux three"
drag, startPoint x: 520, startPoint y: 286, endPoint x: 427, endPoint y: 281, distance: 92.8
click at [427, 281] on input "deux three" at bounding box center [509, 286] width 190 height 22
drag, startPoint x: 73, startPoint y: 274, endPoint x: 73, endPoint y: 268, distance: 6.5
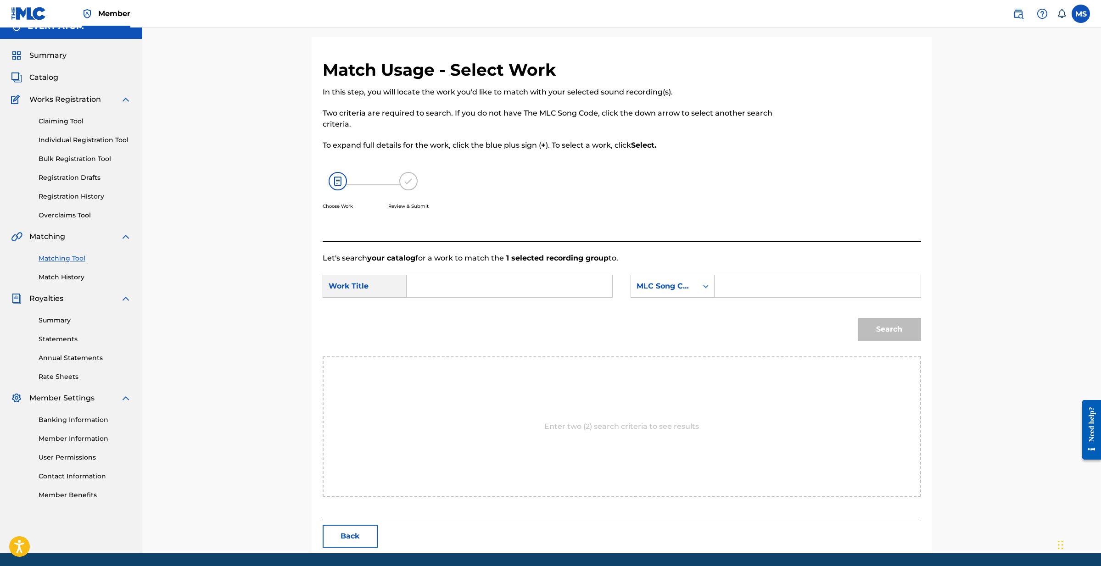
click at [73, 274] on link "Match History" at bounding box center [85, 278] width 93 height 10
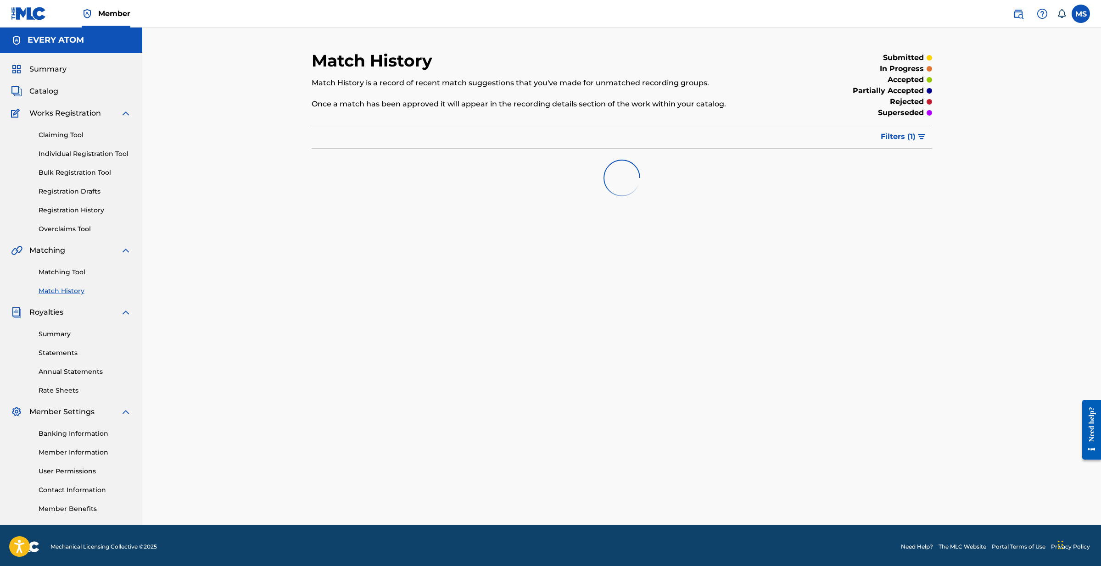
click at [74, 270] on link "Matching Tool" at bounding box center [85, 273] width 93 height 10
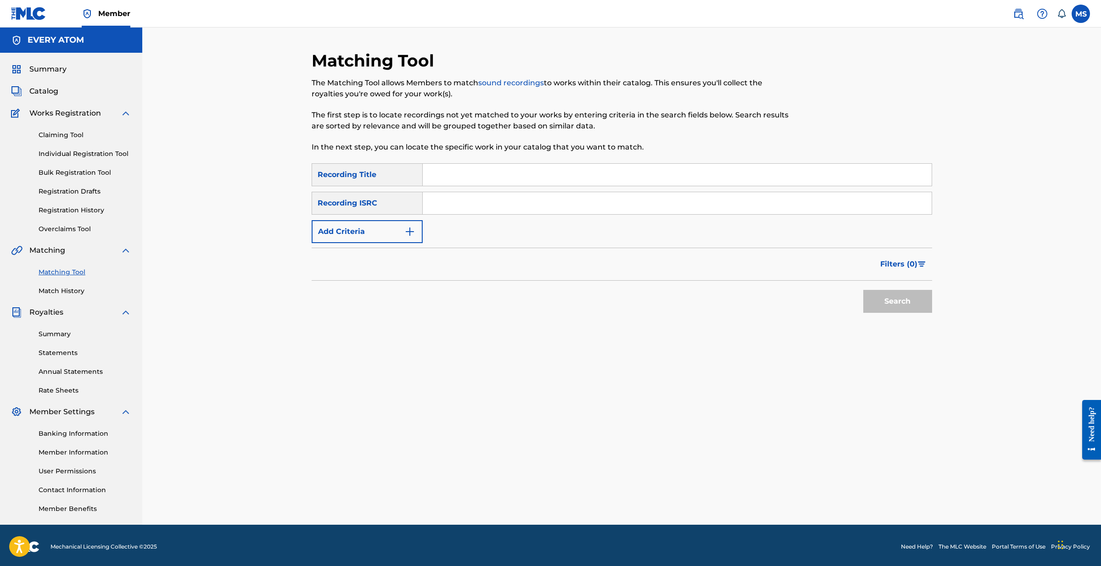
click at [445, 173] on input "Search Form" at bounding box center [677, 175] width 509 height 22
type input "My Lightbridge"
click at [408, 225] on button "Add Criteria" at bounding box center [367, 231] width 111 height 23
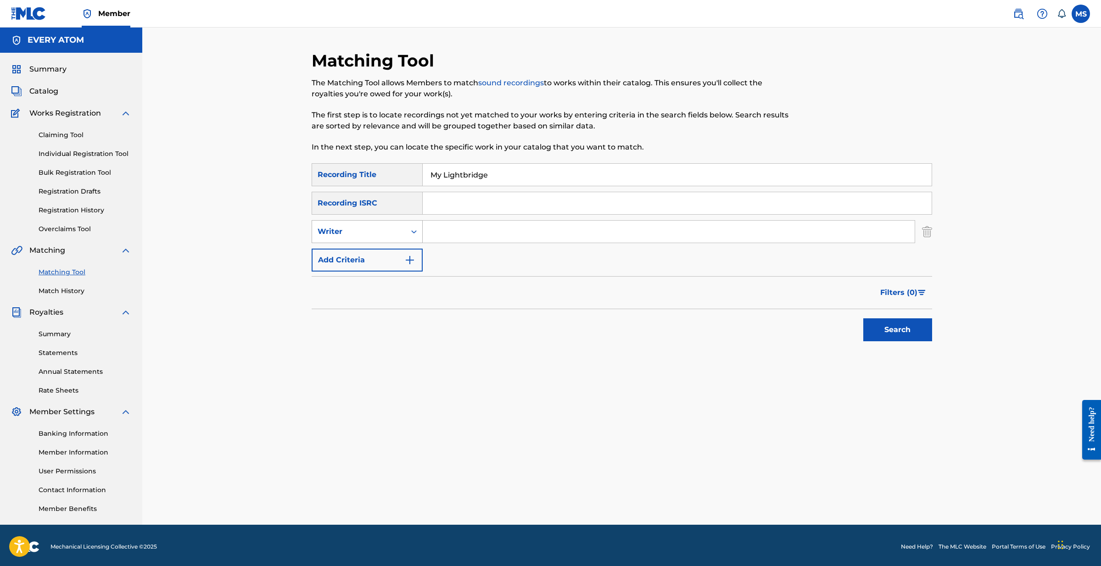
click at [417, 236] on icon "Search Form" at bounding box center [413, 231] width 9 height 9
drag, startPoint x: 397, startPoint y: 250, endPoint x: 419, endPoint y: 244, distance: 23.3
click at [398, 250] on div "Recording Artist" at bounding box center [367, 254] width 110 height 23
click at [457, 232] on input "Search Form" at bounding box center [669, 232] width 492 height 22
type input "Mike Slott"
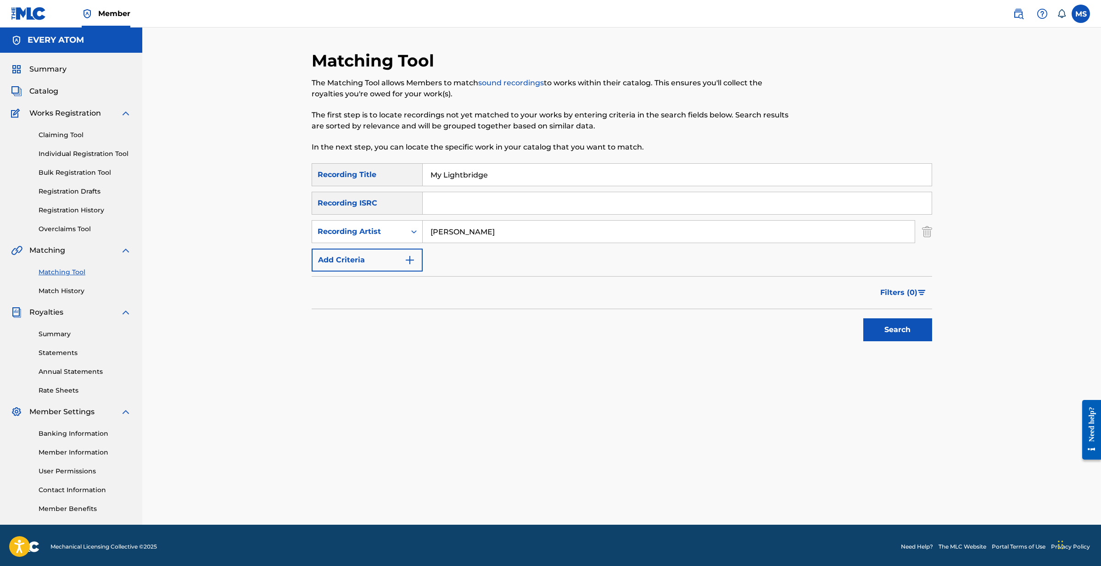
click at [887, 329] on button "Search" at bounding box center [897, 330] width 69 height 23
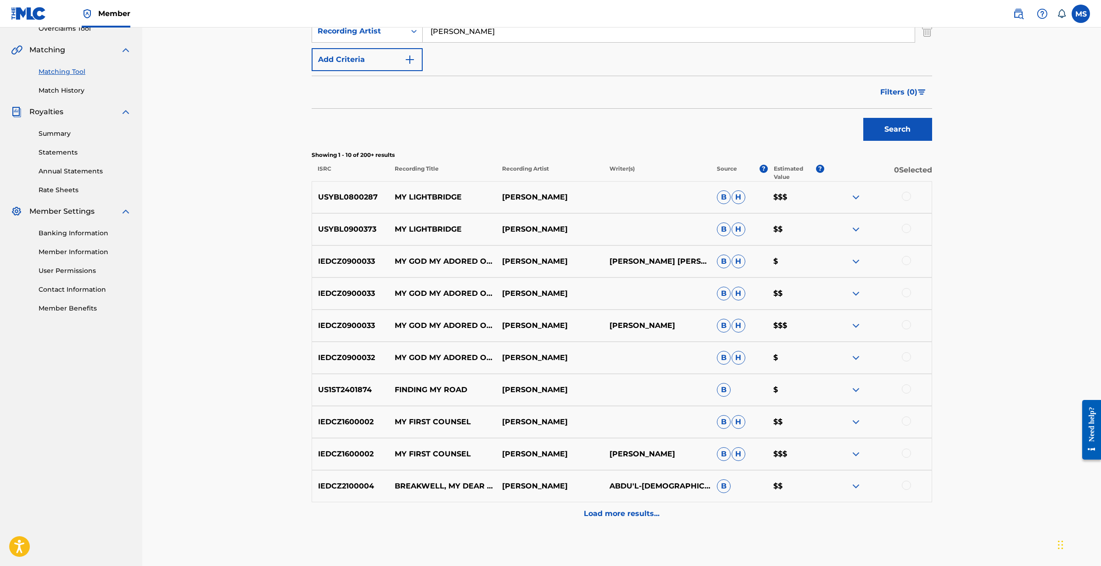
scroll to position [206, 0]
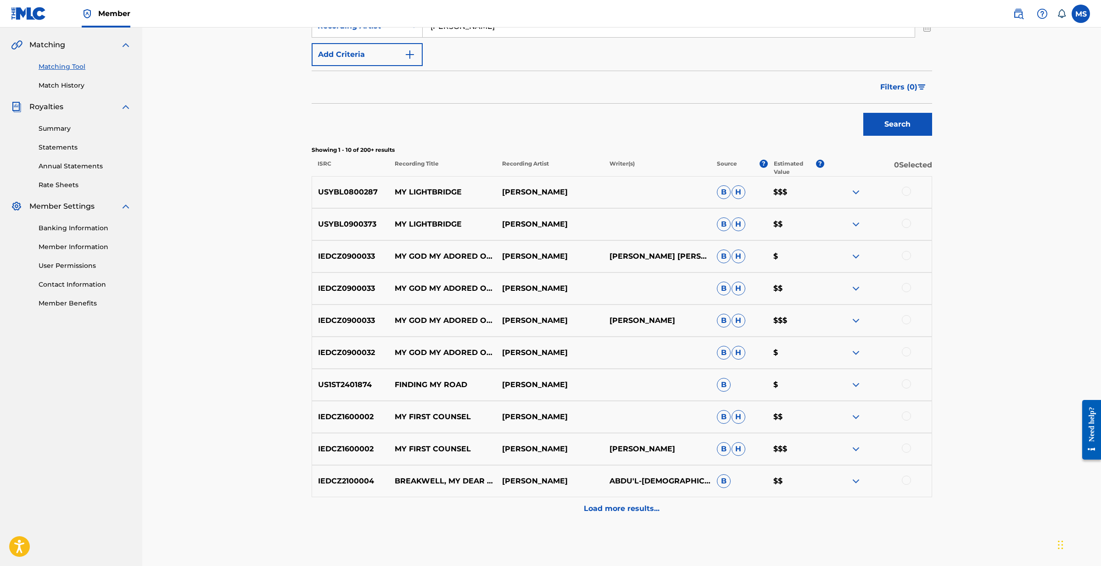
click at [621, 514] on p "Load more results..." at bounding box center [622, 508] width 76 height 11
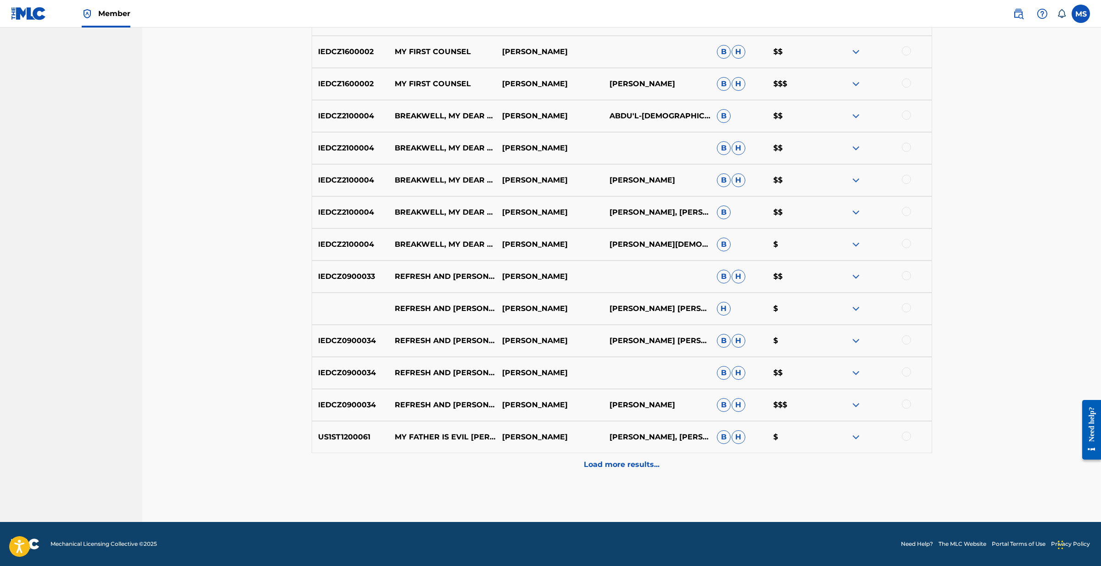
click at [622, 466] on p "Load more results..." at bounding box center [622, 464] width 76 height 11
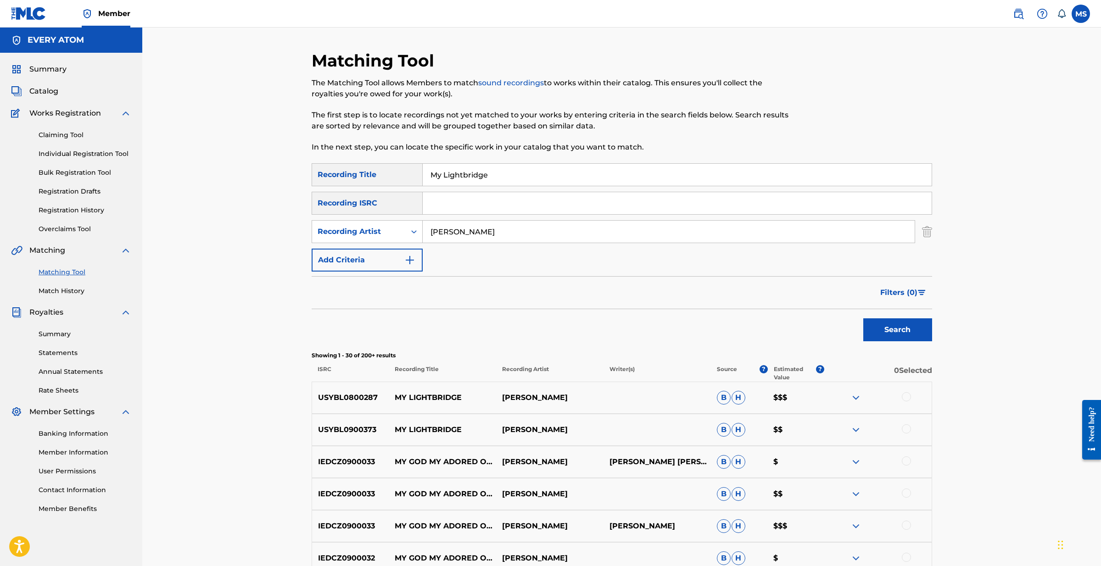
scroll to position [0, 0]
click at [72, 135] on link "Claiming Tool" at bounding box center [85, 135] width 93 height 10
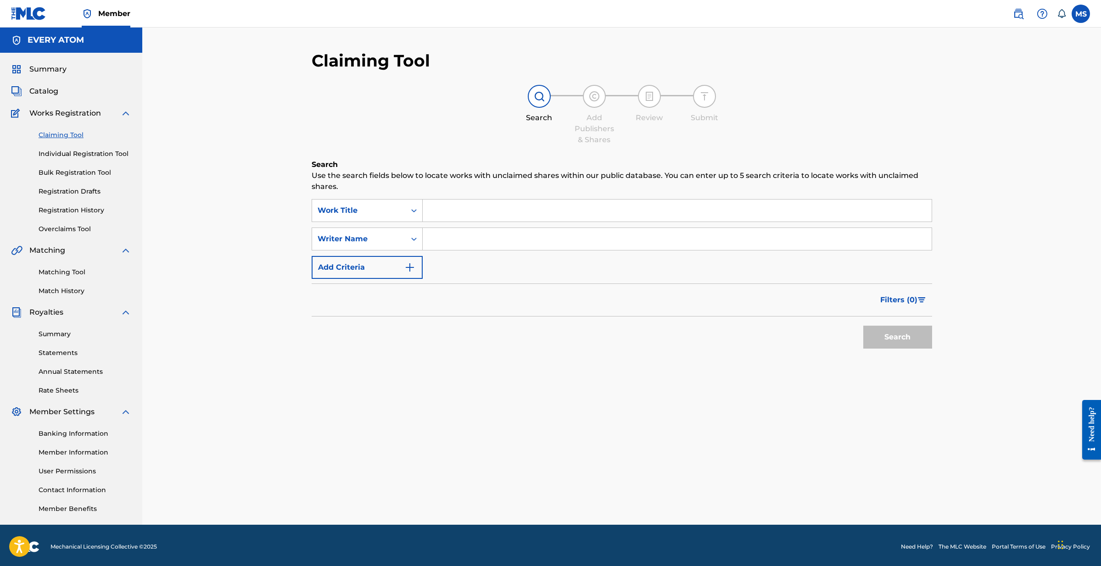
click at [447, 212] on input "Search Form" at bounding box center [677, 211] width 509 height 22
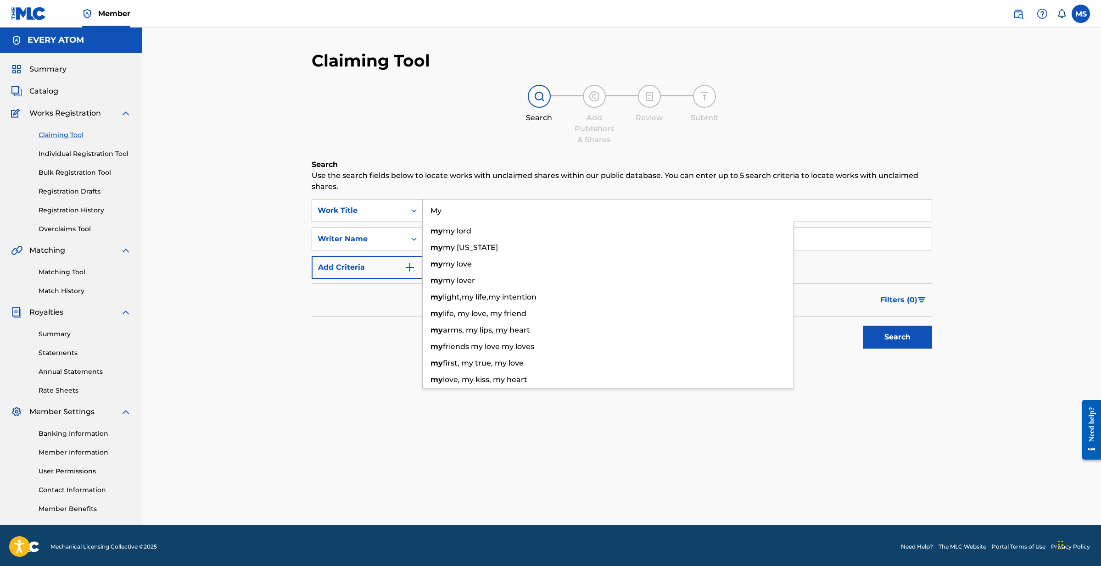
type input "M"
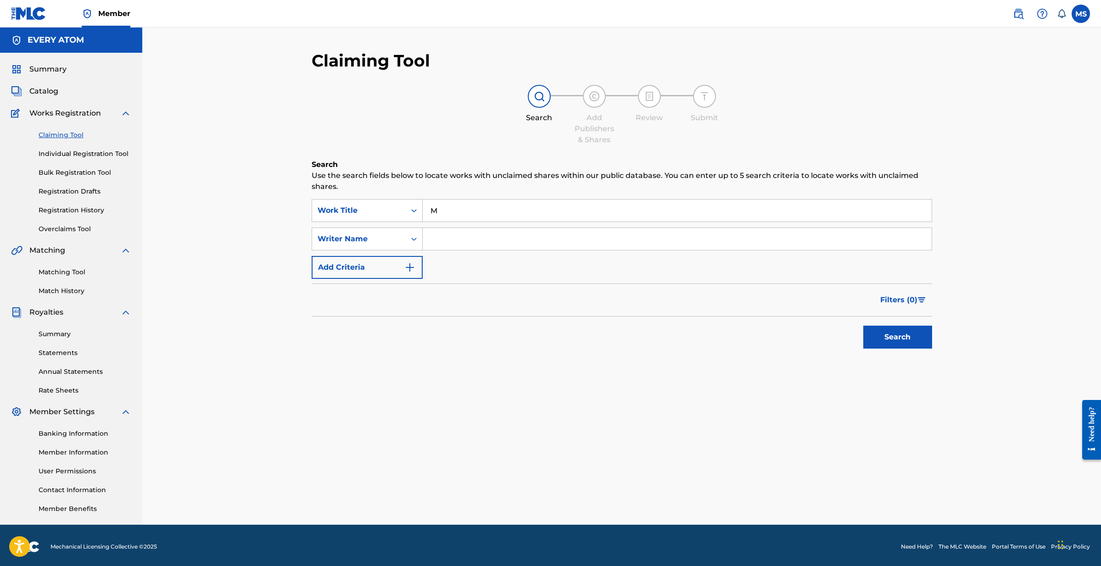
click at [438, 209] on input "M" at bounding box center [677, 211] width 509 height 22
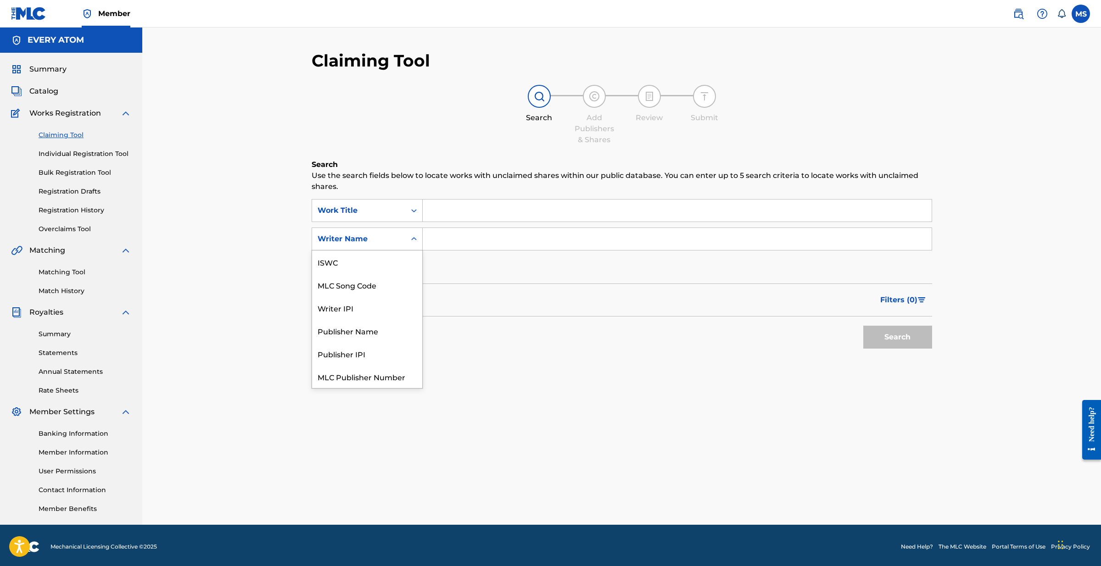
click at [419, 239] on div "Search Form" at bounding box center [414, 239] width 17 height 17
click at [449, 236] on input "Search Form" at bounding box center [677, 239] width 509 height 22
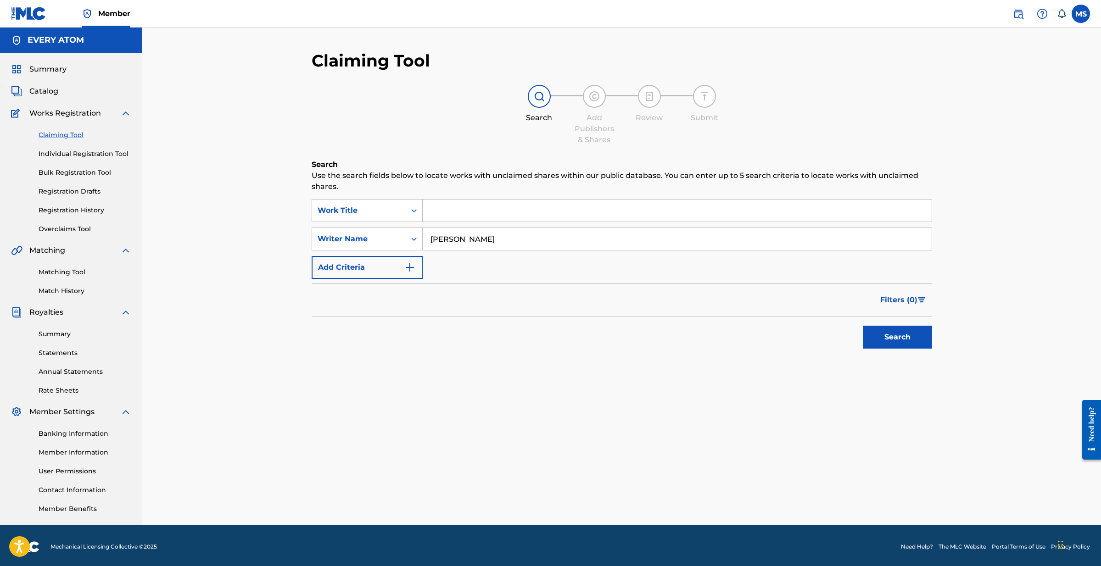
click at [897, 337] on button "Search" at bounding box center [897, 337] width 69 height 23
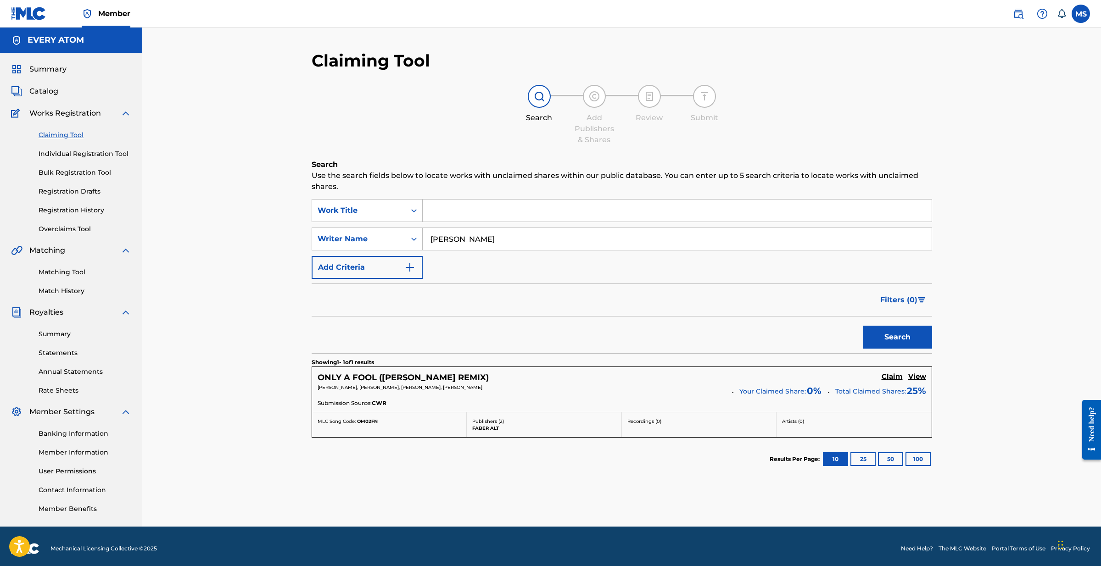
drag, startPoint x: 476, startPoint y: 238, endPoint x: 430, endPoint y: 235, distance: 46.4
click at [415, 236] on div "SearchWithCriteria5c15b7d7-5f81-4a9a-9253-c21a205d2200 Writer Name Mike Slott" at bounding box center [622, 239] width 621 height 23
click at [439, 237] on input "Mike Slott" at bounding box center [677, 239] width 509 height 22
type input "Michael Slott"
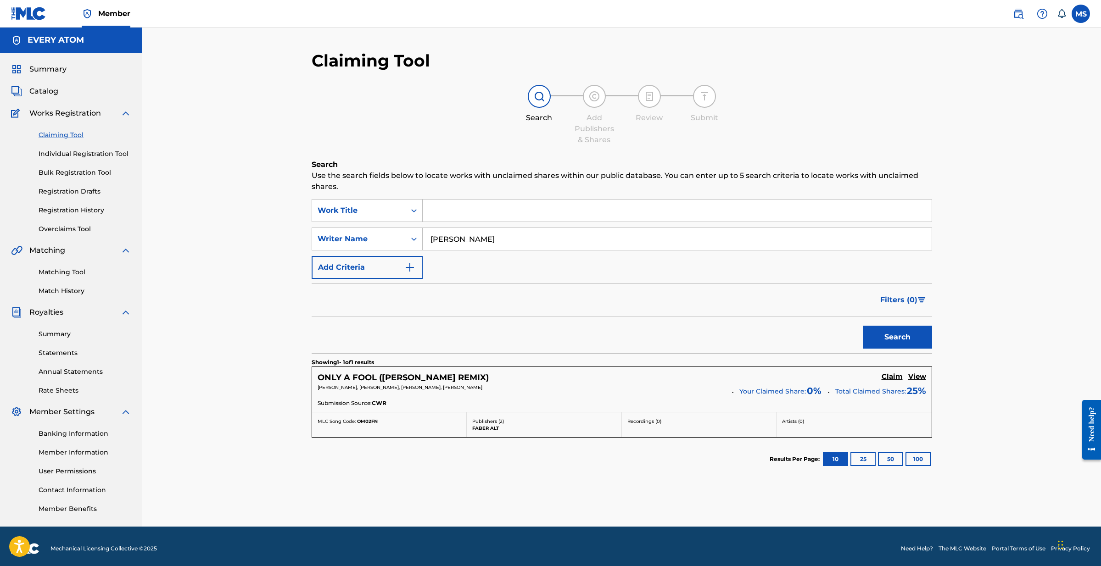
click at [897, 337] on button "Search" at bounding box center [897, 337] width 69 height 23
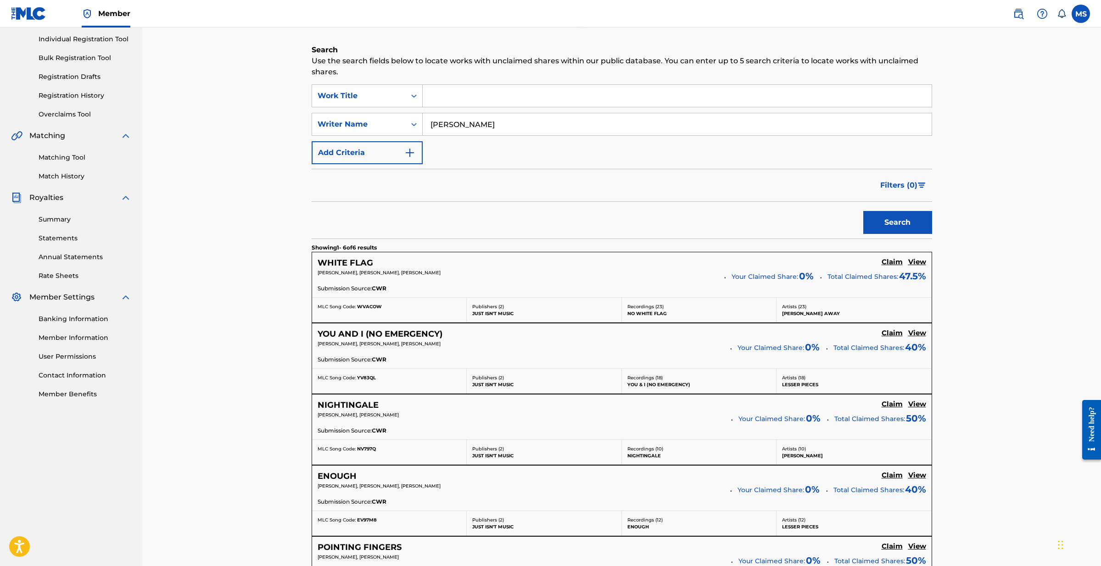
scroll to position [114, 0]
drag, startPoint x: 490, startPoint y: 123, endPoint x: 404, endPoint y: 121, distance: 86.3
click at [404, 121] on div "SearchWithCriteria5c15b7d7-5f81-4a9a-9253-c21a205d2200 Writer Name Michael Slott" at bounding box center [622, 125] width 621 height 23
click at [459, 127] on input "Michael Slott" at bounding box center [677, 125] width 509 height 22
click at [404, 124] on div "Writer Name" at bounding box center [359, 125] width 94 height 17
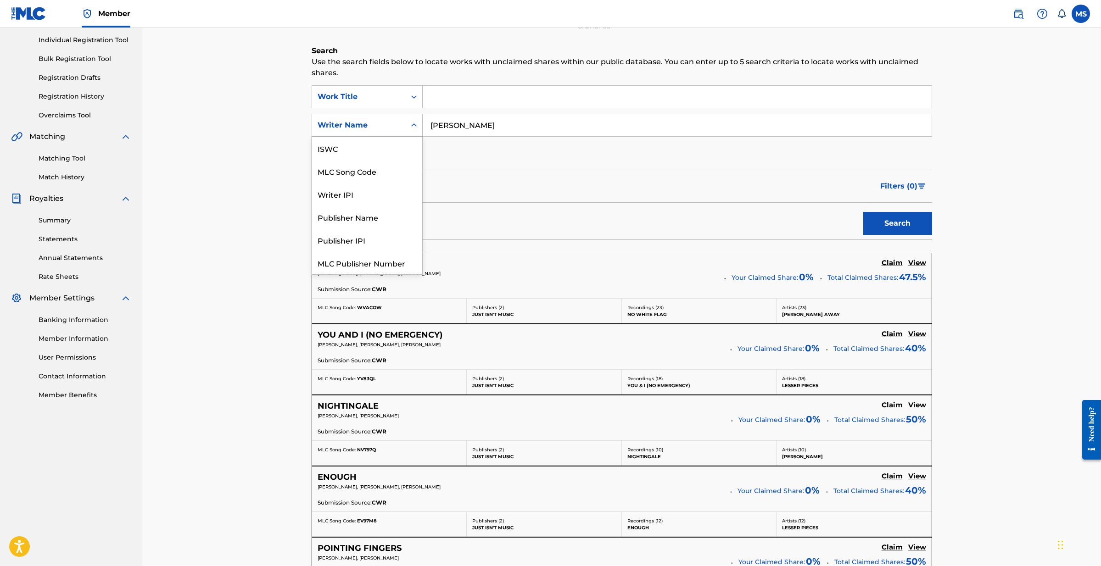
scroll to position [23, 0]
click at [388, 176] on div "Writer IPI" at bounding box center [367, 171] width 110 height 23
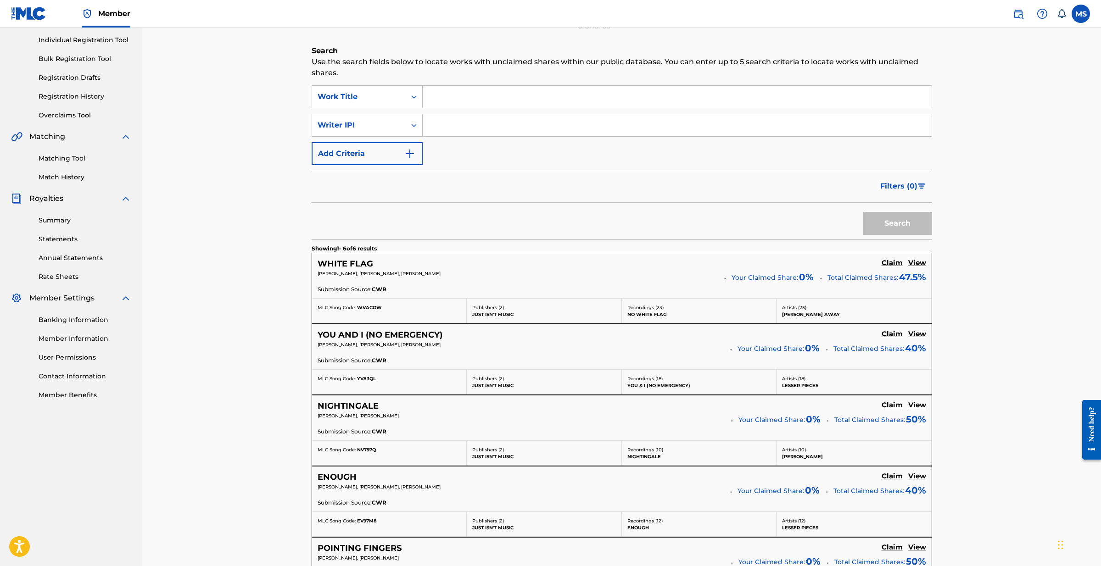
click at [482, 127] on input "Search Form" at bounding box center [677, 125] width 509 height 22
paste input "504469655"
click at [893, 224] on button "Search" at bounding box center [897, 223] width 69 height 23
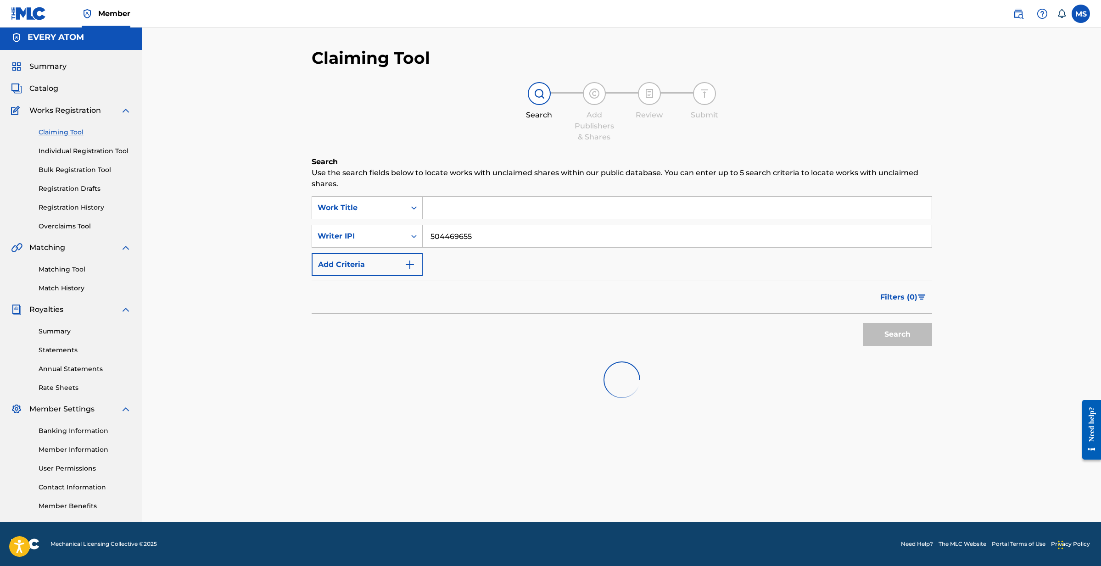
scroll to position [3, 0]
click at [429, 237] on input "504469655" at bounding box center [677, 236] width 509 height 22
click at [897, 335] on button "Search" at bounding box center [897, 334] width 69 height 23
type input "504469655"
drag, startPoint x: 479, startPoint y: 237, endPoint x: 383, endPoint y: 230, distance: 96.1
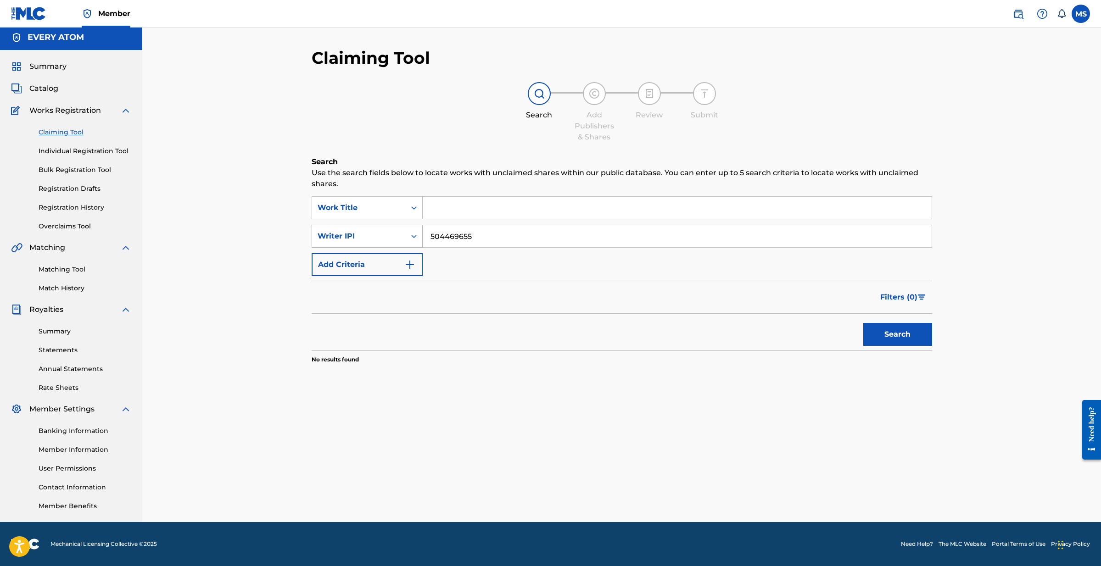
click at [383, 230] on div "SearchWithCriteriaf564524c-8ae4-44dd-8009-75e90c55cbe4 Writer IPI 504469655" at bounding box center [622, 236] width 621 height 23
click at [364, 233] on div "Writer IPI" at bounding box center [359, 236] width 83 height 11
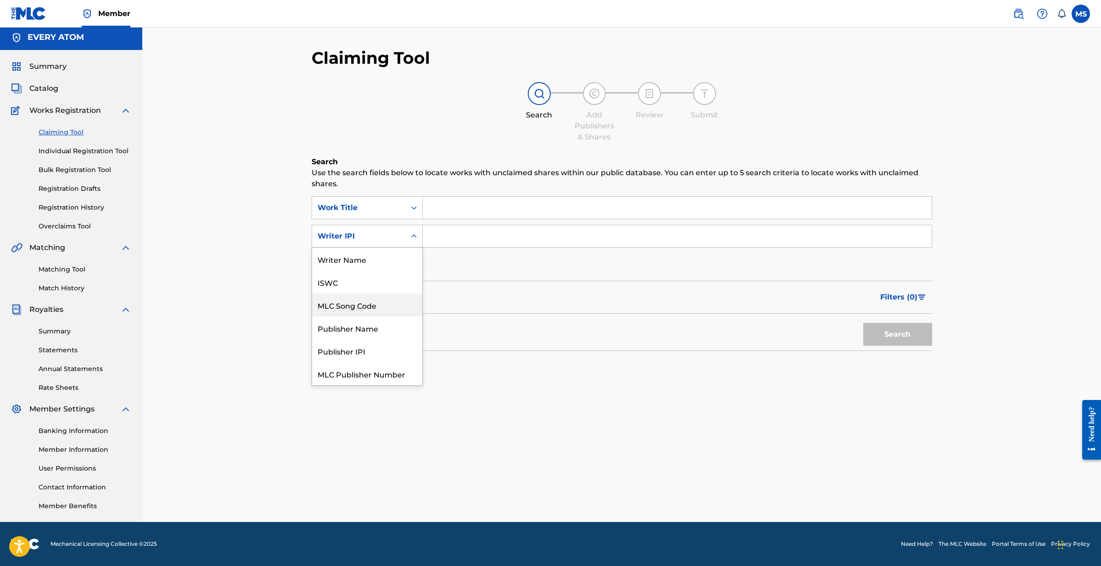
scroll to position [0, 0]
drag, startPoint x: 362, startPoint y: 268, endPoint x: 375, endPoint y: 260, distance: 15.7
click at [362, 267] on div "Writer Name" at bounding box center [367, 259] width 110 height 23
click at [436, 235] on input "Search Form" at bounding box center [677, 236] width 509 height 22
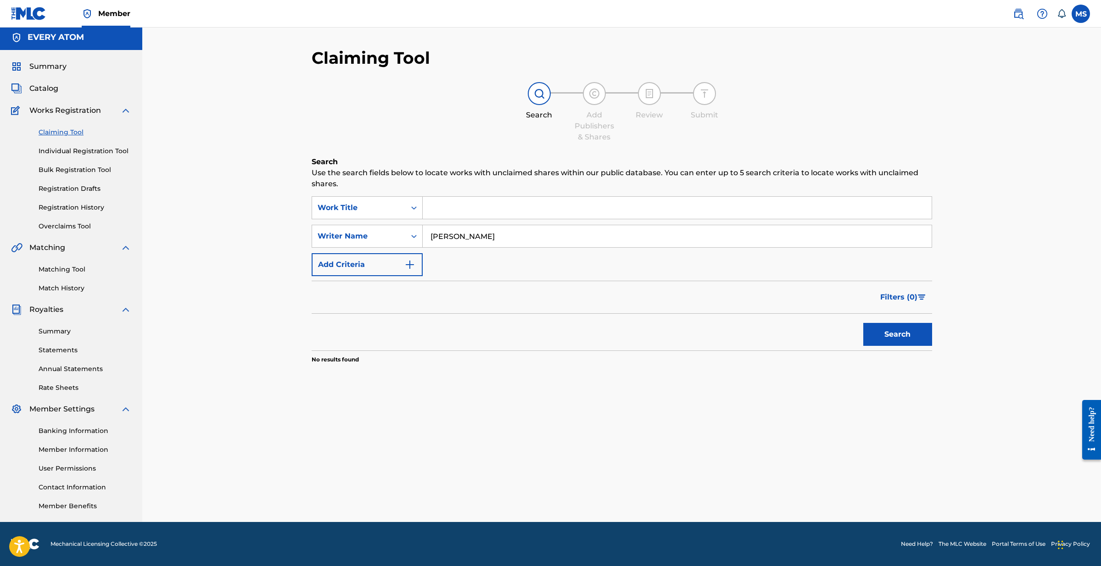
type input "Michael Slott"
click at [897, 335] on button "Search" at bounding box center [897, 334] width 69 height 23
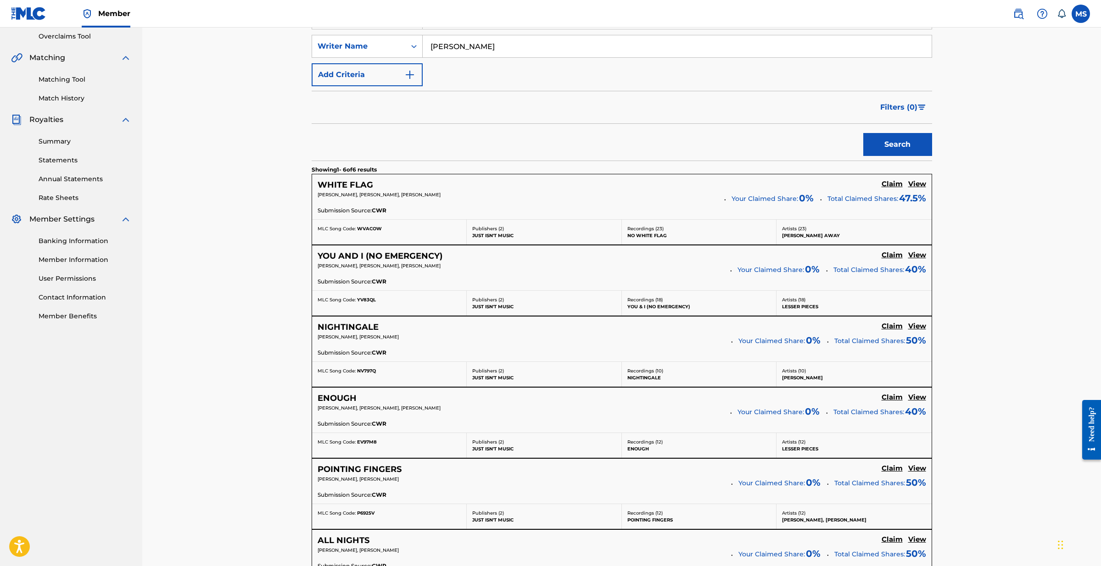
scroll to position [69, 0]
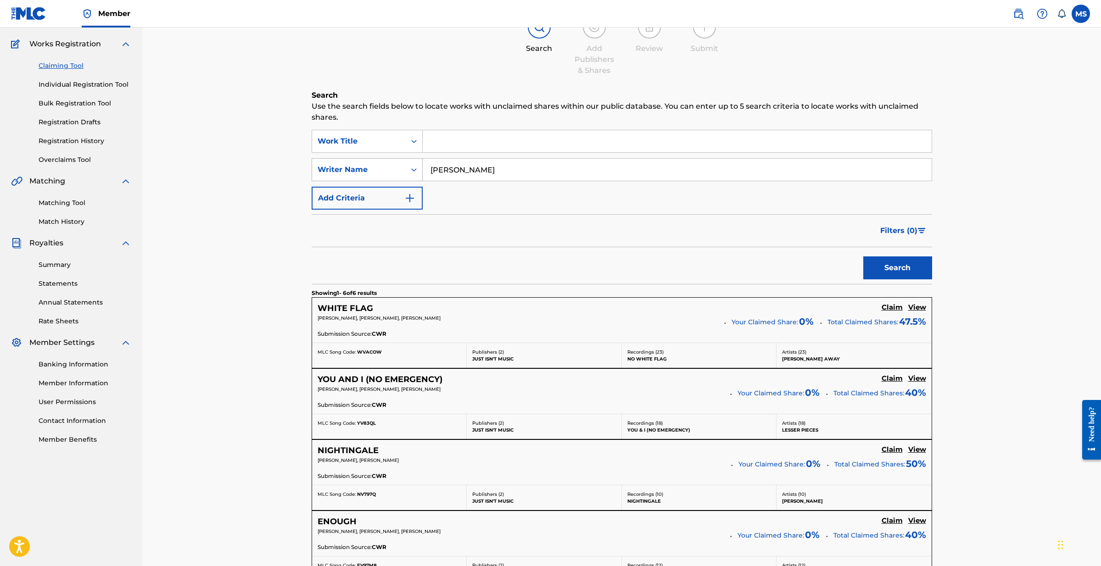
drag, startPoint x: 492, startPoint y: 169, endPoint x: 405, endPoint y: 173, distance: 86.4
click at [405, 173] on div "SearchWithCriteria0156914b-ee49-4750-9a63-f33b1aaf458b Writer Name Michael Slott" at bounding box center [622, 169] width 621 height 23
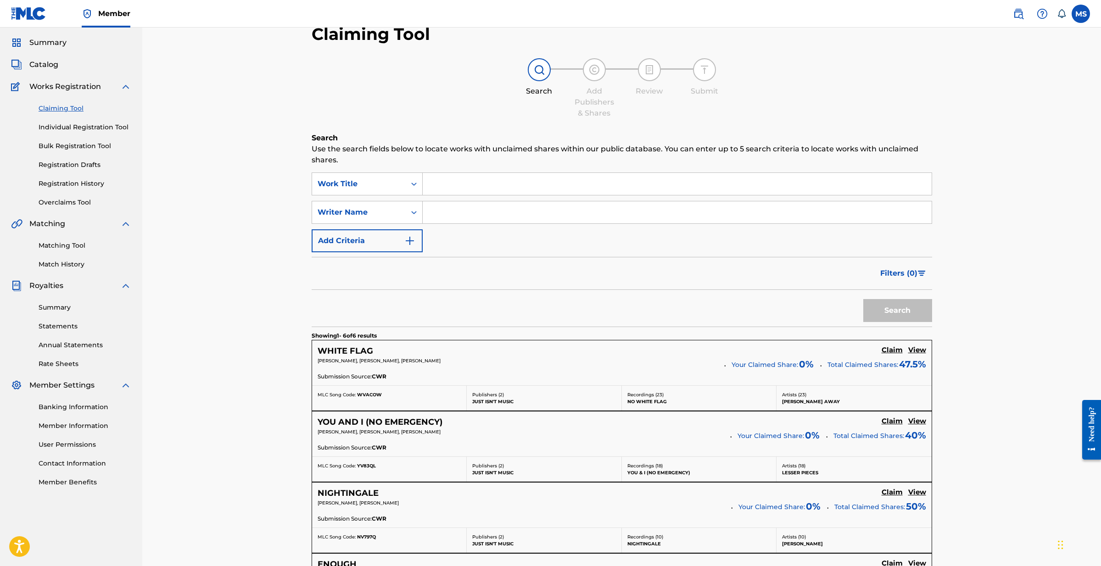
click at [447, 179] on input "Search Form" at bounding box center [677, 184] width 509 height 22
click at [897, 311] on button "Search" at bounding box center [897, 310] width 69 height 23
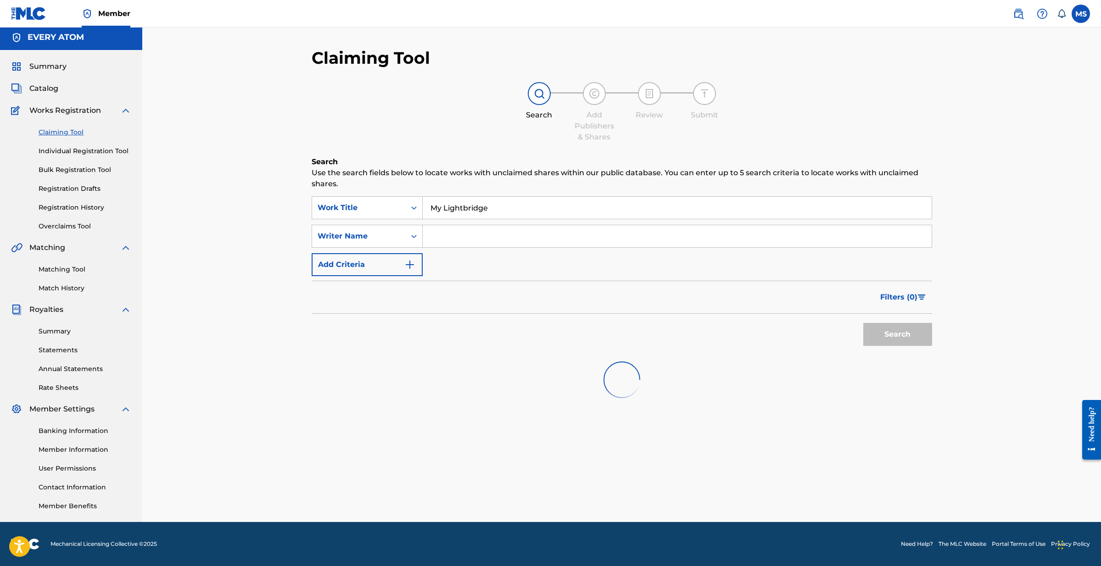
scroll to position [3, 0]
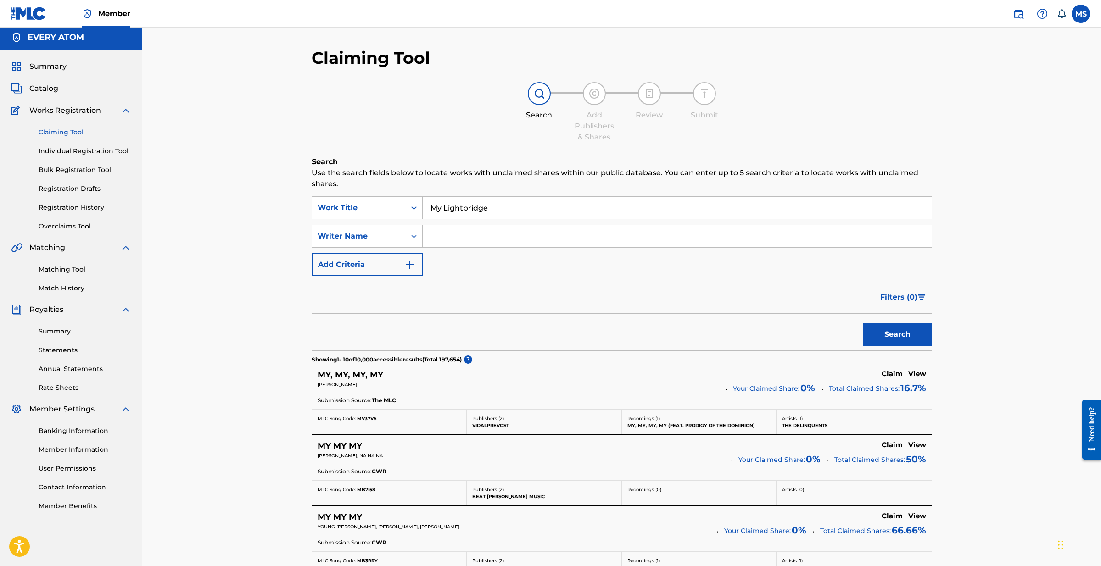
click at [451, 240] on input "Search Form" at bounding box center [677, 236] width 509 height 22
click at [338, 231] on div "Writer Name" at bounding box center [359, 236] width 83 height 11
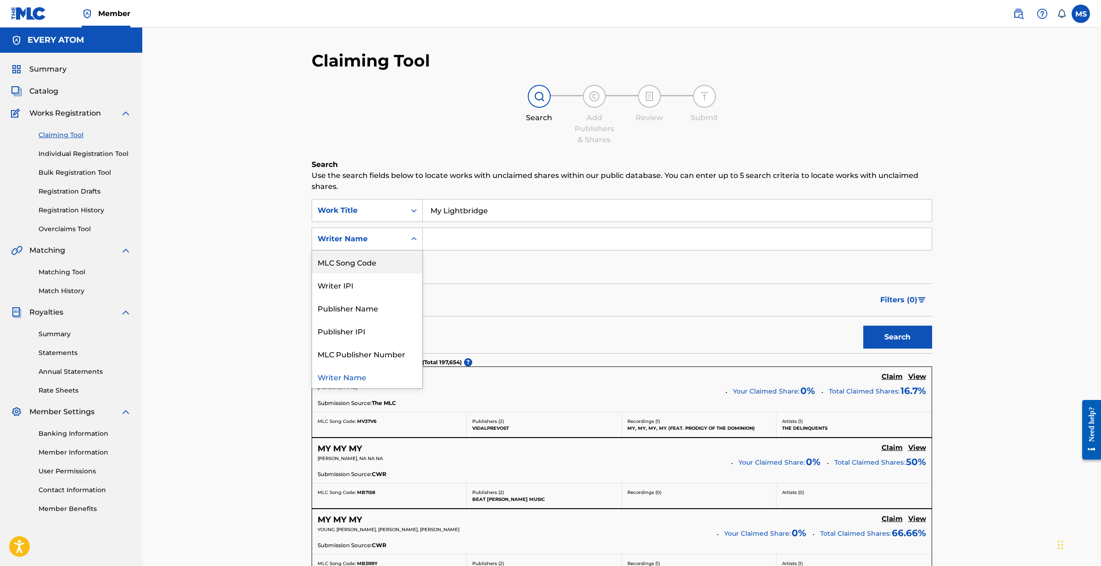
drag, startPoint x: 438, startPoint y: 210, endPoint x: 411, endPoint y: 210, distance: 27.1
click at [411, 210] on div "SearchWithCriteria1125ddde-e327-4d47-8110-855b1e223875 Work Title My Lightbridge" at bounding box center [622, 210] width 621 height 23
click at [430, 209] on input "My Lightbridge" at bounding box center [677, 211] width 509 height 22
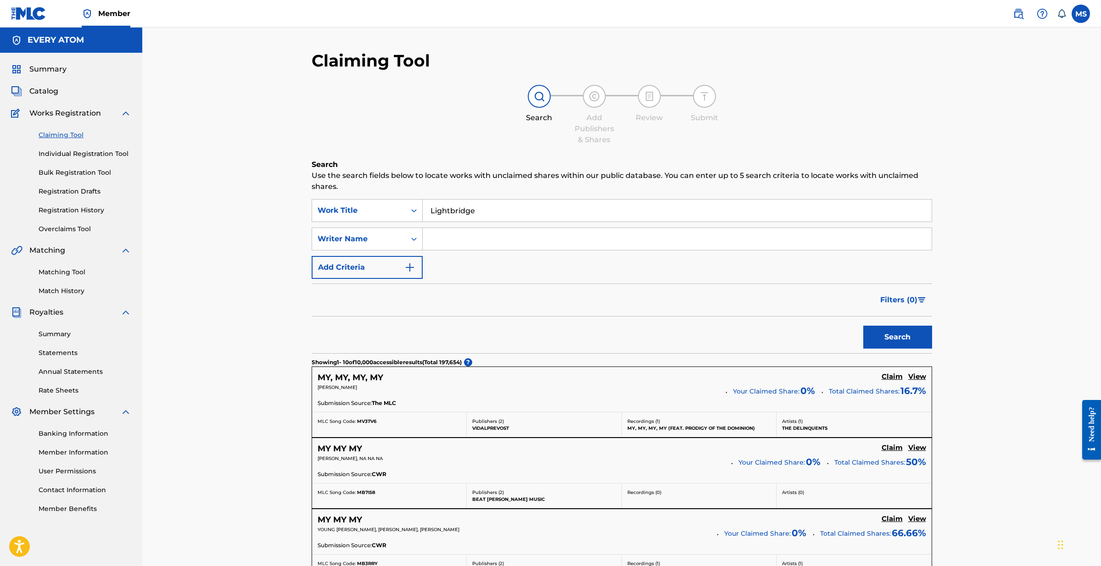
type input "Lightbridge"
click at [910, 343] on button "Search" at bounding box center [897, 337] width 69 height 23
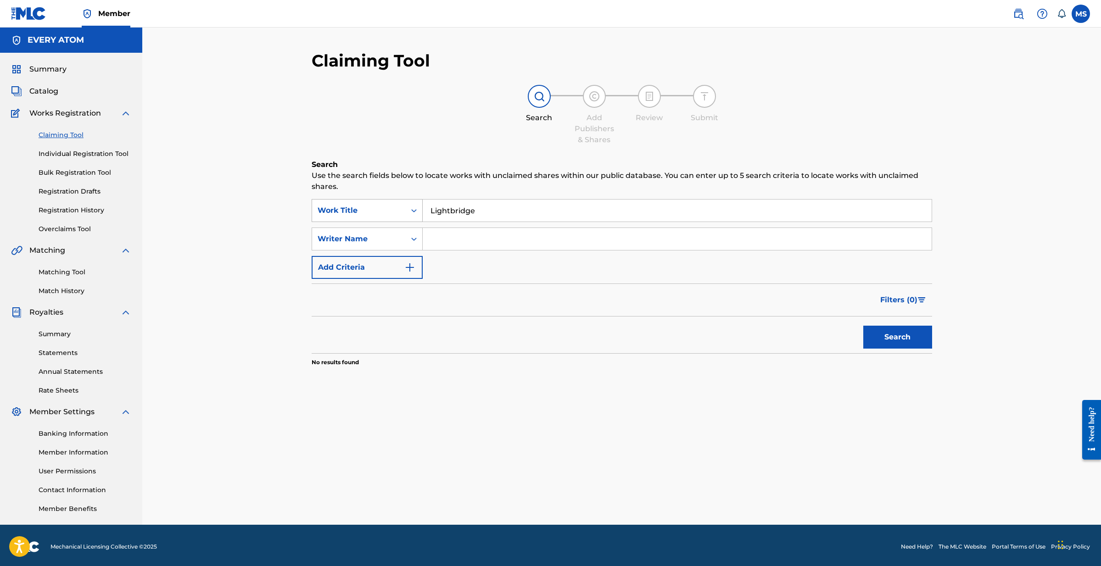
drag, startPoint x: 422, startPoint y: 206, endPoint x: 401, endPoint y: 205, distance: 20.7
click at [401, 205] on div "SearchWithCriteria1125ddde-e327-4d47-8110-855b1e223875 Work Title Lightbridge" at bounding box center [622, 210] width 621 height 23
click at [69, 286] on link "Match History" at bounding box center [85, 291] width 93 height 10
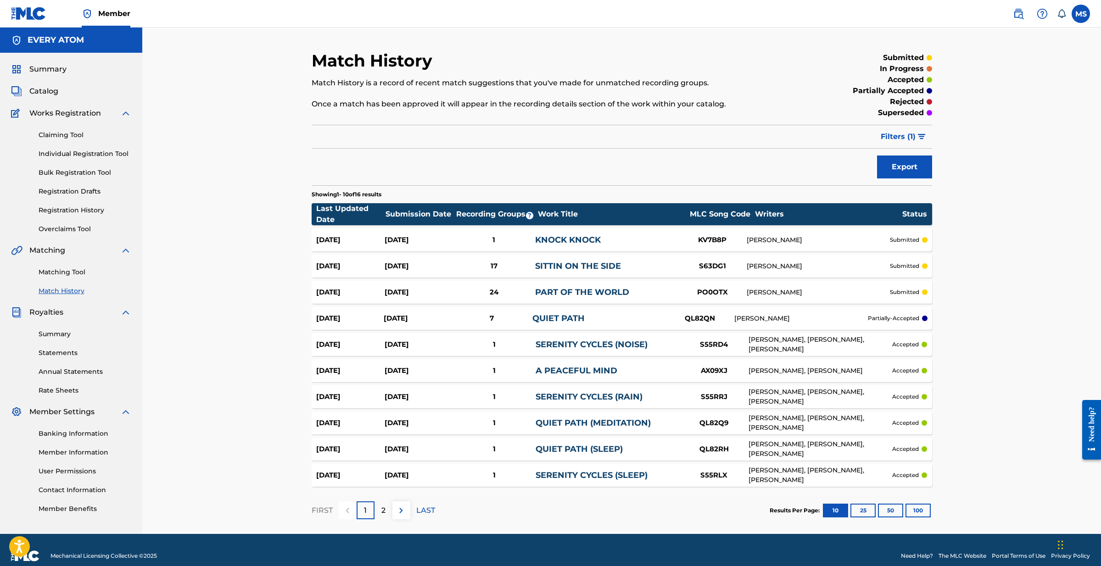
click at [69, 269] on link "Matching Tool" at bounding box center [85, 273] width 93 height 10
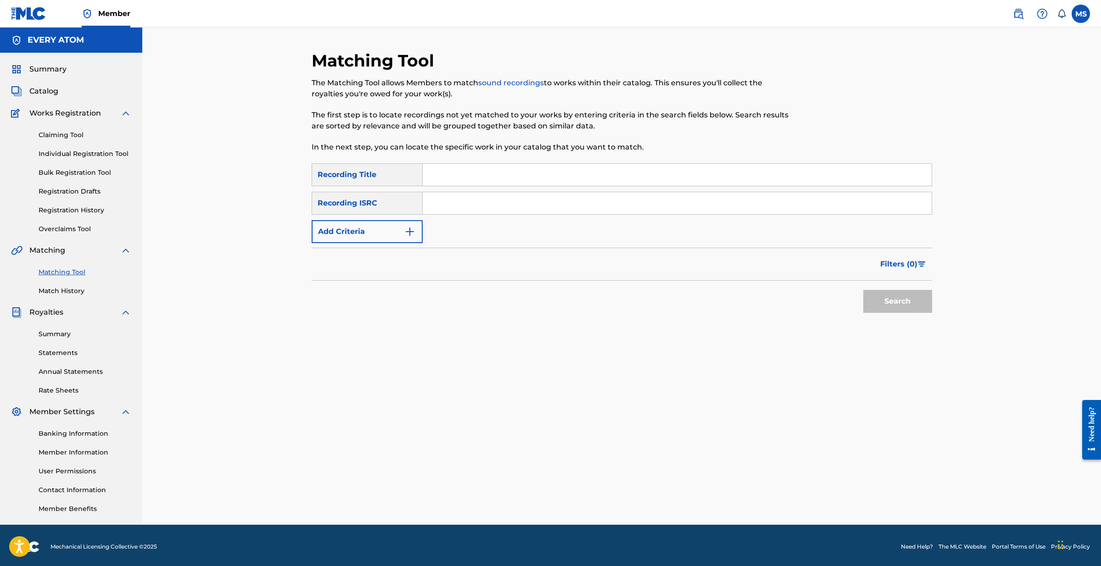
click at [446, 172] on input "Search Form" at bounding box center [677, 175] width 509 height 22
type input "My Lightbridge"
click at [399, 225] on button "Add Criteria" at bounding box center [367, 231] width 111 height 23
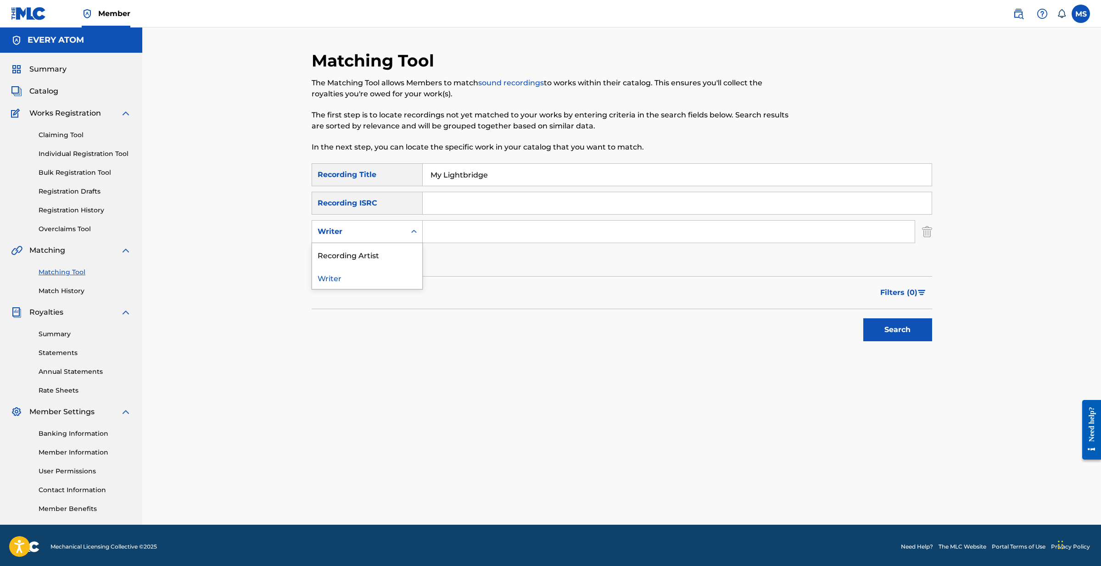
click at [414, 231] on icon "Search Form" at bounding box center [413, 231] width 9 height 9
click at [401, 247] on div "Recording Artist" at bounding box center [367, 254] width 110 height 23
click at [430, 235] on input "Search Form" at bounding box center [669, 232] width 492 height 22
click at [897, 330] on button "Search" at bounding box center [897, 330] width 69 height 23
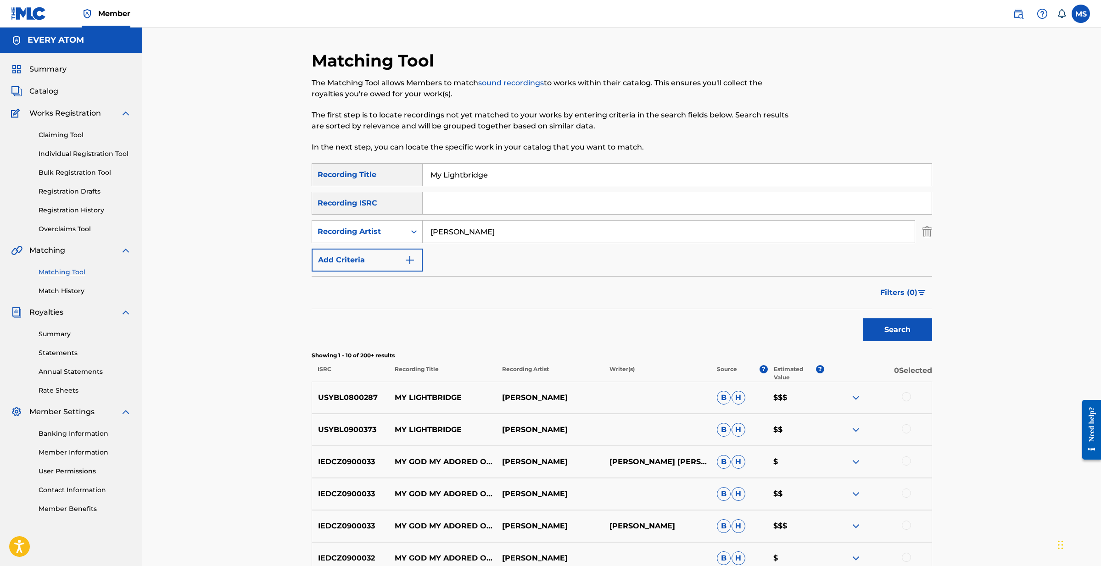
click at [852, 397] on img at bounding box center [855, 397] width 11 height 11
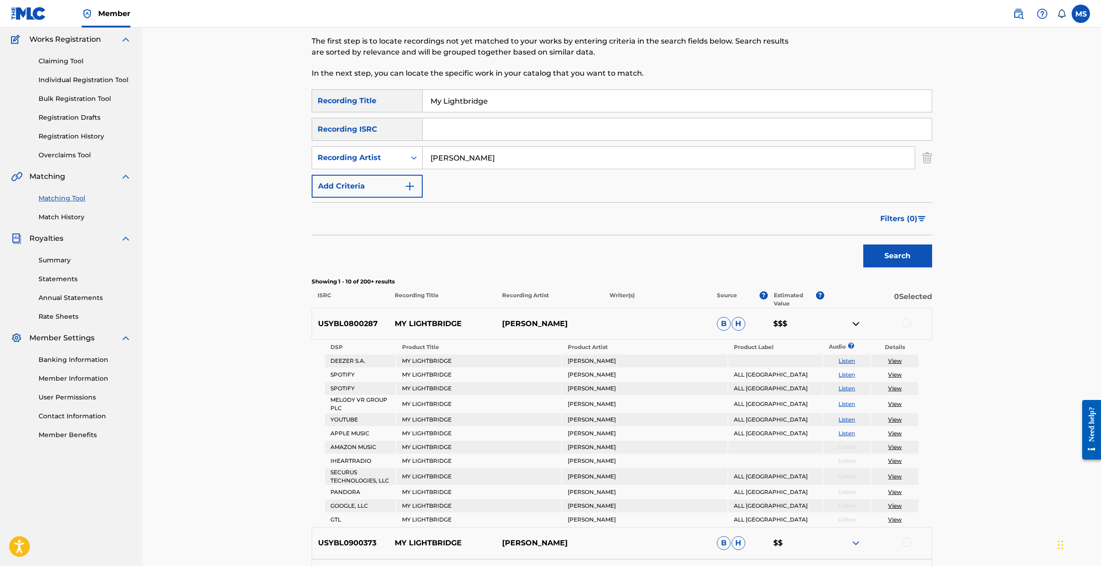
scroll to position [118, 0]
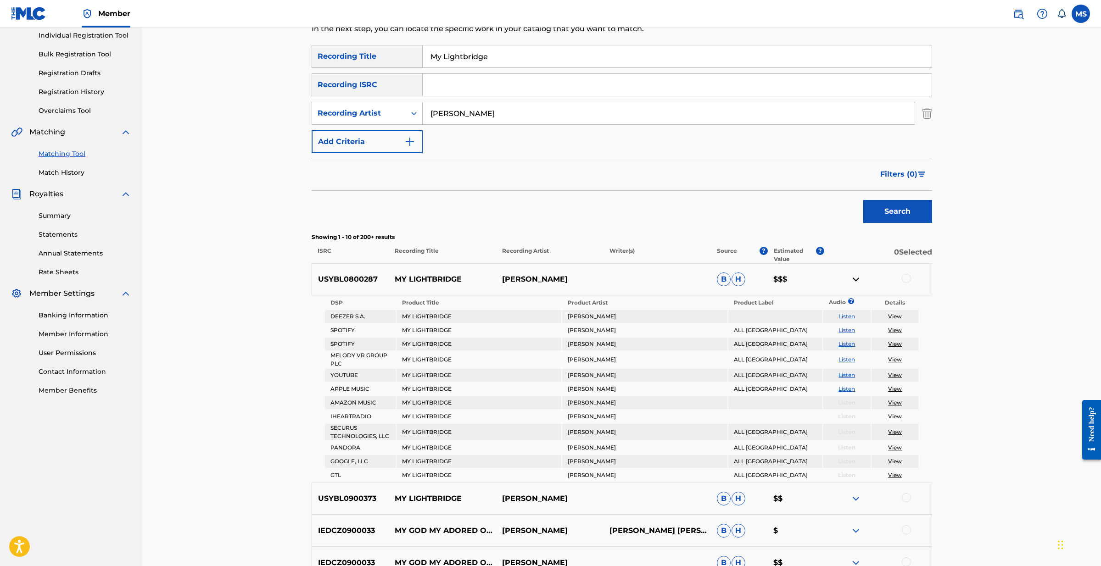
click at [856, 499] on img at bounding box center [855, 498] width 11 height 11
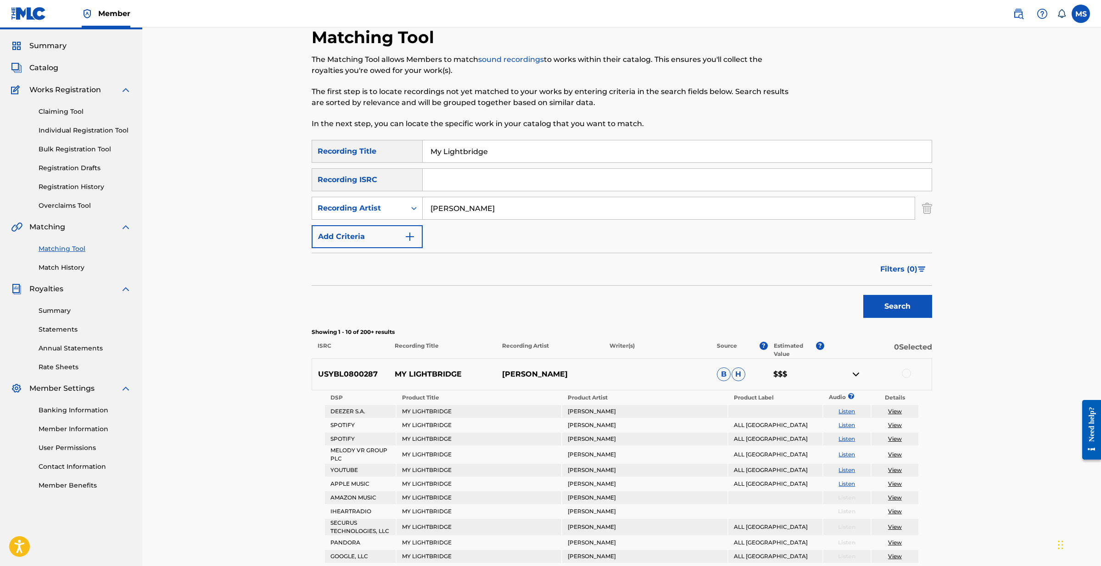
scroll to position [20, 0]
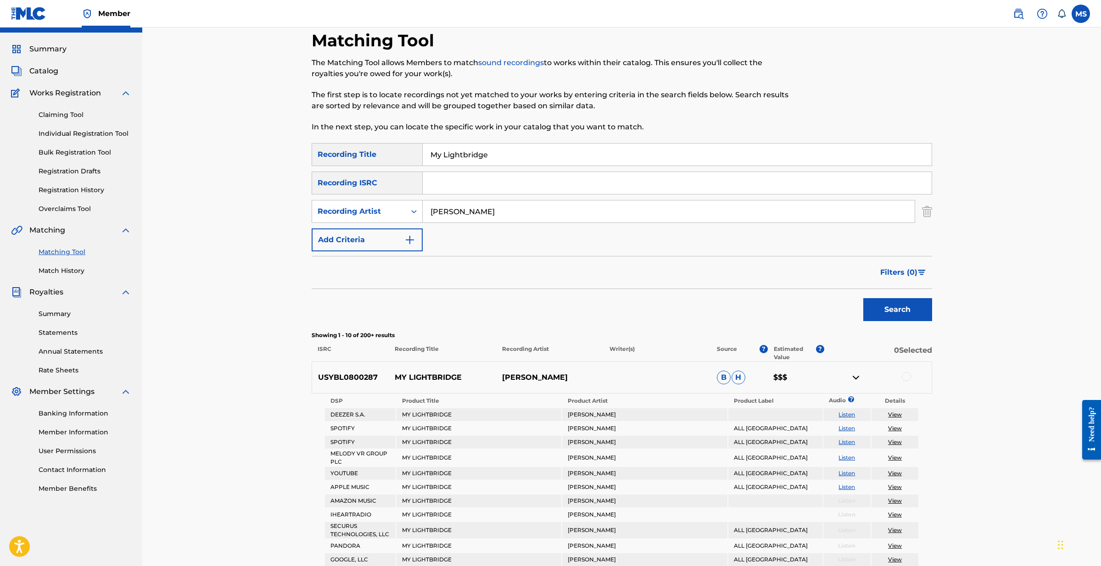
click at [501, 215] on input "Mike Slott" at bounding box center [669, 212] width 492 height 22
type input ""Mike Slott""
click at [897, 310] on button "Search" at bounding box center [897, 309] width 69 height 23
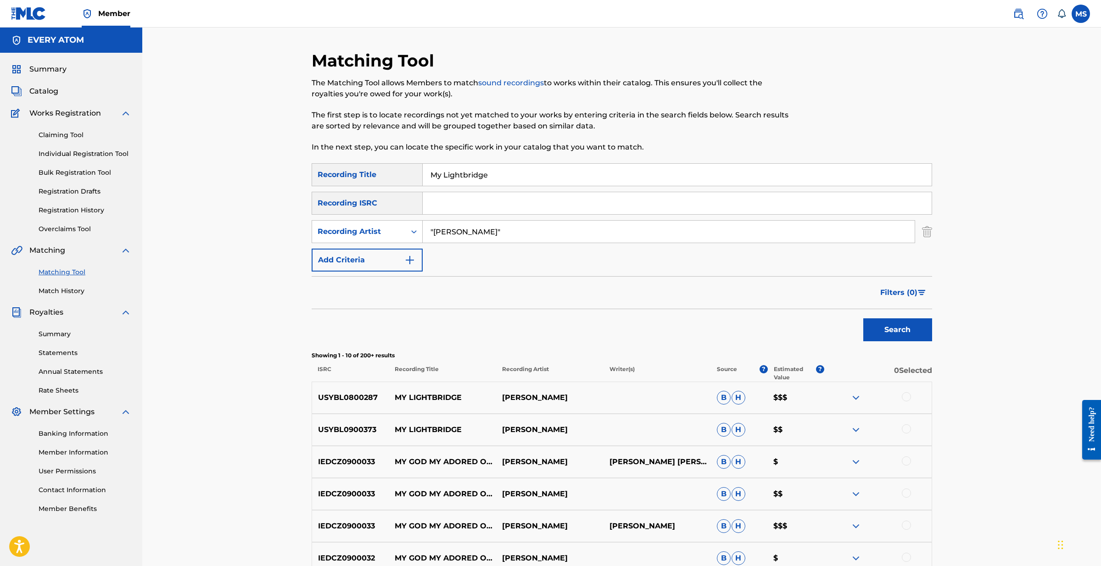
scroll to position [0, 0]
drag, startPoint x: 487, startPoint y: 236, endPoint x: 398, endPoint y: 224, distance: 89.4
click at [398, 224] on div "SearchWithCriteria548dfadf-fa6f-4d50-b7c2-81387223e8ba Recording Artist "Mike S…" at bounding box center [622, 231] width 621 height 23
click at [79, 153] on link "Individual Registration Tool" at bounding box center [85, 154] width 93 height 10
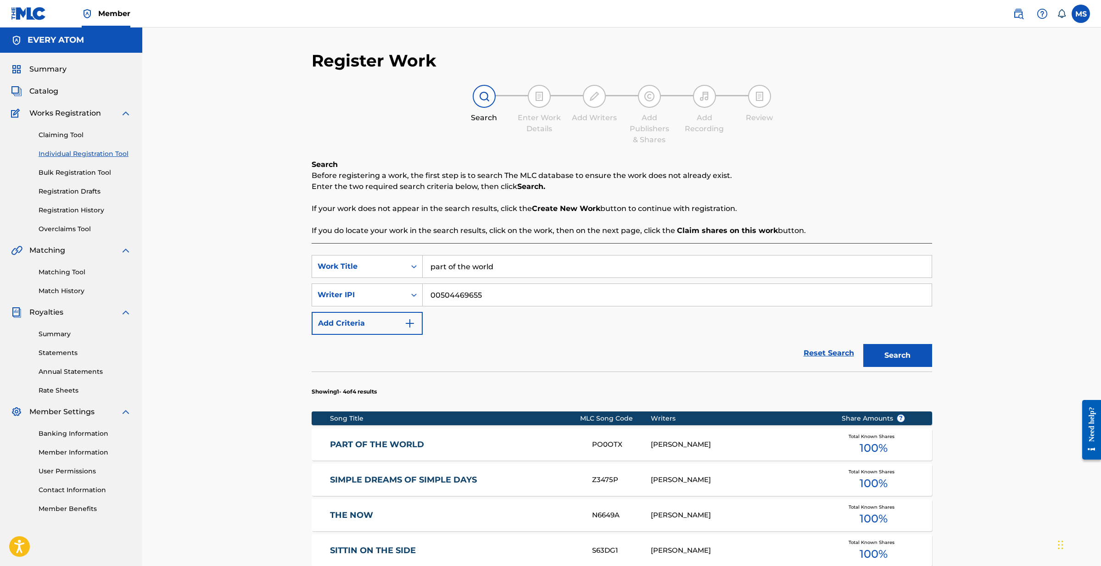
drag, startPoint x: 502, startPoint y: 269, endPoint x: 424, endPoint y: 264, distance: 77.7
click at [424, 264] on input "part of the world" at bounding box center [677, 267] width 509 height 22
type input "My Lightbridge"
click at [410, 293] on icon "Search Form" at bounding box center [413, 295] width 9 height 9
click at [470, 299] on input "00504469655" at bounding box center [677, 295] width 509 height 22
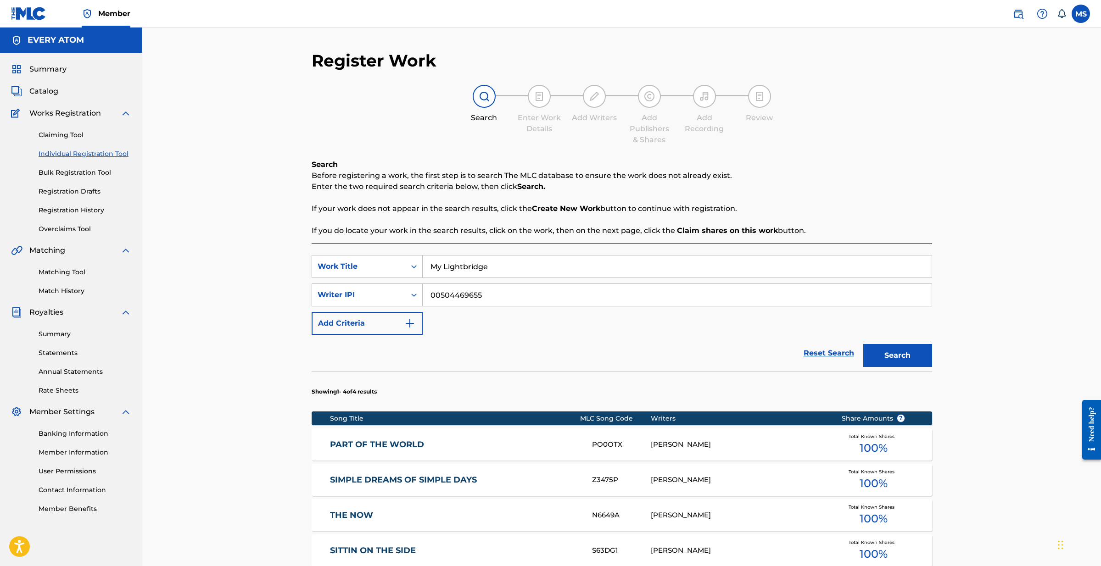
click at [470, 299] on input "00504469655" at bounding box center [677, 295] width 509 height 22
click at [387, 320] on button "Add Criteria" at bounding box center [367, 323] width 111 height 23
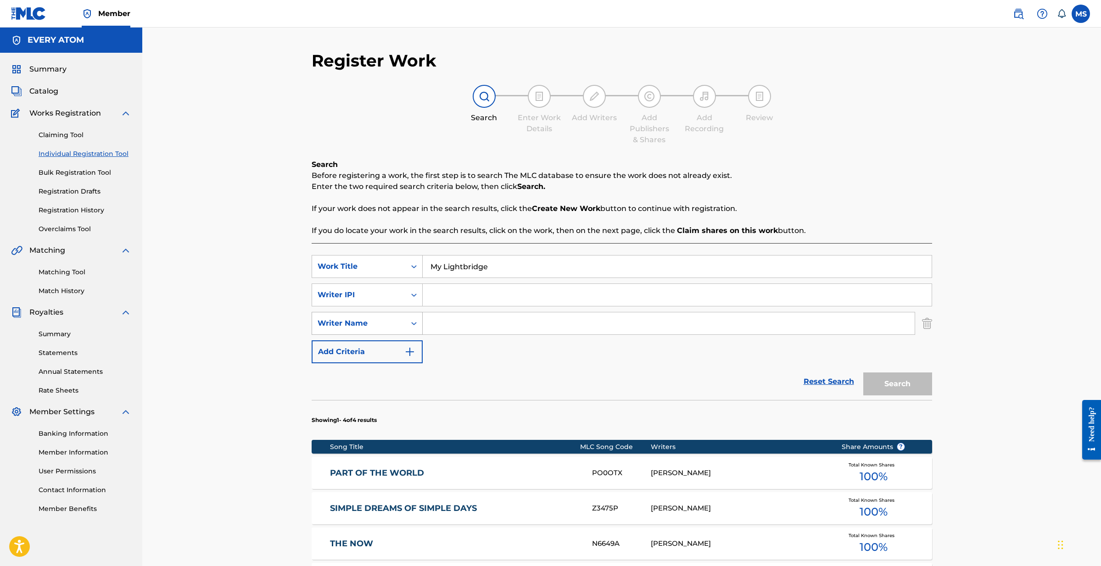
click at [403, 321] on div "Writer Name" at bounding box center [359, 323] width 94 height 17
click at [382, 404] on div "Writer Name" at bounding box center [367, 415] width 110 height 23
click at [439, 323] on input "Search Form" at bounding box center [669, 324] width 492 height 22
type input "m"
drag, startPoint x: 930, startPoint y: 322, endPoint x: 762, endPoint y: 313, distance: 168.2
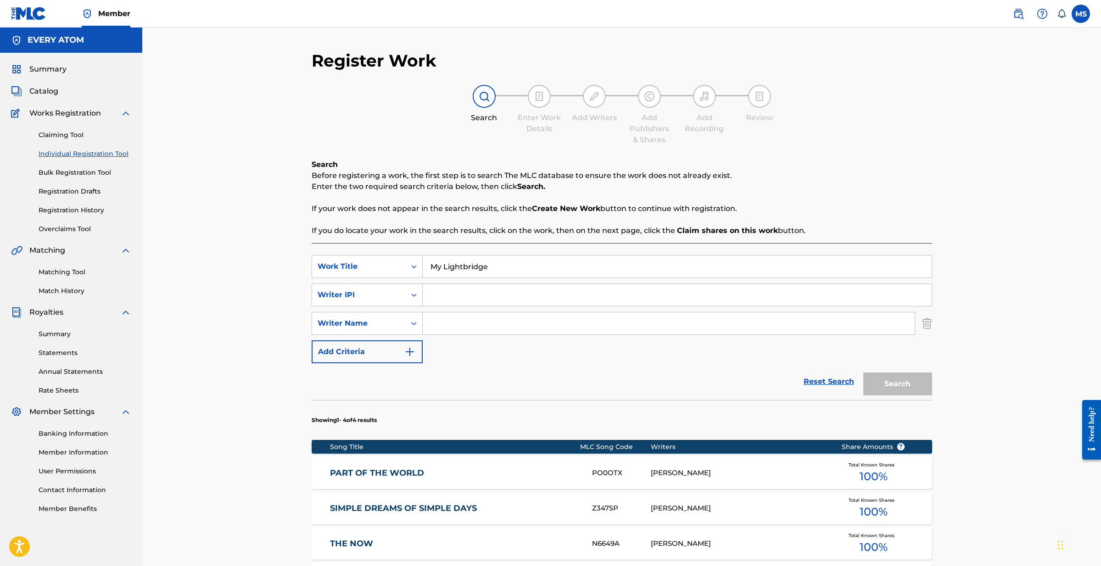
click at [929, 322] on img "Search Form" at bounding box center [927, 323] width 10 height 23
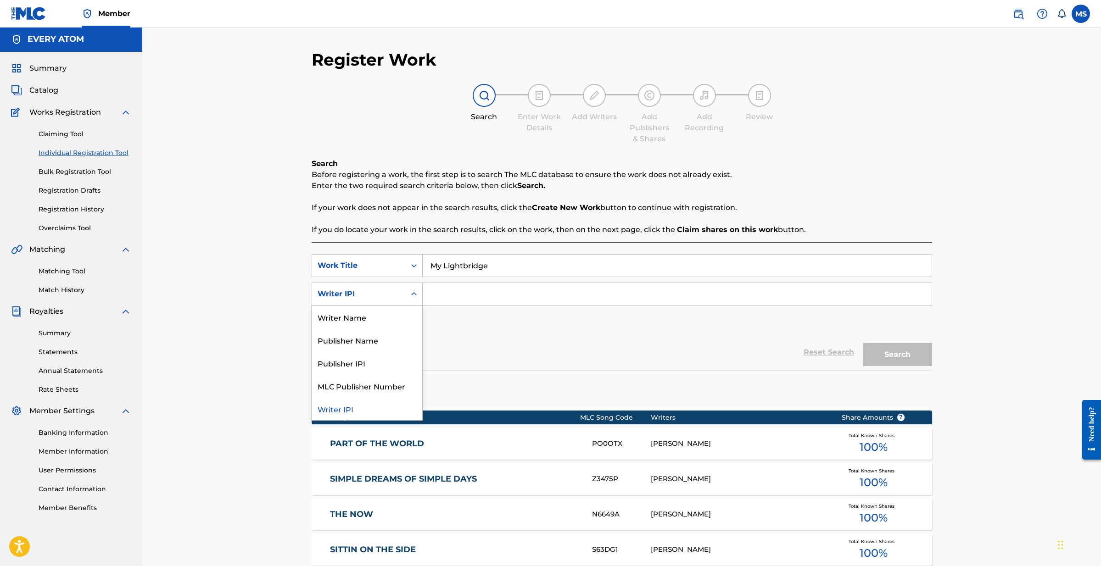
click at [408, 295] on div "Search Form" at bounding box center [414, 294] width 17 height 17
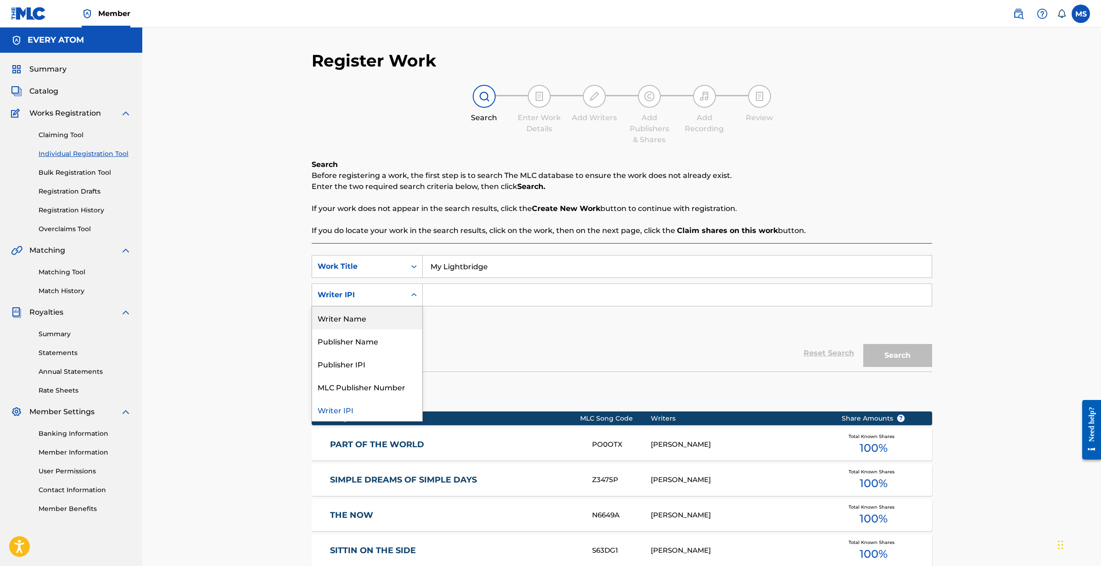
click at [376, 320] on div "Writer Name" at bounding box center [367, 318] width 110 height 23
click at [470, 297] on input "Search Form" at bounding box center [677, 295] width 509 height 22
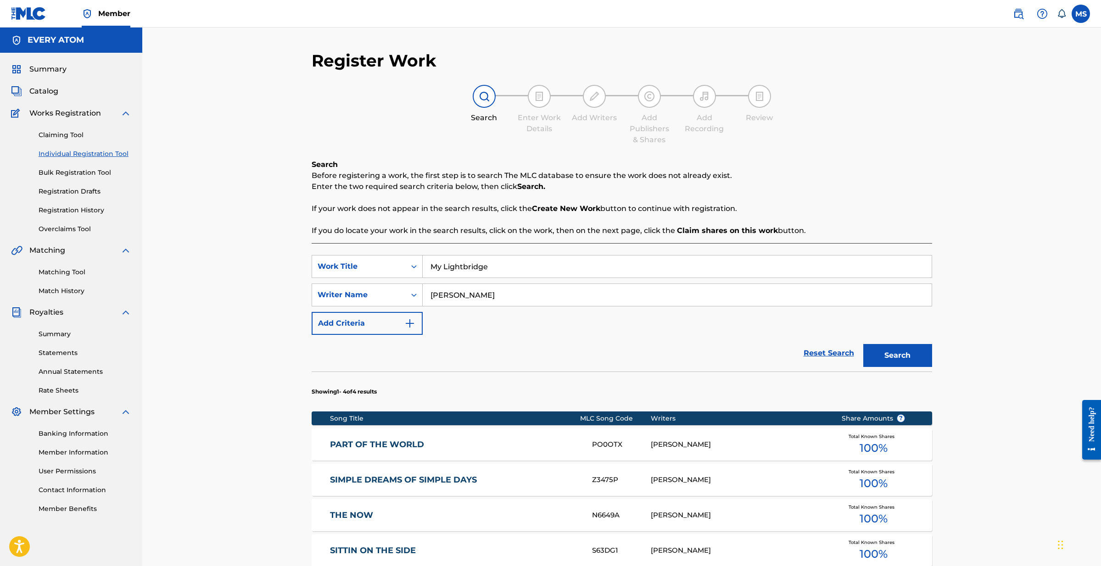
type input "Michael Nathan Slott"
click at [897, 356] on button "Search" at bounding box center [897, 355] width 69 height 23
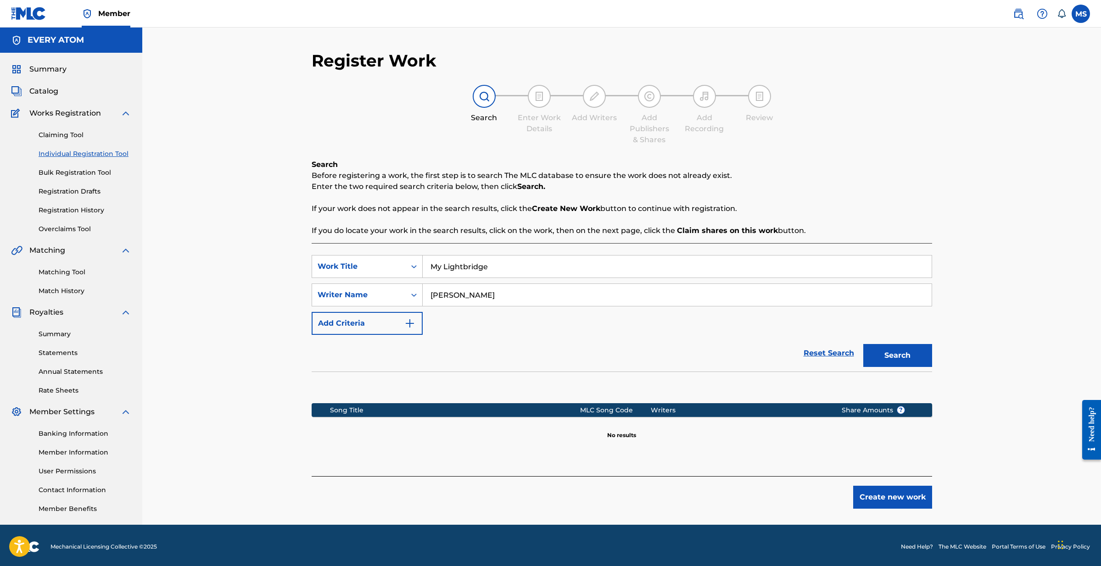
click at [918, 500] on button "Create new work" at bounding box center [892, 497] width 79 height 23
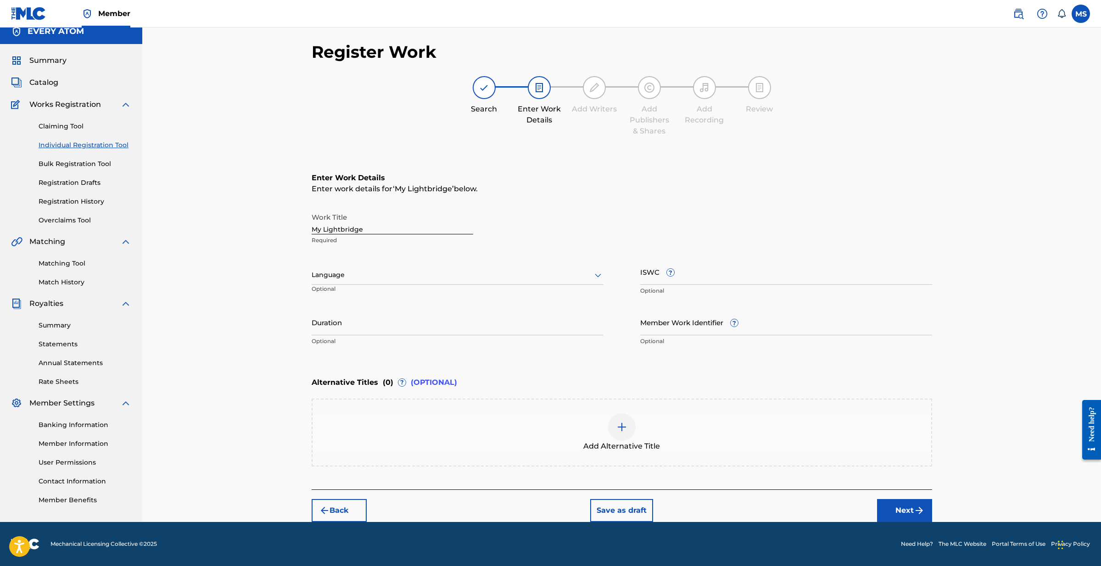
scroll to position [9, 0]
click at [207, 111] on div "Register Work Search Enter Work Details Add Writers Add Publishers & Shares Add…" at bounding box center [621, 270] width 959 height 503
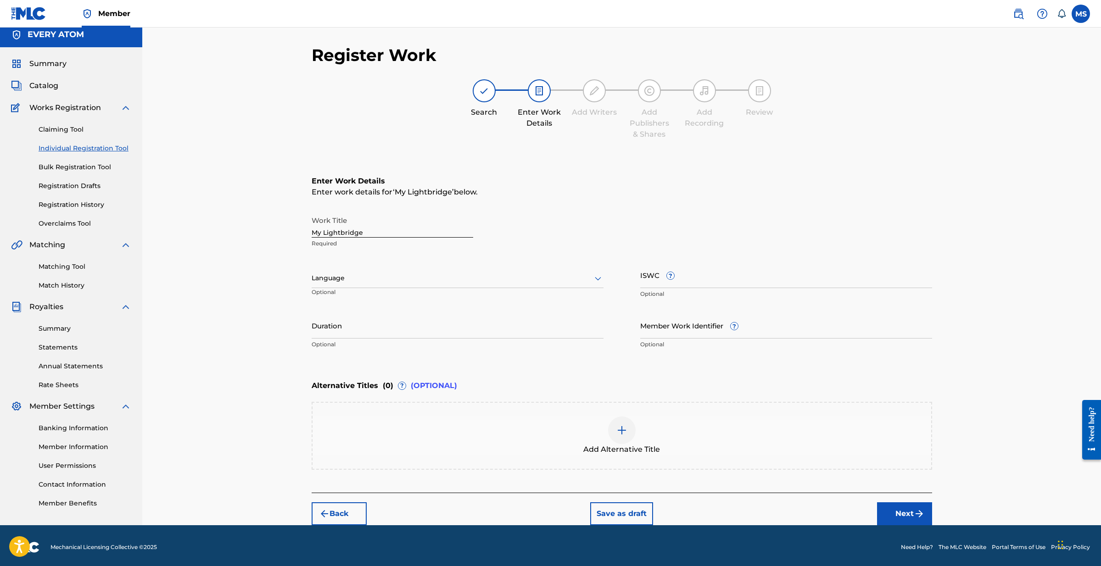
click at [49, 88] on span "Catalog" at bounding box center [43, 85] width 29 height 11
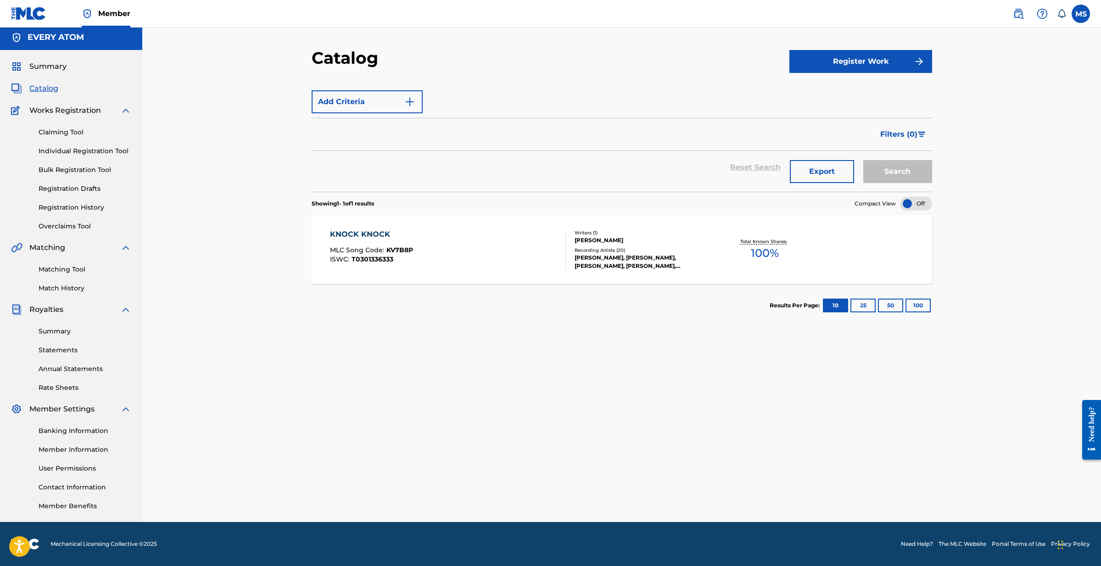
scroll to position [1, 0]
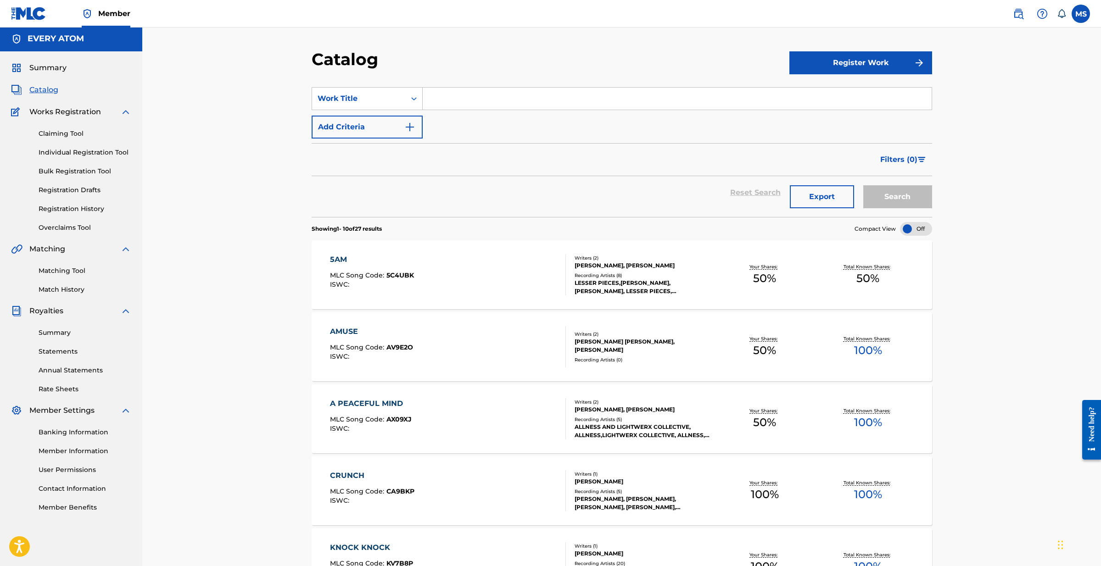
click at [56, 70] on span "Summary" at bounding box center [47, 67] width 37 height 11
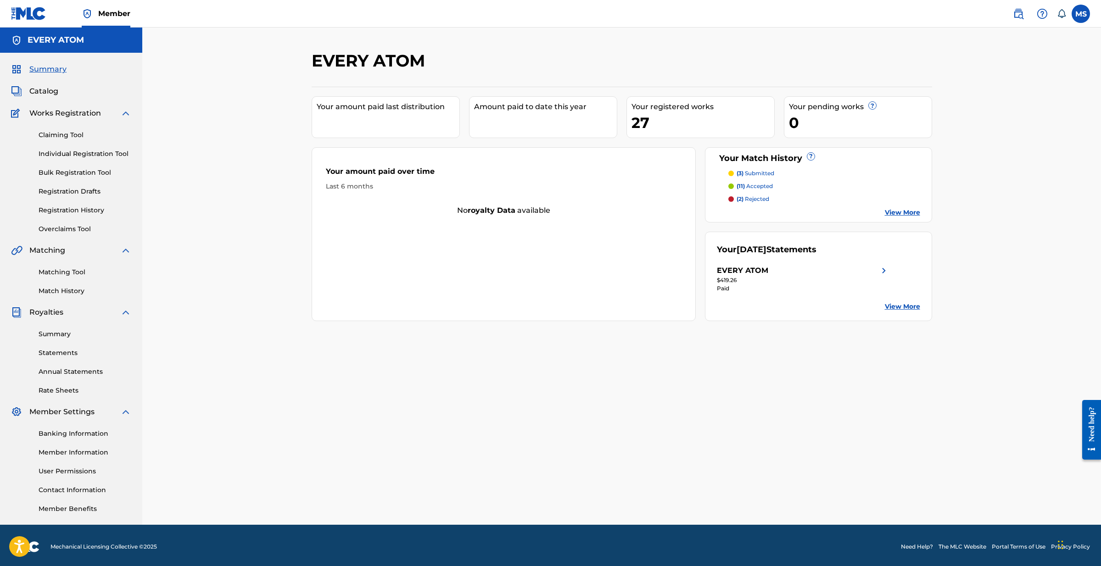
click at [54, 65] on span "Summary" at bounding box center [47, 69] width 37 height 11
click at [54, 67] on span "Summary" at bounding box center [47, 69] width 37 height 11
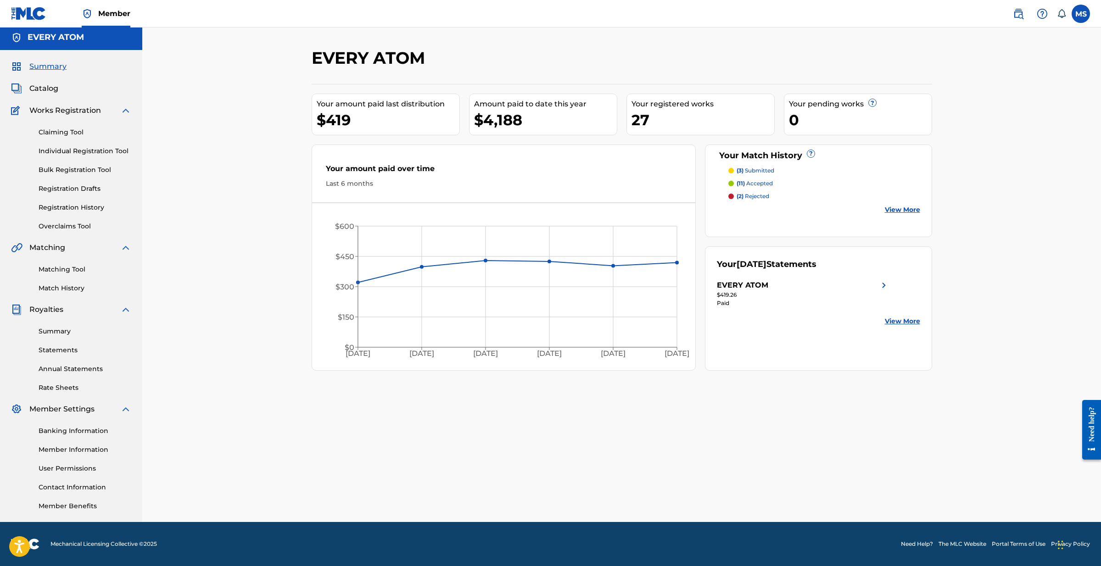
click at [65, 353] on link "Statements" at bounding box center [85, 351] width 93 height 10
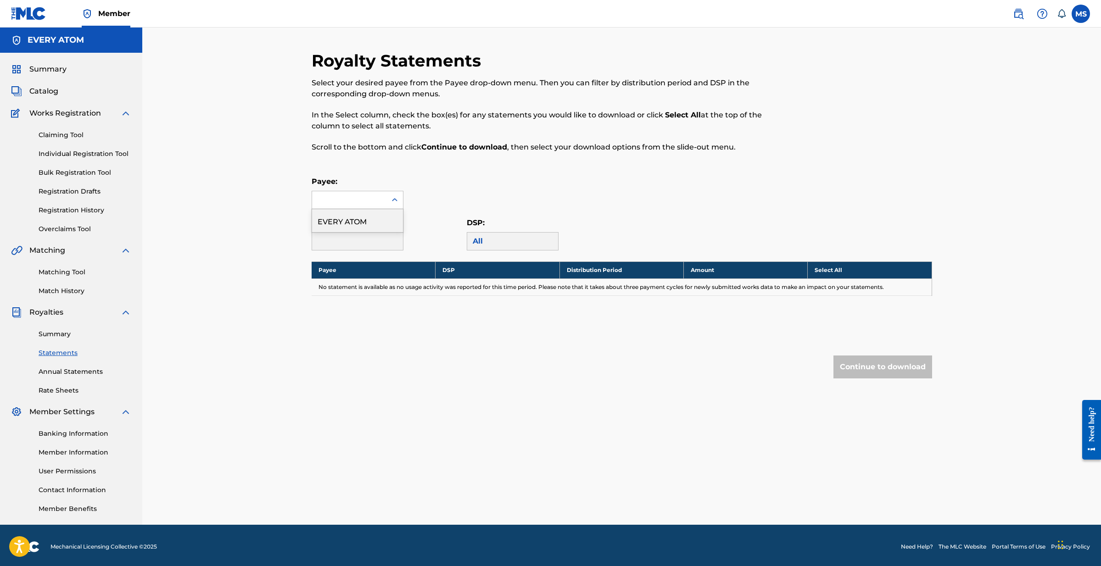
click at [392, 202] on icon at bounding box center [394, 200] width 9 height 9
click at [384, 219] on div "EVERY ATOM" at bounding box center [357, 220] width 91 height 23
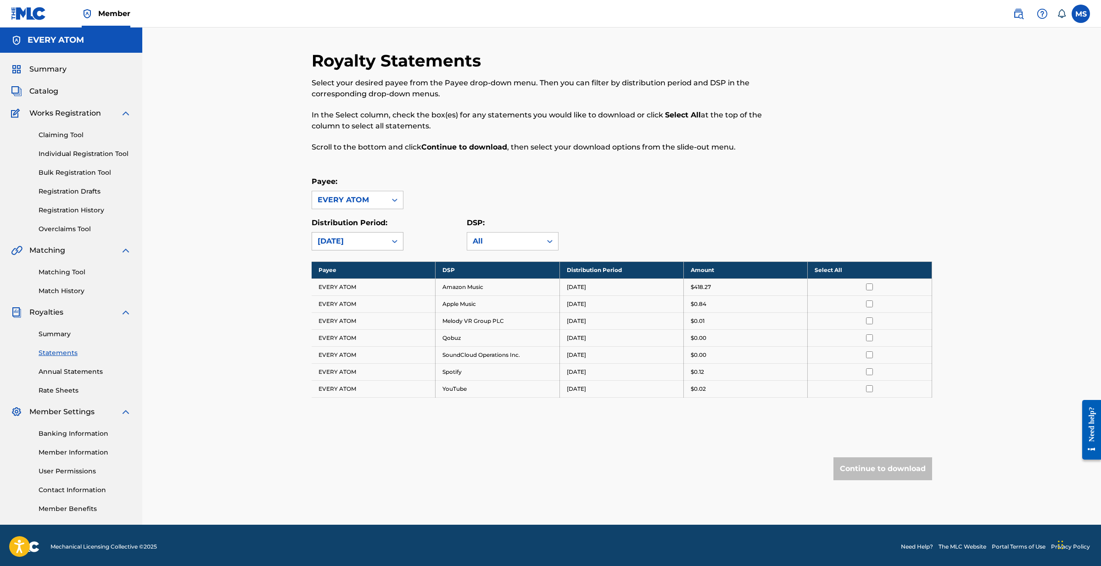
click at [395, 243] on icon at bounding box center [394, 241] width 9 height 9
click at [397, 240] on icon at bounding box center [394, 241] width 9 height 9
click at [485, 241] on div "All" at bounding box center [504, 241] width 63 height 11
drag, startPoint x: 467, startPoint y: 231, endPoint x: 409, endPoint y: 242, distance: 58.3
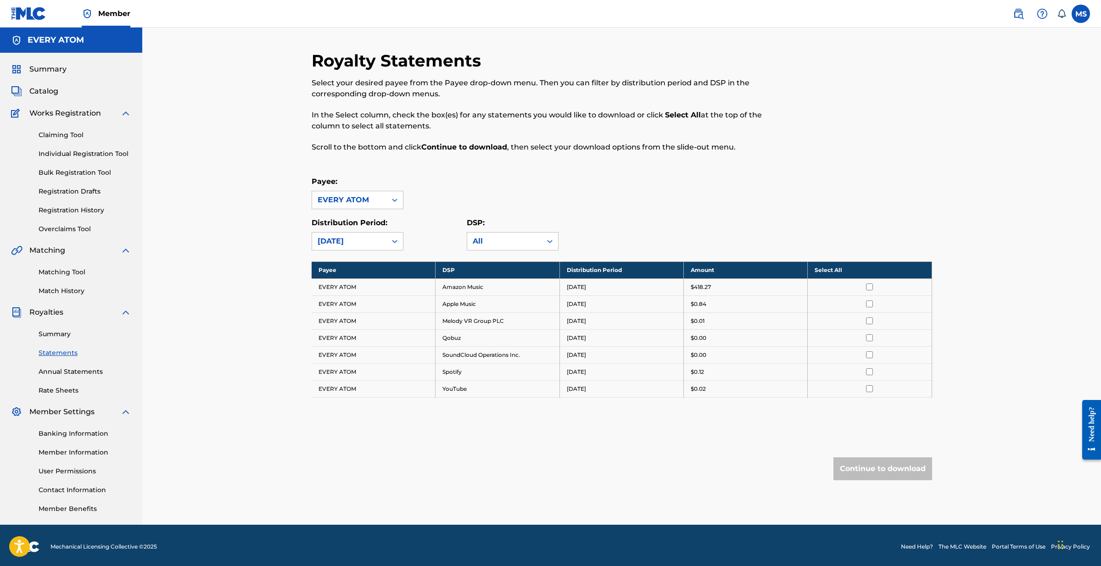
click at [465, 231] on div "Distribution Period: August 2025 DSP: All" at bounding box center [622, 234] width 621 height 33
drag, startPoint x: 400, startPoint y: 245, endPoint x: 383, endPoint y: 245, distance: 17.0
click at [400, 245] on div at bounding box center [394, 241] width 17 height 17
click at [388, 241] on div at bounding box center [394, 241] width 17 height 17
click at [362, 242] on div "August 2025" at bounding box center [349, 241] width 63 height 11
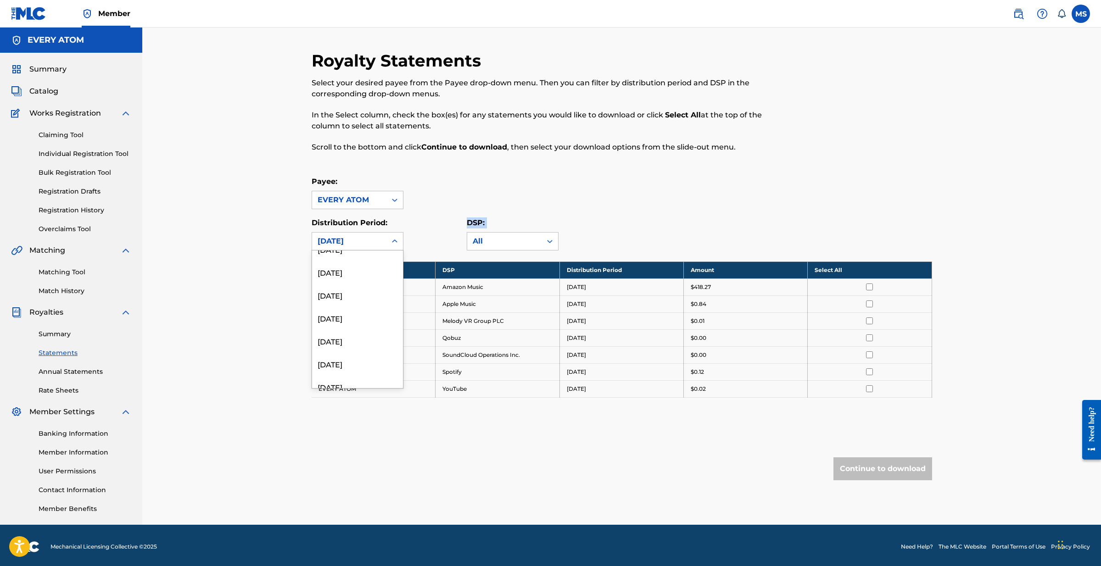
scroll to position [241, 0]
click at [354, 315] on div "July 2024" at bounding box center [357, 319] width 91 height 23
click at [375, 240] on div "July 2024" at bounding box center [349, 241] width 63 height 11
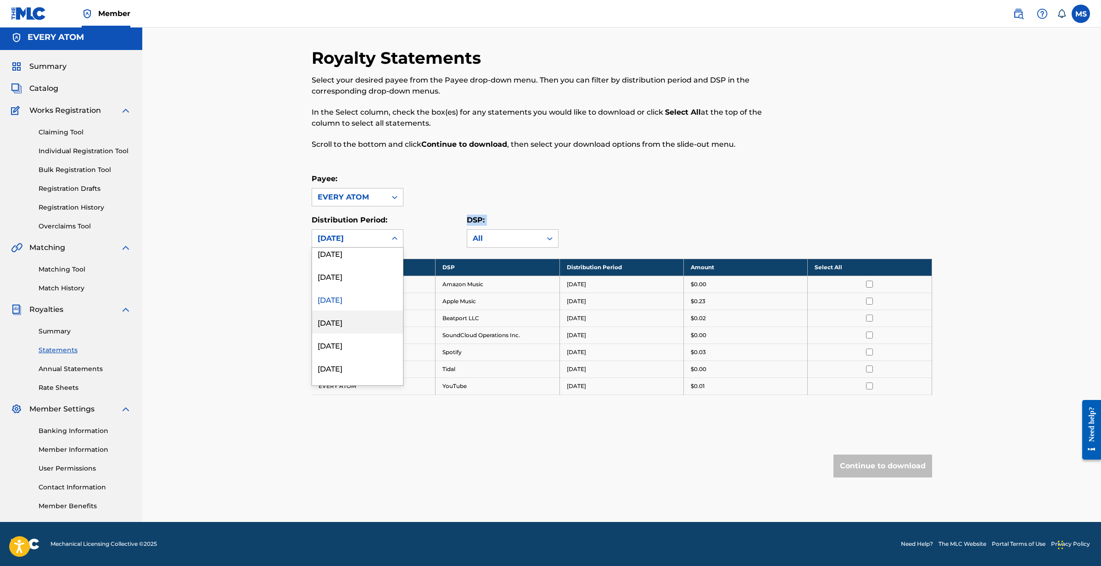
scroll to position [262, 0]
click at [355, 321] on div "June 2024" at bounding box center [357, 318] width 91 height 23
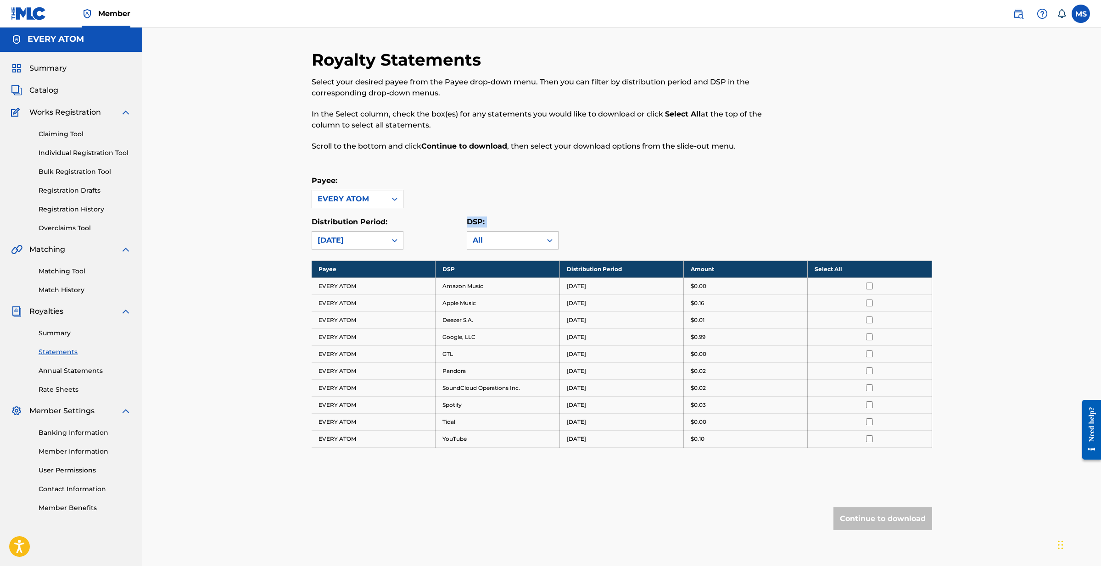
scroll to position [0, 0]
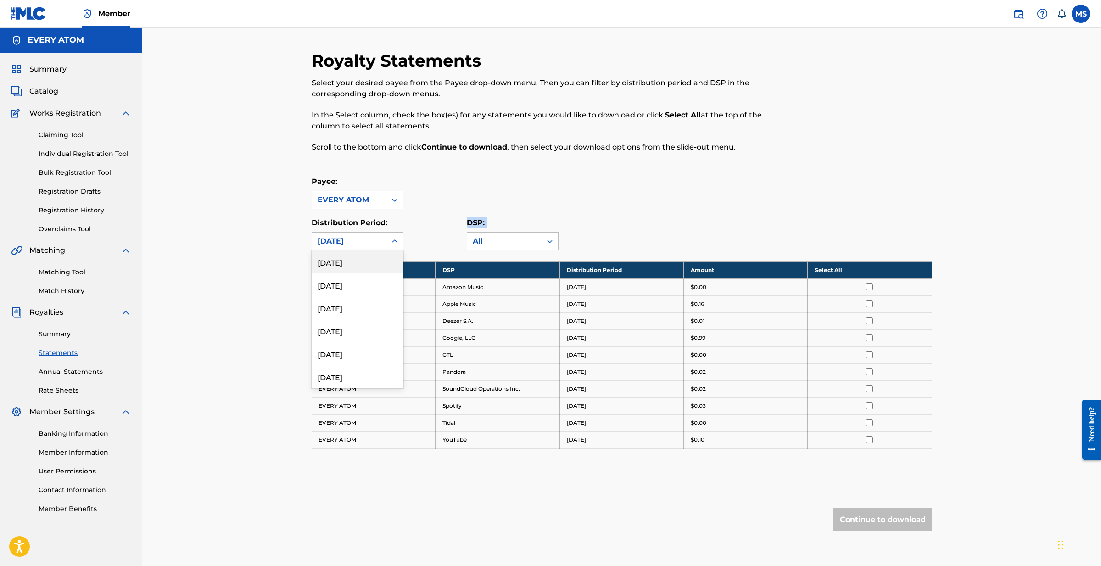
click at [379, 242] on div "June 2024" at bounding box center [349, 241] width 63 height 11
click at [366, 356] on div "January 2024" at bounding box center [357, 361] width 91 height 23
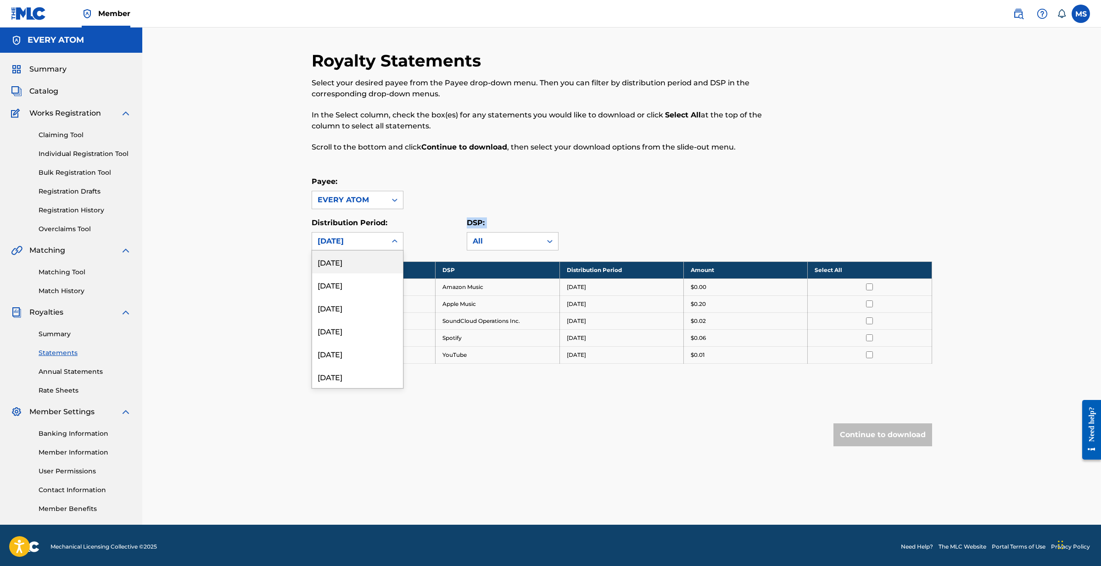
click at [391, 237] on icon at bounding box center [394, 241] width 9 height 9
click at [366, 280] on div "February 2024" at bounding box center [357, 280] width 91 height 23
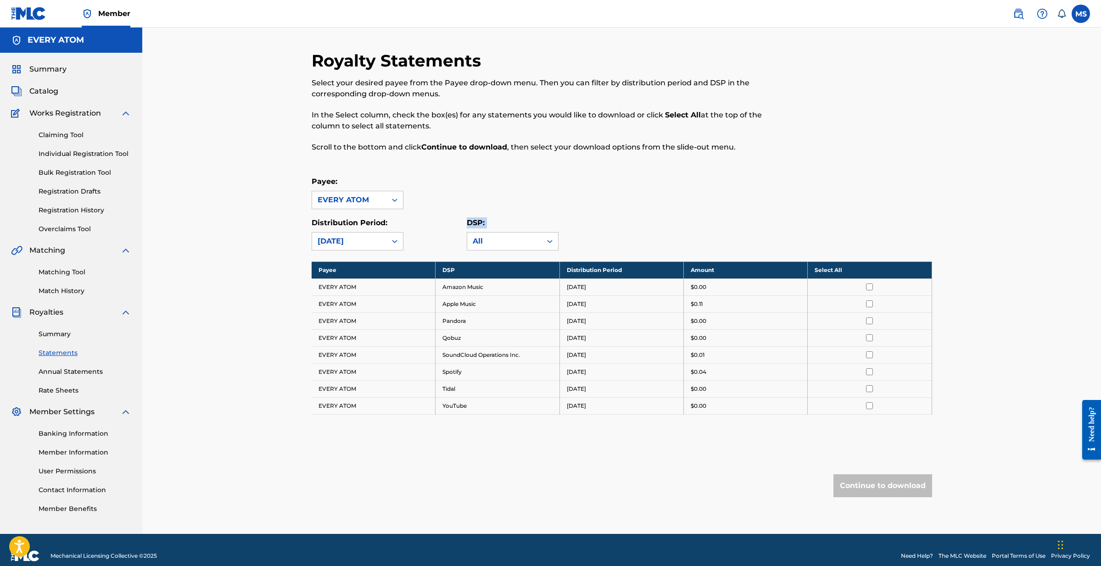
click at [355, 237] on div "February 2024" at bounding box center [349, 241] width 63 height 11
click at [352, 332] on div "March 2024" at bounding box center [357, 330] width 91 height 23
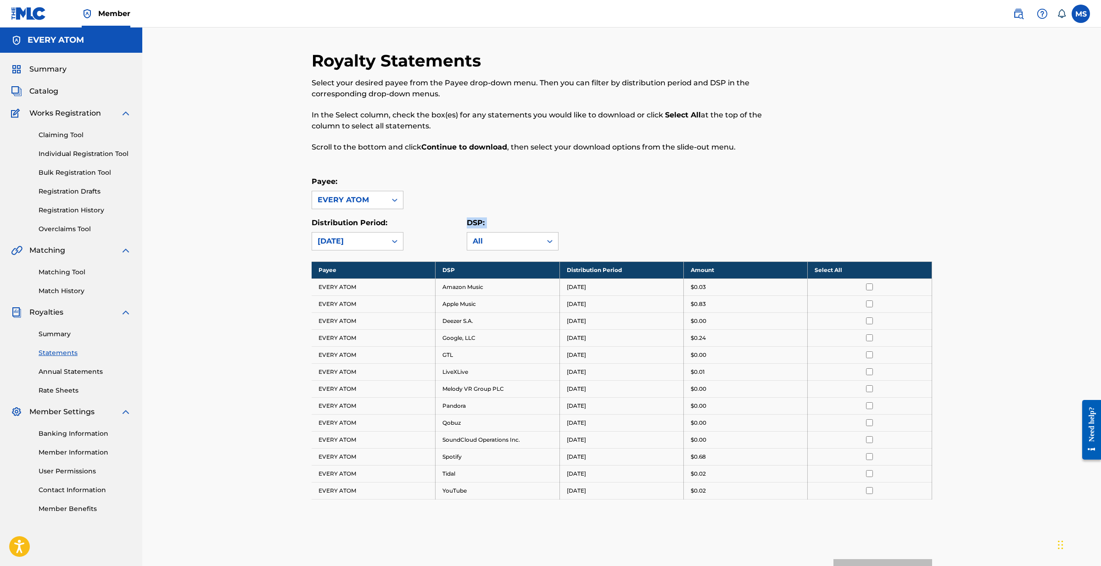
click at [394, 242] on icon at bounding box center [394, 241] width 9 height 9
click at [366, 334] on div "April 2024" at bounding box center [357, 339] width 91 height 23
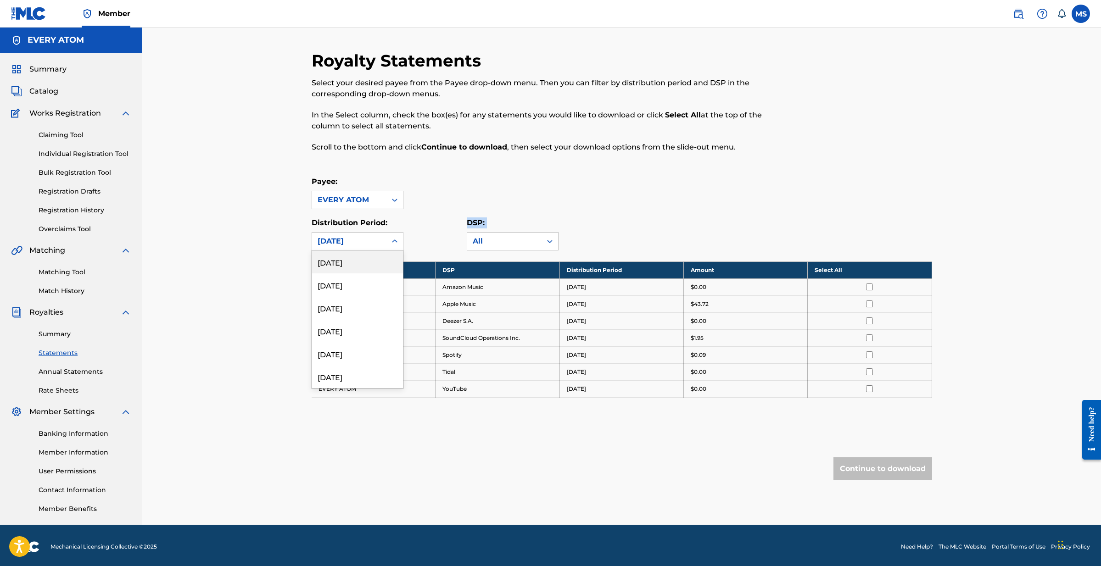
click at [393, 236] on div at bounding box center [394, 241] width 17 height 17
click at [369, 331] on div "May 2025" at bounding box center [357, 324] width 91 height 23
click at [352, 247] on div "May 2025" at bounding box center [349, 241] width 74 height 17
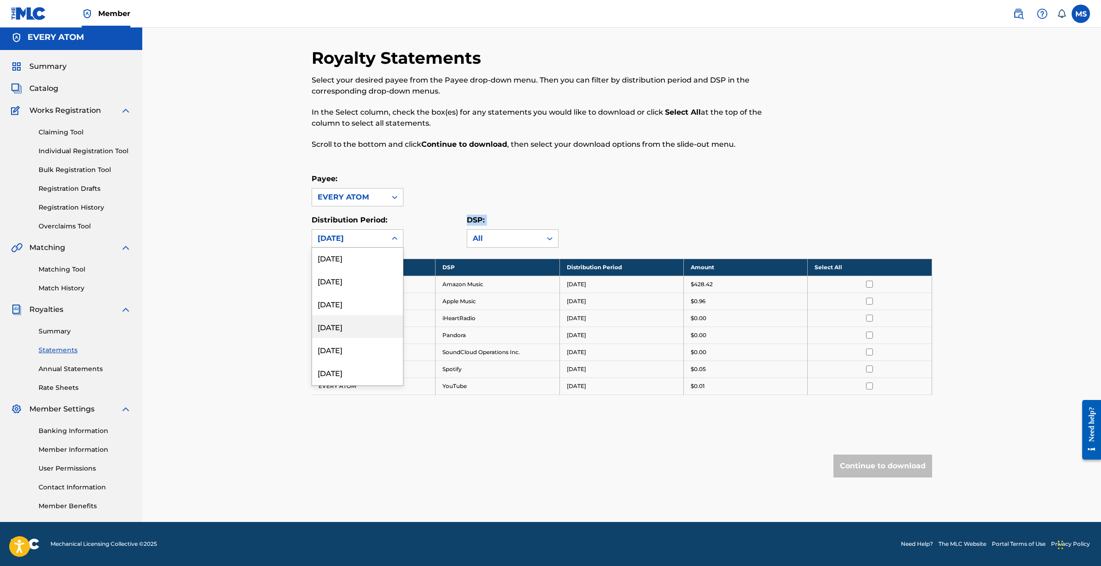
scroll to position [279, 0]
click at [363, 341] on div "April 2024" at bounding box center [357, 347] width 91 height 23
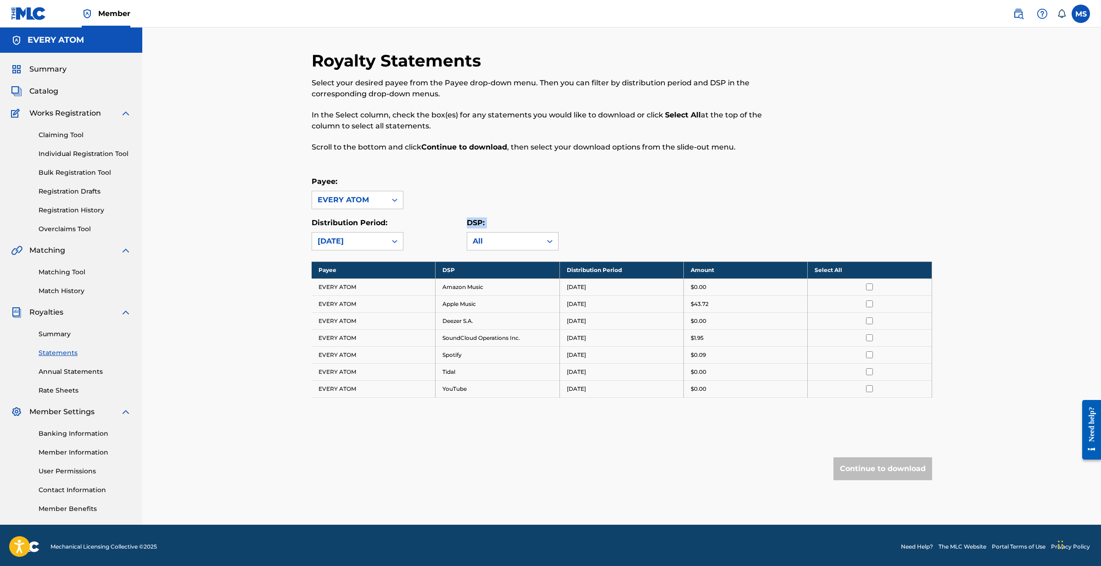
scroll to position [6, 0]
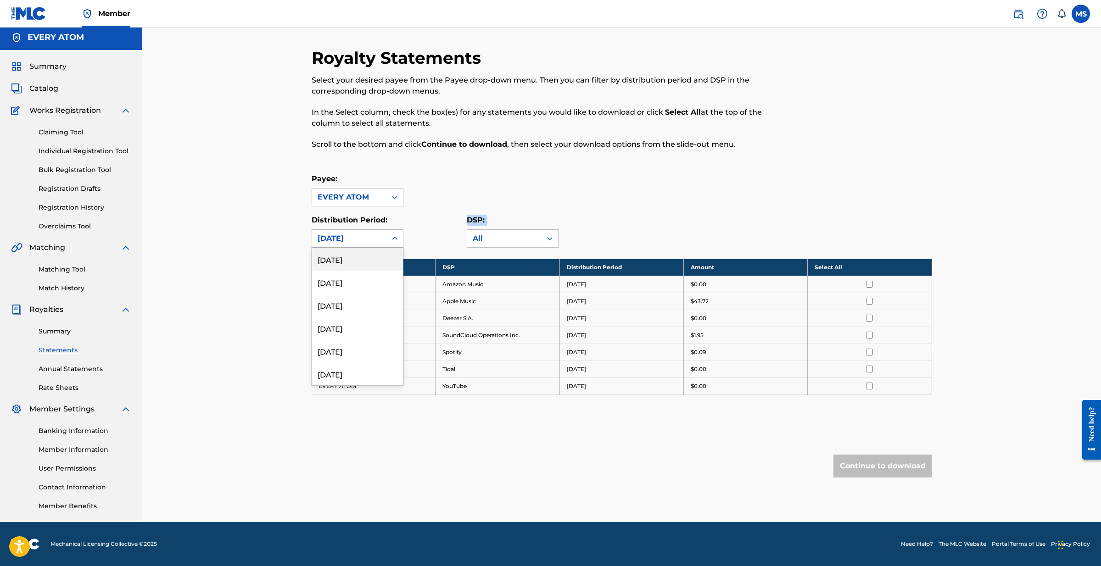
click at [358, 233] on div "April 2024" at bounding box center [349, 238] width 63 height 11
click at [359, 279] on div "May 2024" at bounding box center [357, 274] width 91 height 23
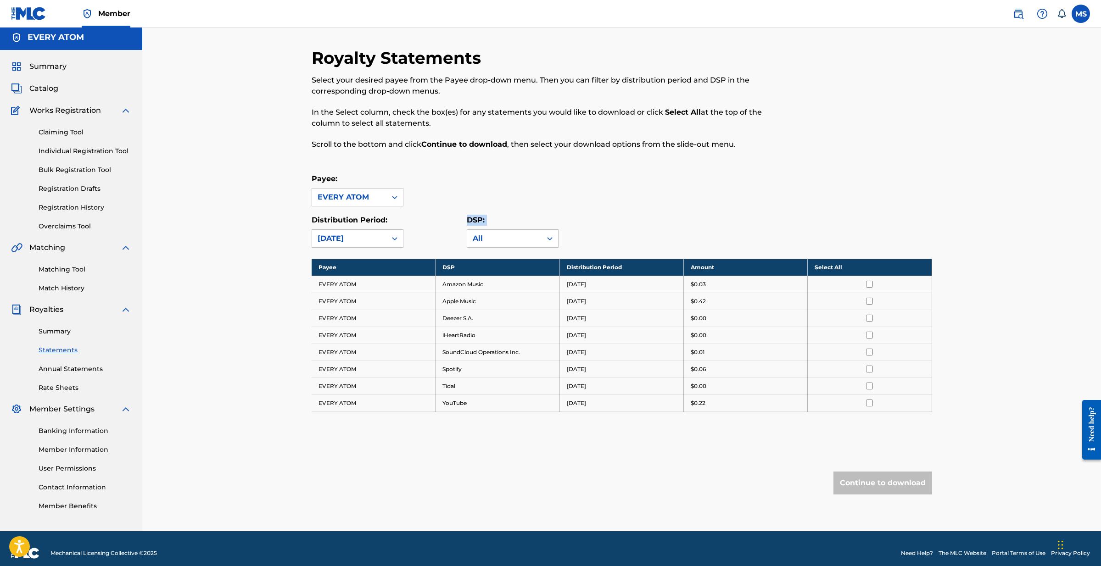
click at [377, 237] on div "May 2024" at bounding box center [349, 238] width 63 height 11
click at [362, 327] on div "June 2024" at bounding box center [357, 325] width 91 height 23
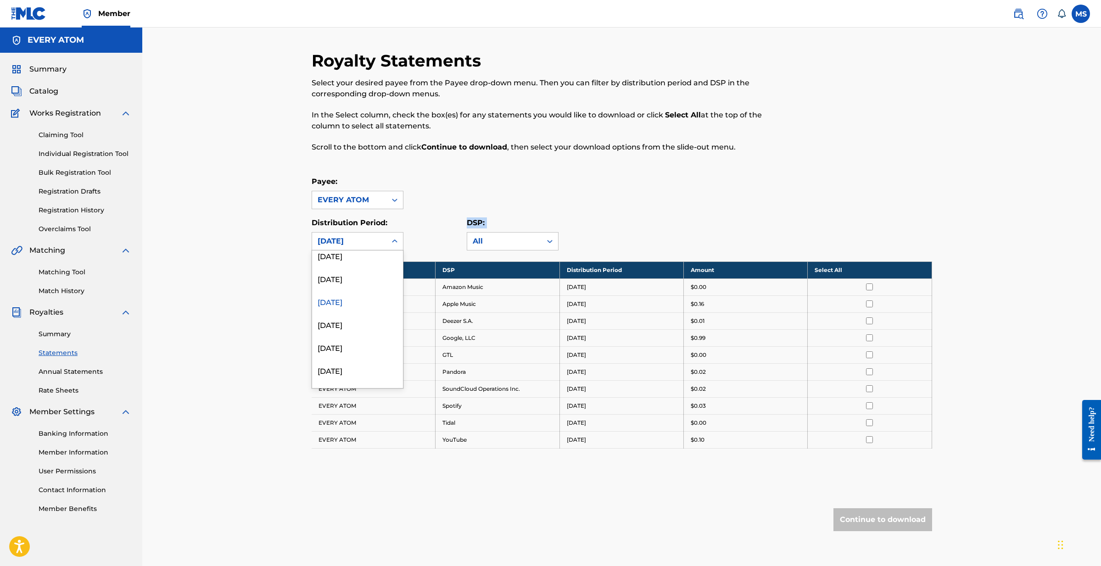
scroll to position [278, 0]
click at [355, 276] on div "July 2024" at bounding box center [357, 282] width 91 height 23
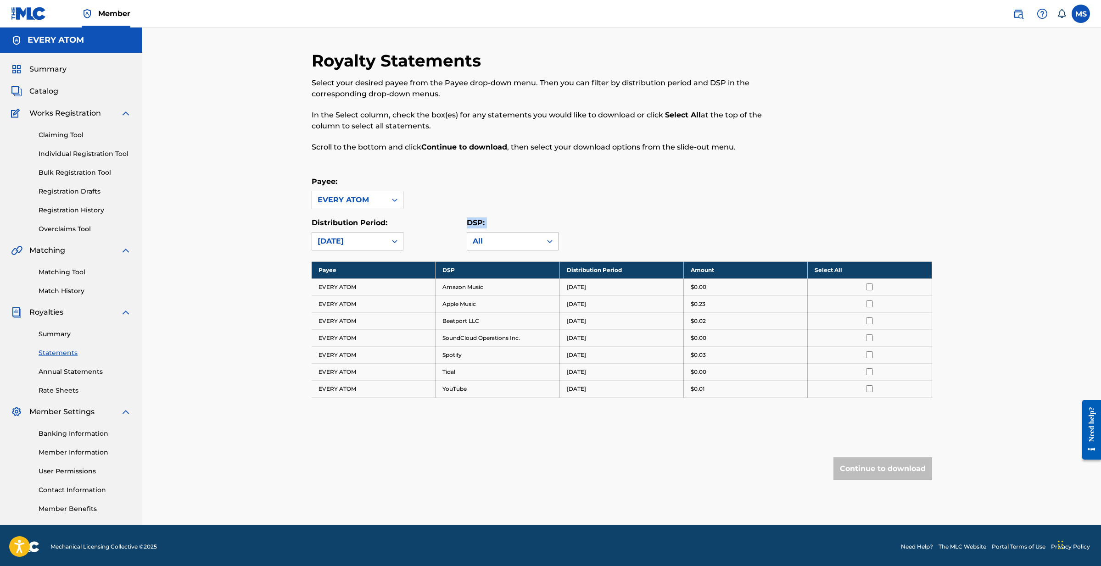
scroll to position [0, 0]
click at [378, 246] on div "July 2024" at bounding box center [349, 241] width 63 height 11
click at [364, 297] on div "August 2024" at bounding box center [357, 298] width 91 height 23
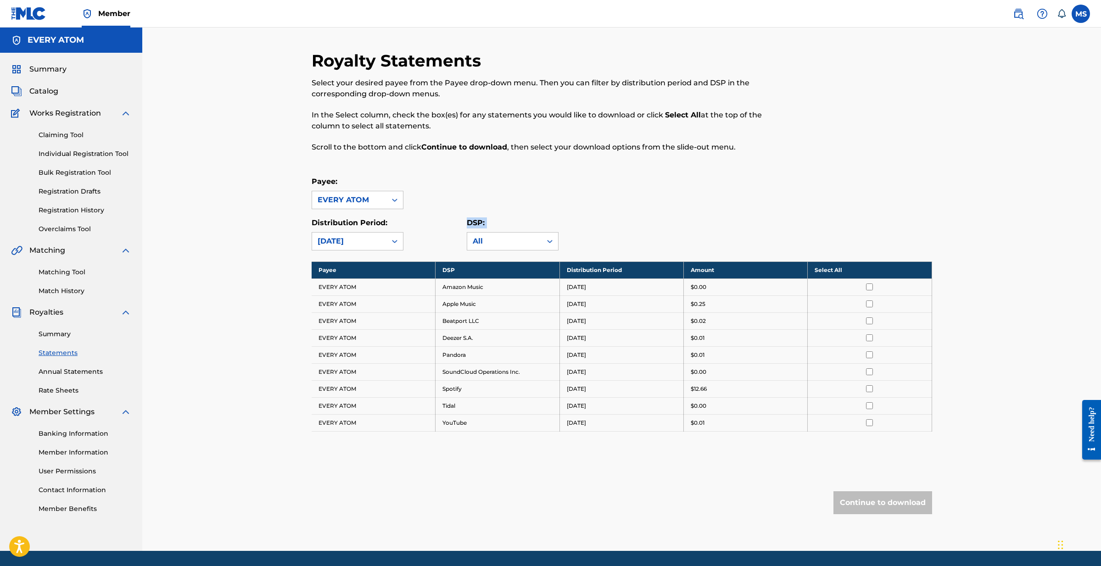
click at [369, 245] on div "August 2024" at bounding box center [349, 241] width 63 height 11
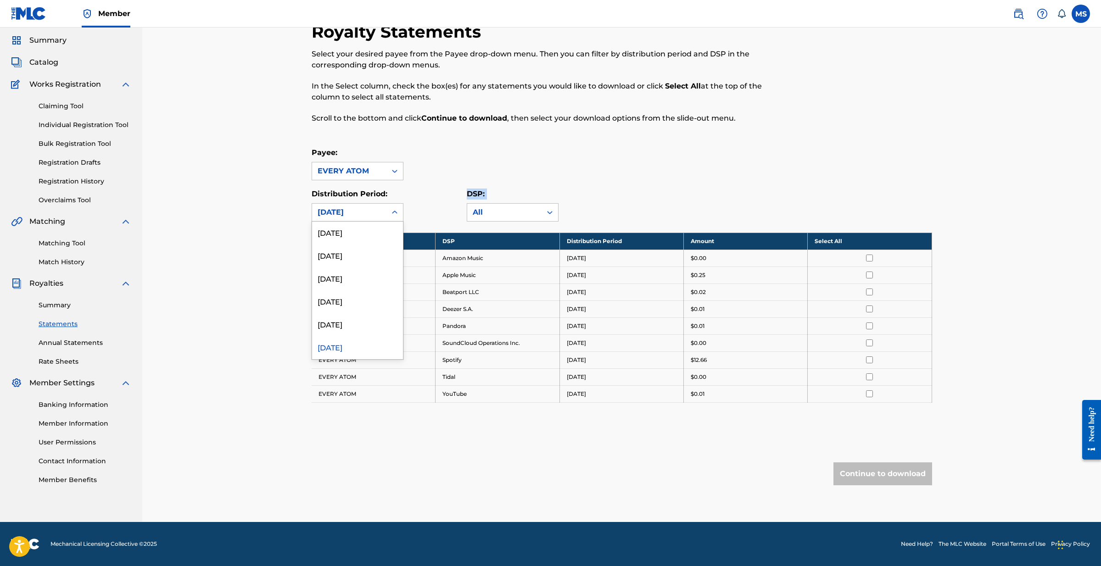
scroll to position [184, 0]
click at [358, 297] on div "September 2024" at bounding box center [357, 302] width 91 height 23
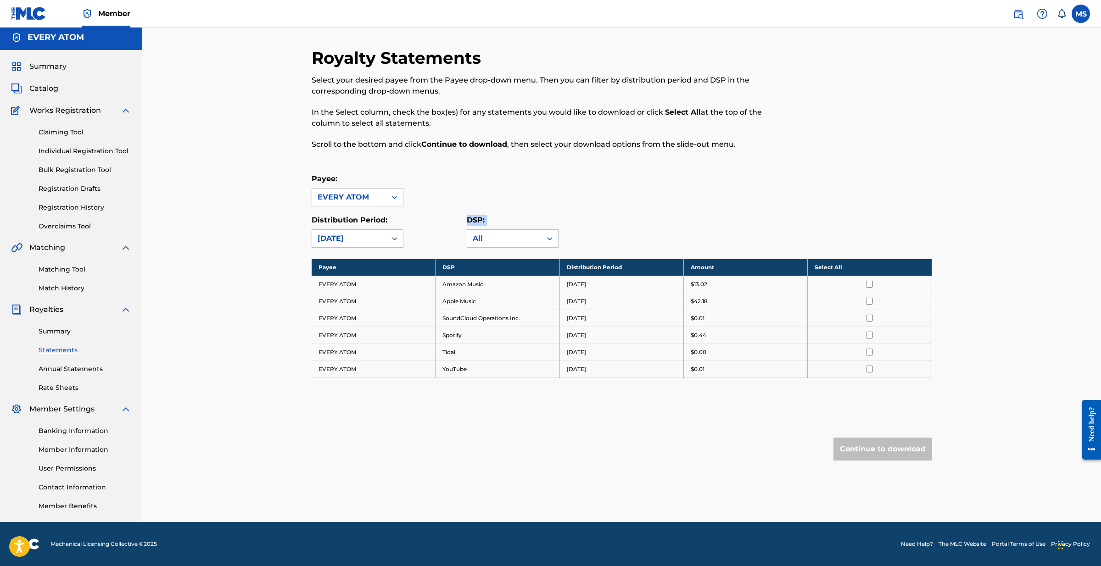
scroll to position [2, 0]
click at [383, 243] on div "September 2024" at bounding box center [349, 238] width 74 height 17
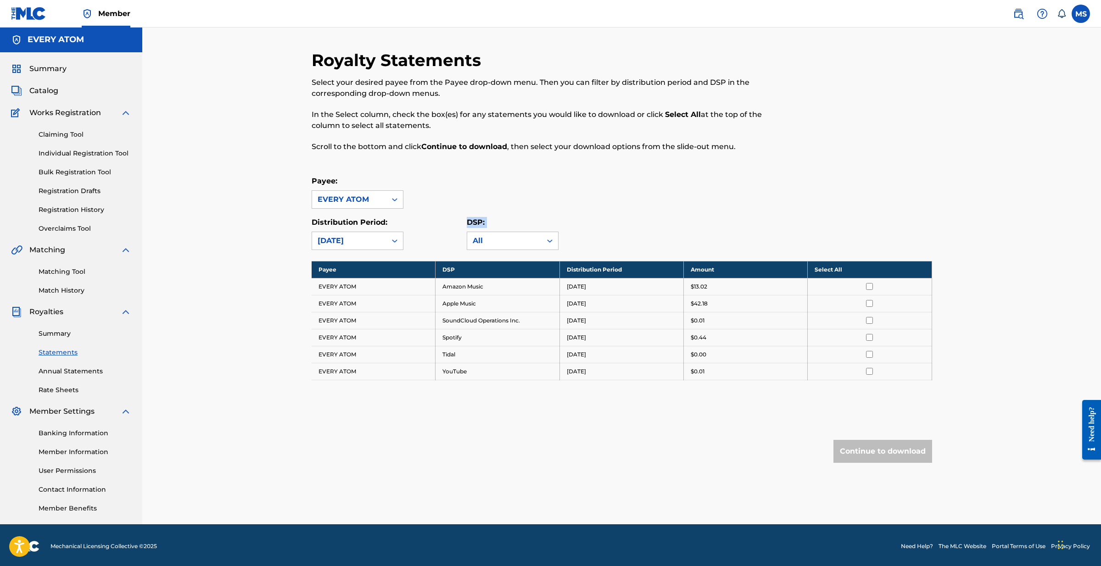
click at [392, 244] on icon at bounding box center [394, 240] width 9 height 9
click at [364, 289] on div "August 2024" at bounding box center [357, 284] width 91 height 23
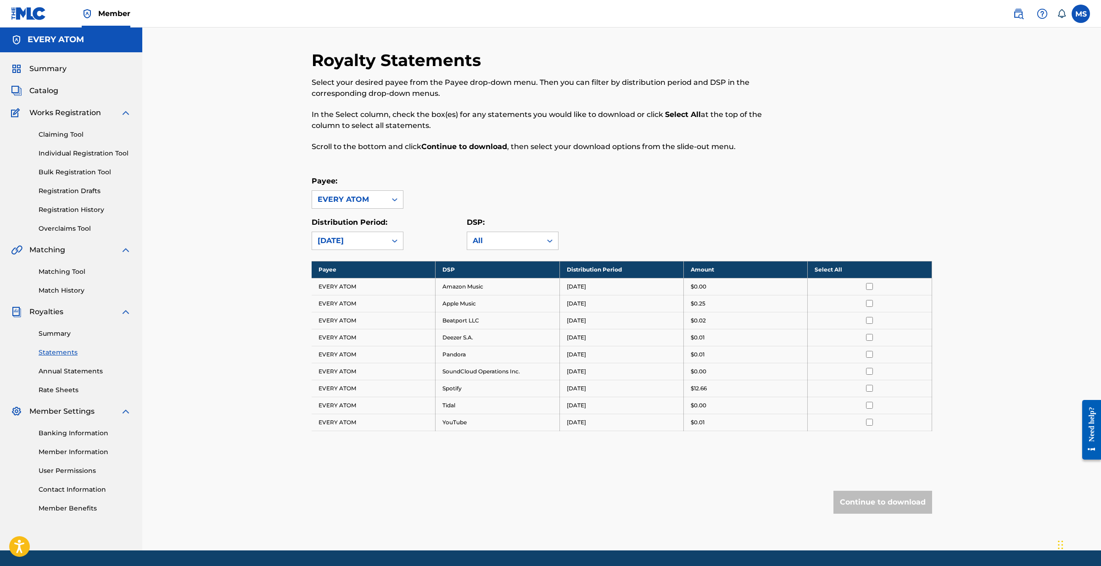
click at [867, 285] on input "checkbox" at bounding box center [869, 286] width 7 height 7
drag, startPoint x: 869, startPoint y: 288, endPoint x: 867, endPoint y: 275, distance: 13.6
click at [867, 279] on td at bounding box center [870, 286] width 124 height 17
drag, startPoint x: 866, startPoint y: 270, endPoint x: 863, endPoint y: 274, distance: 5.0
click at [866, 270] on th "Deselect All" at bounding box center [870, 269] width 124 height 17
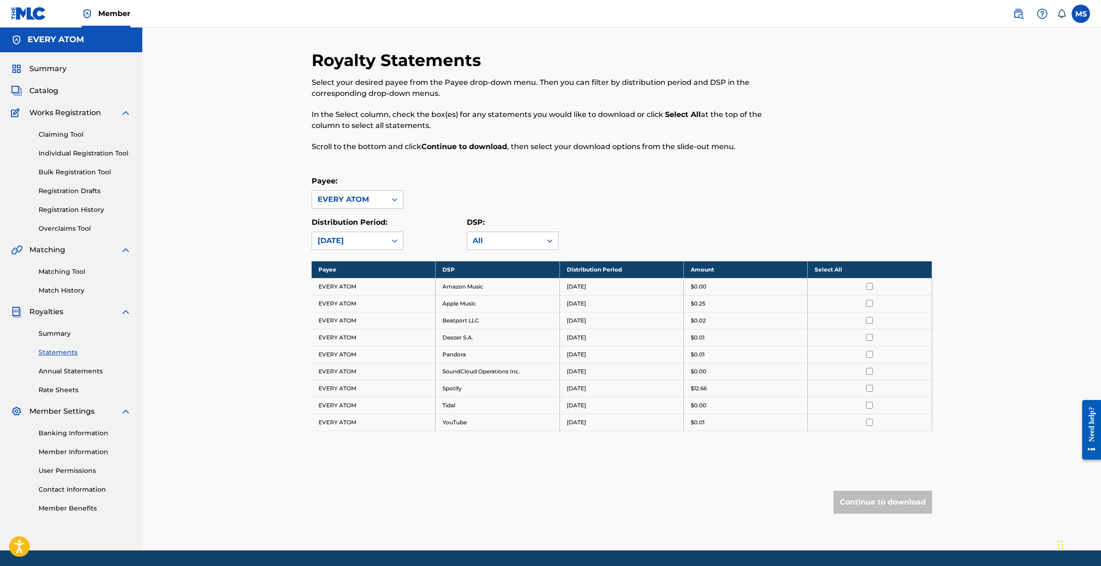
click at [848, 270] on th "Select All" at bounding box center [870, 269] width 124 height 17
click at [867, 502] on button "Continue to download" at bounding box center [882, 502] width 99 height 23
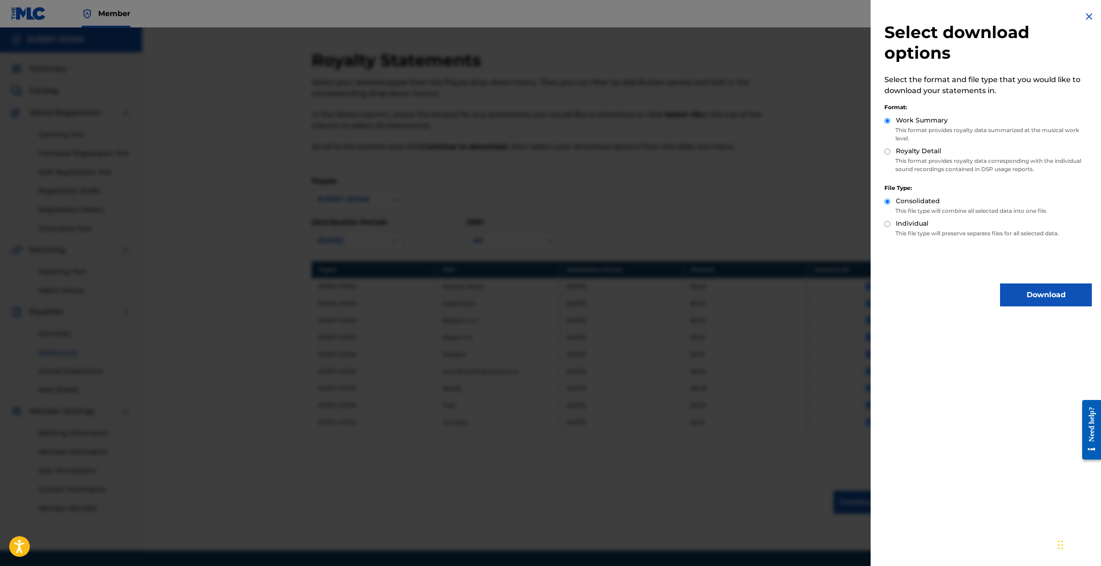
click at [903, 154] on label "Royalty Detail" at bounding box center [918, 151] width 45 height 10
click at [890, 154] on input "Royalty Detail" at bounding box center [887, 152] width 6 height 6
radio input "true"
click at [1032, 296] on button "Download" at bounding box center [1046, 295] width 92 height 23
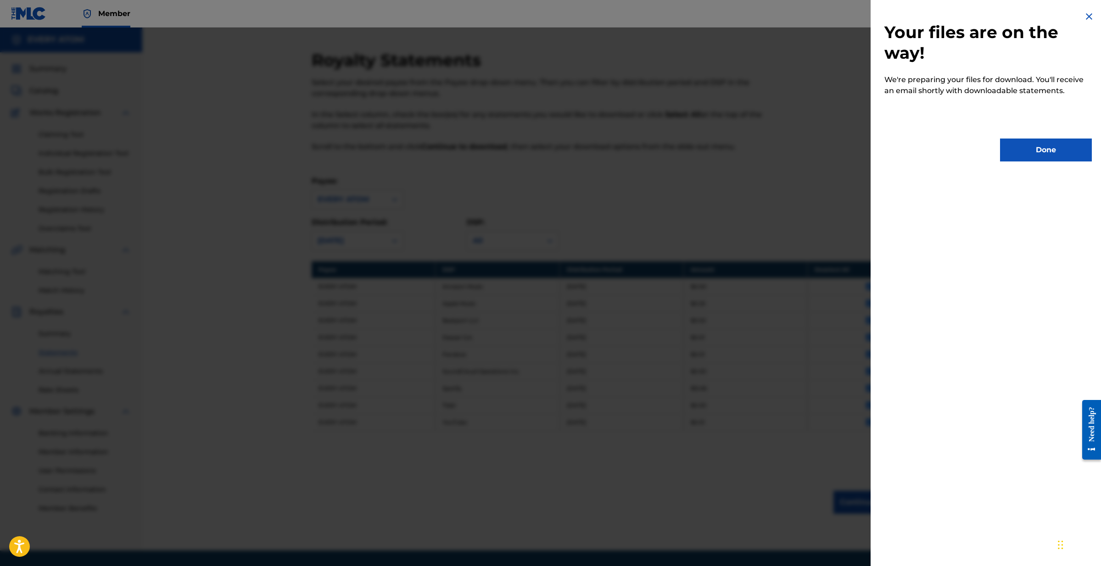
click at [1070, 151] on button "Done" at bounding box center [1046, 150] width 92 height 23
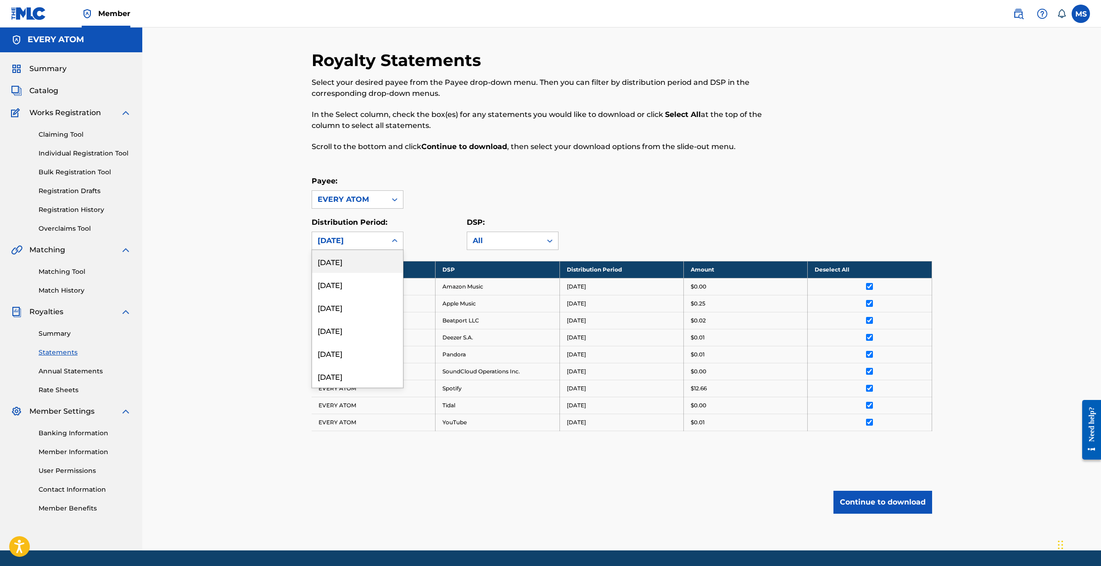
click at [369, 245] on div "August 2024" at bounding box center [349, 240] width 63 height 11
click at [359, 311] on div "April 2024" at bounding box center [357, 315] width 91 height 23
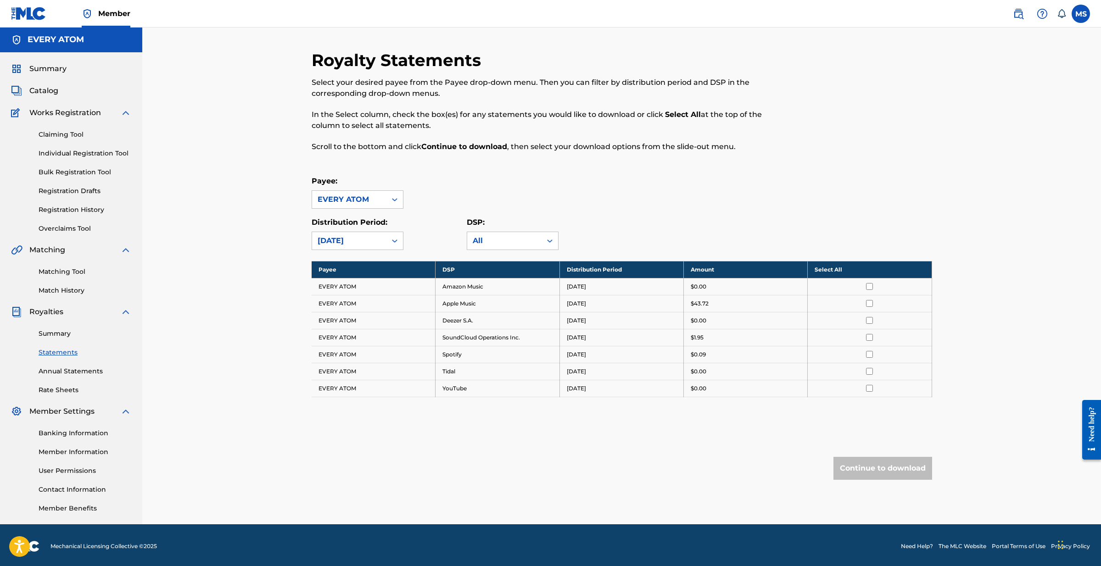
click at [843, 268] on th "Select All" at bounding box center [870, 269] width 124 height 17
click at [881, 463] on button "Continue to download" at bounding box center [882, 468] width 99 height 23
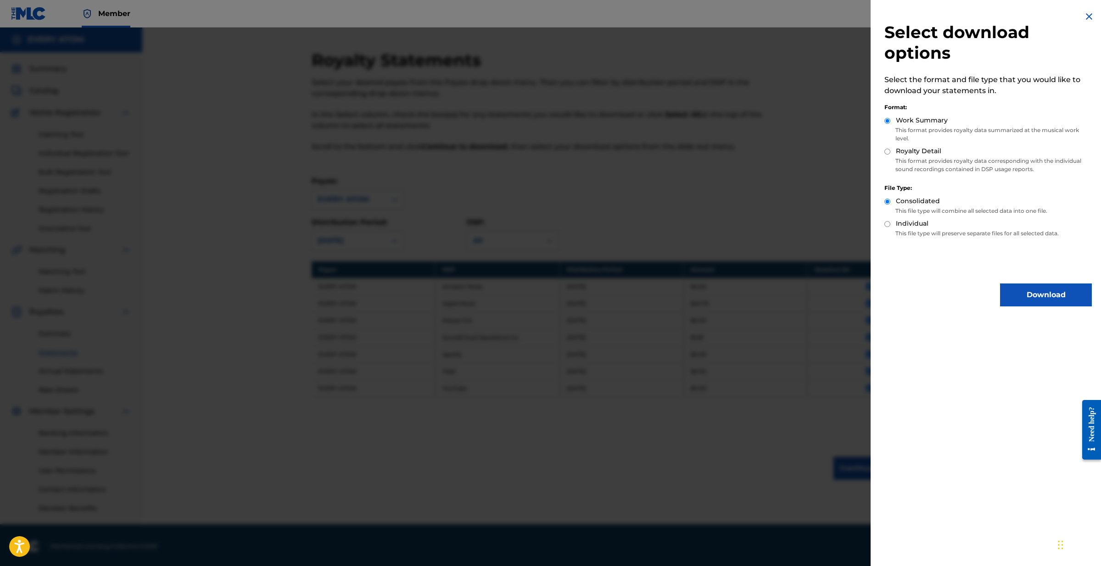
click at [927, 152] on label "Royalty Detail" at bounding box center [918, 151] width 45 height 10
click at [890, 152] on input "Royalty Detail" at bounding box center [887, 152] width 6 height 6
radio input "true"
click at [1032, 298] on button "Download" at bounding box center [1046, 295] width 92 height 23
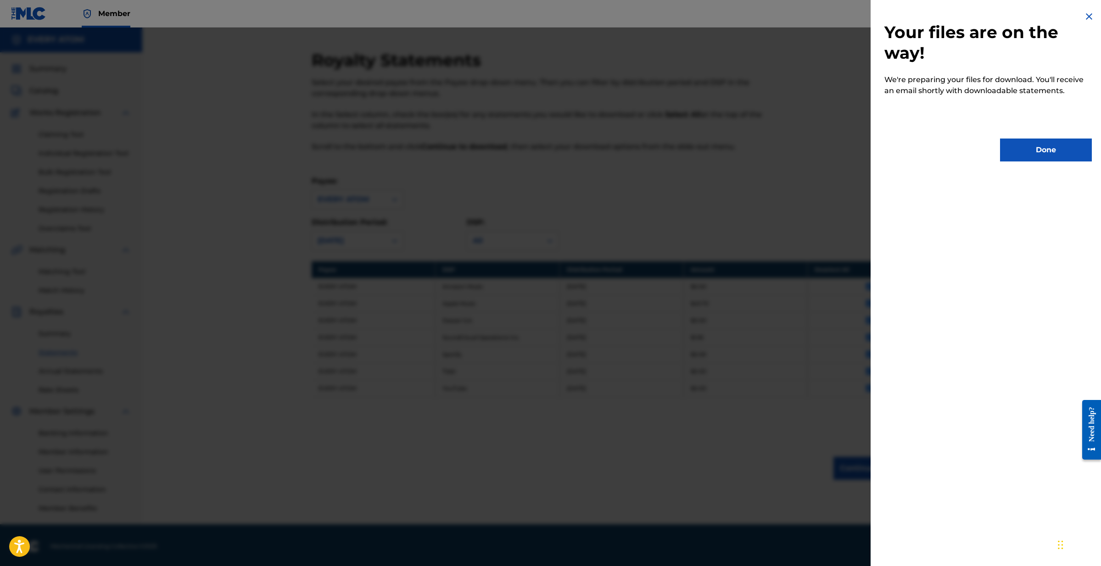
click at [1045, 154] on button "Done" at bounding box center [1046, 150] width 92 height 23
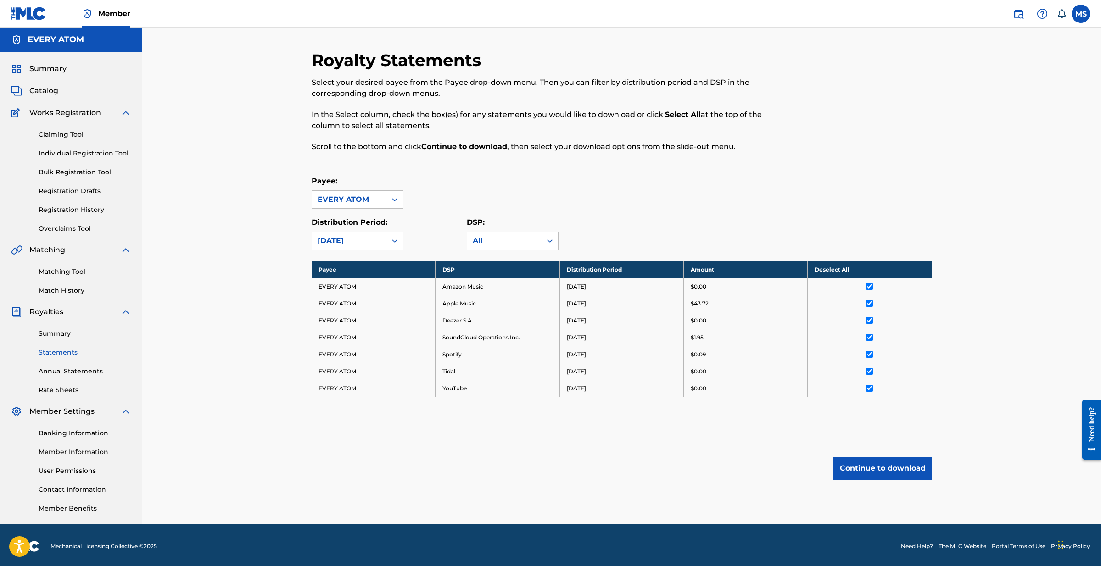
click at [828, 127] on div at bounding box center [860, 106] width 143 height 113
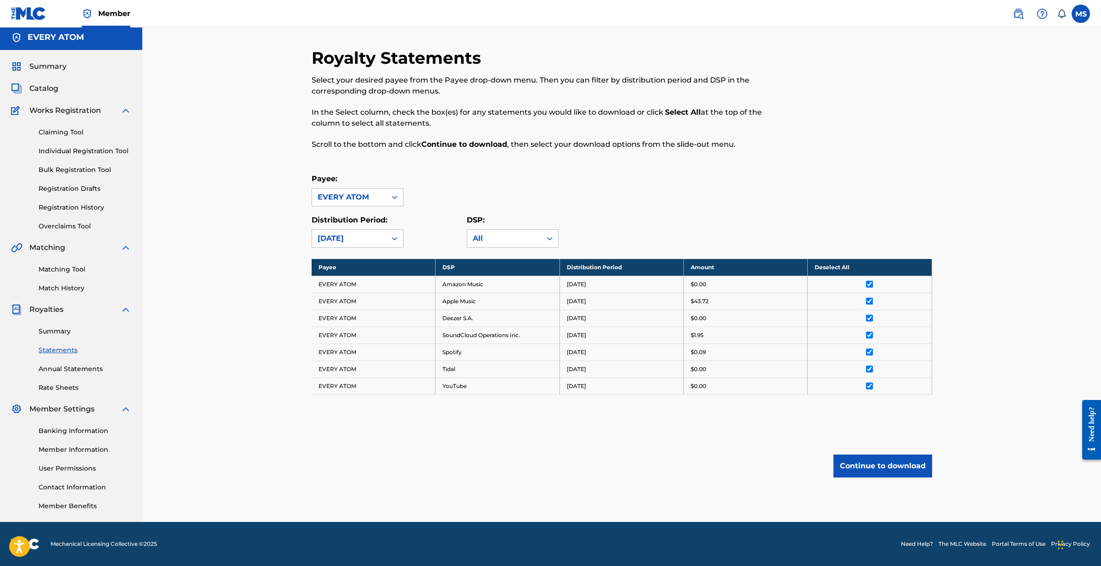
scroll to position [3, 0]
click at [254, 58] on div "Royalty Statements Select your desired payee from the Payee drop-down menu. The…" at bounding box center [621, 274] width 959 height 498
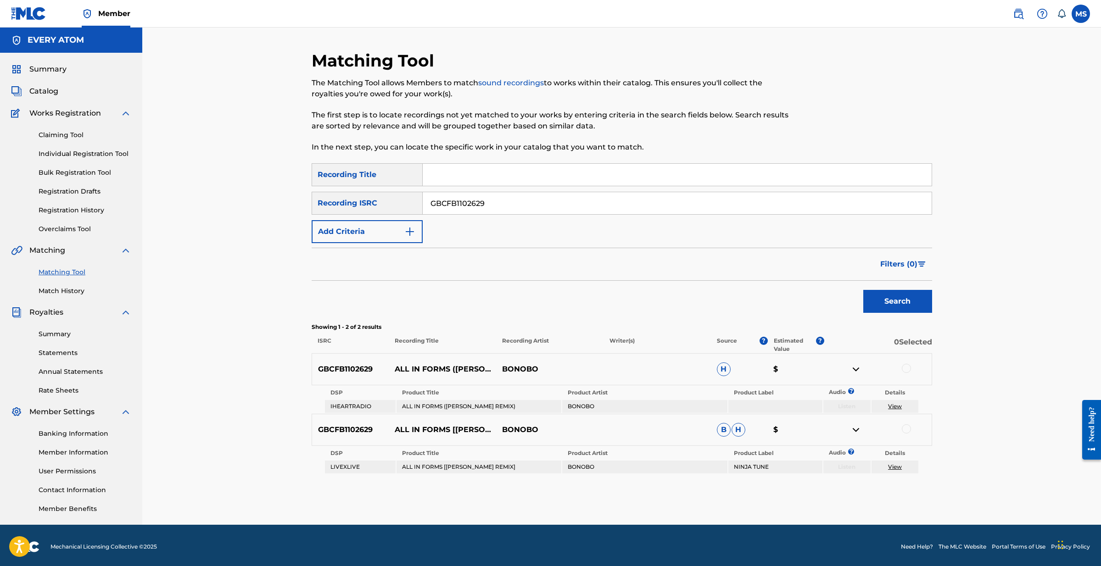
drag, startPoint x: 419, startPoint y: 195, endPoint x: 404, endPoint y: 195, distance: 15.2
click at [404, 195] on div "SearchWithCriteria42deff97-442b-4006-8208-445eff9dc014 Recording ISRC GBCFB1102…" at bounding box center [622, 203] width 621 height 23
click at [441, 176] on input "Search Form" at bounding box center [677, 175] width 509 height 22
type input "part of the world"
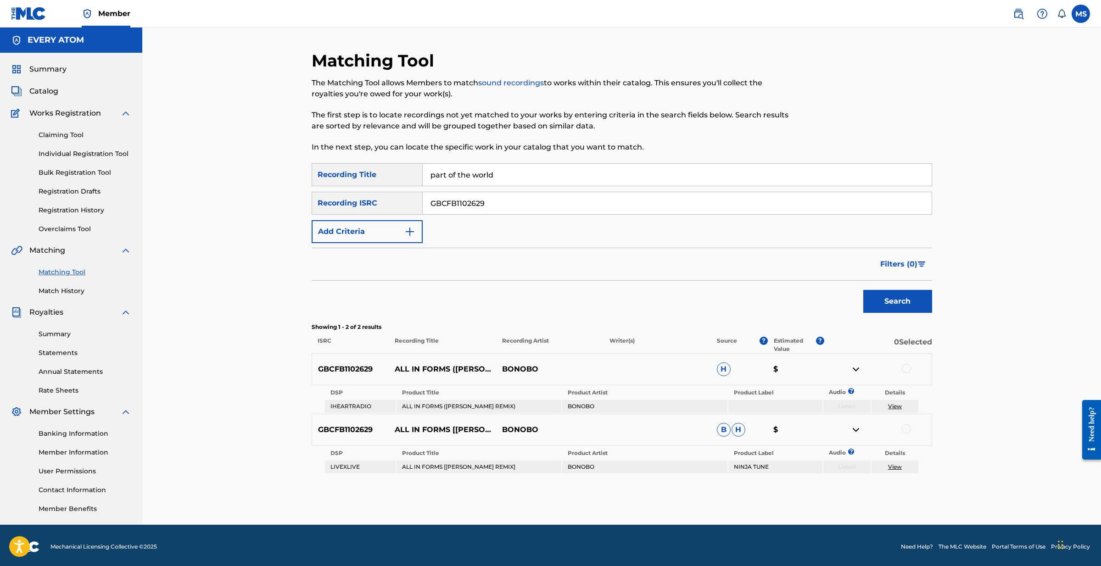
drag, startPoint x: 491, startPoint y: 207, endPoint x: 397, endPoint y: 195, distance: 94.3
click at [397, 195] on div "SearchWithCriteria42deff97-442b-4006-8208-445eff9dc014 Recording ISRC GBCFB1102…" at bounding box center [622, 203] width 621 height 23
click at [400, 228] on button "Add Criteria" at bounding box center [367, 231] width 111 height 23
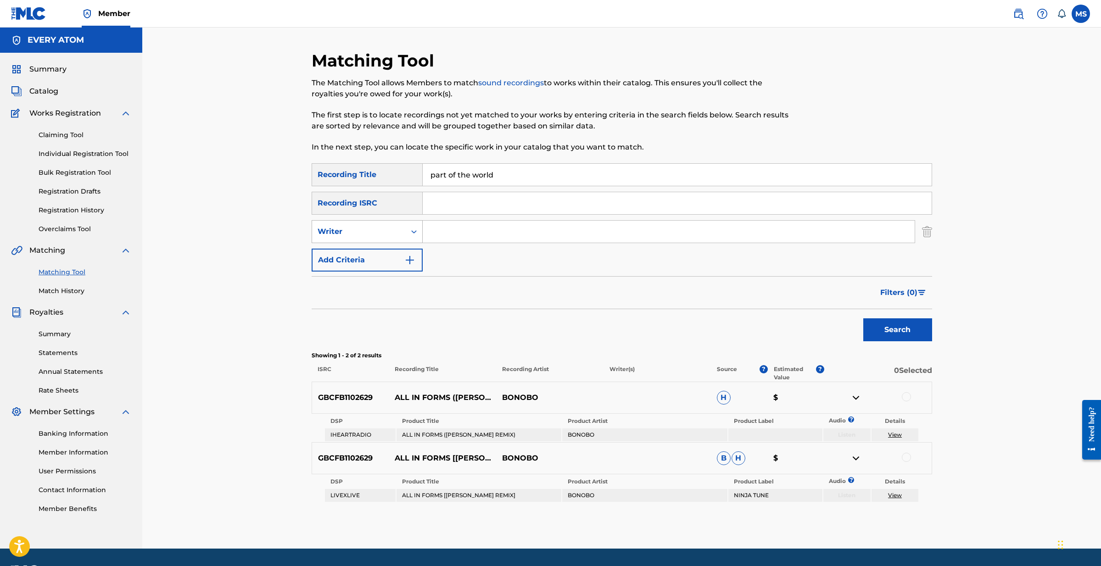
click at [406, 235] on div "Search Form" at bounding box center [414, 232] width 17 height 17
click at [390, 253] on div "Recording Artist" at bounding box center [367, 254] width 110 height 23
click at [431, 228] on input "Search Form" at bounding box center [669, 232] width 492 height 22
type input "heralds of change"
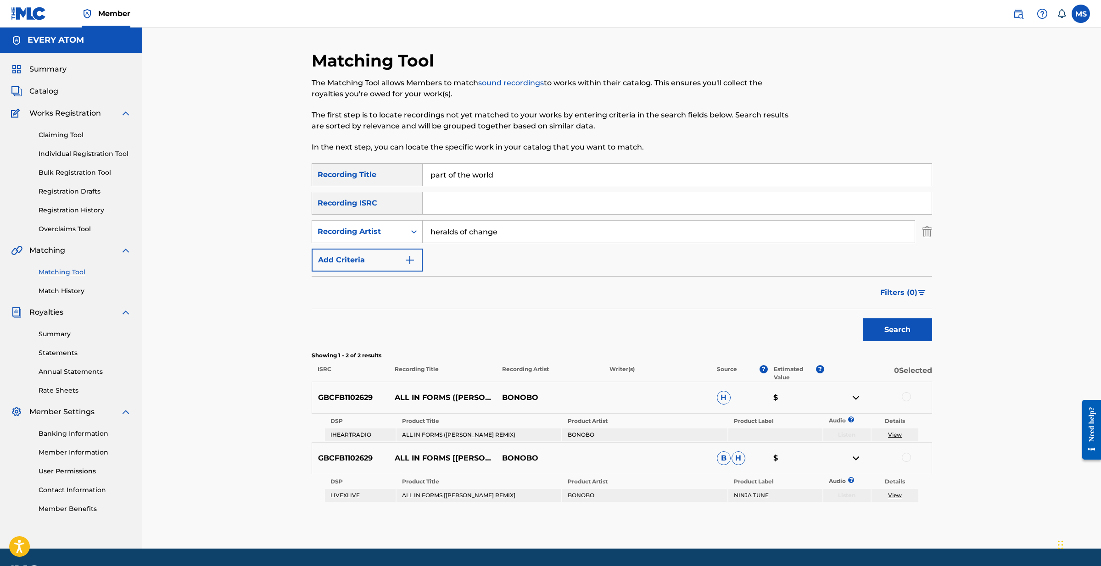
drag, startPoint x: 816, startPoint y: 262, endPoint x: 909, endPoint y: 325, distance: 112.9
click at [909, 325] on button "Search" at bounding box center [897, 330] width 69 height 23
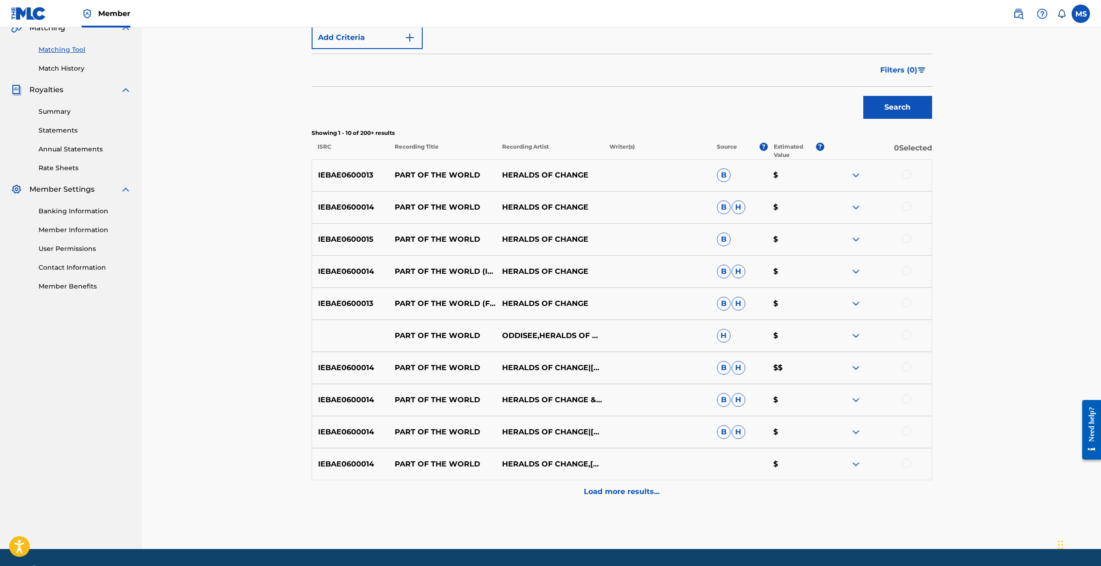
scroll to position [224, 0]
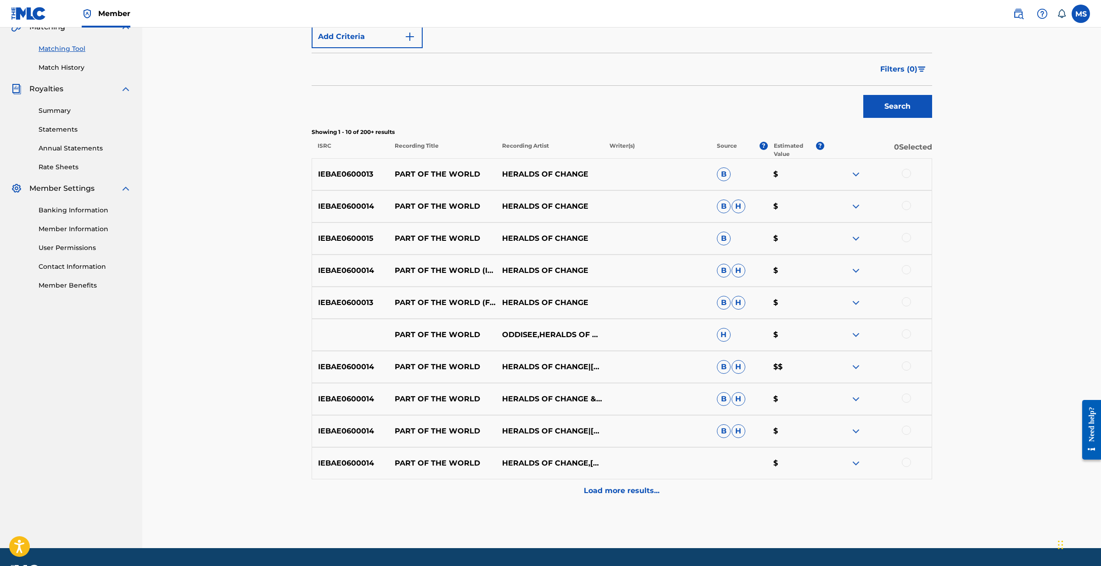
click at [641, 497] on div "Load more results..." at bounding box center [622, 491] width 621 height 23
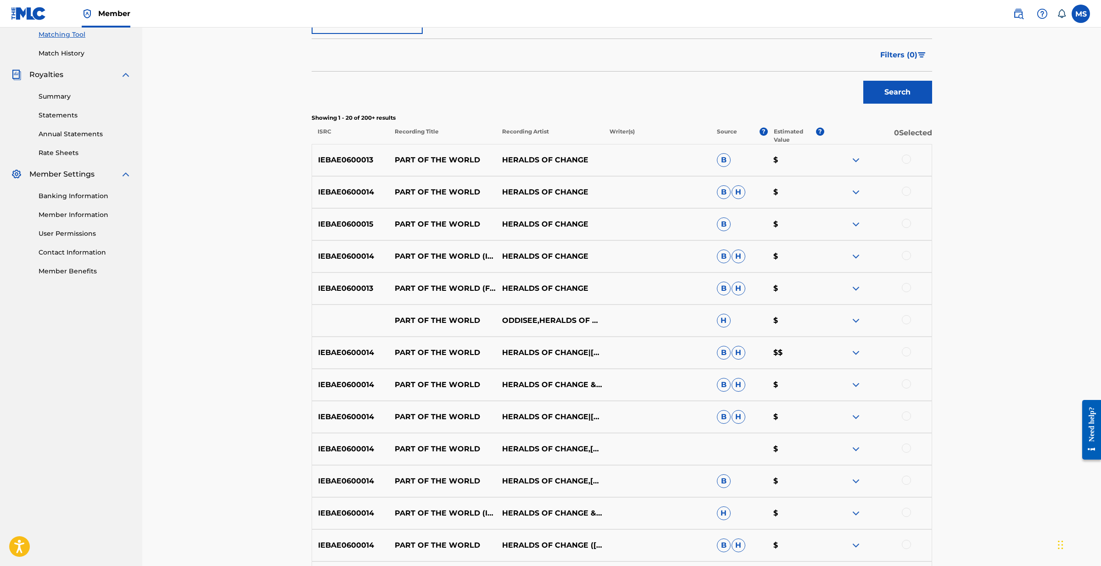
scroll to position [277, 0]
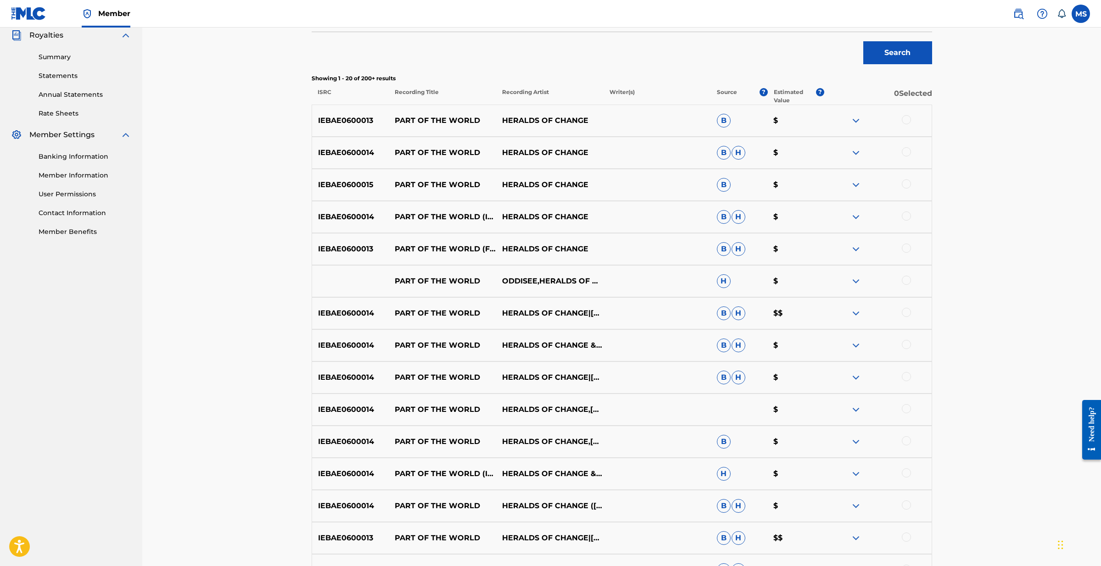
click at [855, 313] on img at bounding box center [855, 313] width 11 height 11
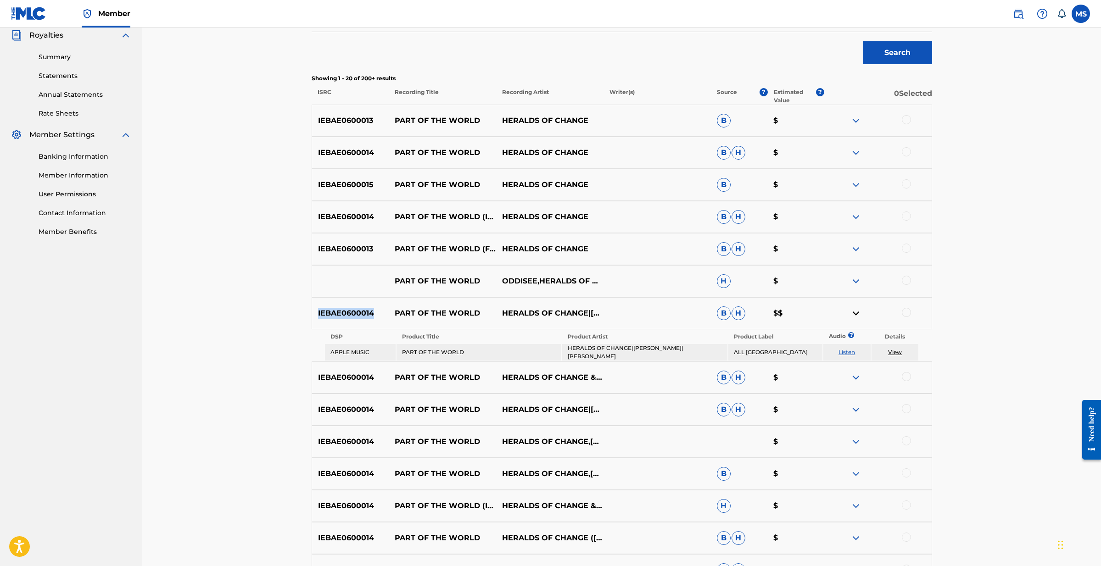
drag, startPoint x: 378, startPoint y: 312, endPoint x: 321, endPoint y: 316, distance: 57.6
click at [318, 310] on p "IEBAE0600014" at bounding box center [350, 313] width 77 height 11
copy p "IEBAE0600014"
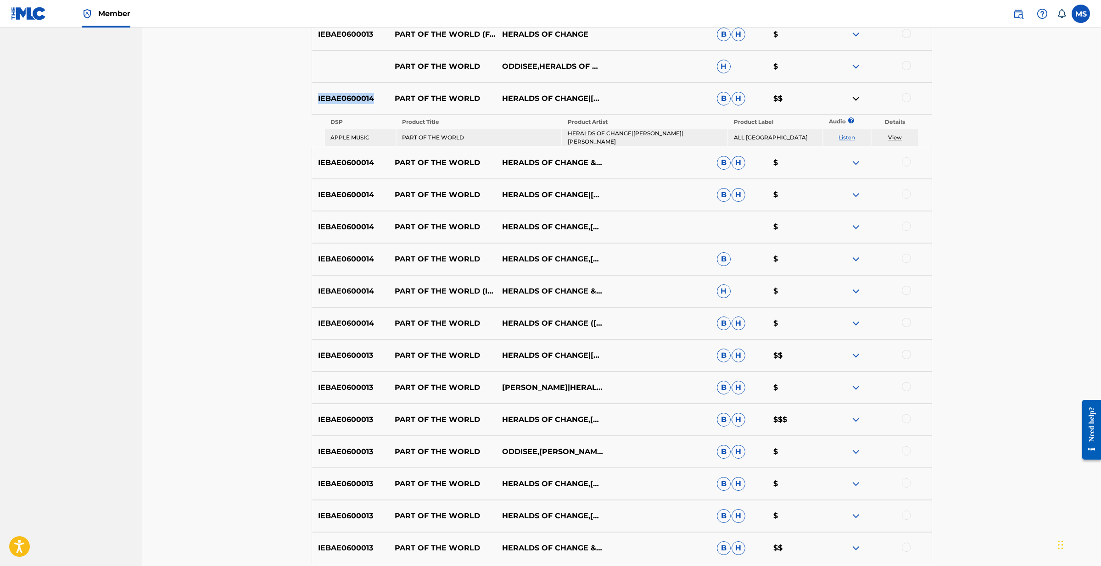
scroll to position [494, 0]
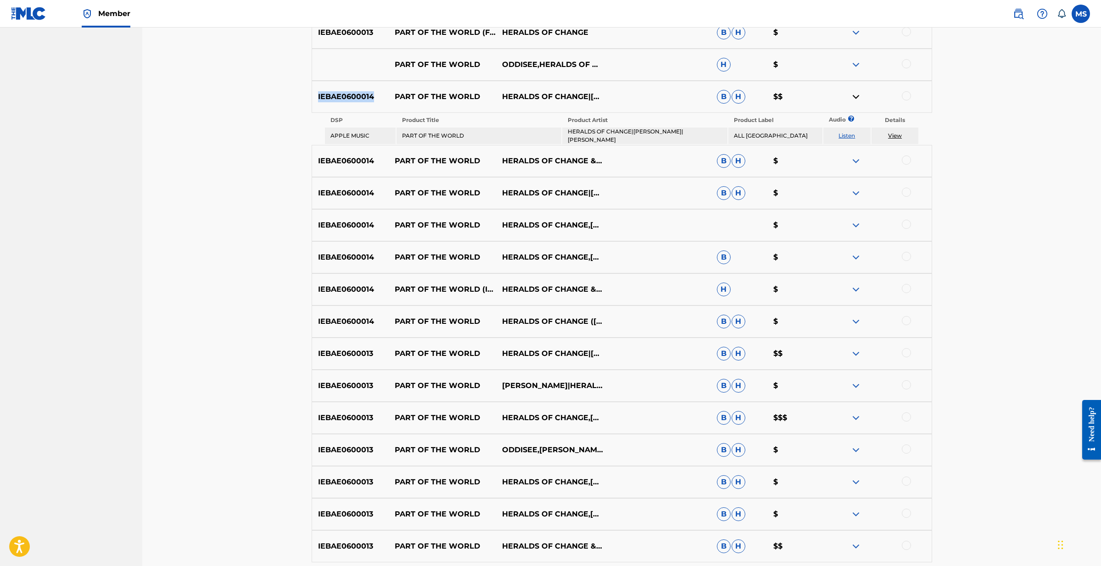
click at [858, 417] on img at bounding box center [855, 418] width 11 height 11
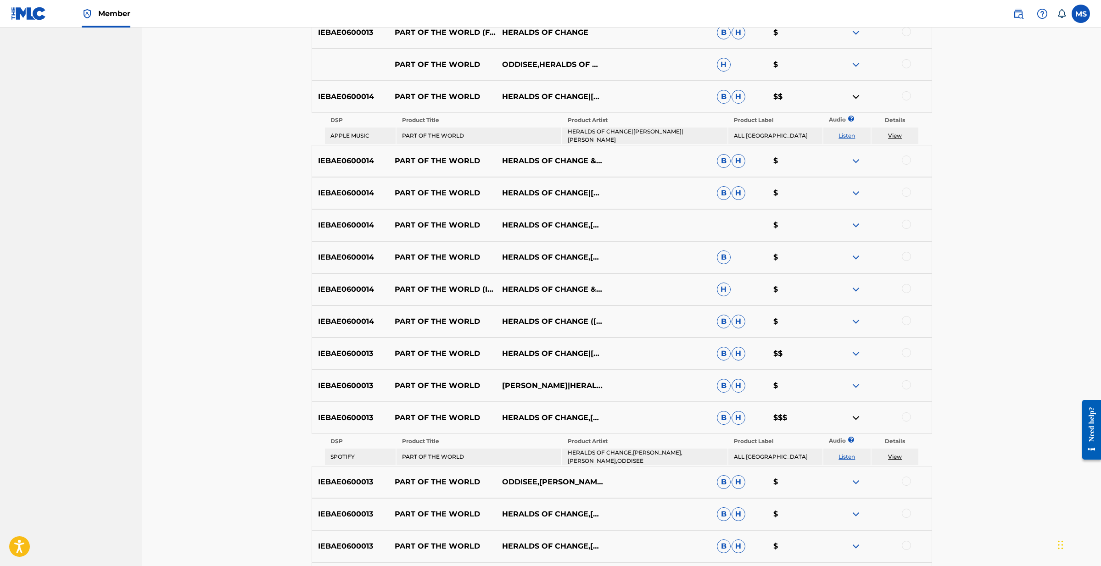
click at [344, 419] on p "IEBAE0600013" at bounding box center [350, 418] width 77 height 11
click at [345, 419] on p "IEBAE0600013" at bounding box center [350, 418] width 77 height 11
copy p "IEBAE0600013"
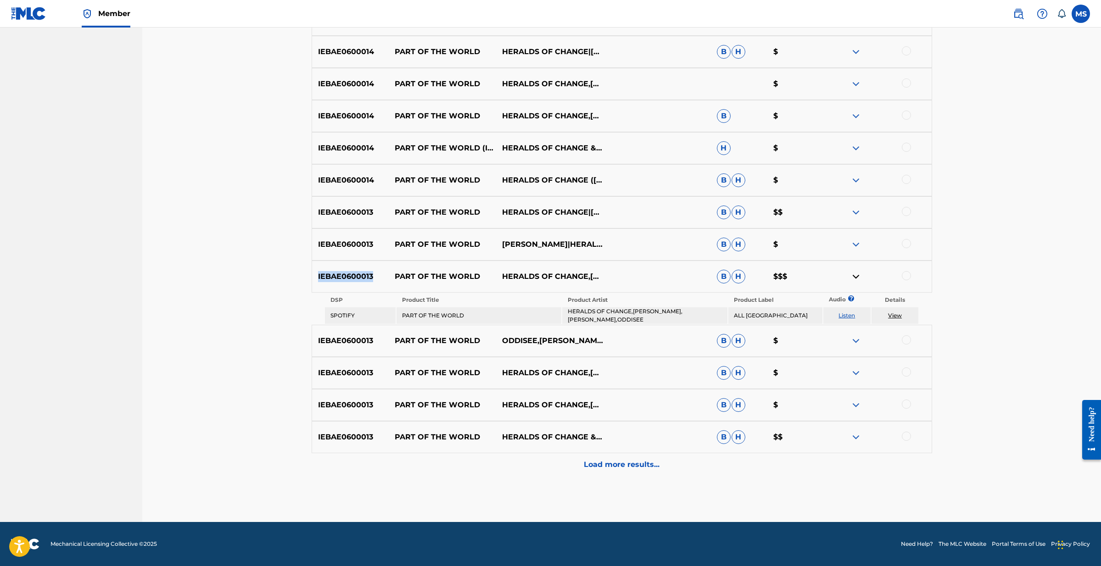
scroll to position [635, 0]
click at [622, 467] on p "Load more results..." at bounding box center [622, 464] width 76 height 11
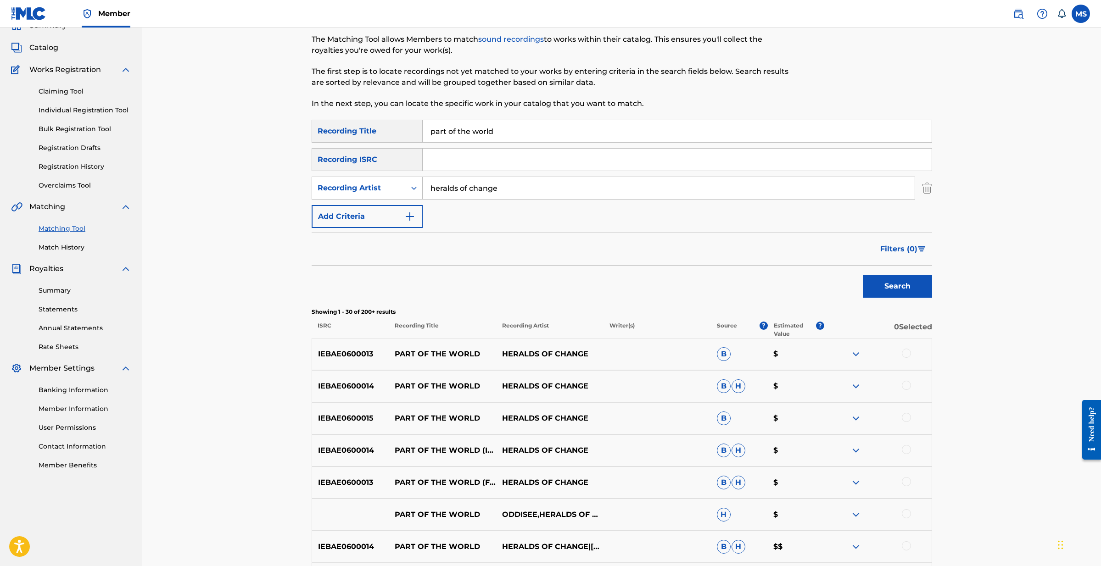
scroll to position [44, 0]
click at [896, 253] on span "Filters ( 0 )" at bounding box center [898, 248] width 37 height 11
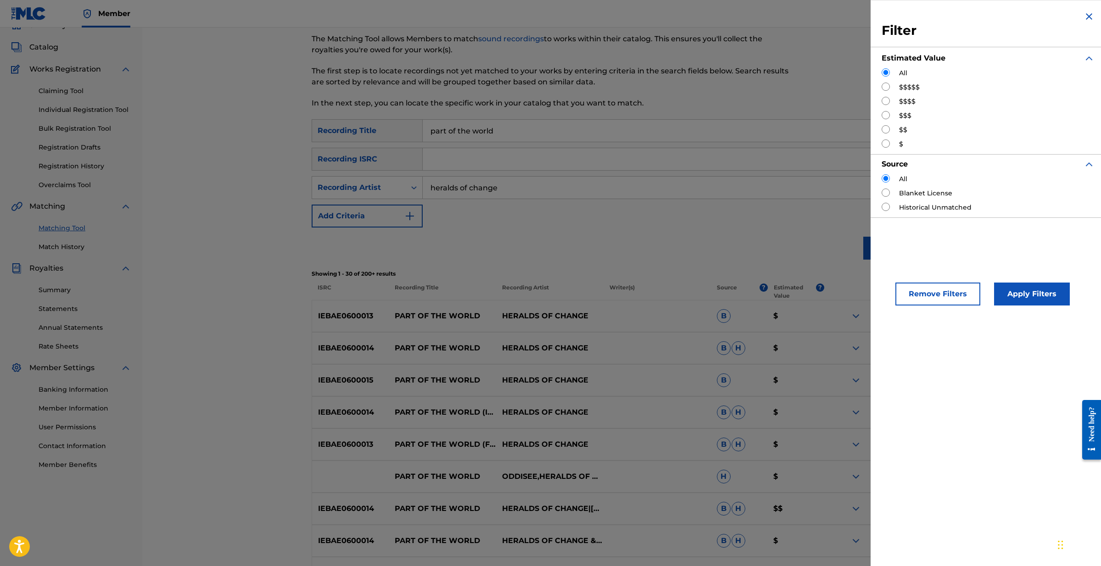
click at [911, 116] on label "$$$" at bounding box center [905, 116] width 12 height 10
click at [887, 115] on input "Search Form" at bounding box center [886, 115] width 8 height 8
radio input "true"
click at [1008, 288] on button "Apply Filters" at bounding box center [1032, 294] width 76 height 23
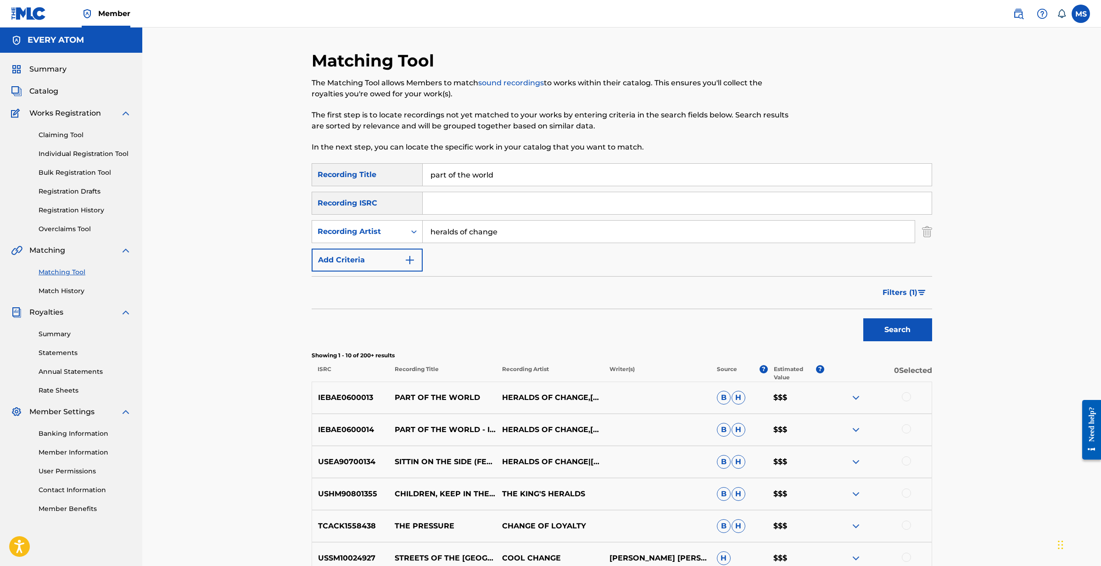
scroll to position [0, 0]
click at [854, 402] on img at bounding box center [855, 397] width 11 height 11
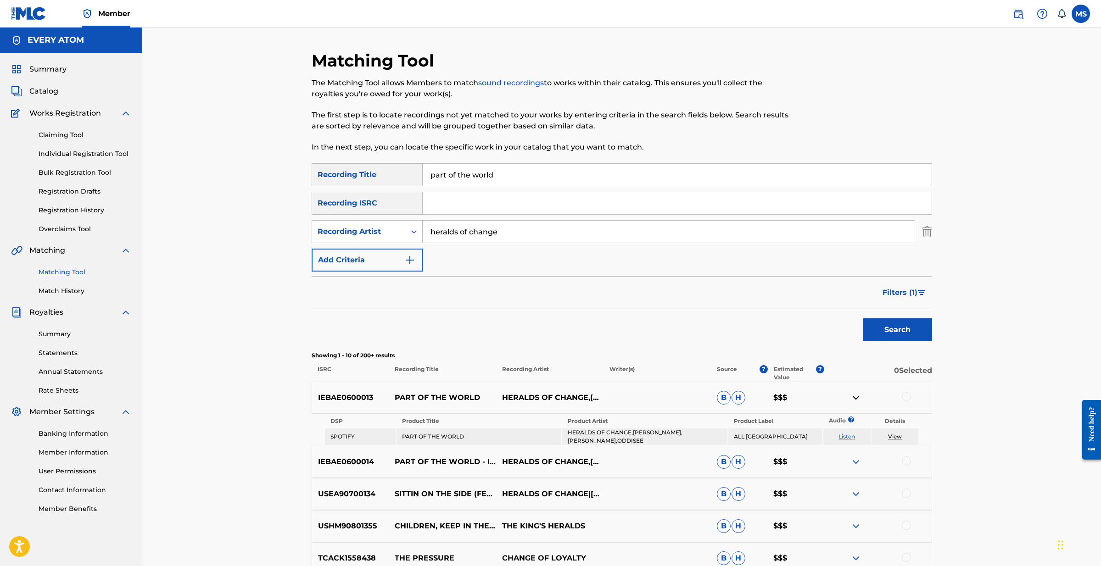
click at [896, 436] on link "View" at bounding box center [895, 436] width 14 height 7
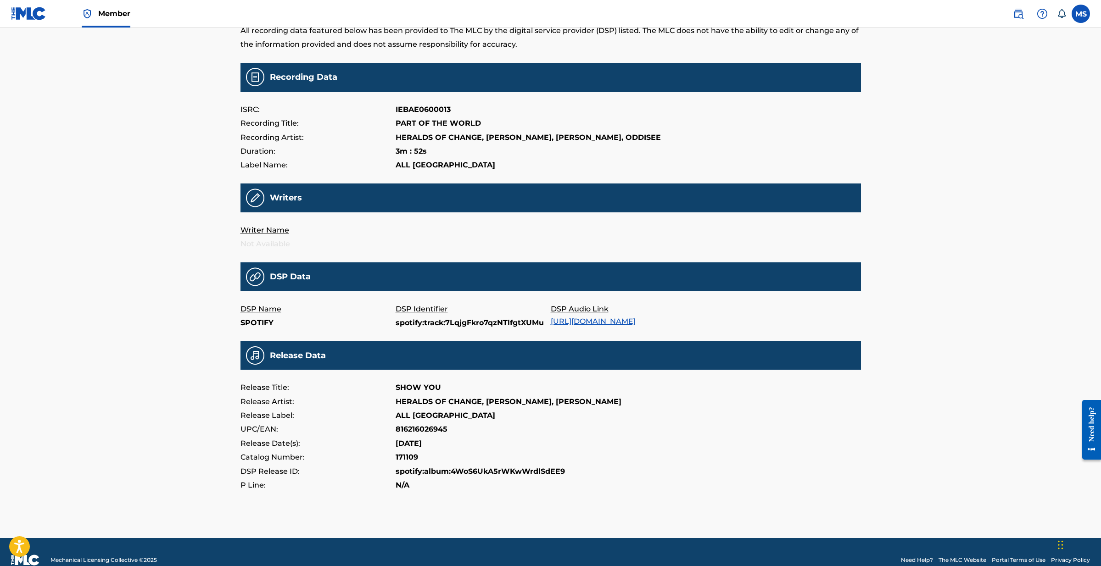
scroll to position [67, 0]
